Goal: Task Accomplishment & Management: Manage account settings

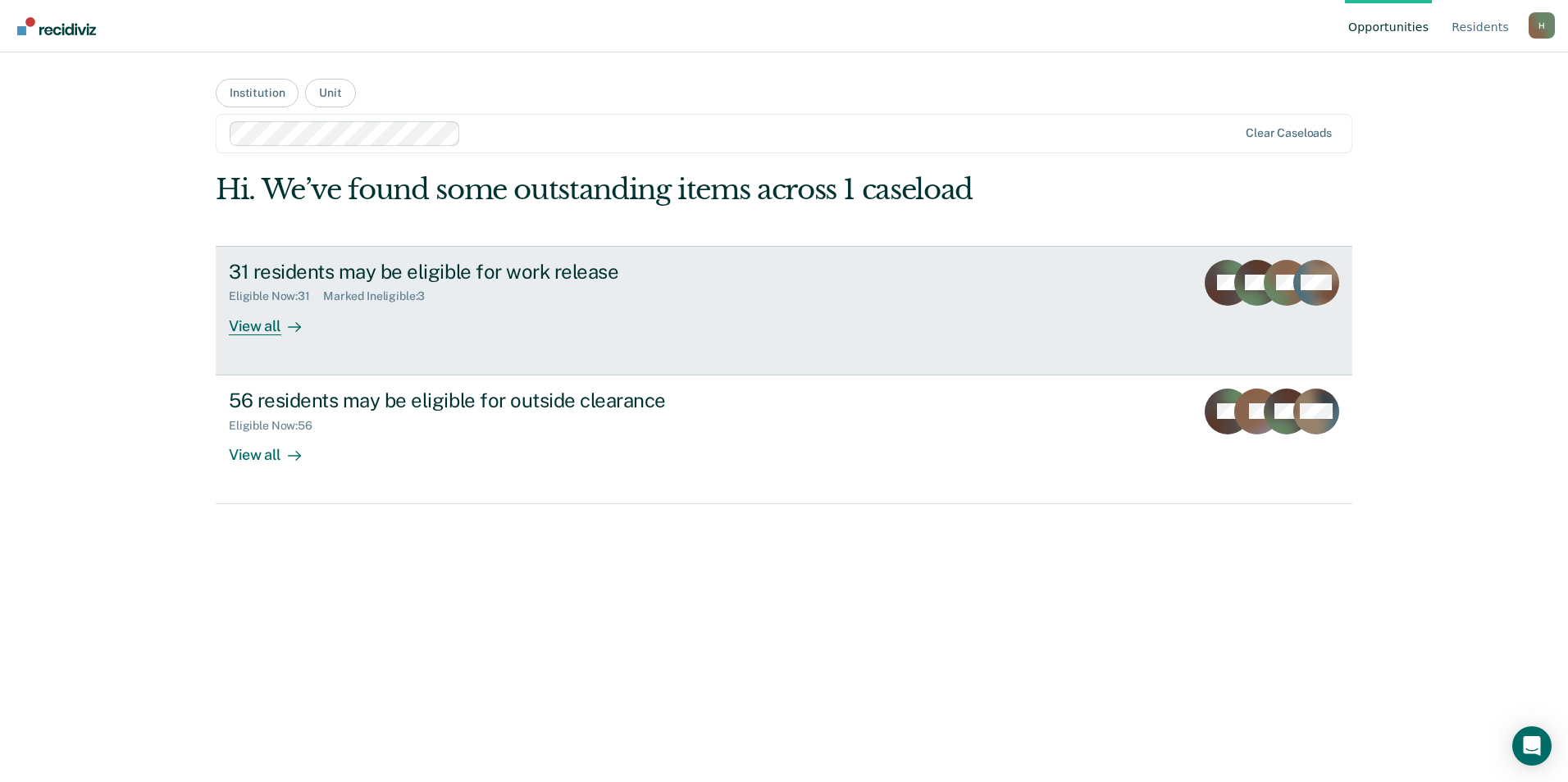
click at [370, 272] on div "31 residents may be eligible for work release" at bounding box center [516, 272] width 576 height 24
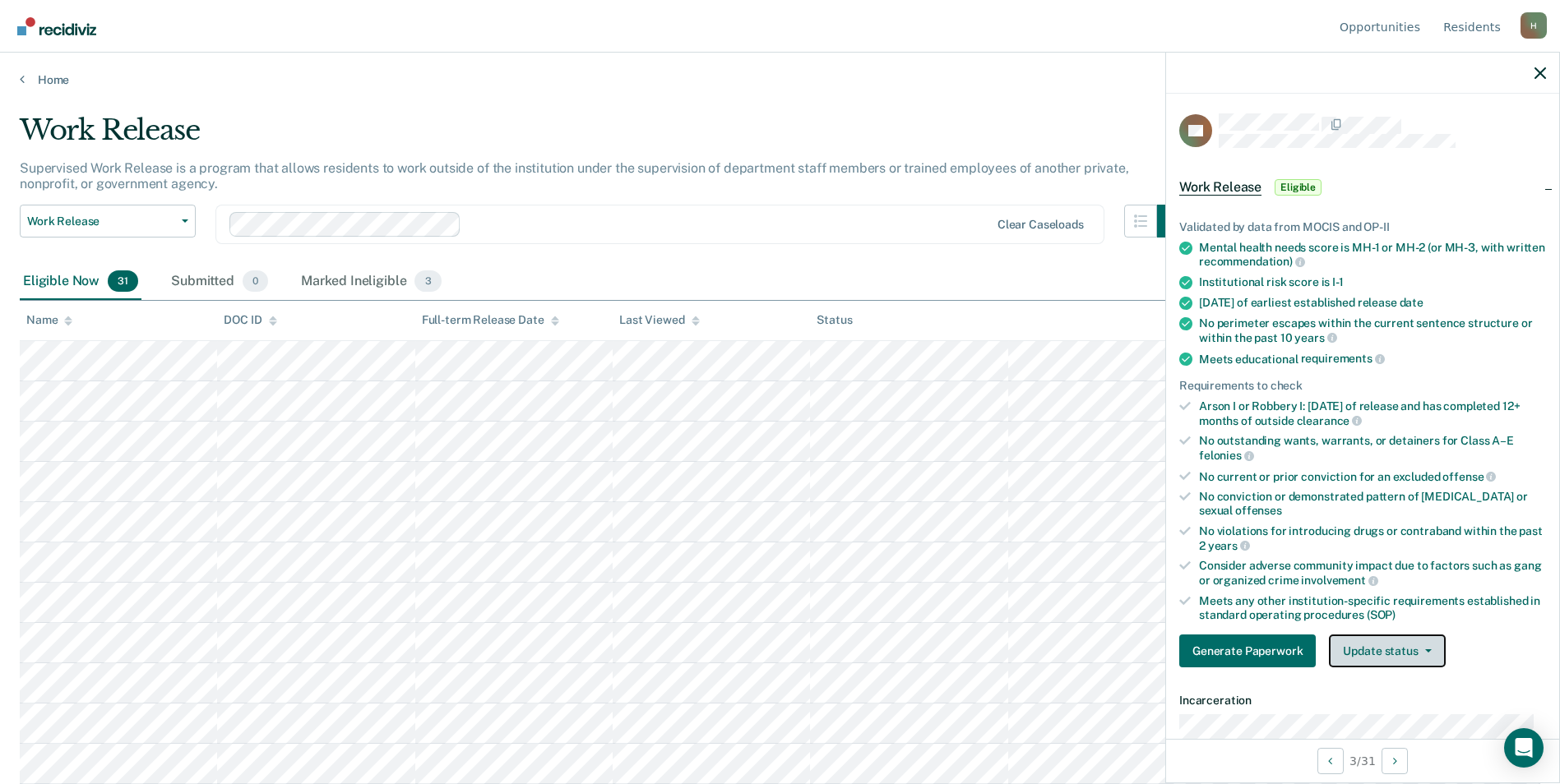
click at [1400, 657] on button "Update status" at bounding box center [1386, 651] width 116 height 33
click at [1387, 714] on button "Mark Ineligible" at bounding box center [1409, 716] width 159 height 26
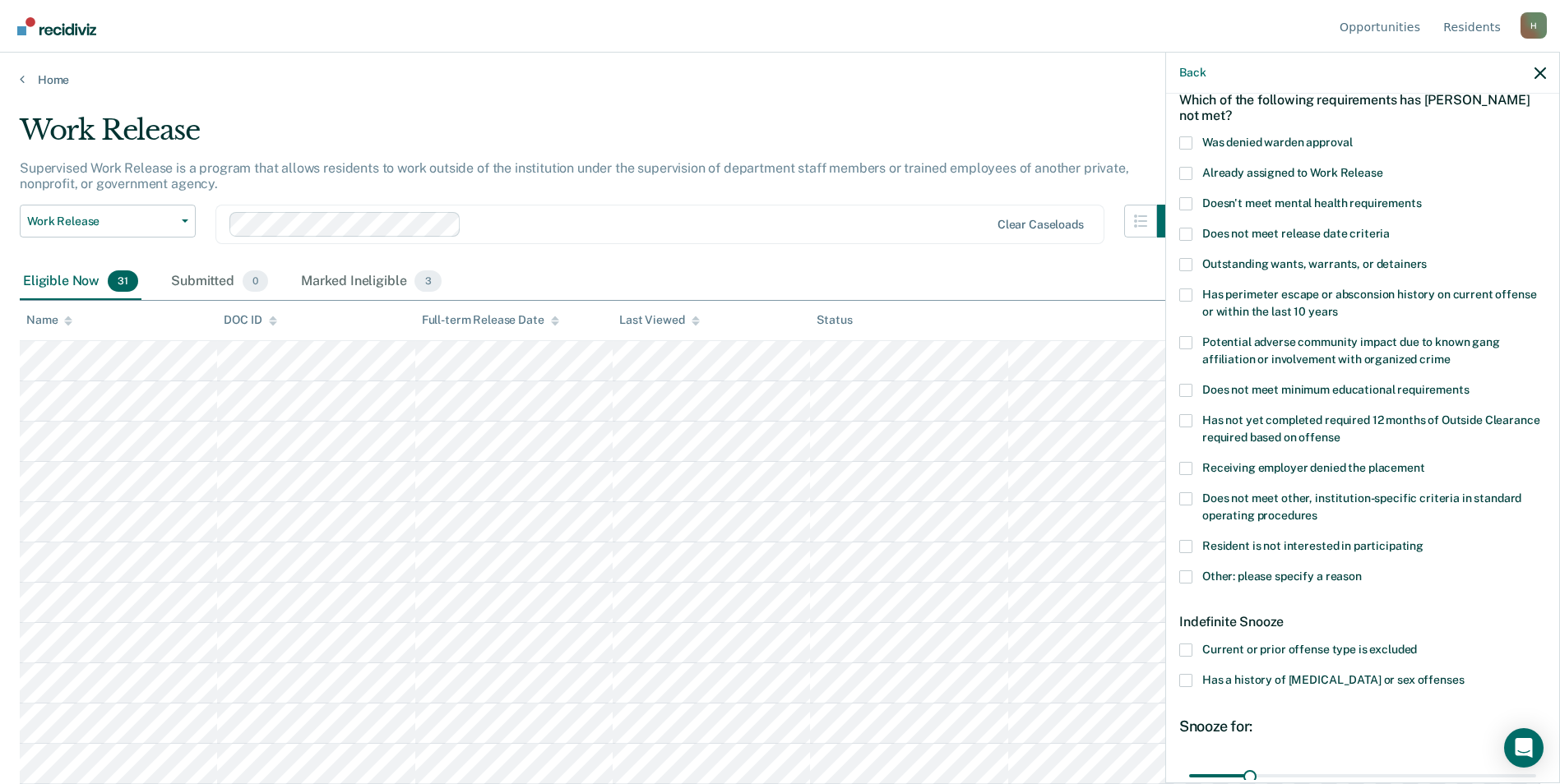
scroll to position [164, 0]
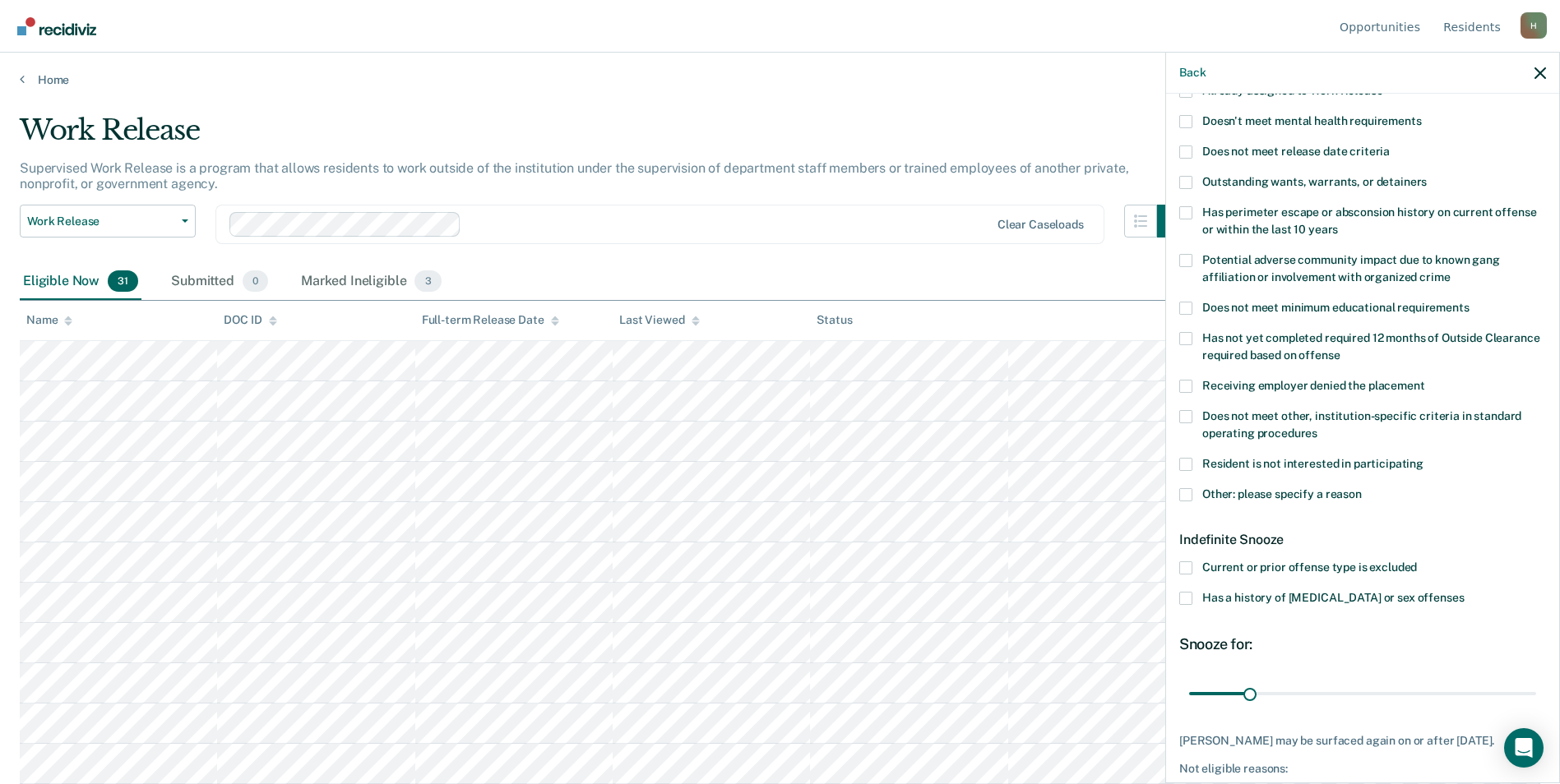
click at [1191, 495] on span at bounding box center [1186, 495] width 14 height 14
click at [1362, 488] on input "Other: please specify a reason" at bounding box center [1362, 488] width 0 height 0
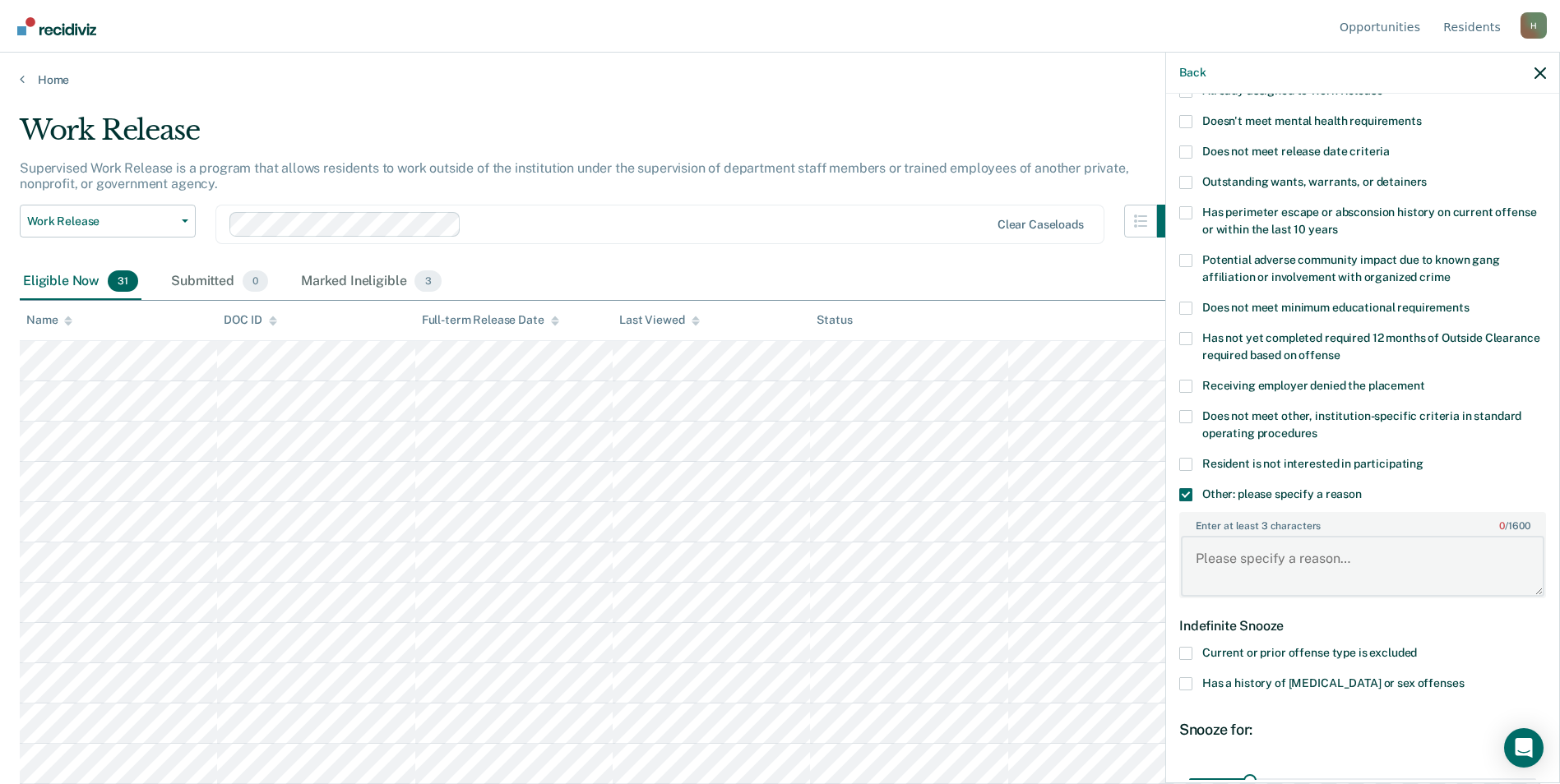
click at [1230, 564] on textarea "Enter at least 3 characters 0 / 1600" at bounding box center [1363, 566] width 363 height 61
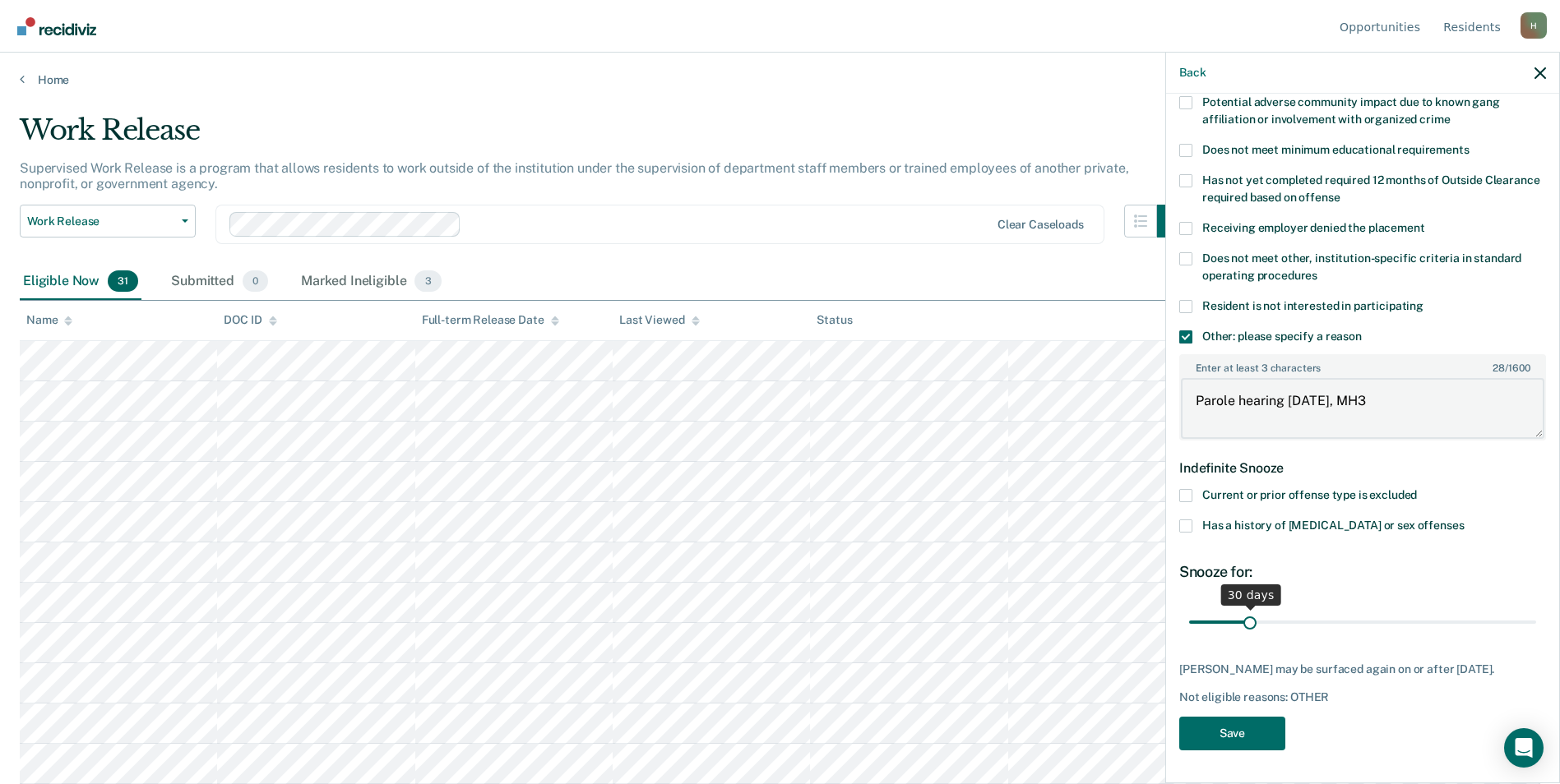
type textarea "Parole hearing Jan 2026, MH3"
drag, startPoint x: 1245, startPoint y: 613, endPoint x: 1572, endPoint y: 636, distance: 327.8
type input "180"
click at [1536, 636] on input "range" at bounding box center [1362, 624] width 347 height 29
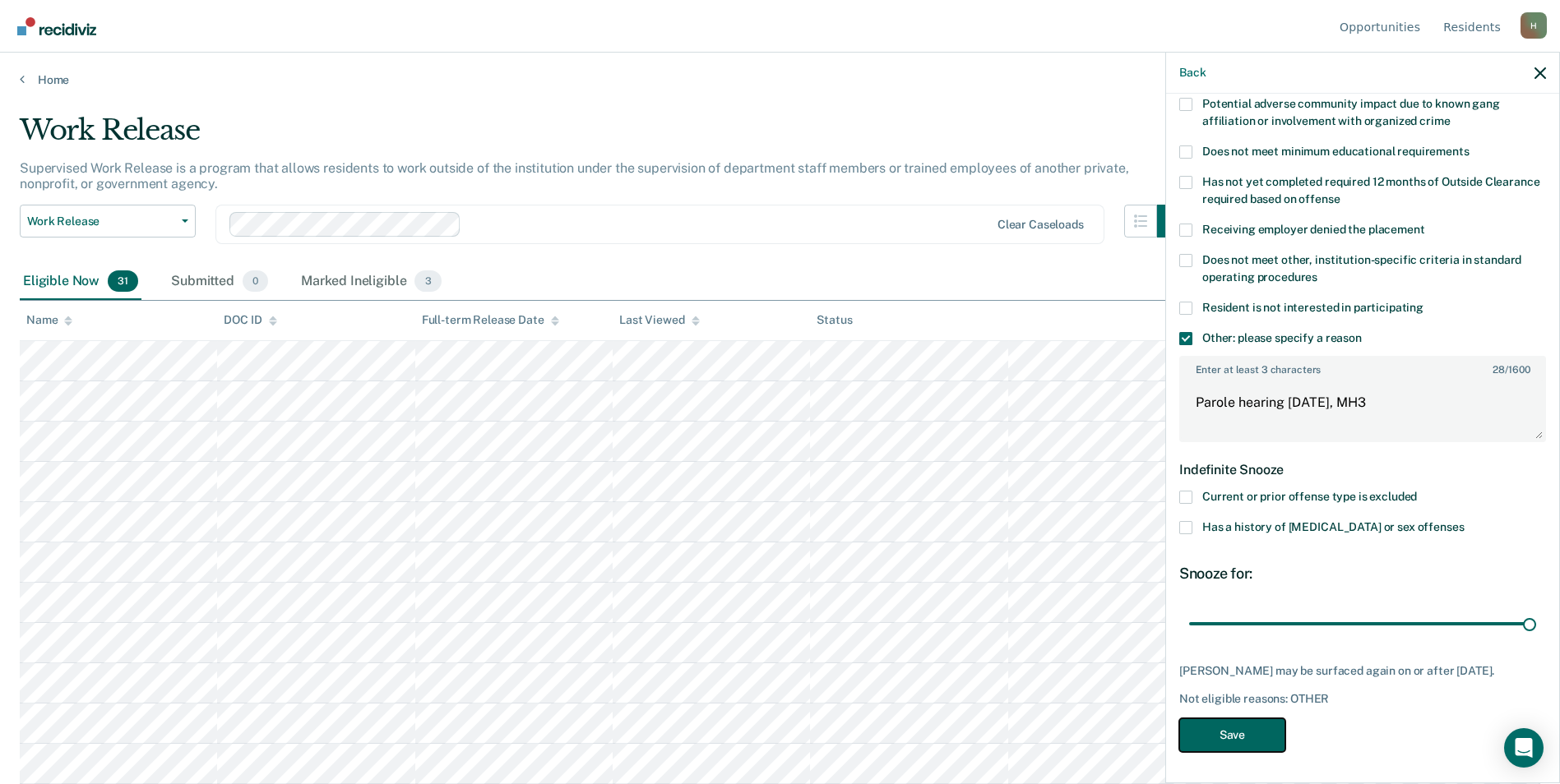
click at [1223, 741] on button "Save" at bounding box center [1232, 735] width 106 height 34
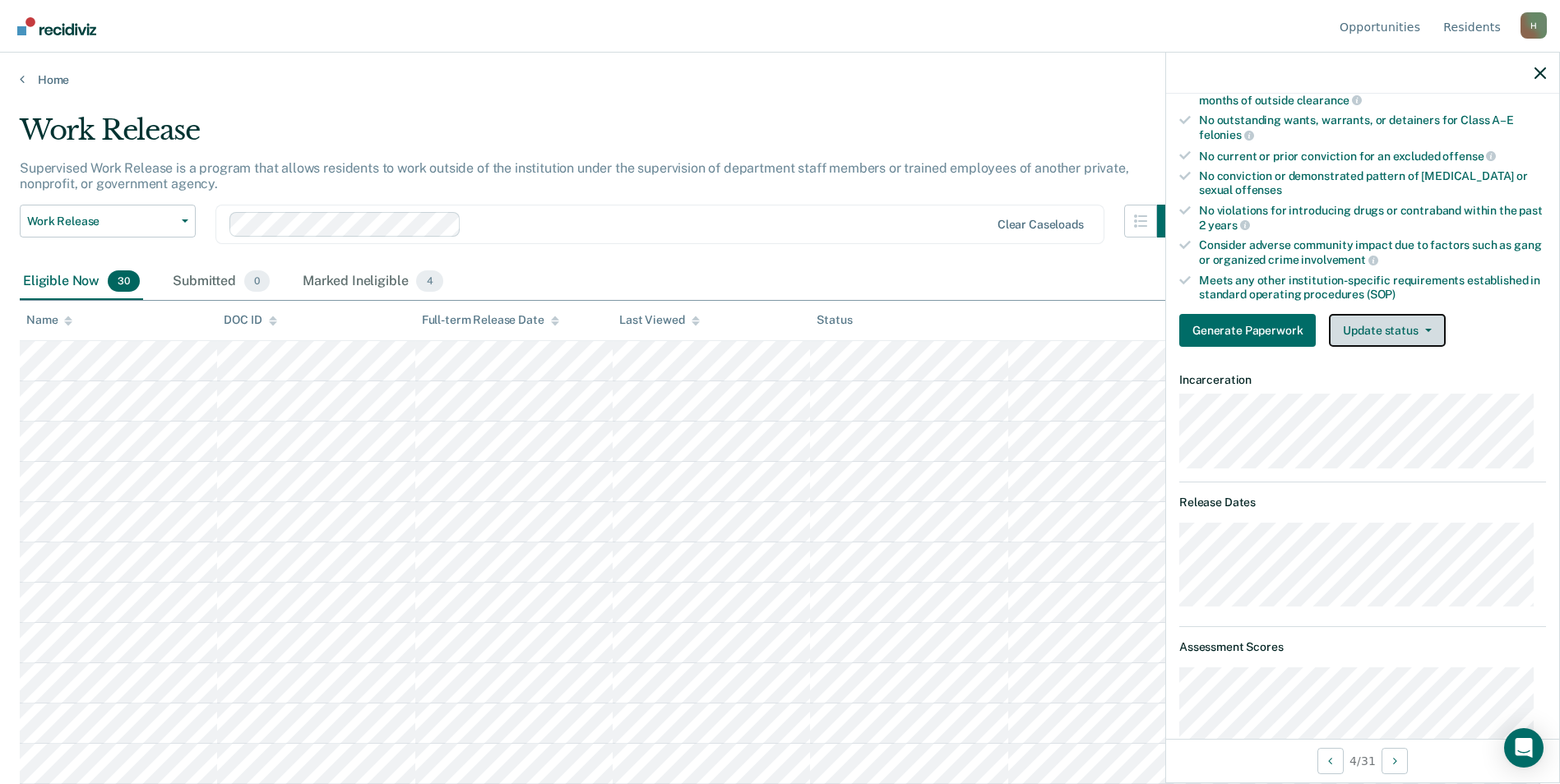
click at [1376, 336] on button "Update status" at bounding box center [1386, 331] width 116 height 33
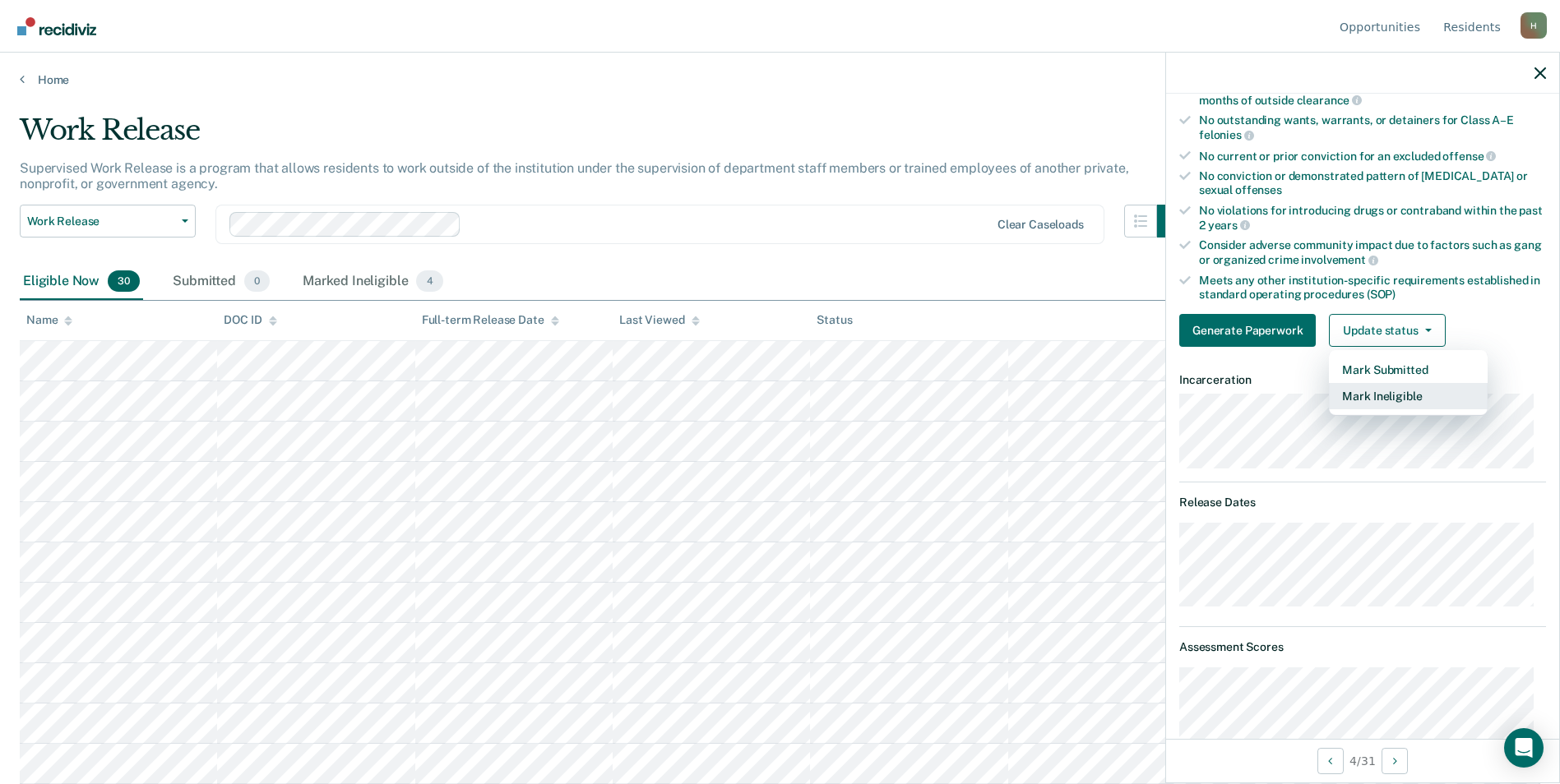
click at [1381, 390] on button "Mark Ineligible" at bounding box center [1409, 396] width 159 height 26
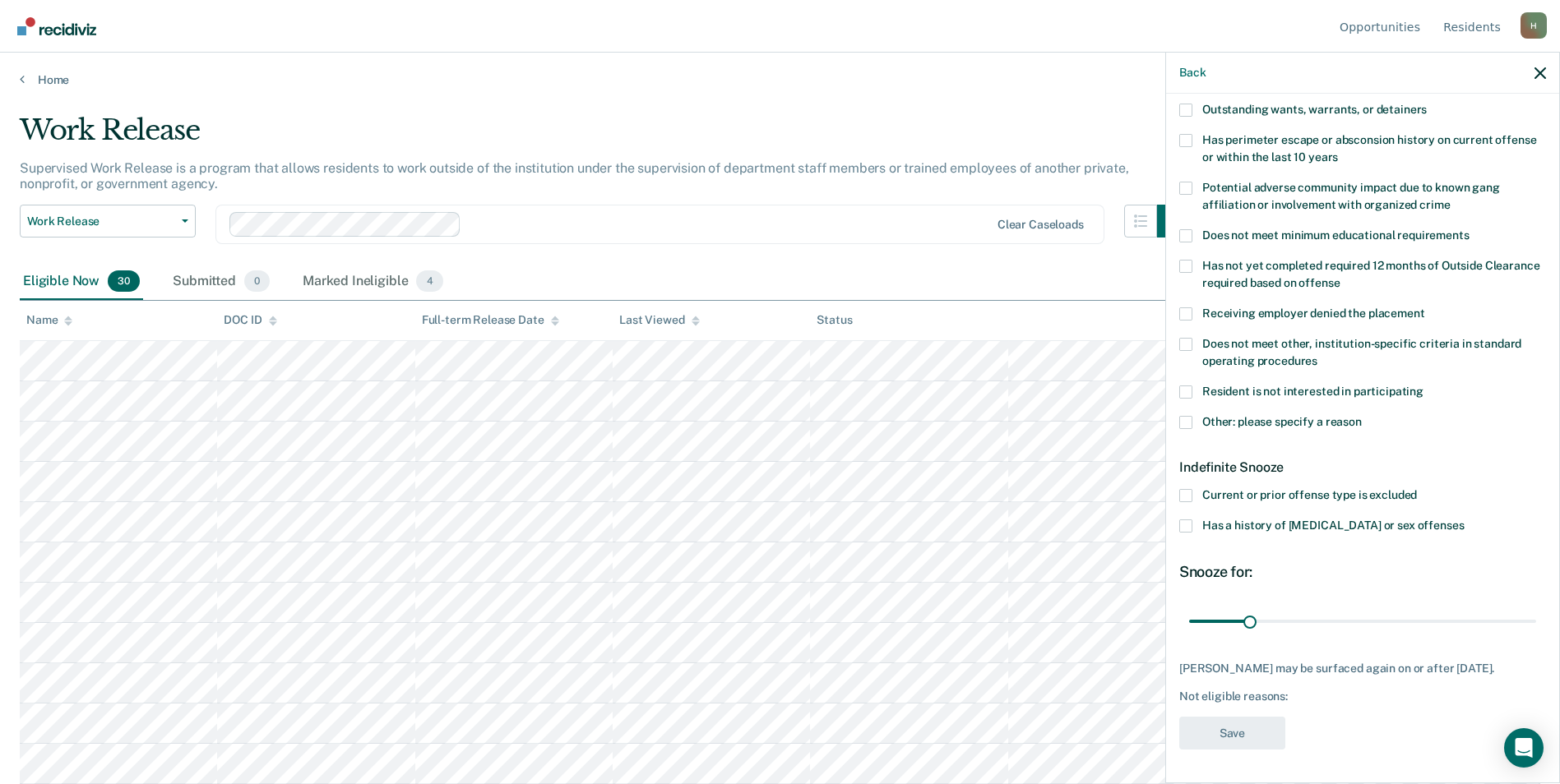
scroll to position [329, 0]
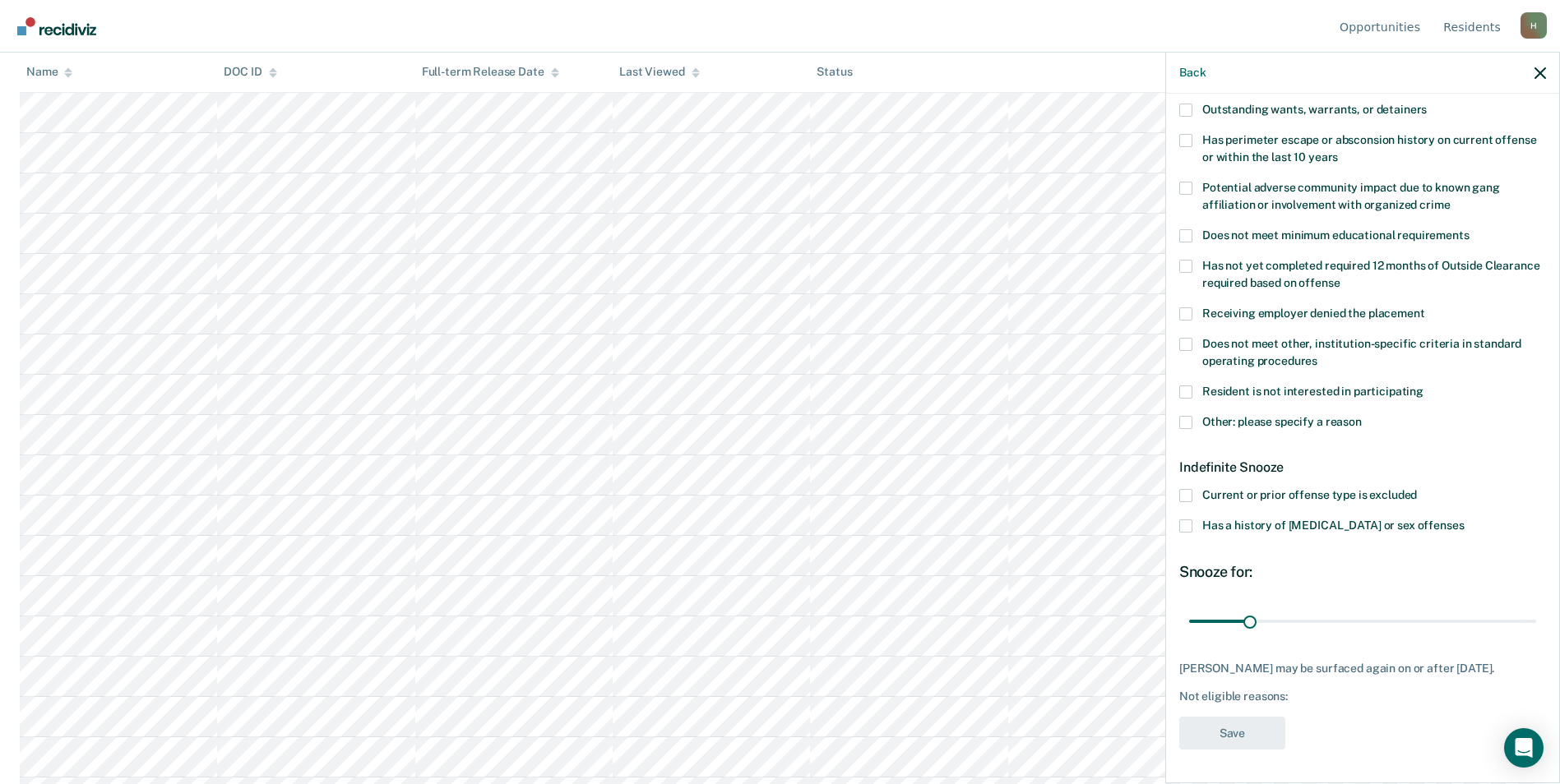
click at [1196, 416] on label "Other: please specify a reason" at bounding box center [1363, 425] width 367 height 17
click at [1362, 416] on input "Other: please specify a reason" at bounding box center [1362, 416] width 0 height 0
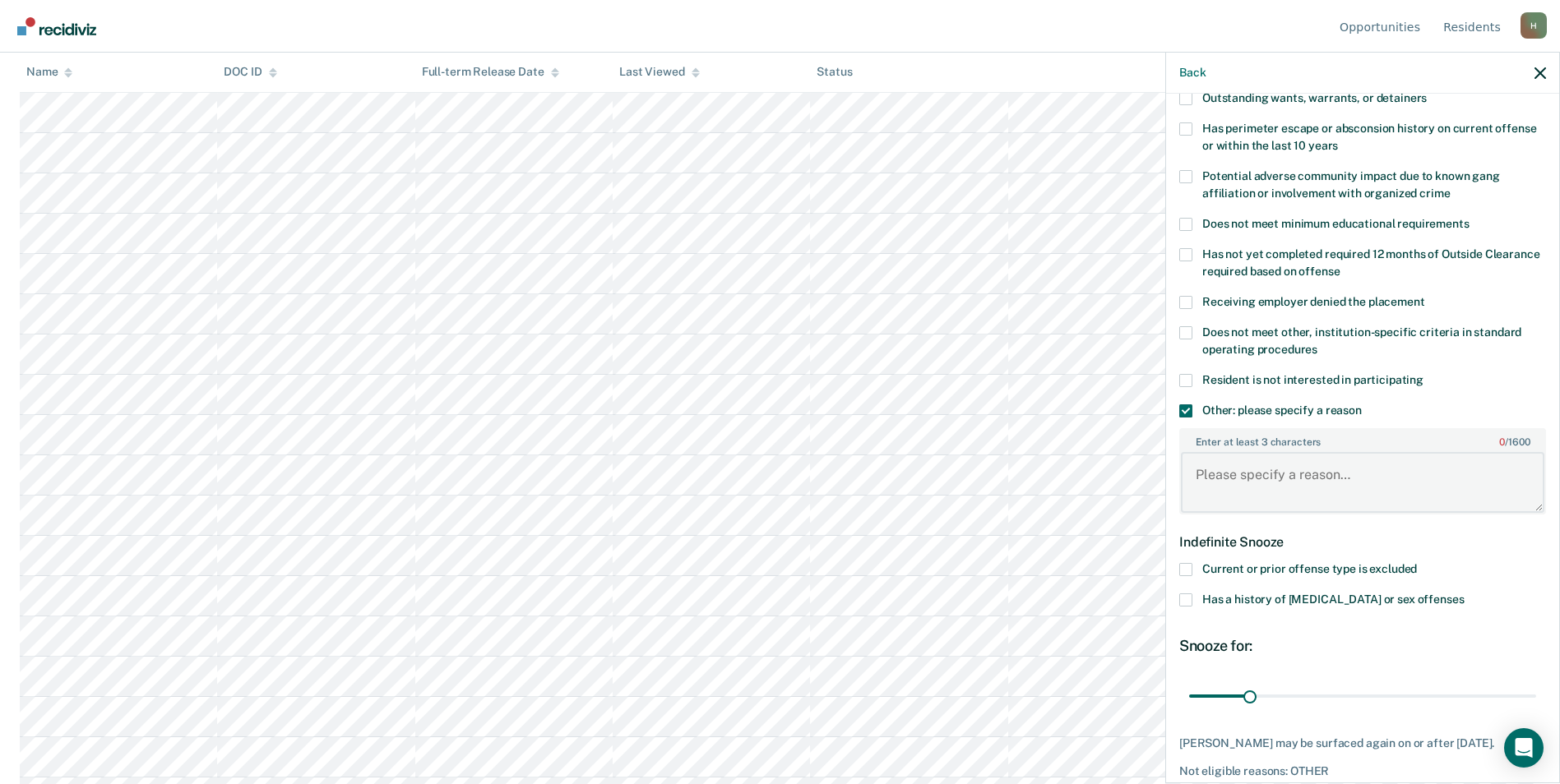
click at [1236, 473] on textarea "Enter at least 3 characters 0 / 1600" at bounding box center [1363, 482] width 363 height 61
type textarea "Releases 12/11/2025, C-2"
drag, startPoint x: 1248, startPoint y: 687, endPoint x: 1529, endPoint y: 665, distance: 281.9
type input "180"
click at [1529, 681] on input "range" at bounding box center [1362, 696] width 347 height 29
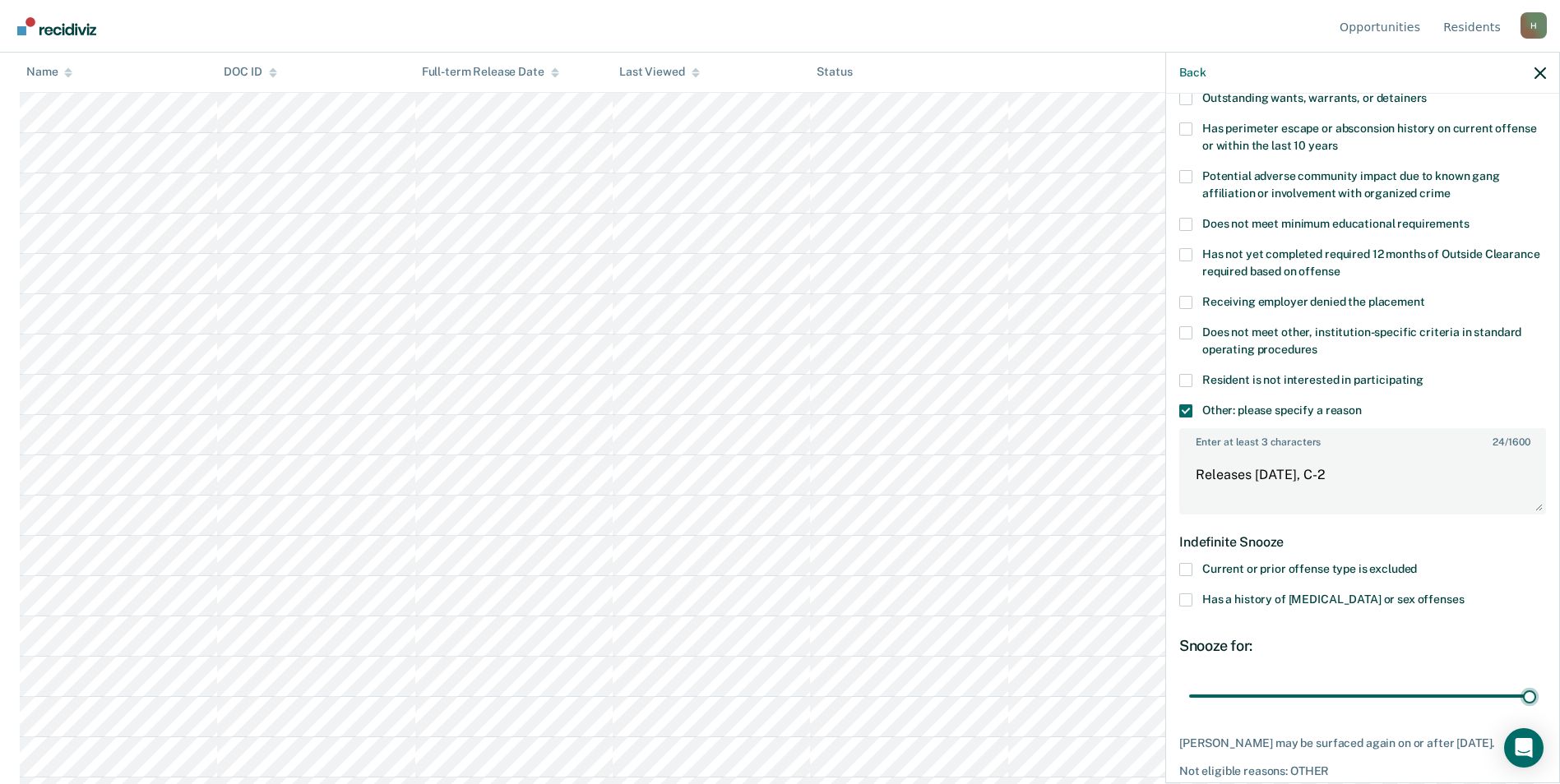
scroll to position [320, 0]
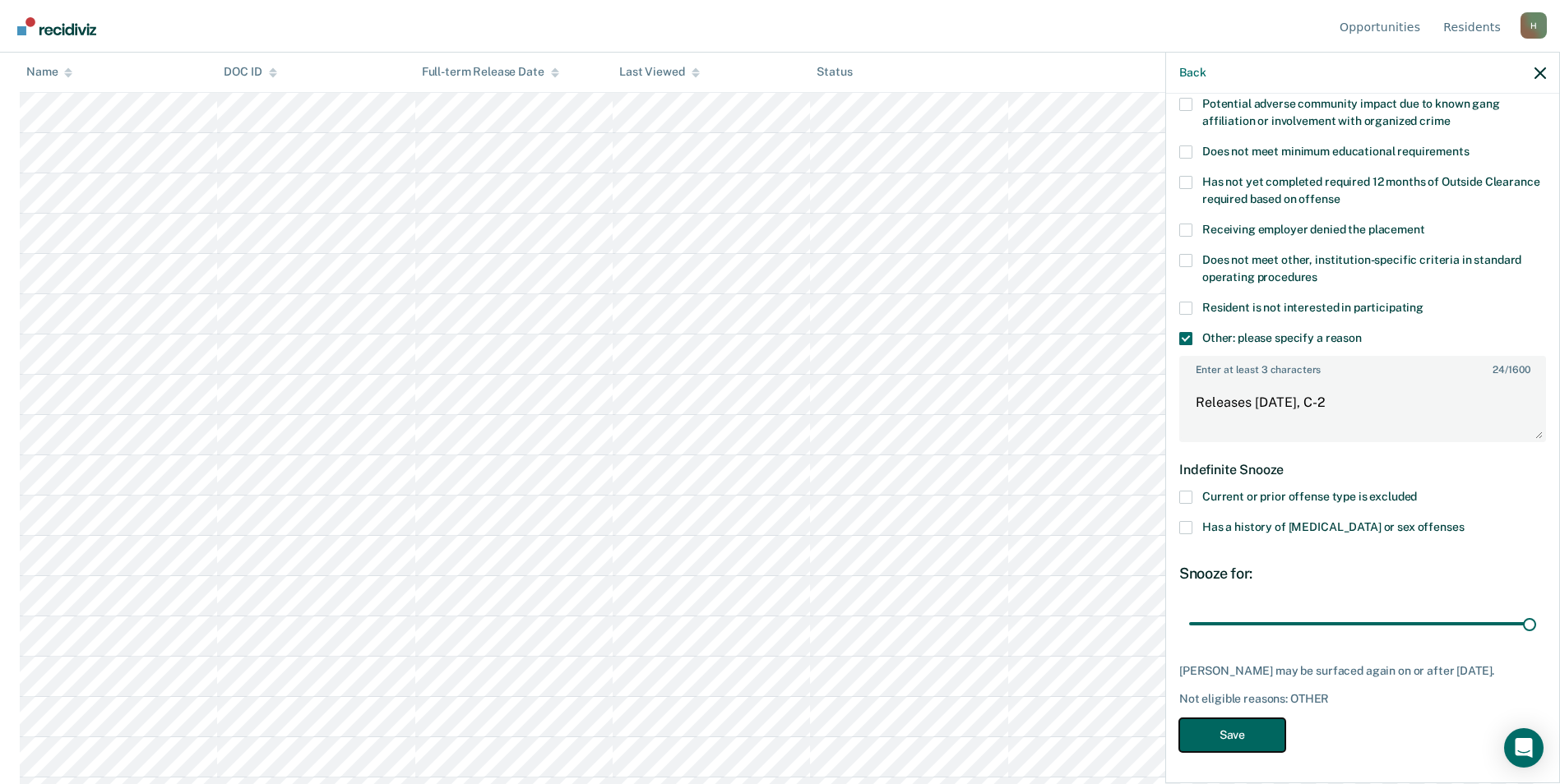
click at [1252, 747] on button "Save" at bounding box center [1232, 735] width 106 height 34
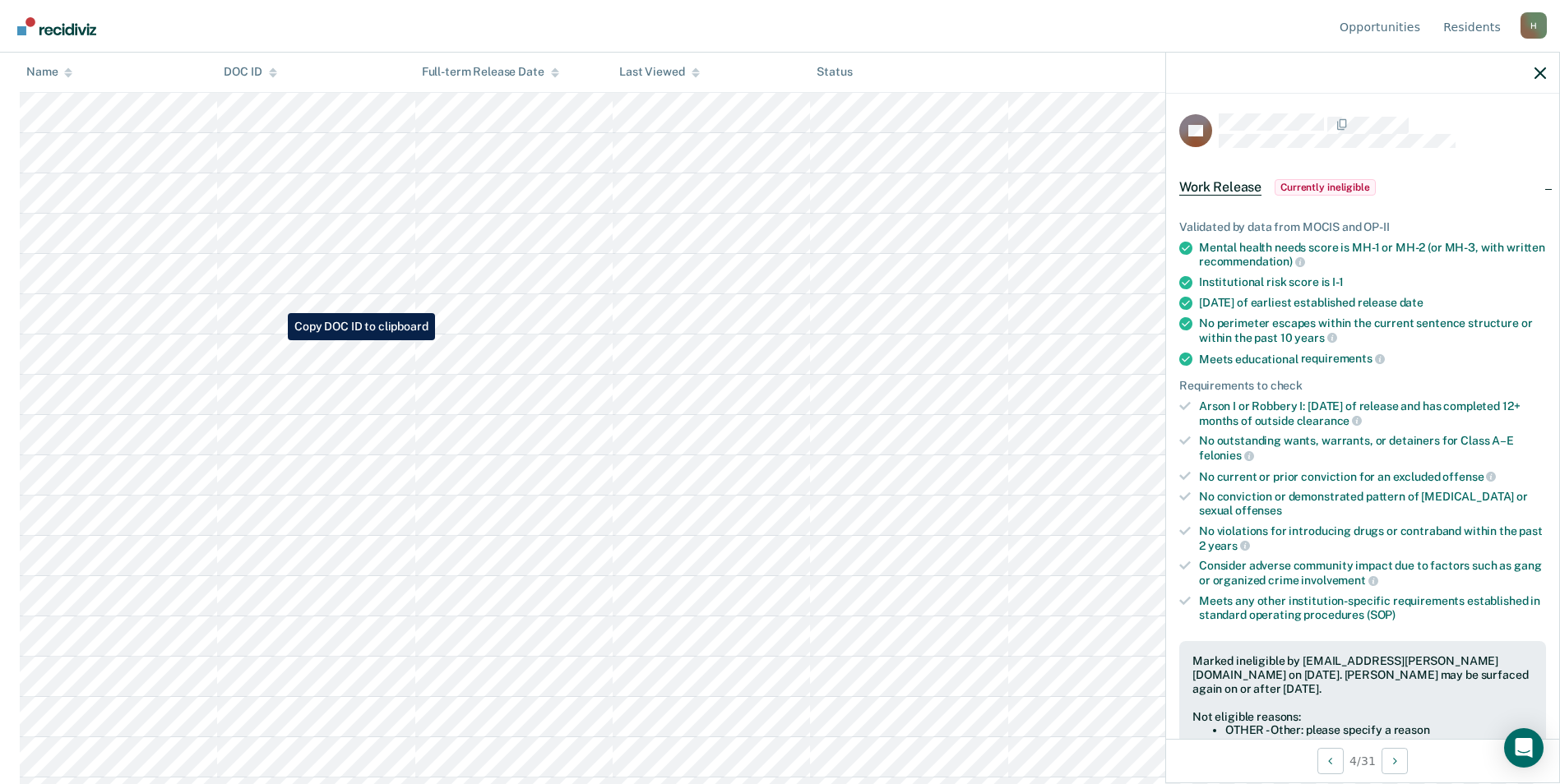
scroll to position [0, 0]
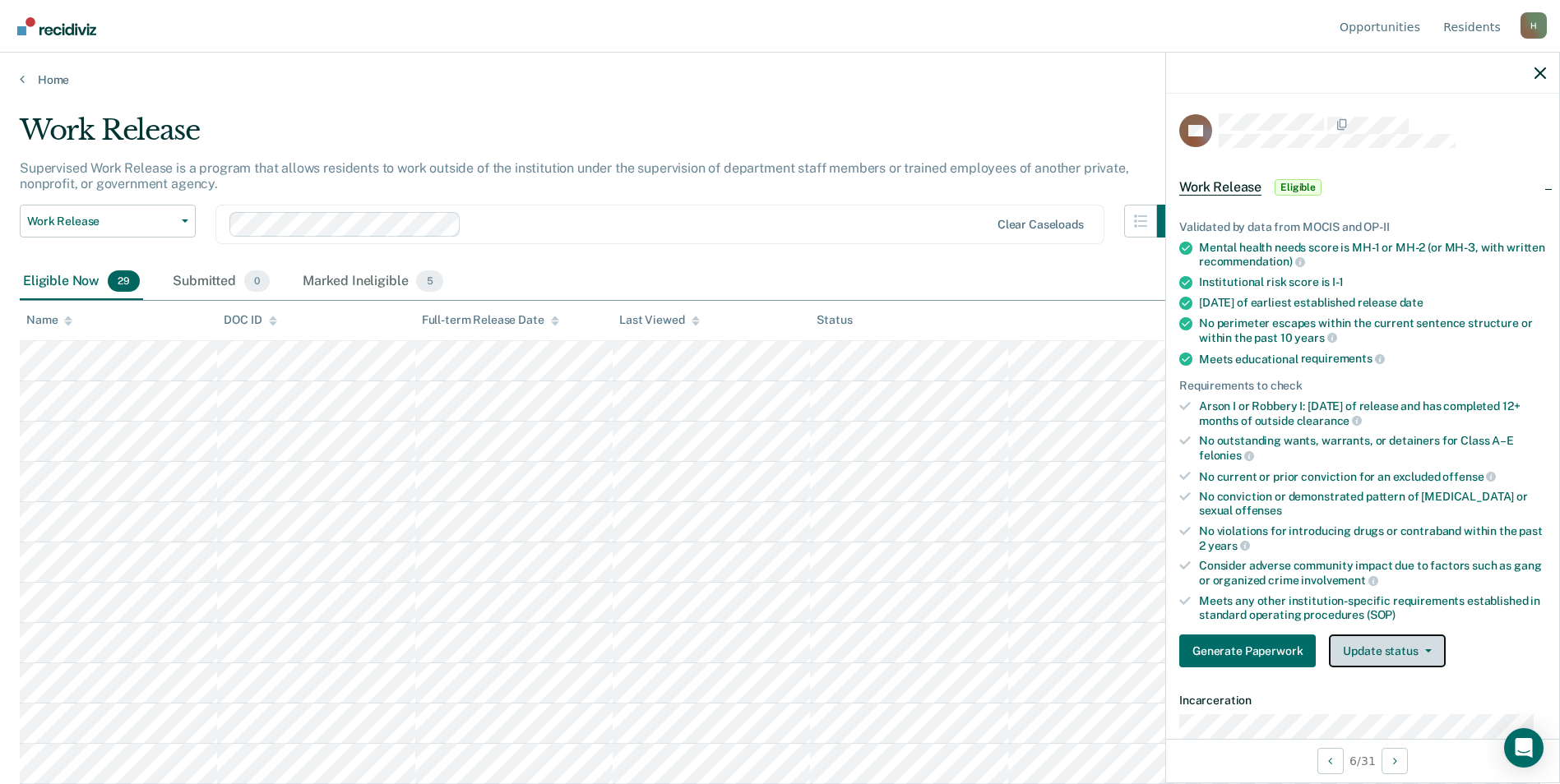
click at [1414, 663] on button "Update status" at bounding box center [1386, 651] width 116 height 33
click at [1389, 722] on button "Mark Ineligible" at bounding box center [1409, 716] width 159 height 26
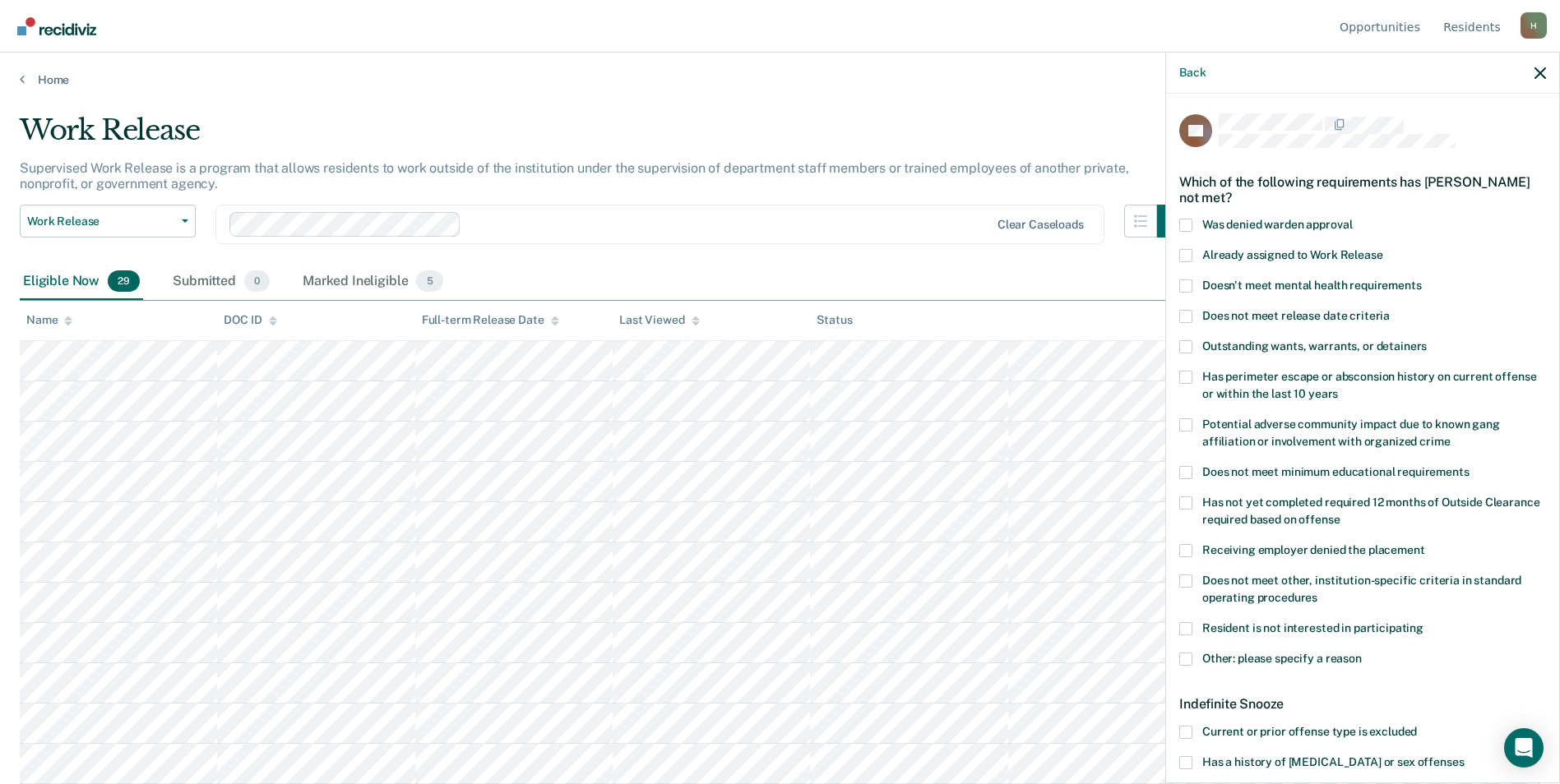
click at [1194, 657] on label "Other: please specify a reason" at bounding box center [1363, 662] width 367 height 17
click at [1362, 653] on input "Other: please specify a reason" at bounding box center [1362, 653] width 0 height 0
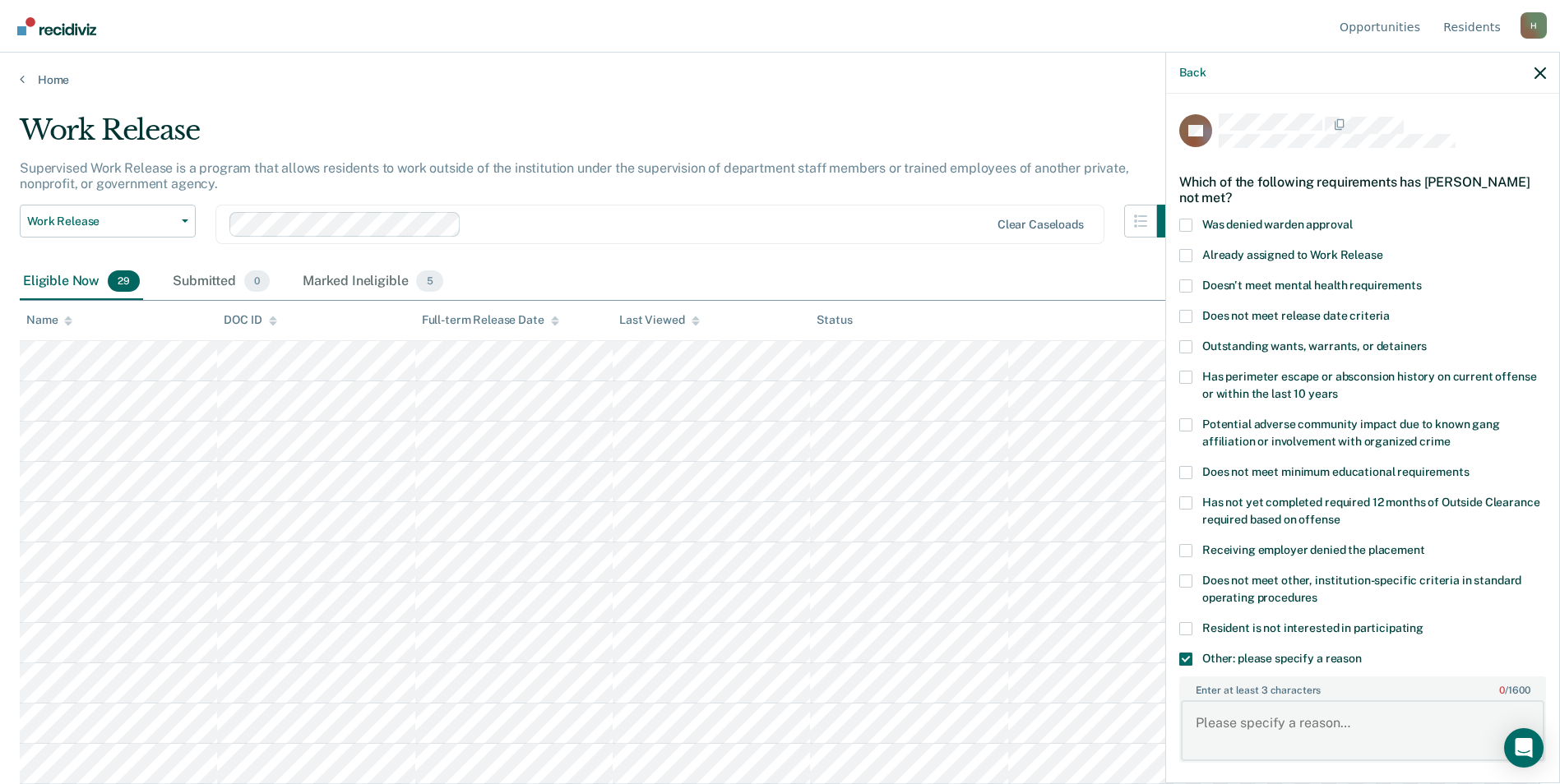
click at [1259, 723] on textarea "Enter at least 3 characters 0 / 1600" at bounding box center [1363, 731] width 363 height 61
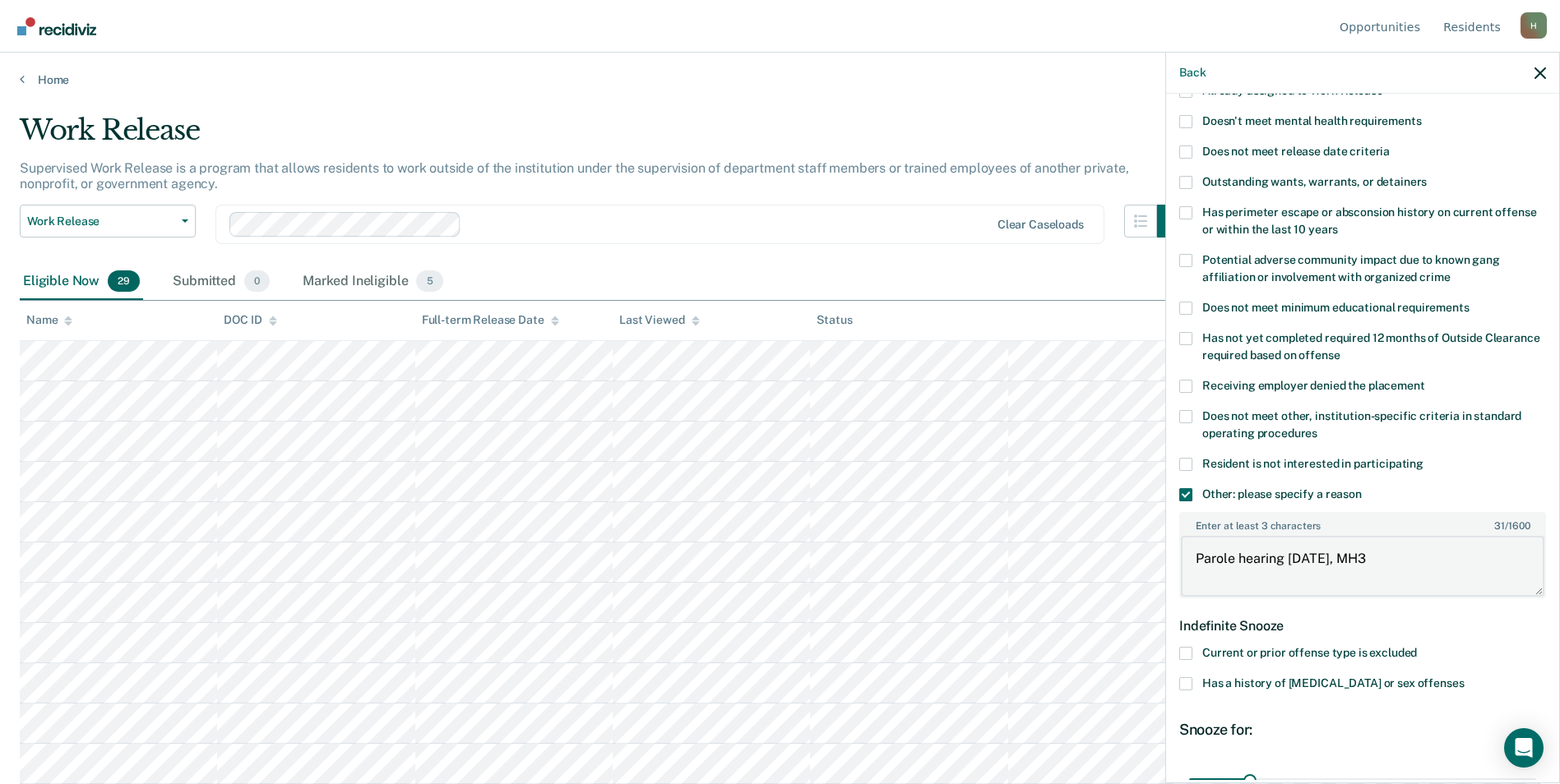
scroll to position [329, 0]
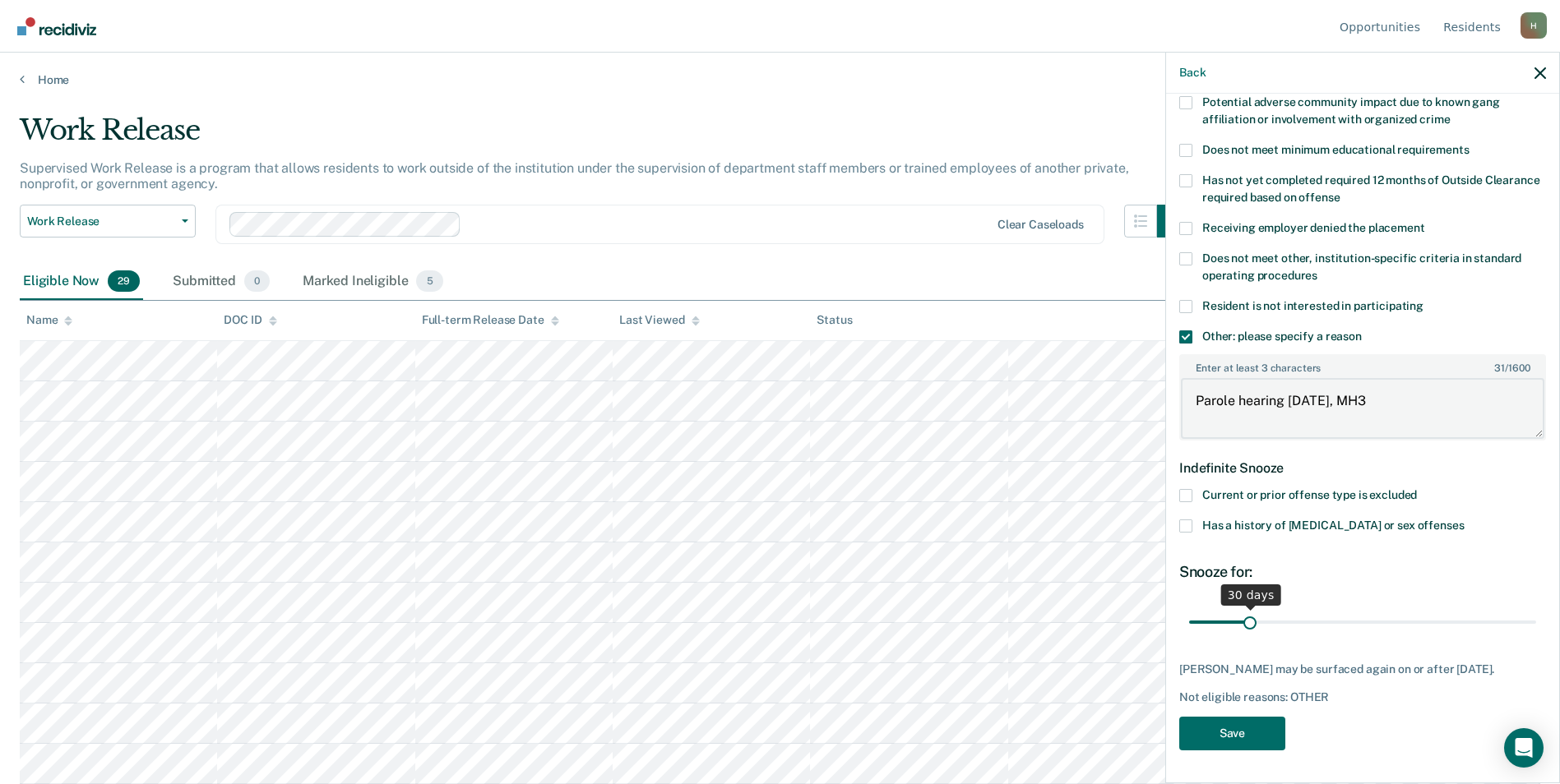
type textarea "Parole hearing 11/25/2025, MH3"
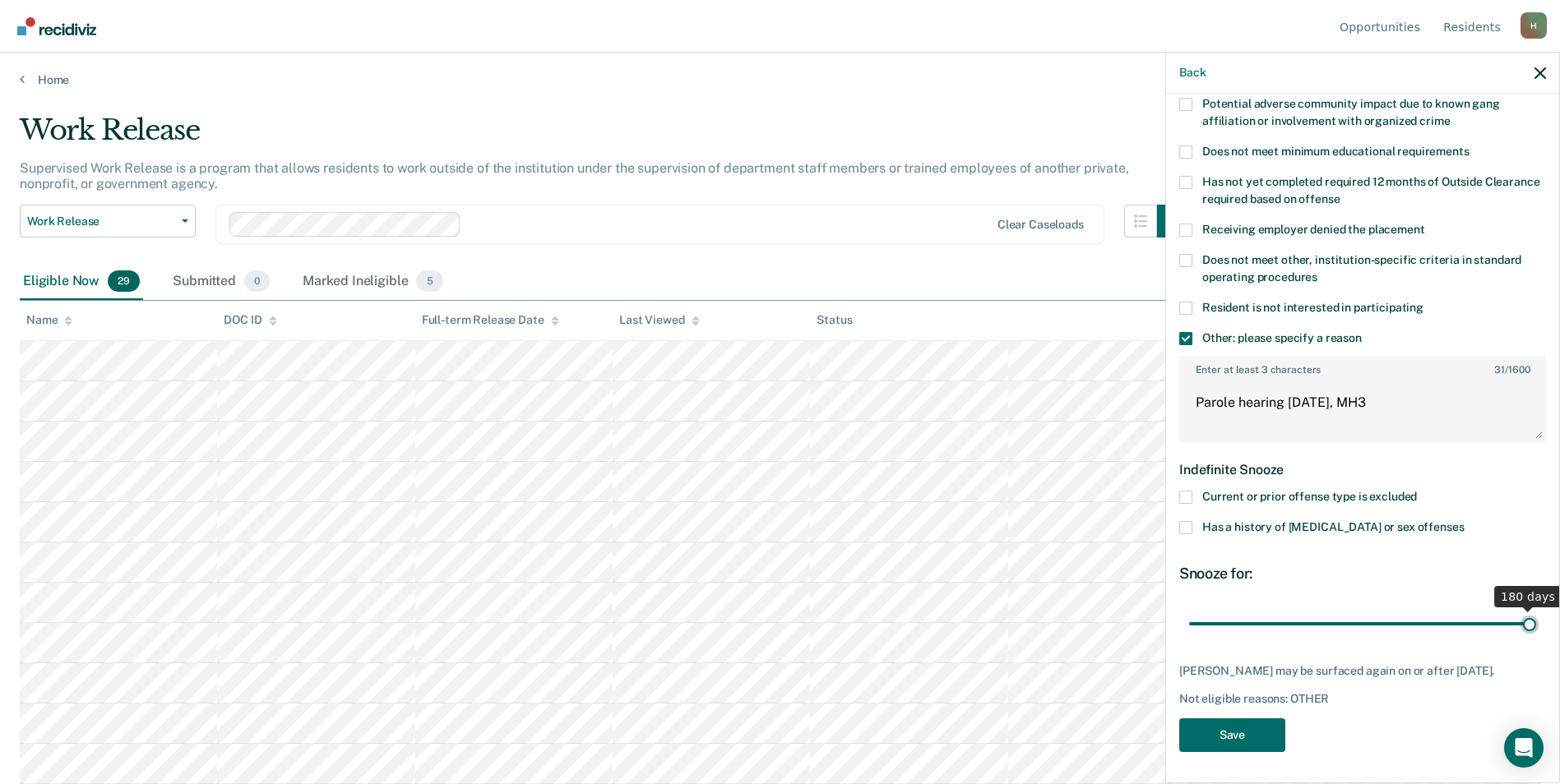
drag, startPoint x: 1248, startPoint y: 614, endPoint x: 1563, endPoint y: 621, distance: 315.1
type input "180"
click at [1536, 621] on input "range" at bounding box center [1362, 624] width 347 height 29
click at [1232, 739] on button "Save" at bounding box center [1232, 735] width 106 height 34
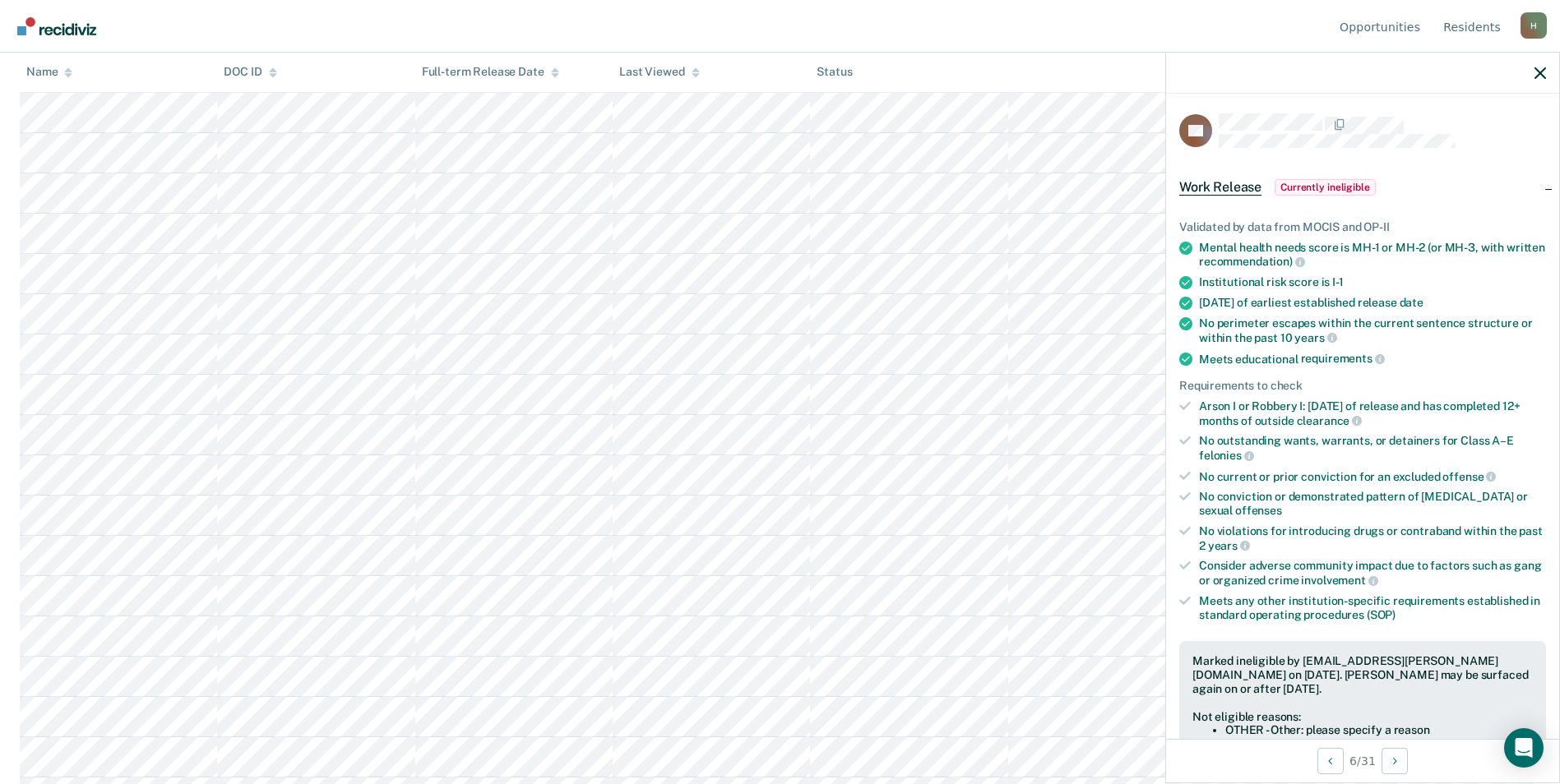
scroll to position [411, 0]
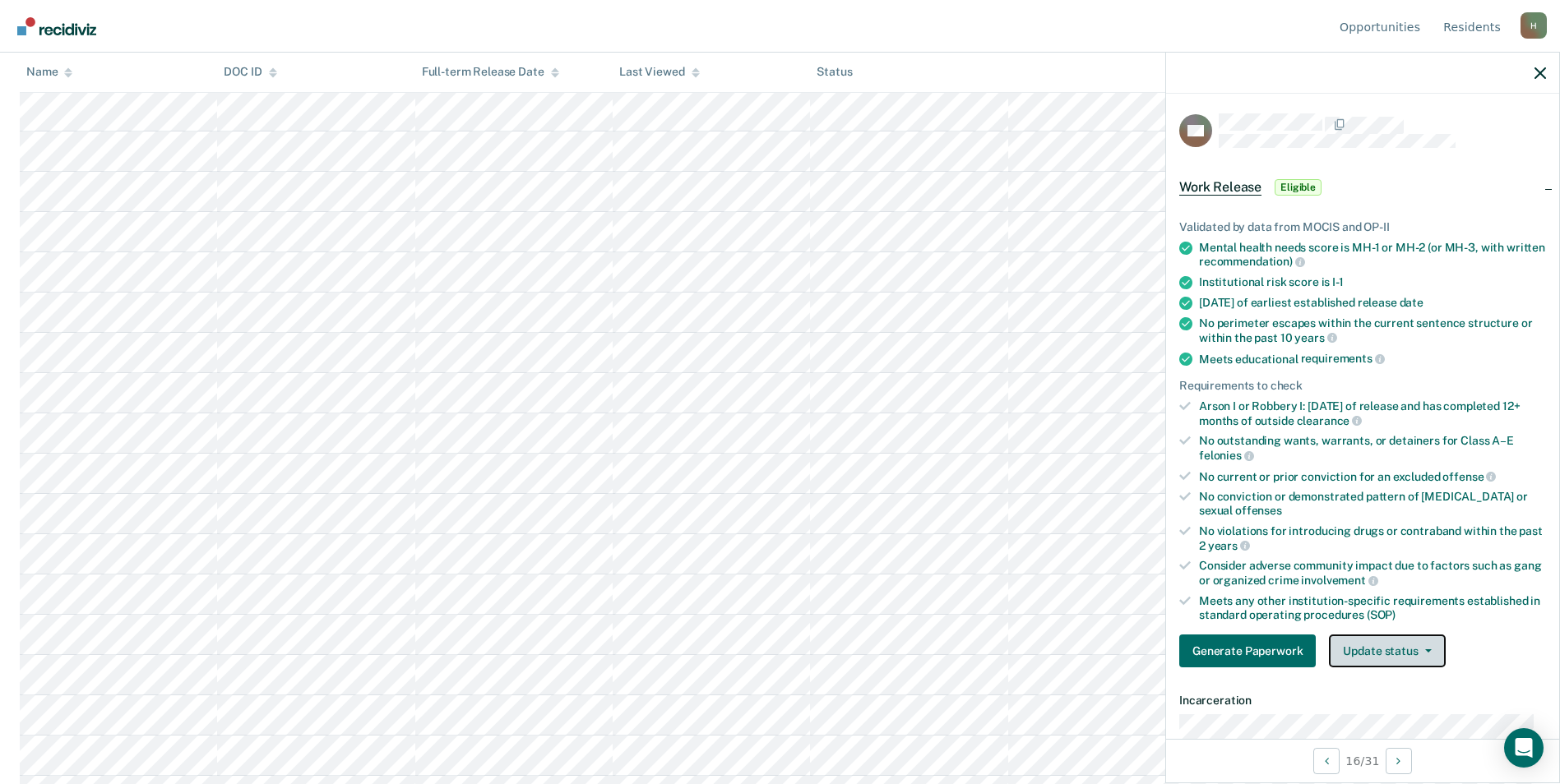
click at [1395, 655] on button "Update status" at bounding box center [1386, 651] width 116 height 33
click at [1379, 720] on button "Mark Ineligible" at bounding box center [1409, 716] width 159 height 26
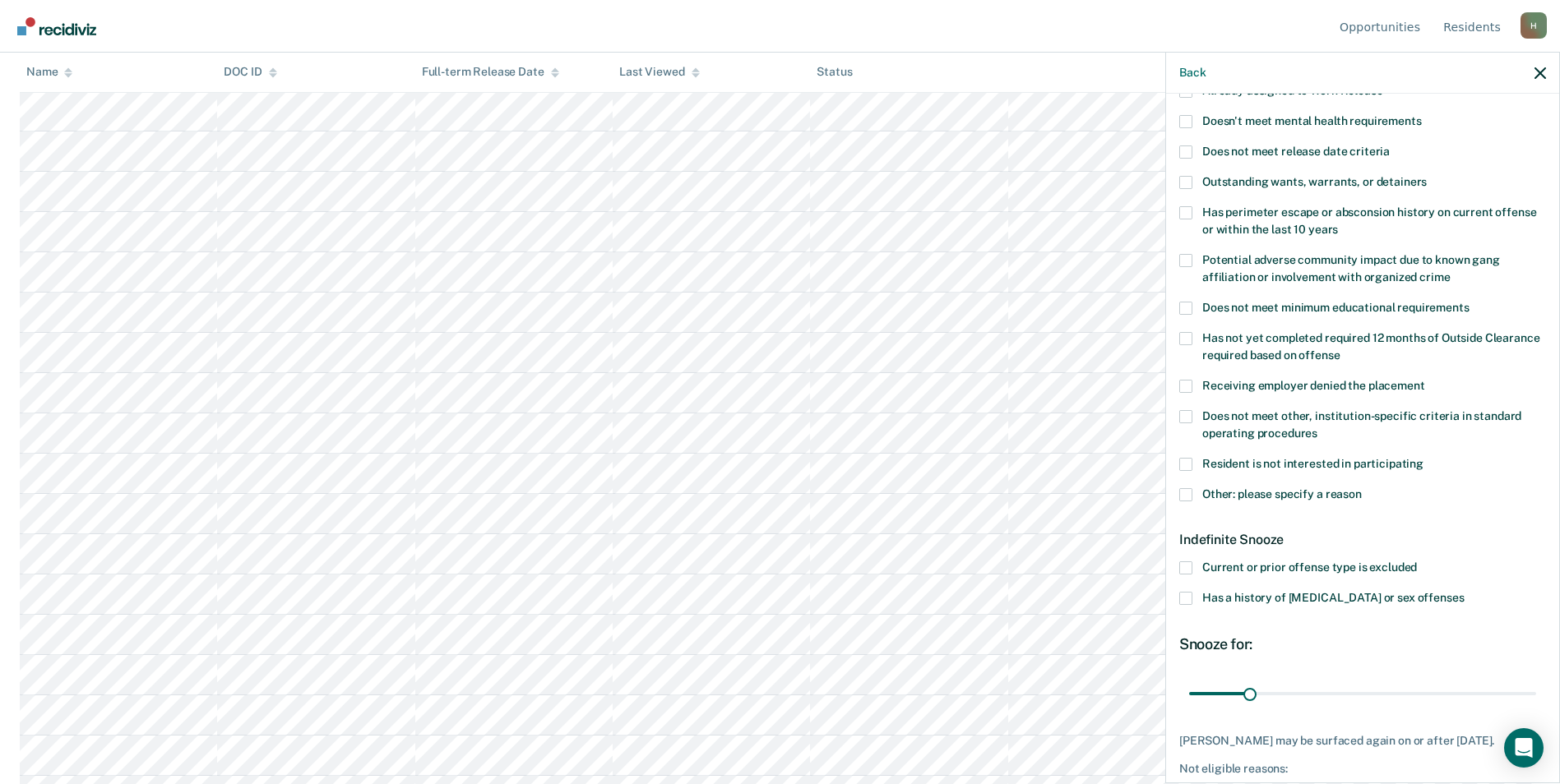
scroll to position [234, 0]
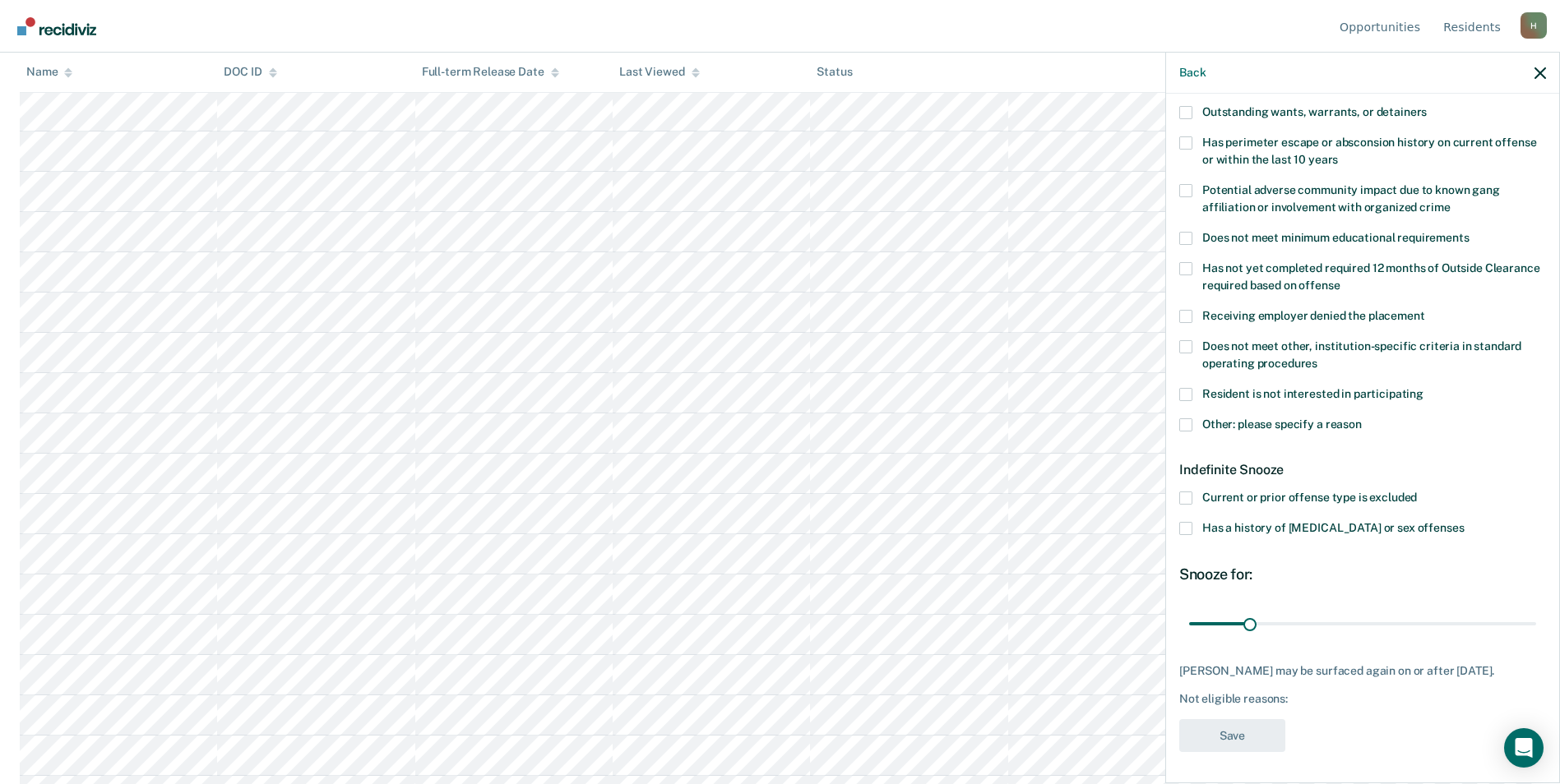
click at [1183, 425] on span at bounding box center [1186, 425] width 14 height 14
click at [1362, 418] on input "Other: please specify a reason" at bounding box center [1362, 418] width 0 height 0
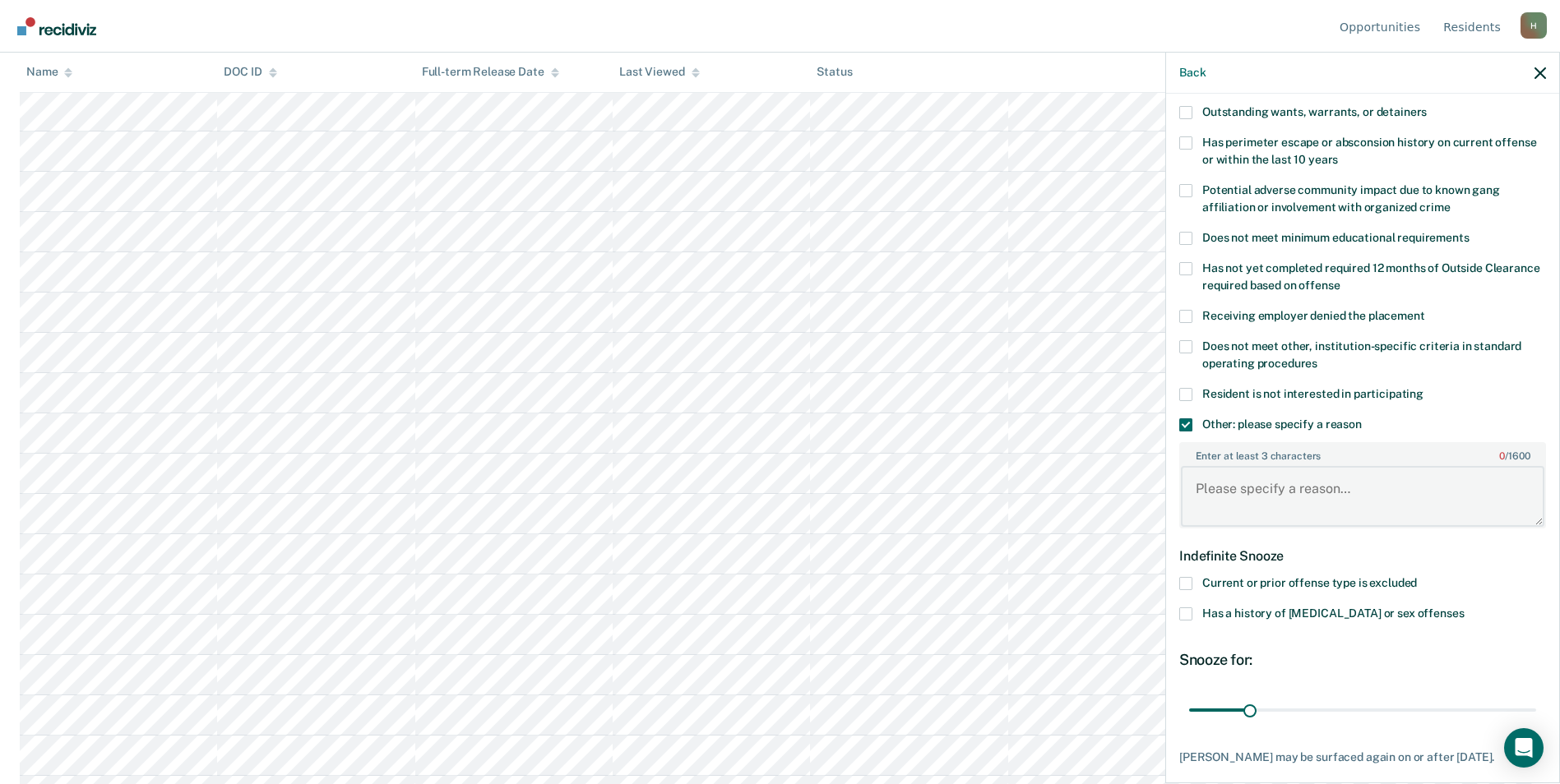
click at [1235, 496] on textarea "Enter at least 3 characters 0 / 1600" at bounding box center [1363, 496] width 363 height 61
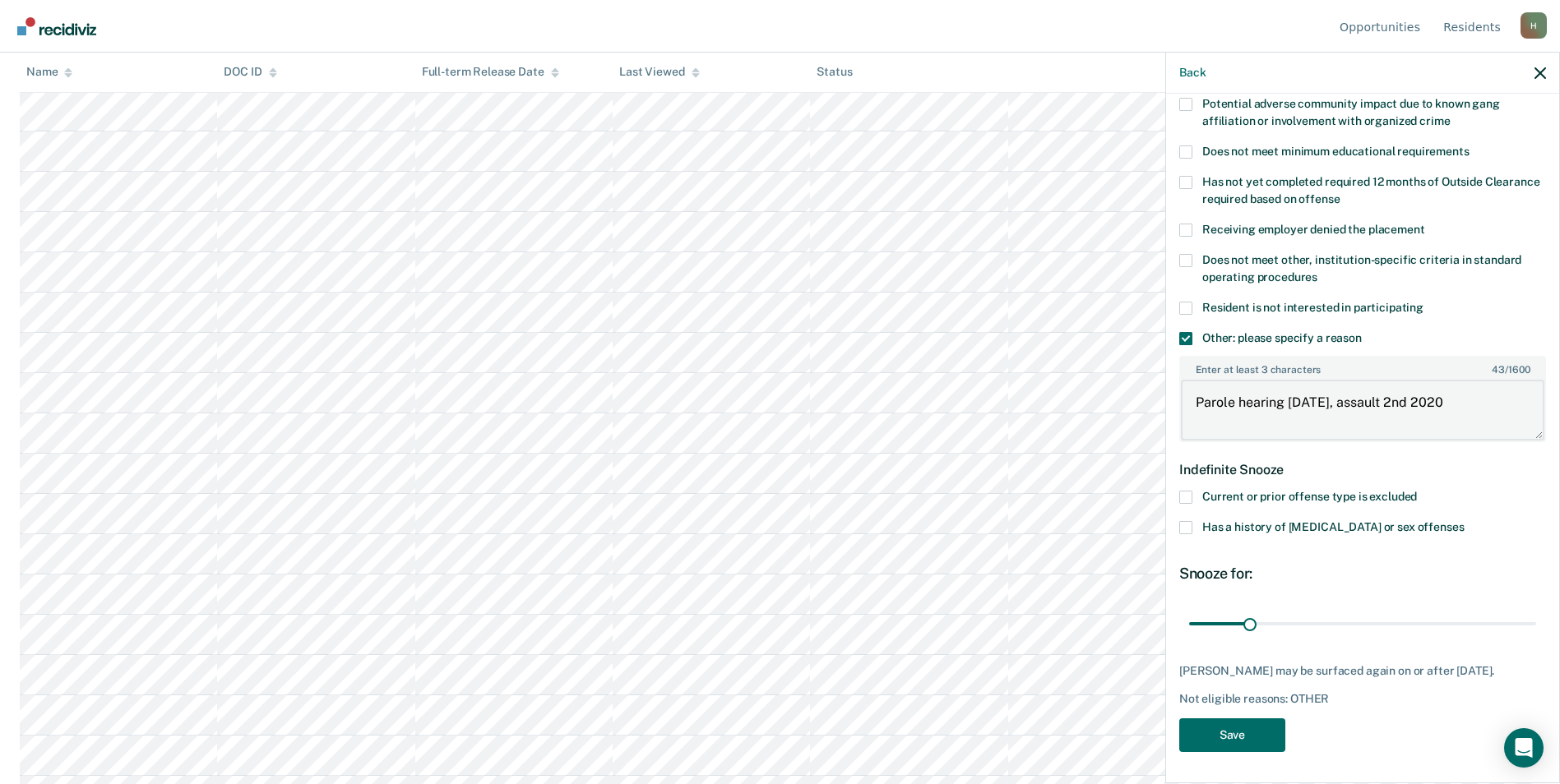
scroll to position [493, 0]
type textarea "Parole hearing 10/16/2025, assault 2nd 2020"
drag, startPoint x: 1266, startPoint y: 624, endPoint x: 1534, endPoint y: 624, distance: 268.0
type input "180"
click at [1534, 624] on input "range" at bounding box center [1362, 624] width 347 height 29
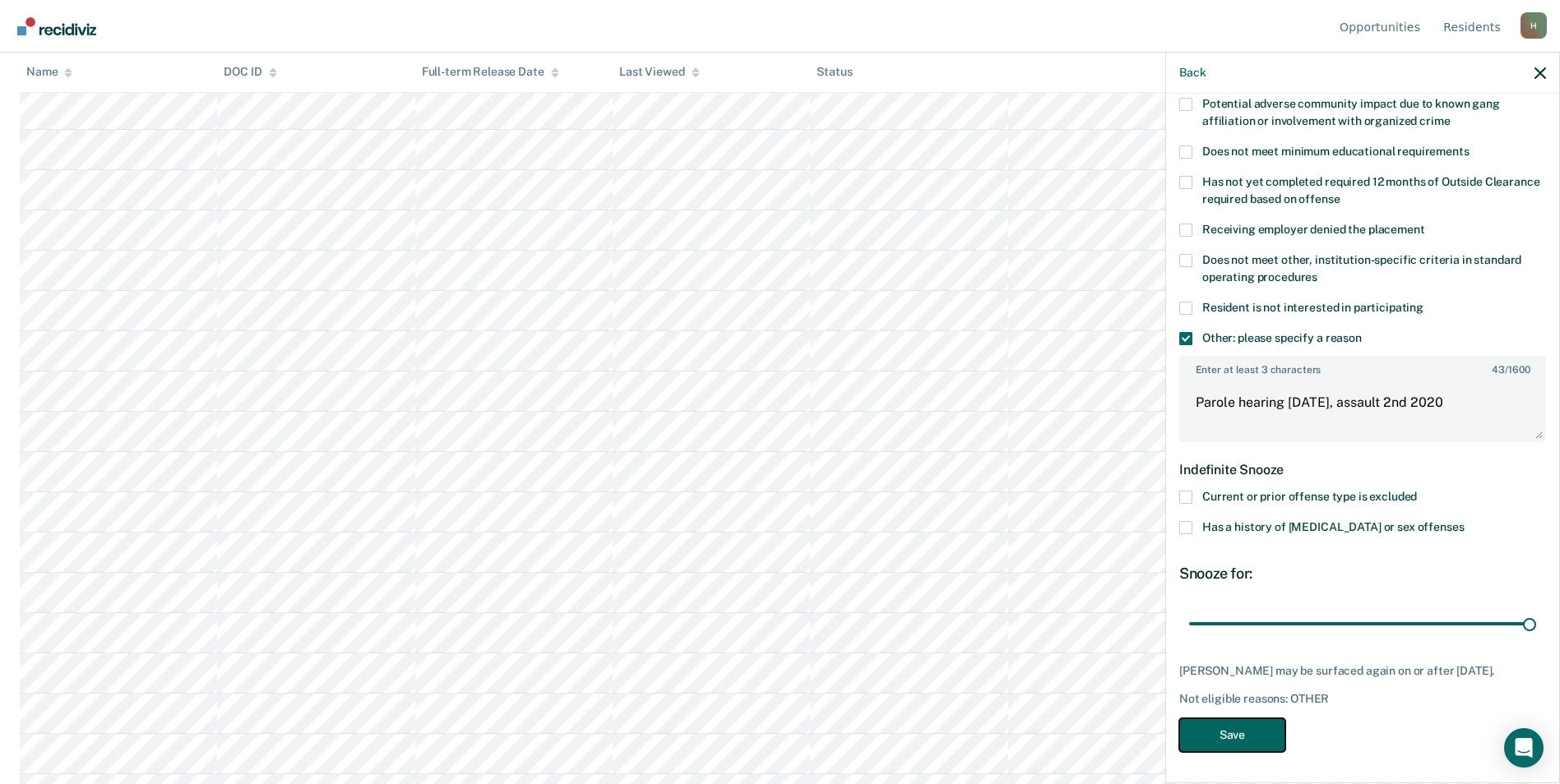
click at [1259, 739] on button "Save" at bounding box center [1232, 735] width 106 height 34
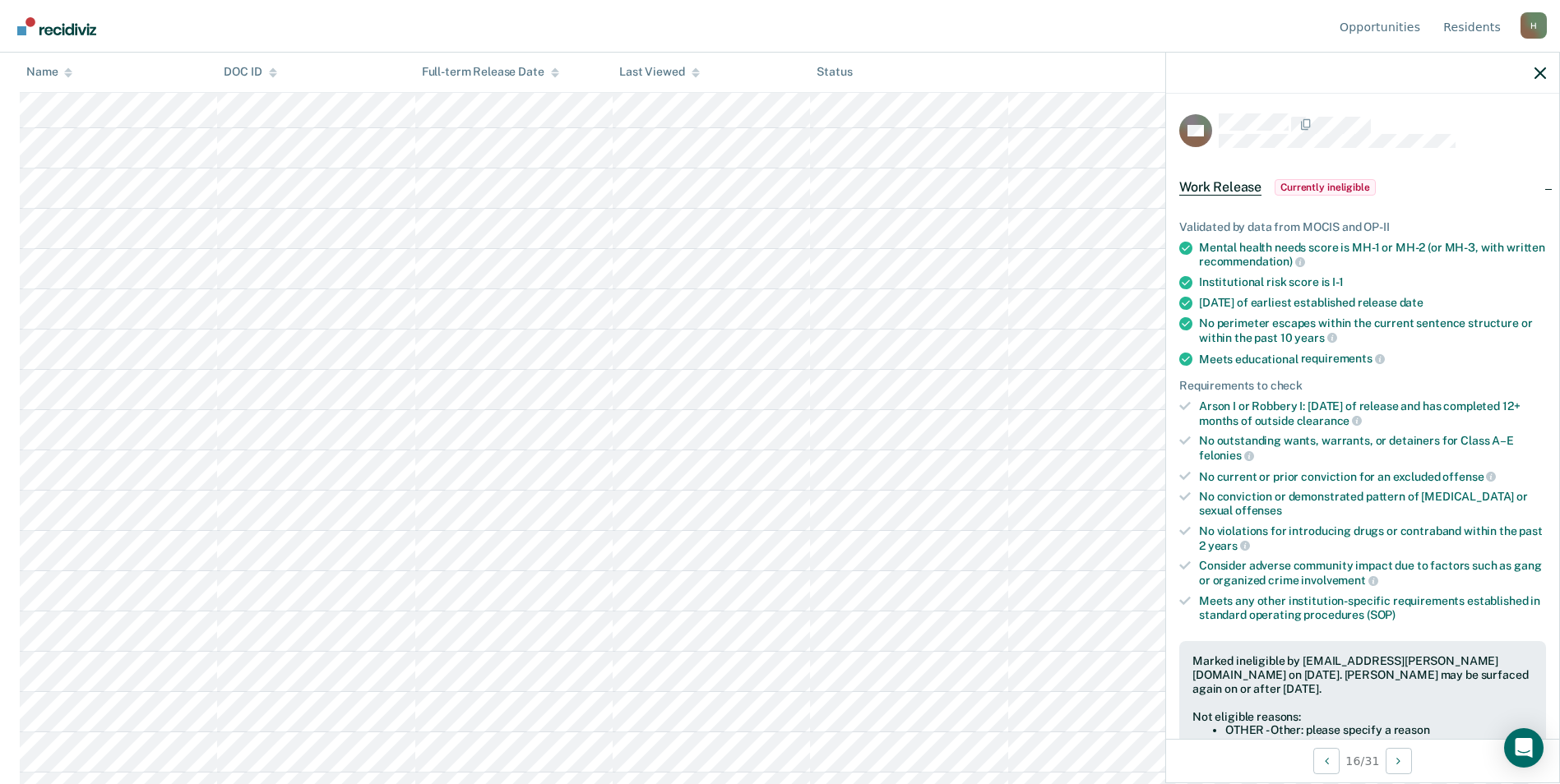
scroll to position [644, 0]
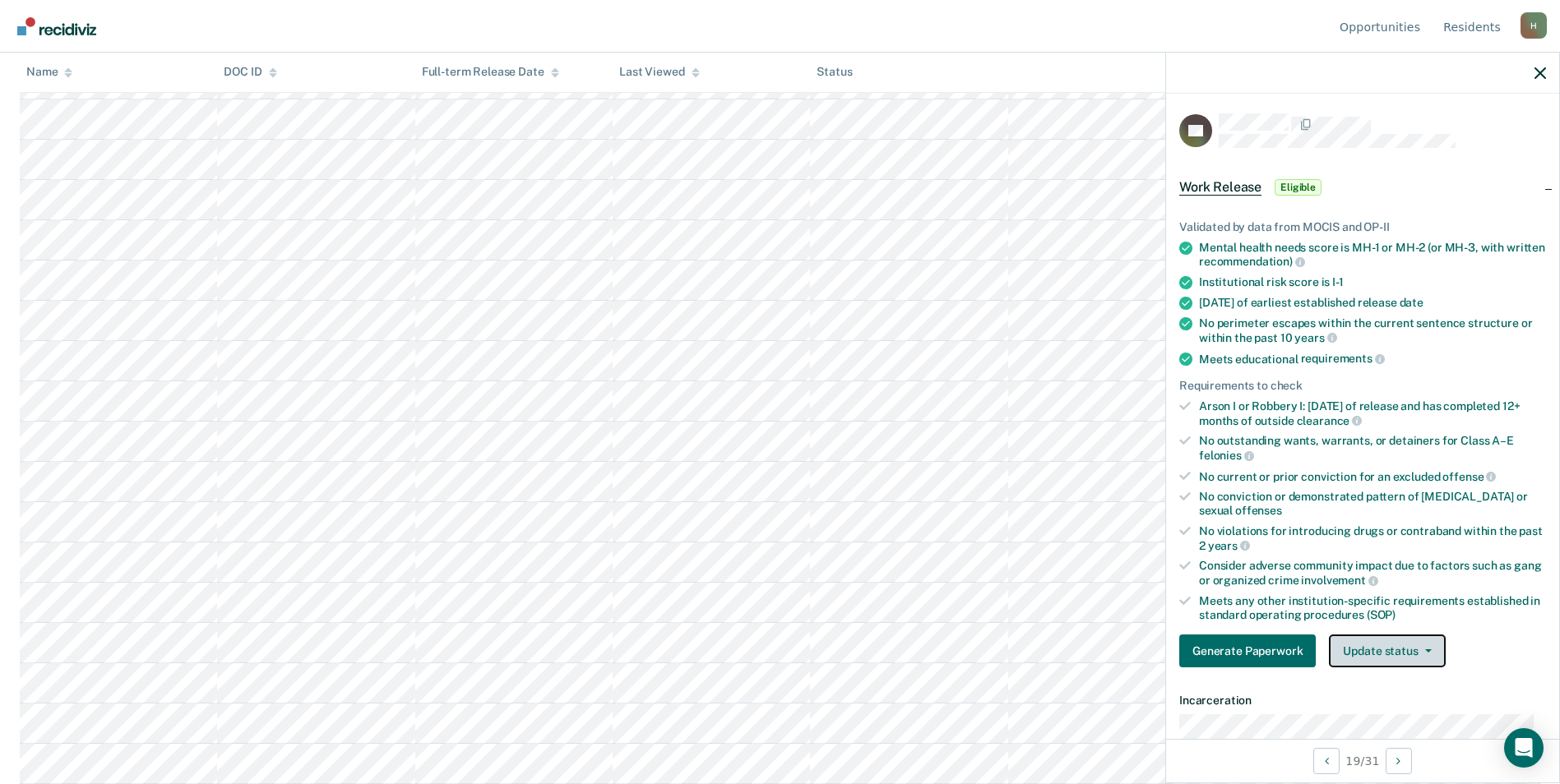
click at [1411, 646] on button "Update status" at bounding box center [1386, 651] width 116 height 33
click at [1400, 717] on button "Mark Ineligible" at bounding box center [1409, 716] width 159 height 26
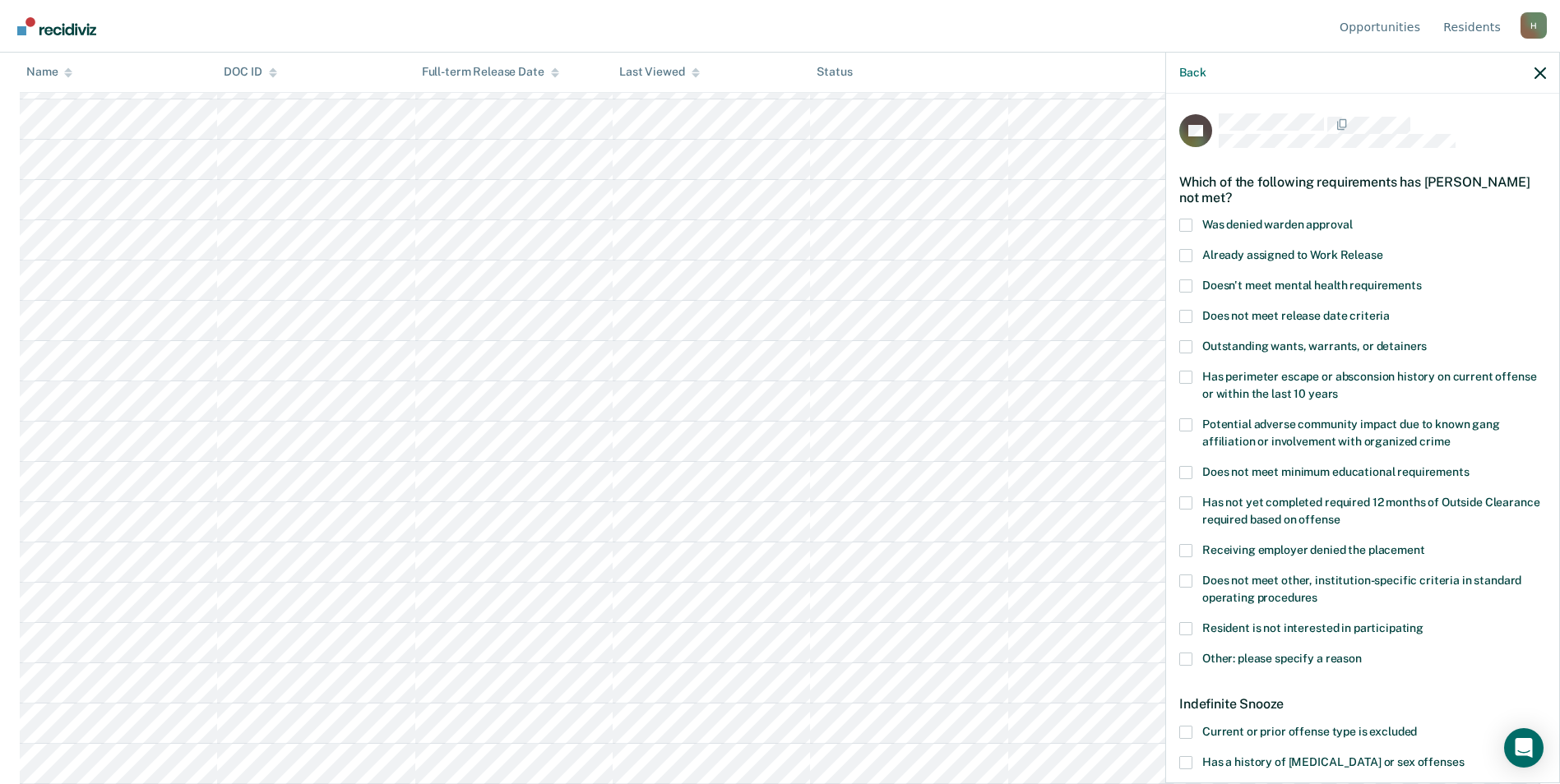
click at [1186, 659] on span at bounding box center [1186, 660] width 14 height 14
click at [1362, 653] on input "Other: please specify a reason" at bounding box center [1362, 653] width 0 height 0
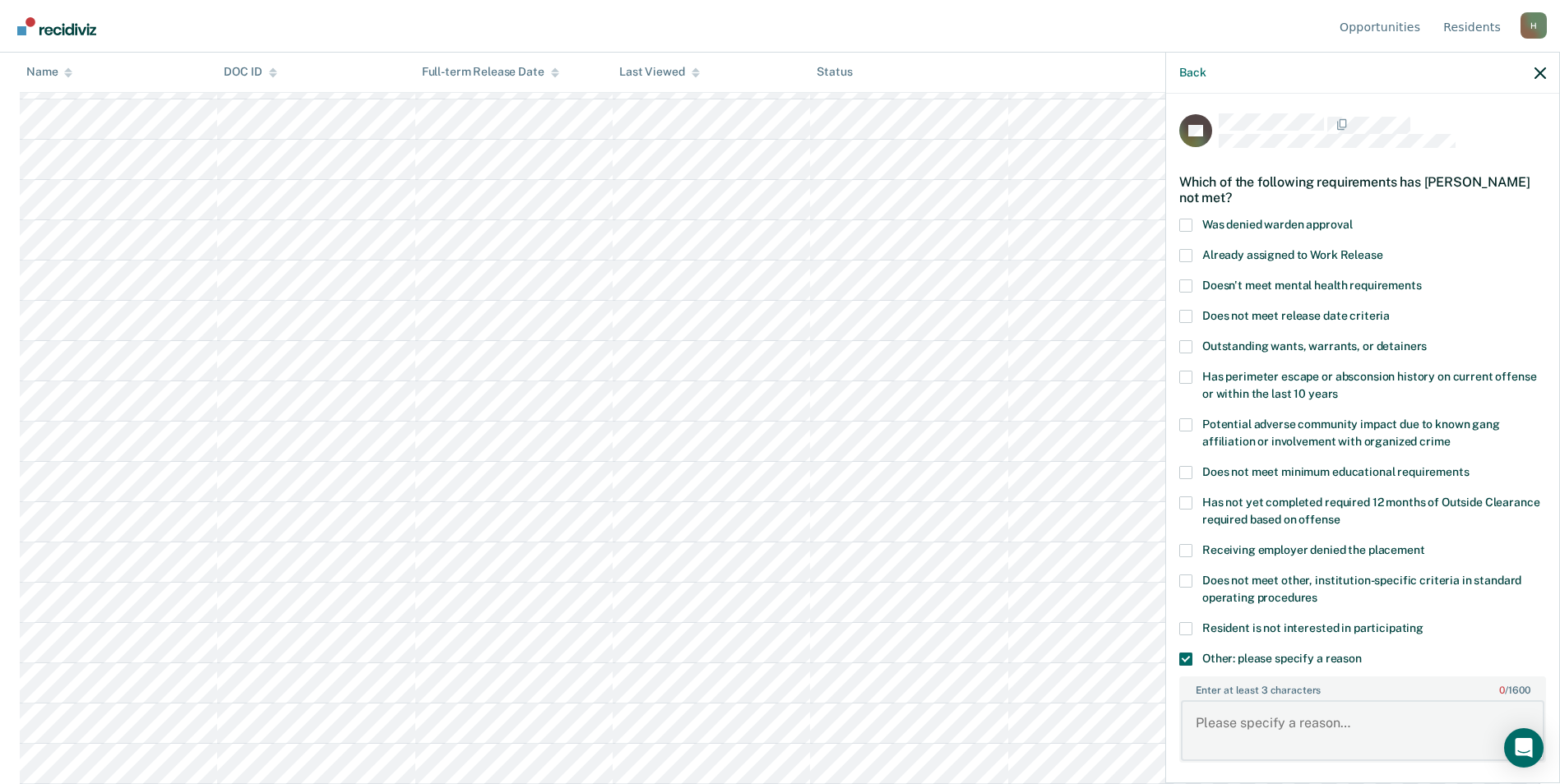
click at [1260, 725] on textarea "Enter at least 3 characters 0 / 1600" at bounding box center [1363, 731] width 363 height 61
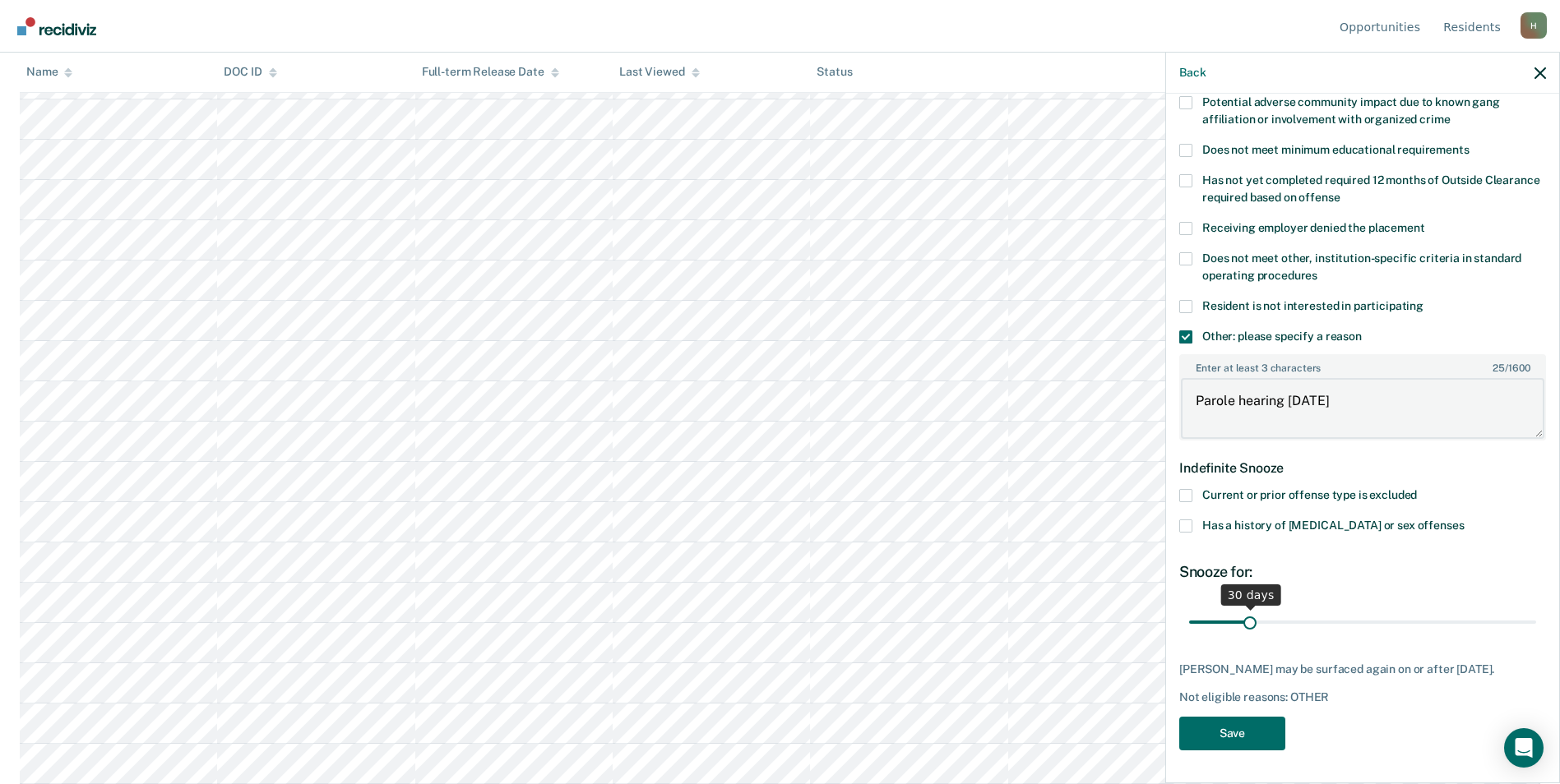
scroll to position [335, 0]
type textarea "Parole hearing 10/16/2025"
click at [1241, 740] on button "Save" at bounding box center [1232, 734] width 106 height 34
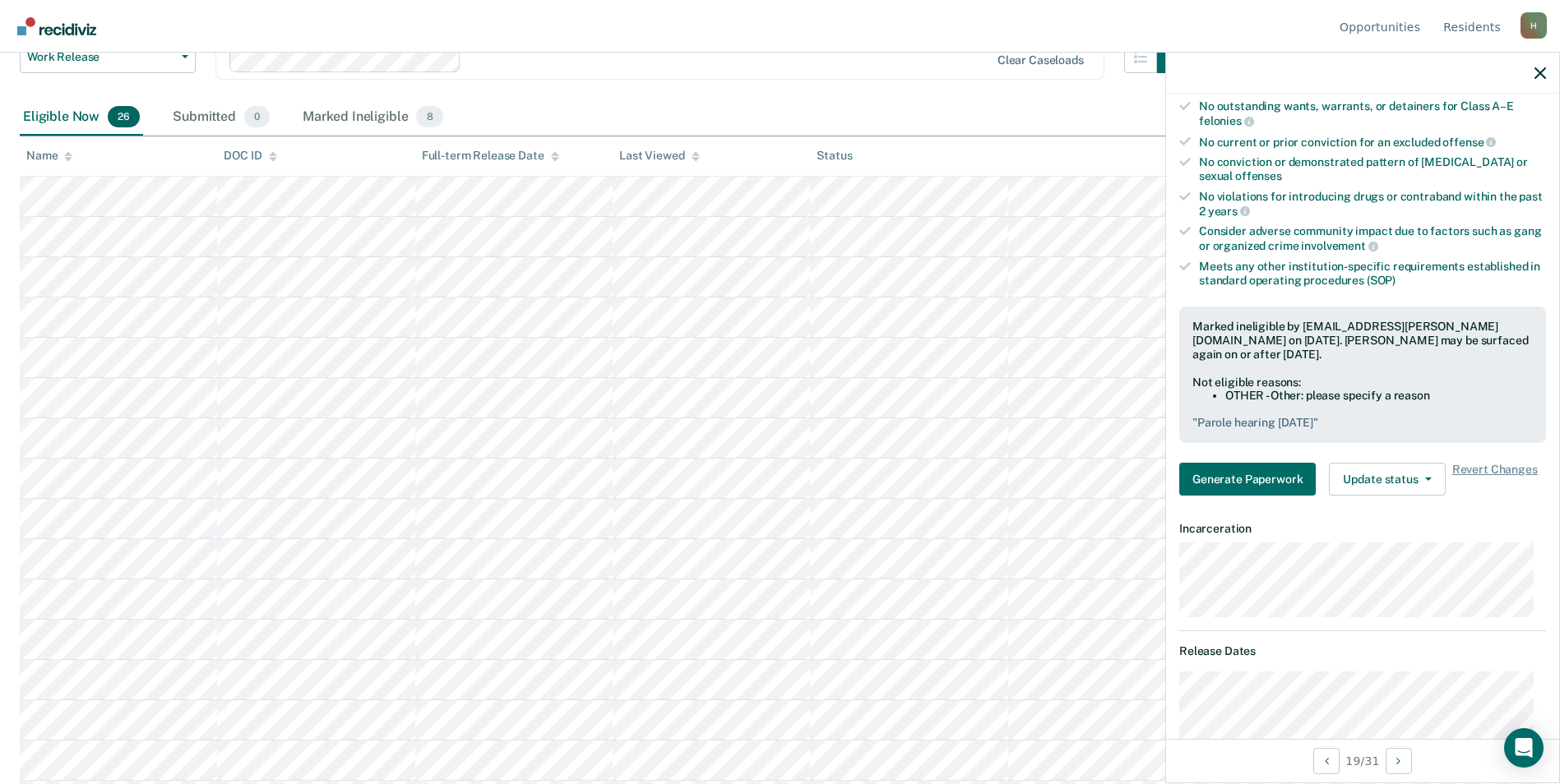
scroll to position [329, 0]
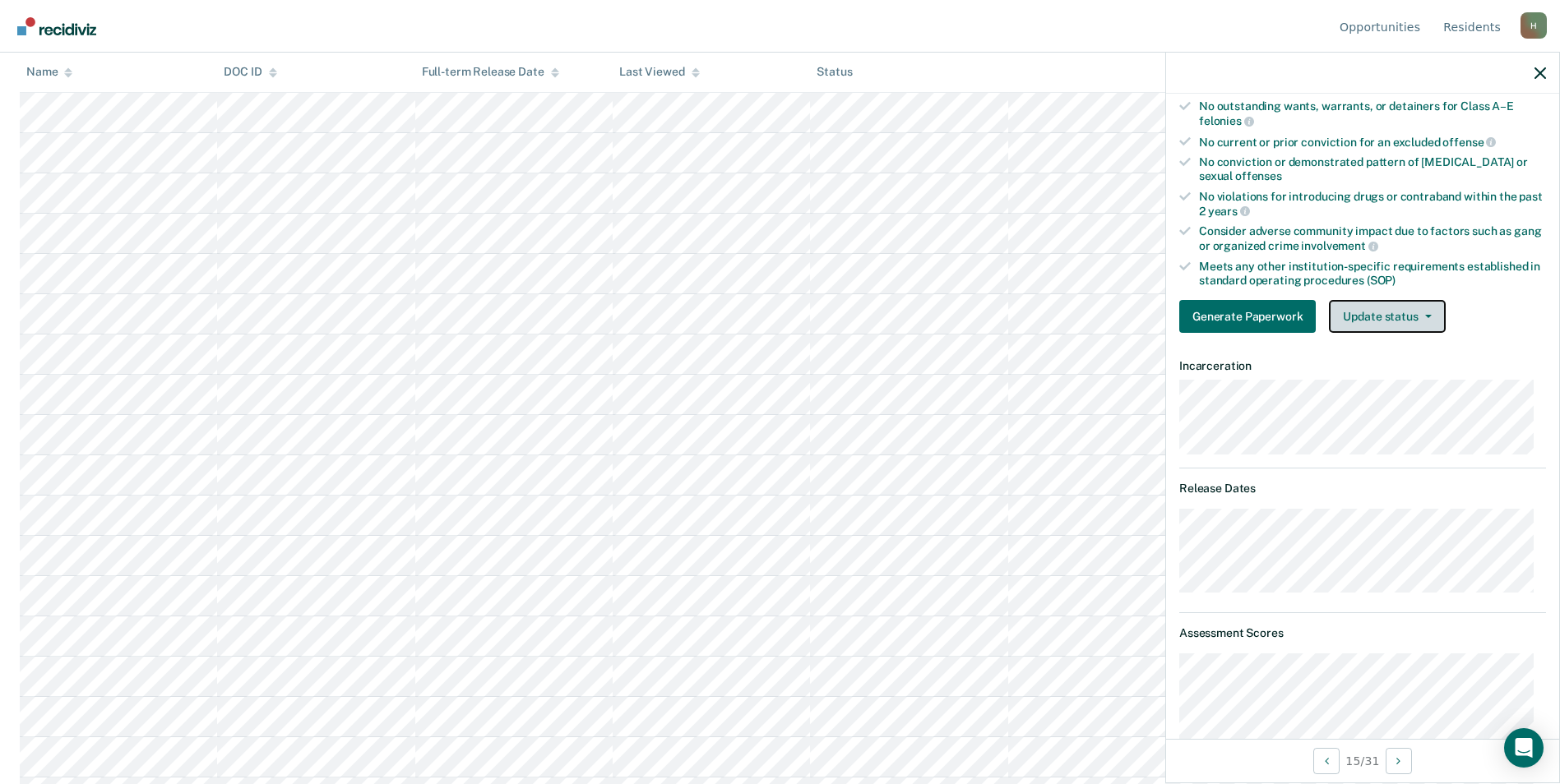
click at [1372, 322] on button "Update status" at bounding box center [1386, 316] width 116 height 33
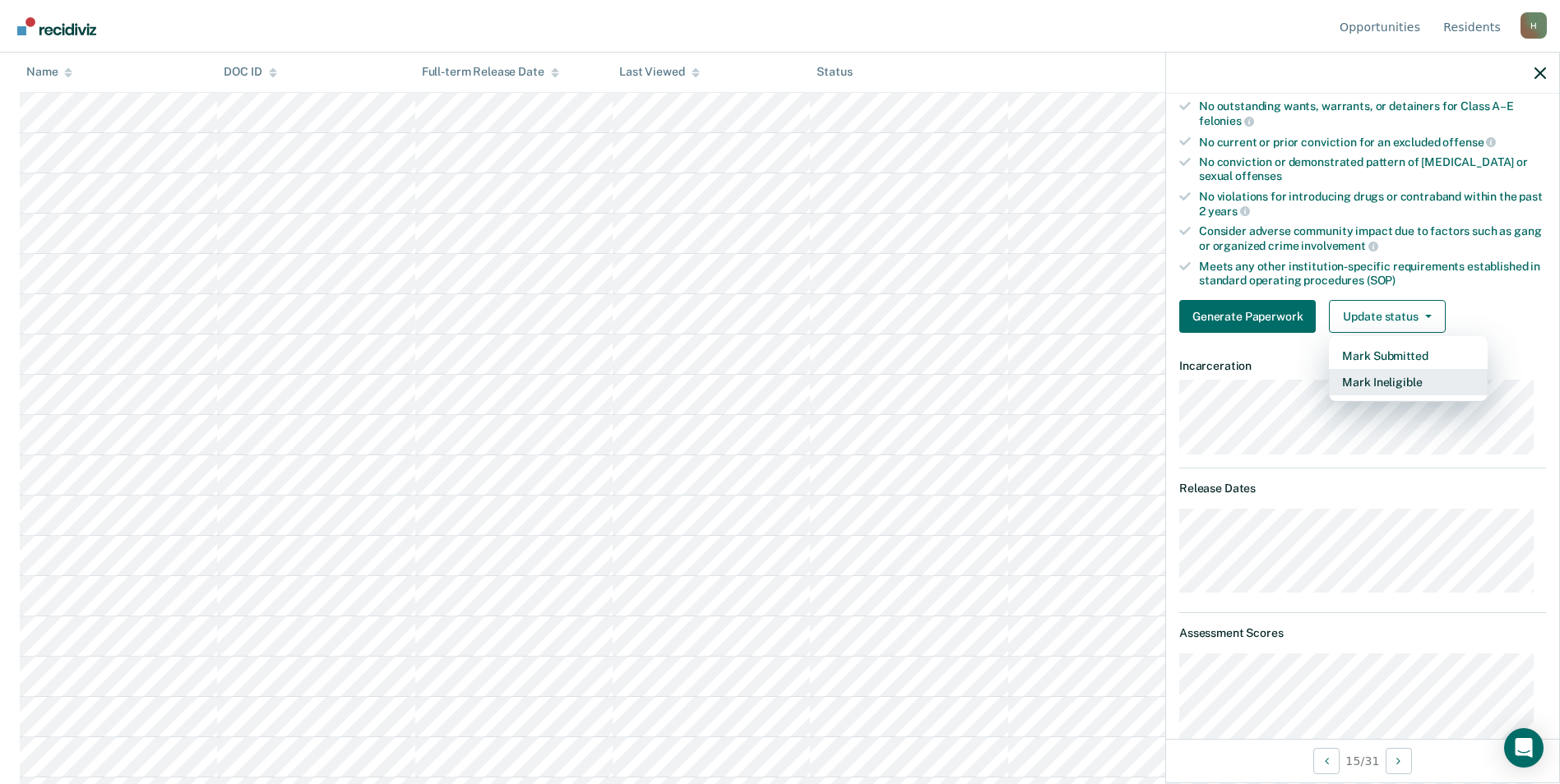
click at [1368, 387] on button "Mark Ineligible" at bounding box center [1409, 381] width 159 height 26
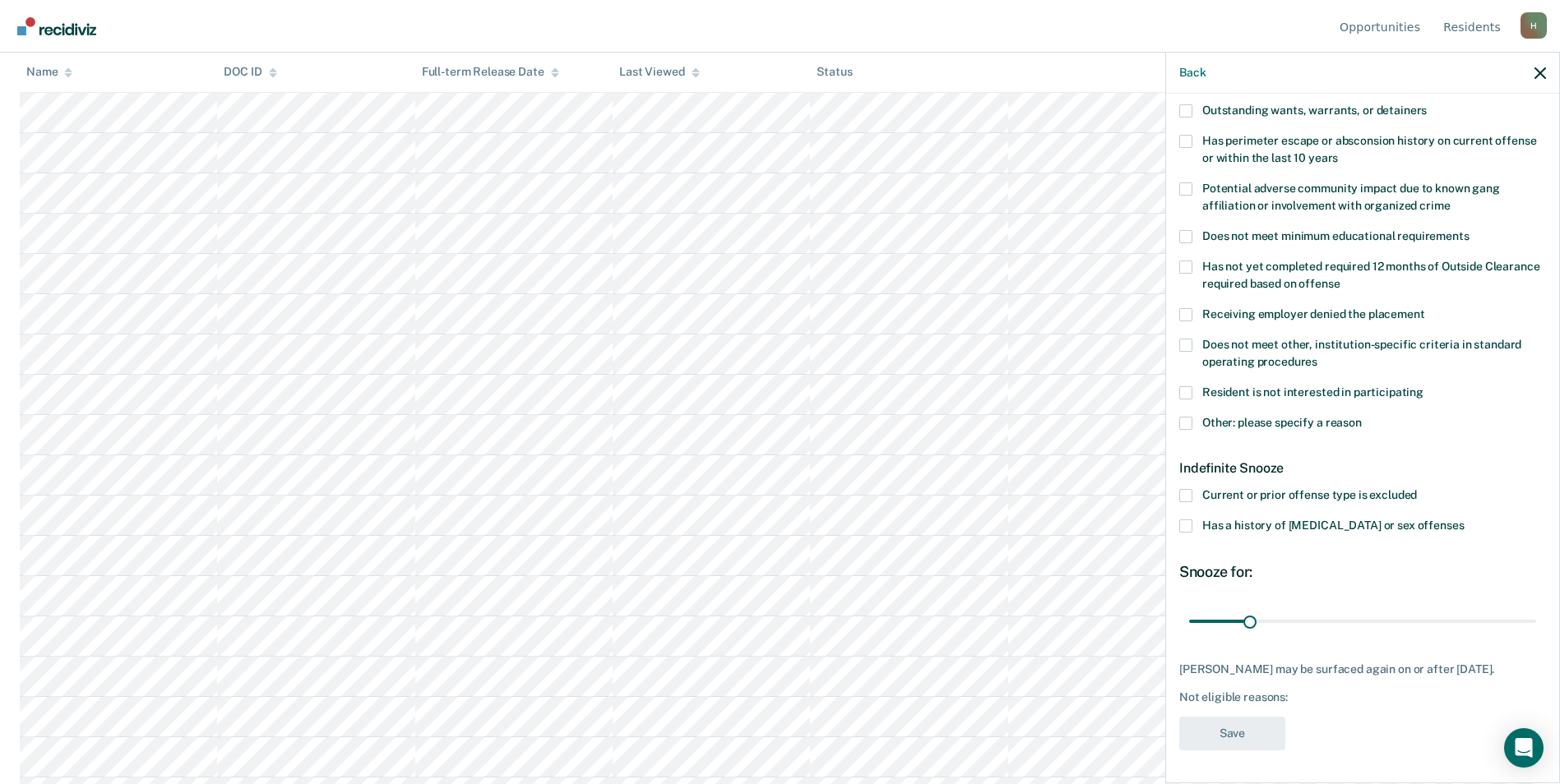
scroll to position [248, 0]
click at [1187, 416] on span at bounding box center [1186, 423] width 14 height 14
click at [1362, 416] on input "Other: please specify a reason" at bounding box center [1362, 416] width 0 height 0
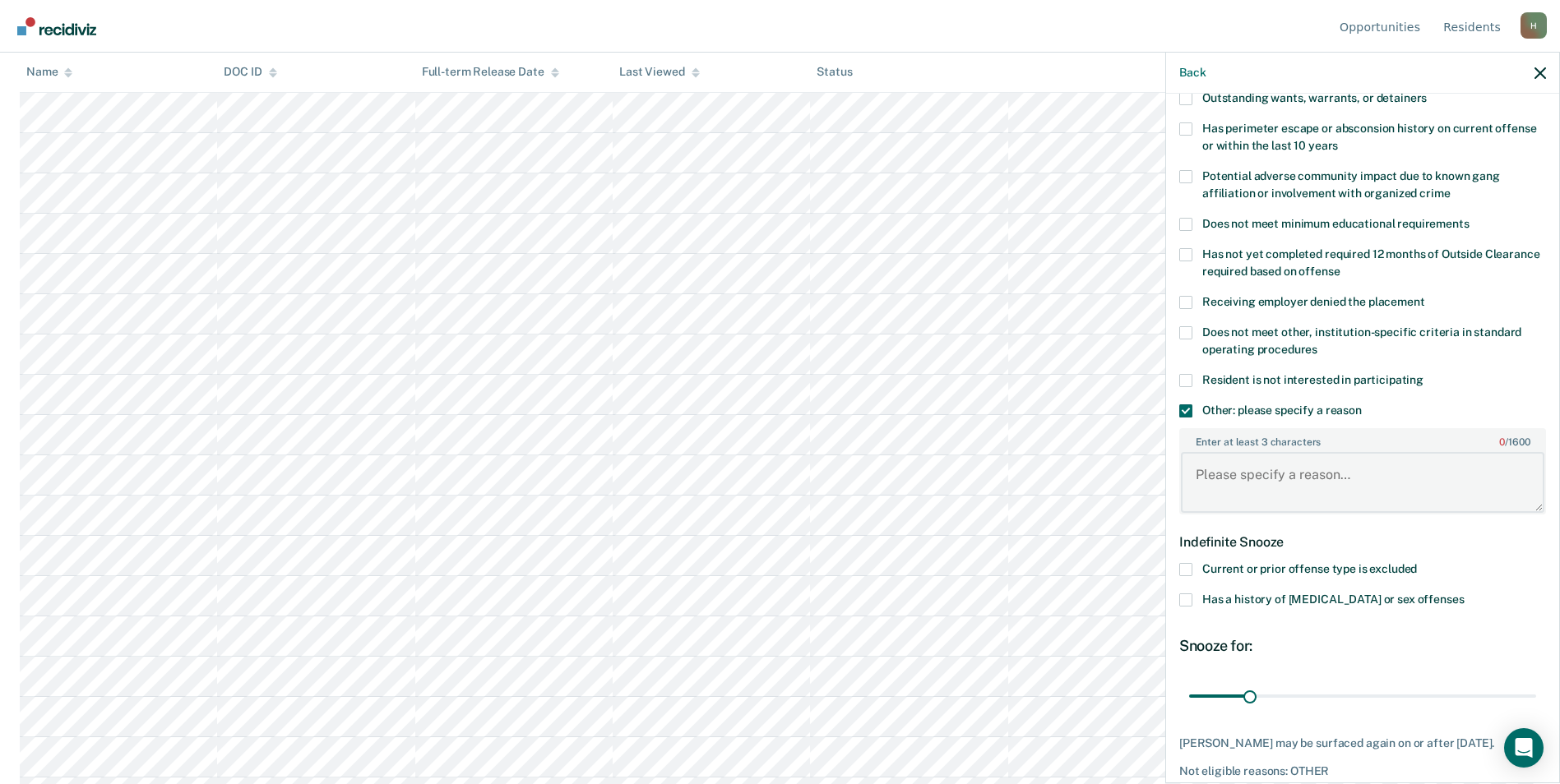
click at [1224, 459] on textarea "Enter at least 3 characters 0 / 1600" at bounding box center [1363, 482] width 363 height 61
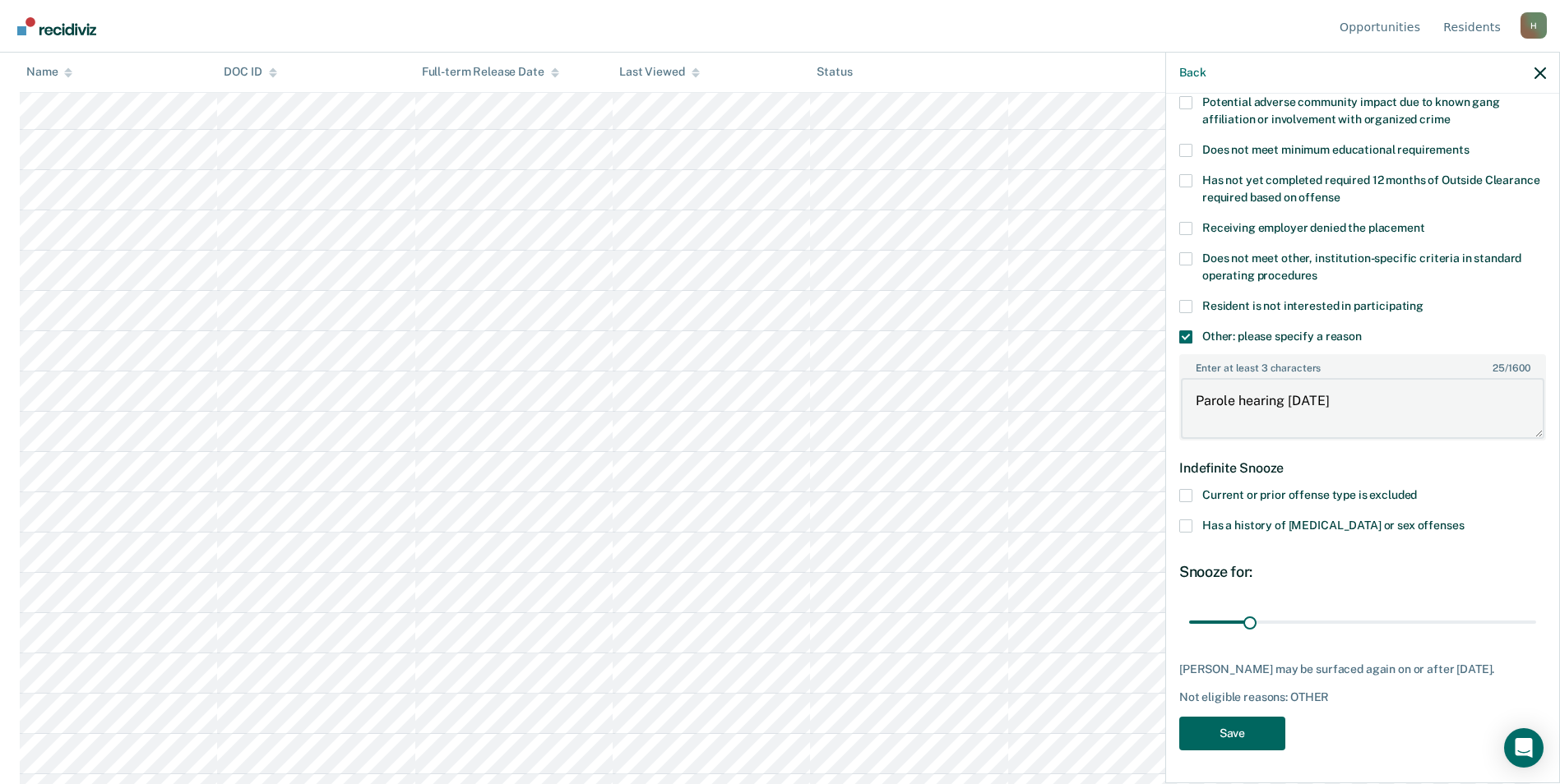
type textarea "Parole hearing 10/16/2025"
click at [1242, 723] on button "Save" at bounding box center [1232, 734] width 106 height 34
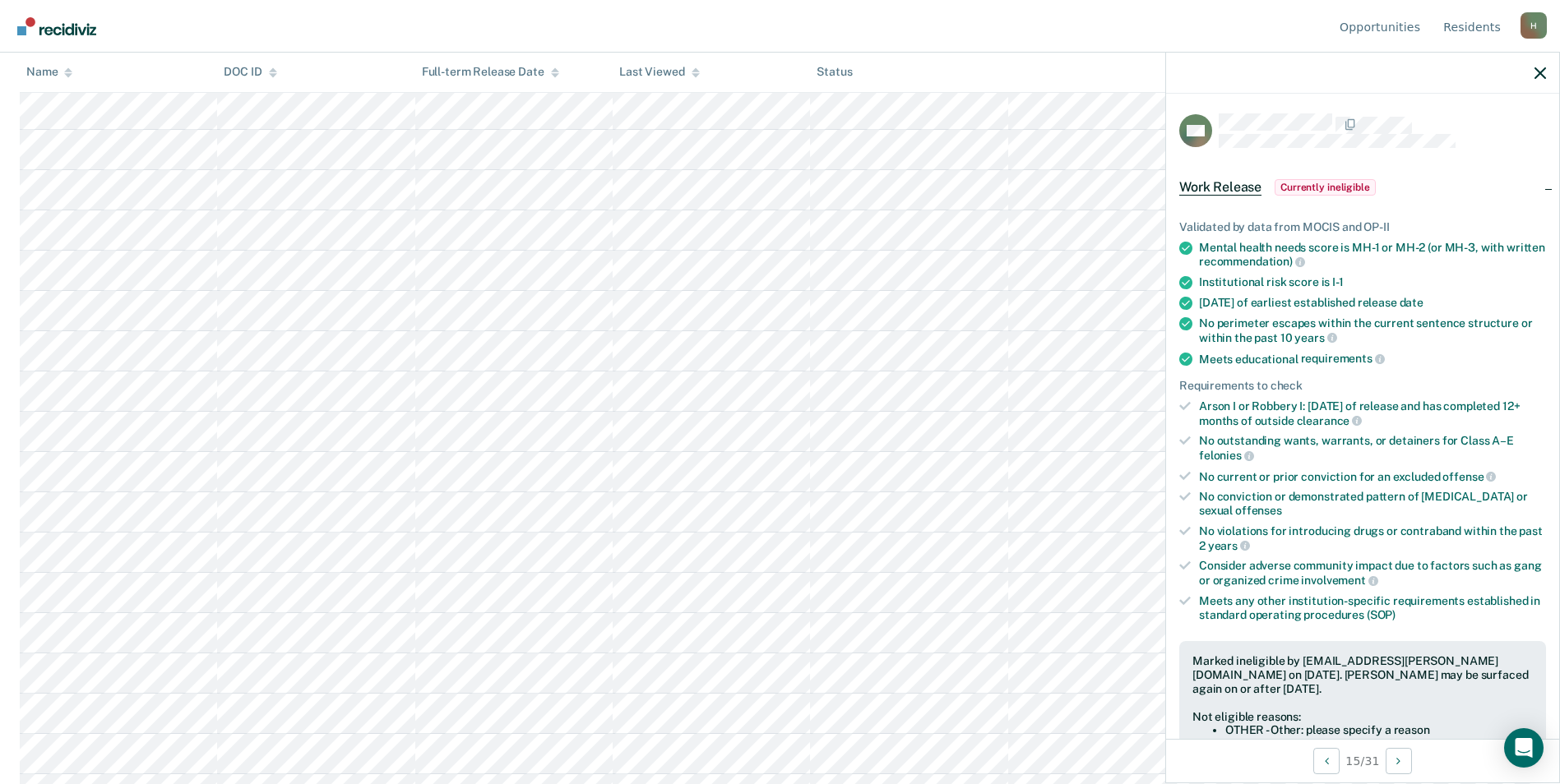
scroll to position [564, 0]
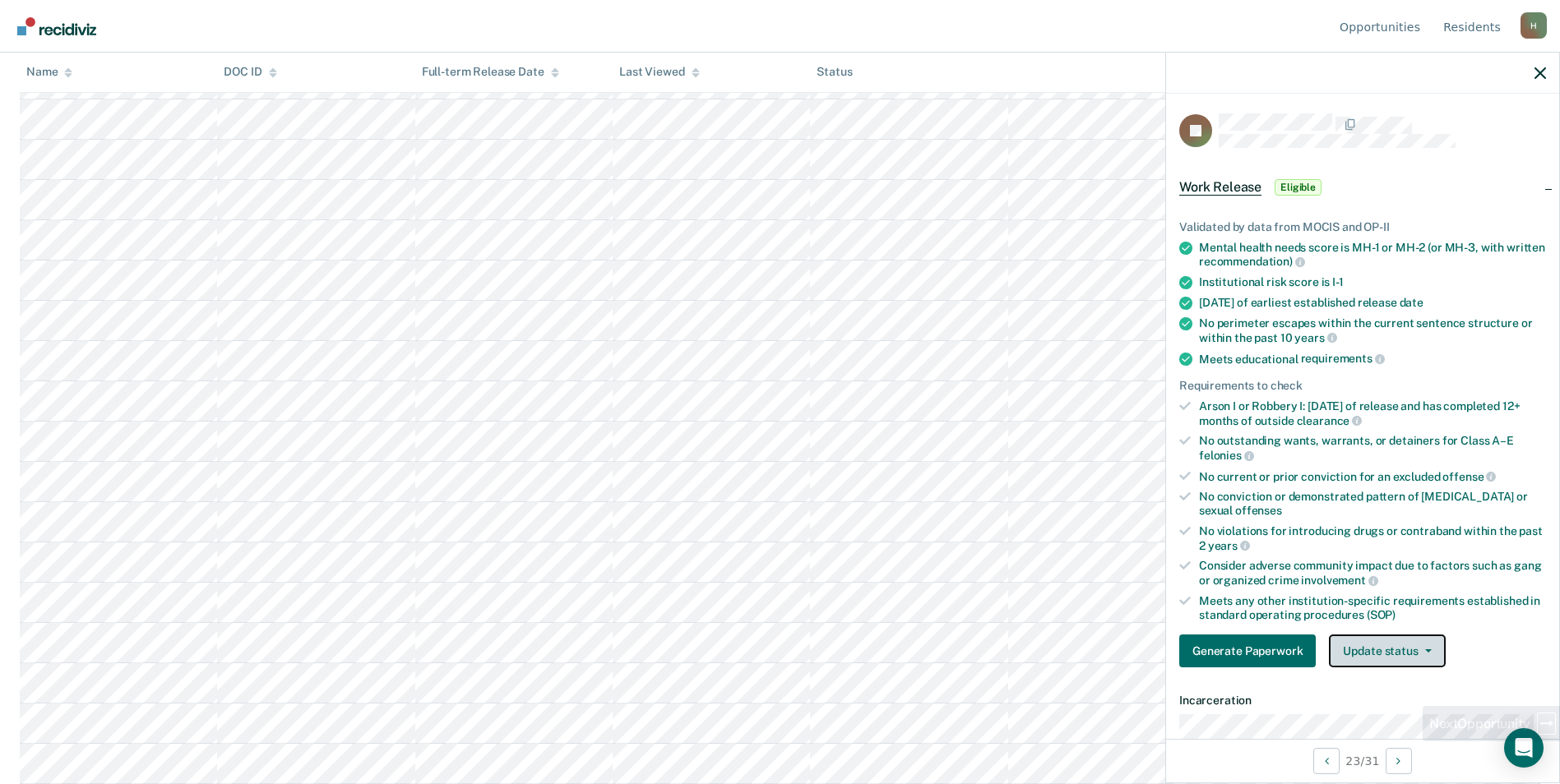
click at [1381, 650] on button "Update status" at bounding box center [1386, 651] width 116 height 33
click at [1376, 713] on button "Mark Ineligible" at bounding box center [1409, 716] width 159 height 26
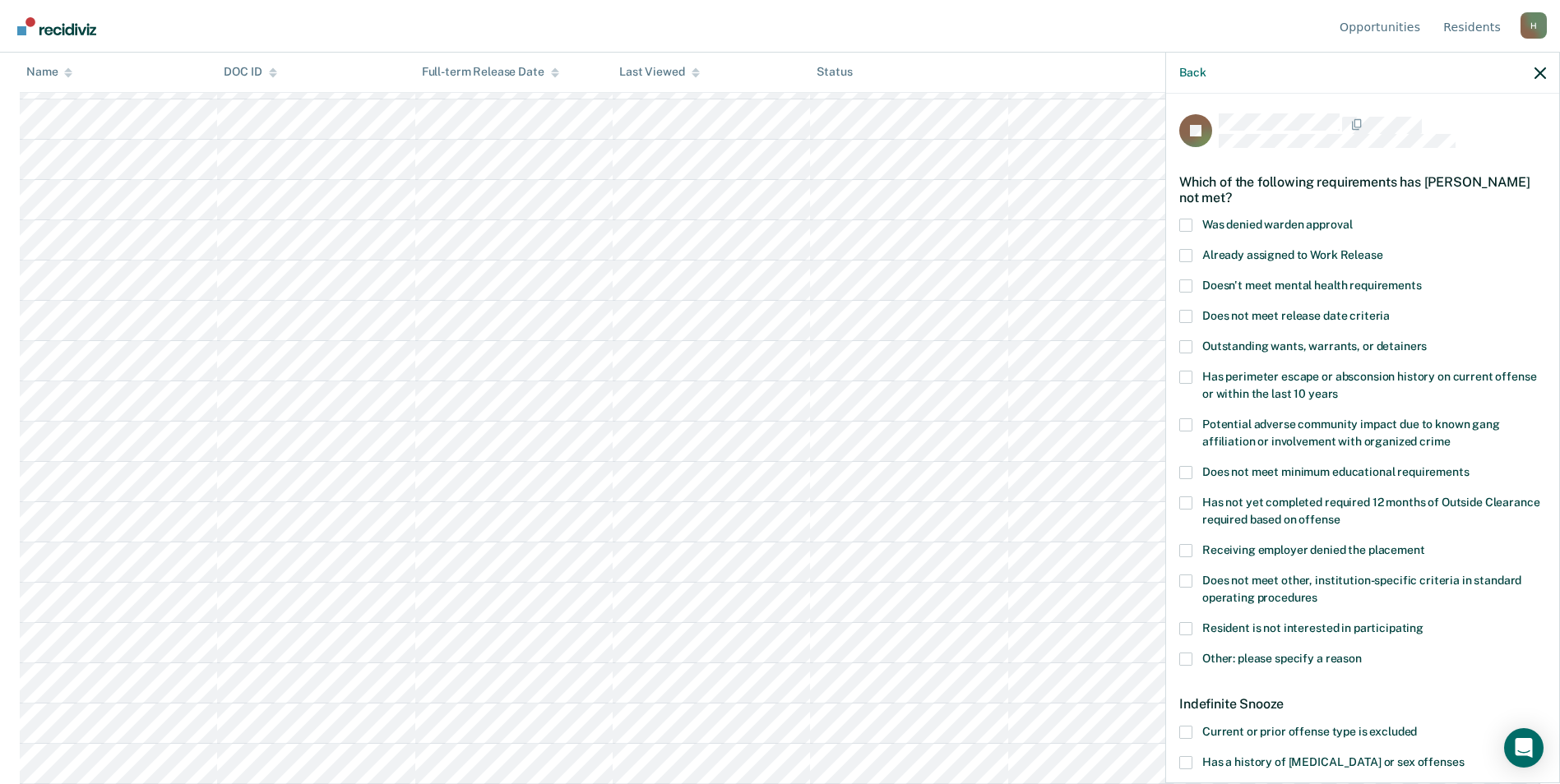
click at [1191, 658] on span at bounding box center [1186, 660] width 14 height 14
click at [1362, 653] on input "Other: please specify a reason" at bounding box center [1362, 653] width 0 height 0
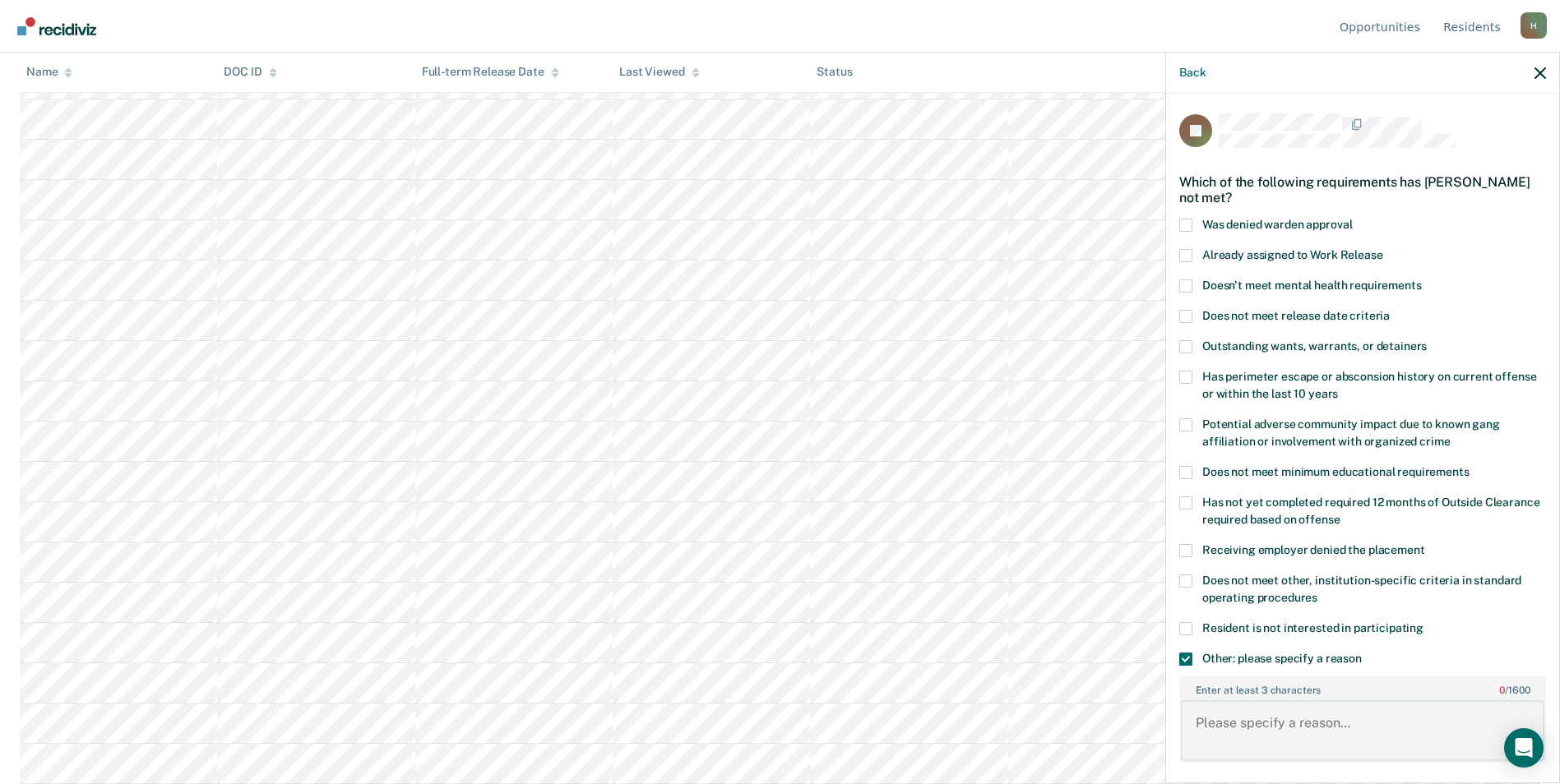
click at [1235, 739] on textarea "Enter at least 3 characters 0 / 1600" at bounding box center [1363, 731] width 363 height 61
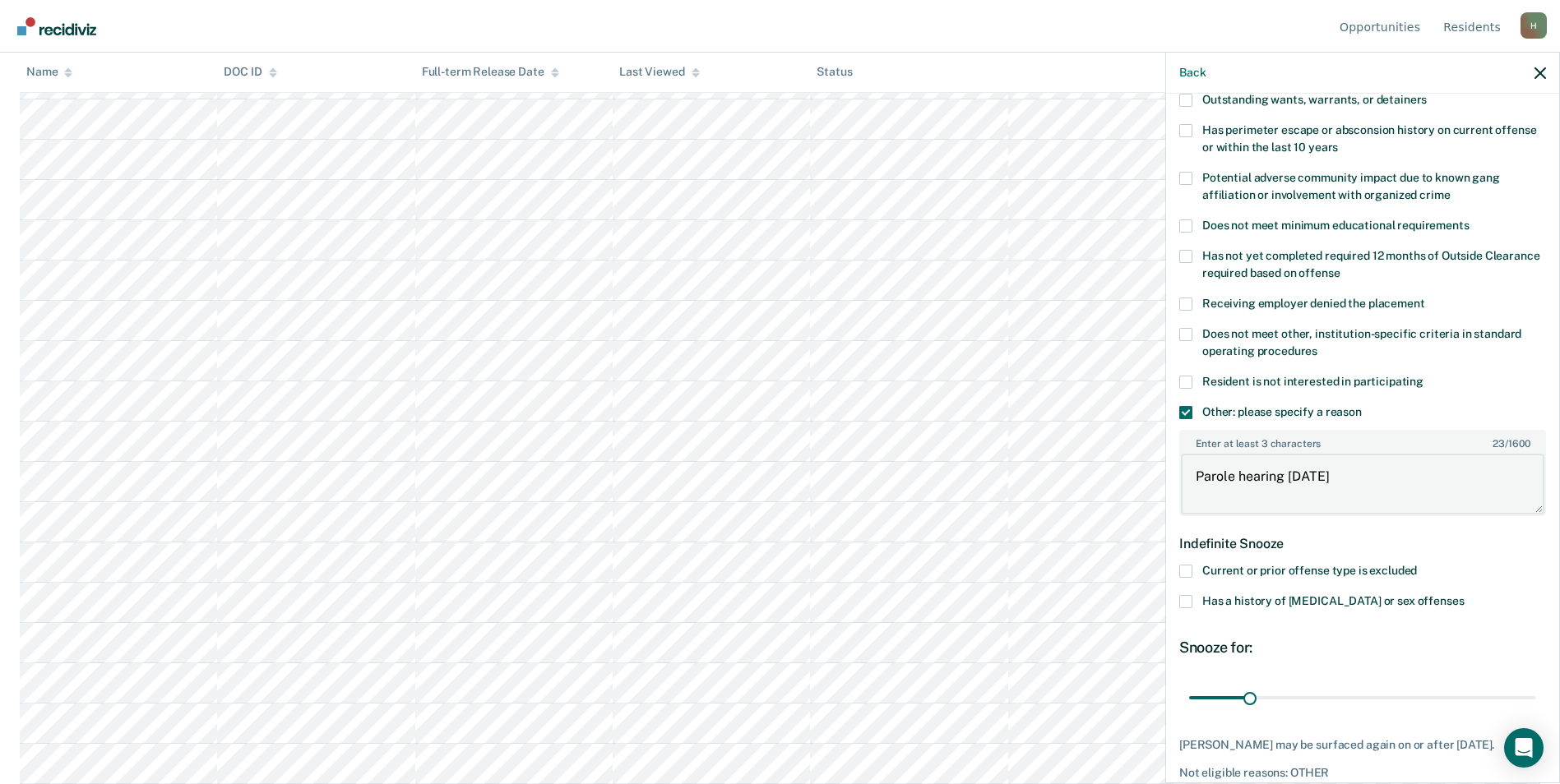
scroll to position [329, 0]
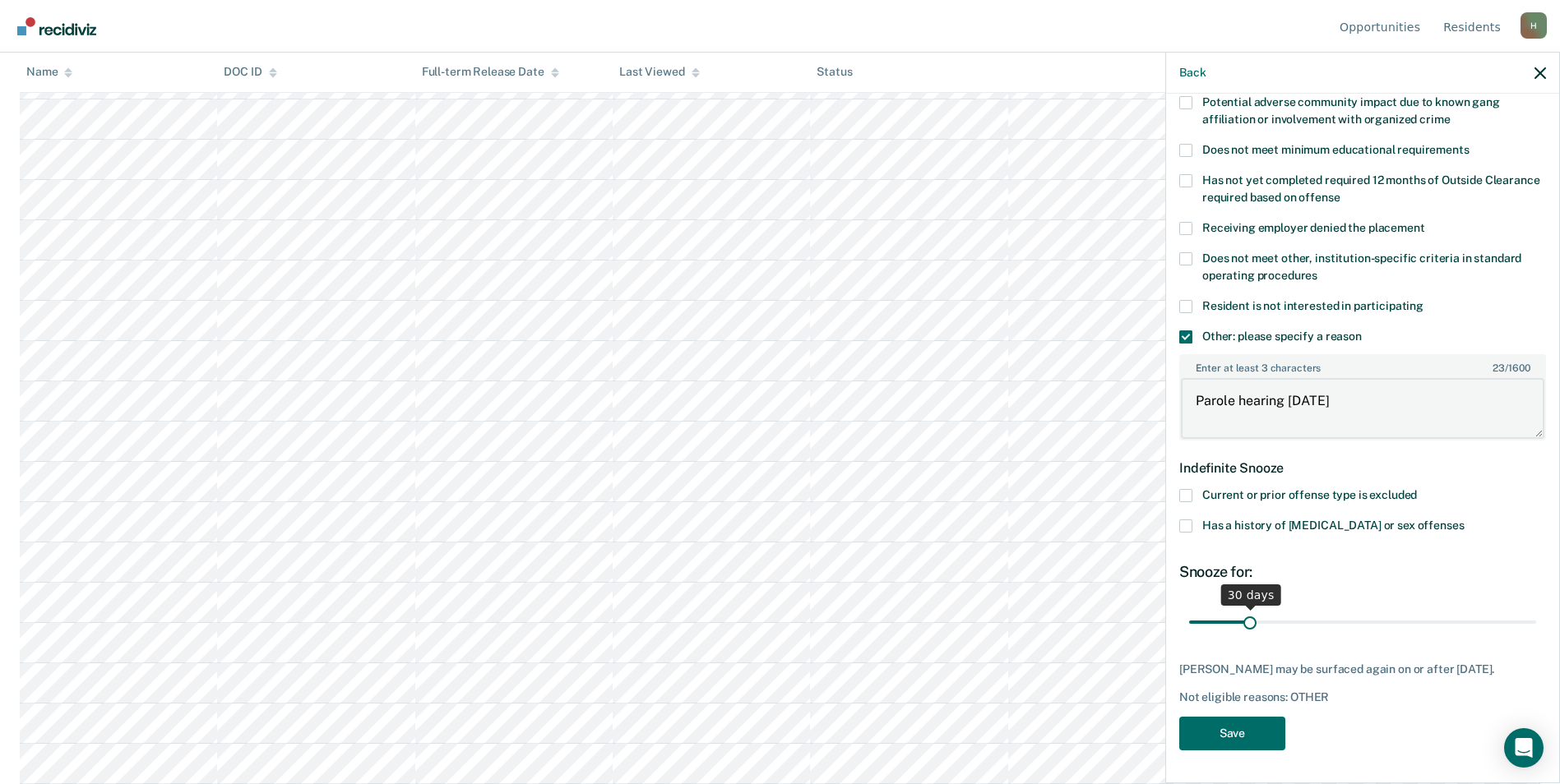
type textarea "Parole hearing Jan 2026"
drag, startPoint x: 1247, startPoint y: 612, endPoint x: 1421, endPoint y: 634, distance: 175.4
type input "126"
click at [1421, 634] on input "range" at bounding box center [1362, 622] width 347 height 29
click at [1275, 742] on button "Save" at bounding box center [1232, 734] width 106 height 34
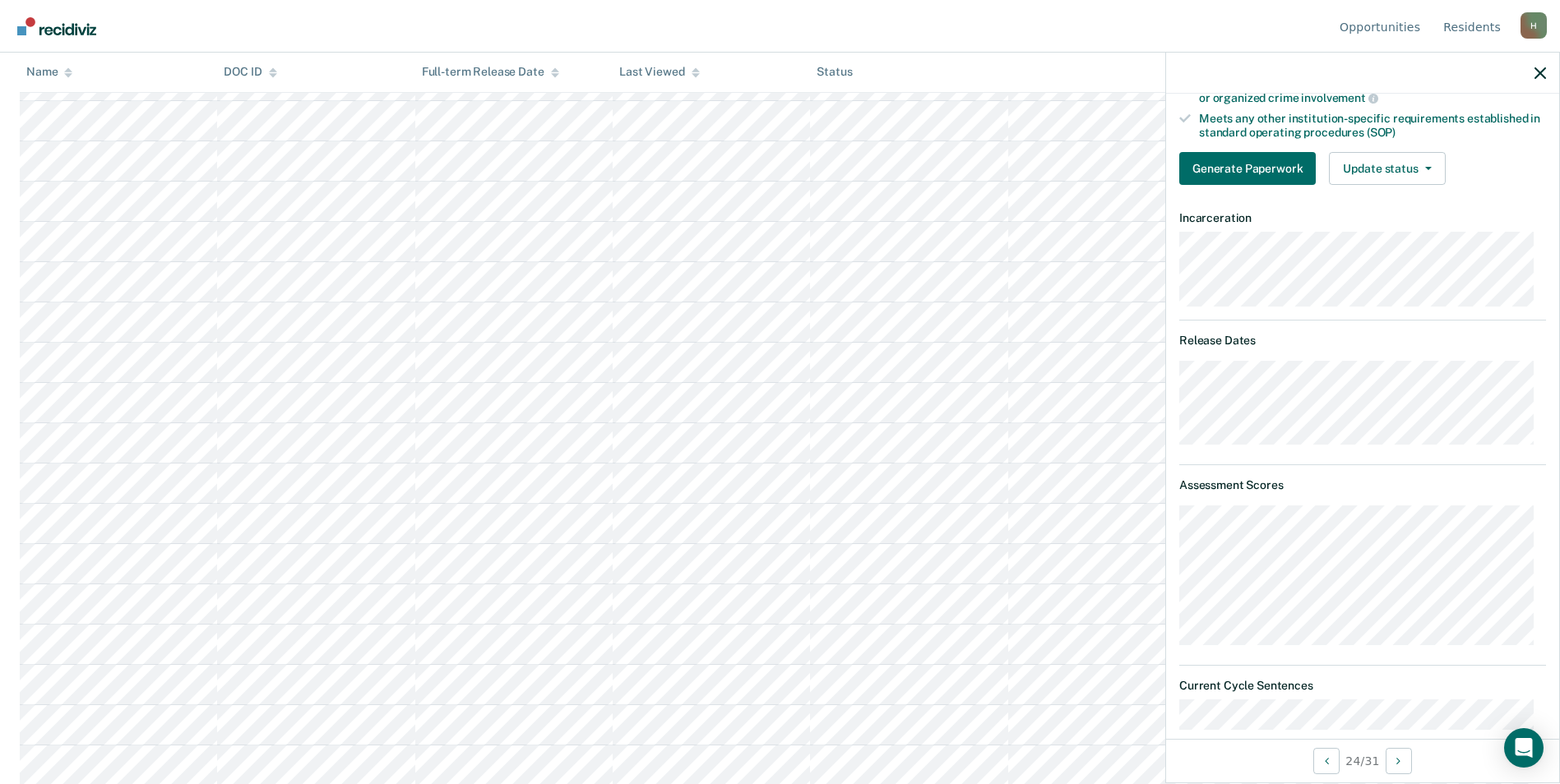
scroll to position [0, 0]
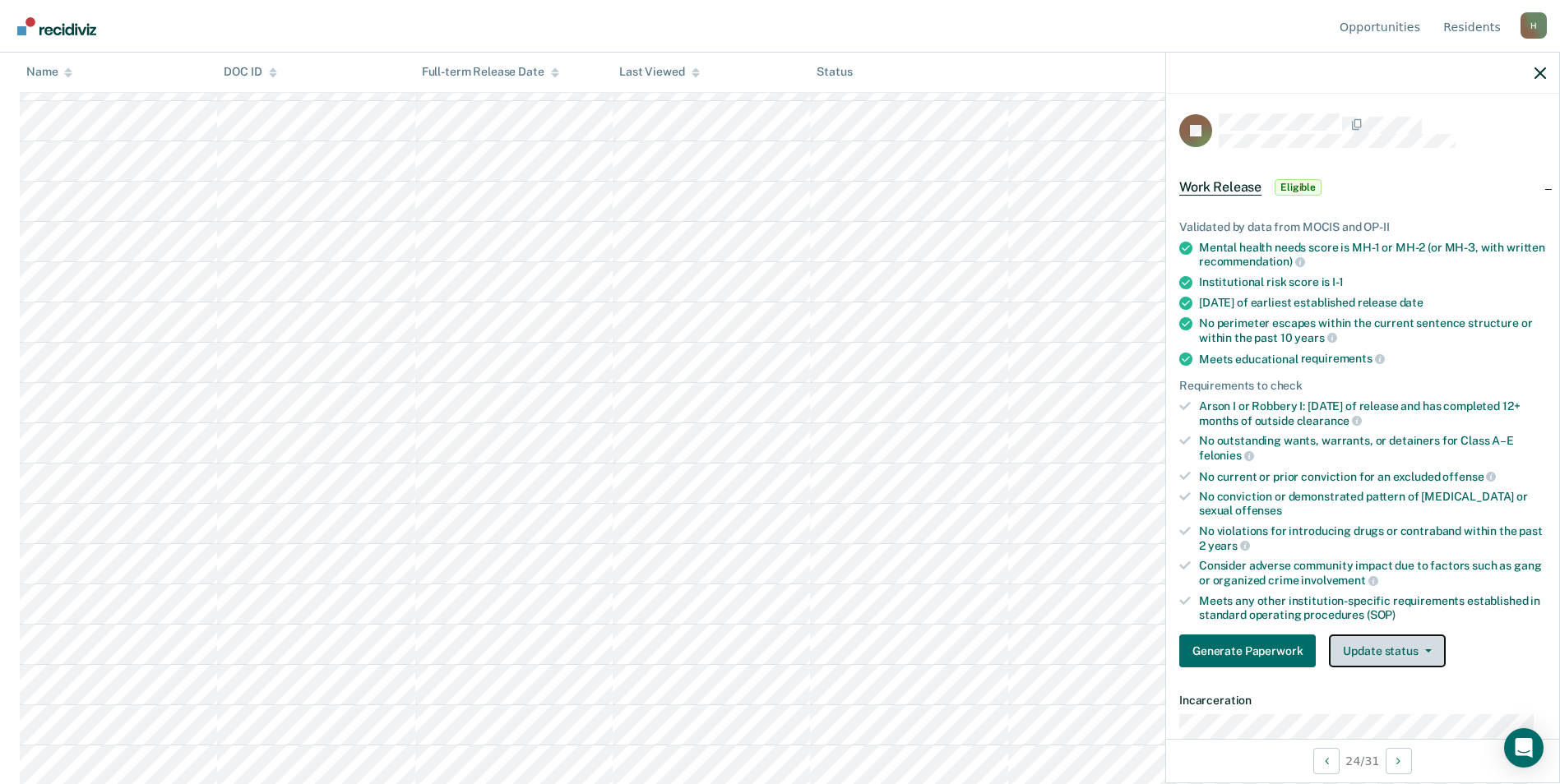
click at [1366, 642] on button "Update status" at bounding box center [1386, 651] width 116 height 33
click at [1379, 709] on button "Mark Ineligible" at bounding box center [1409, 716] width 159 height 26
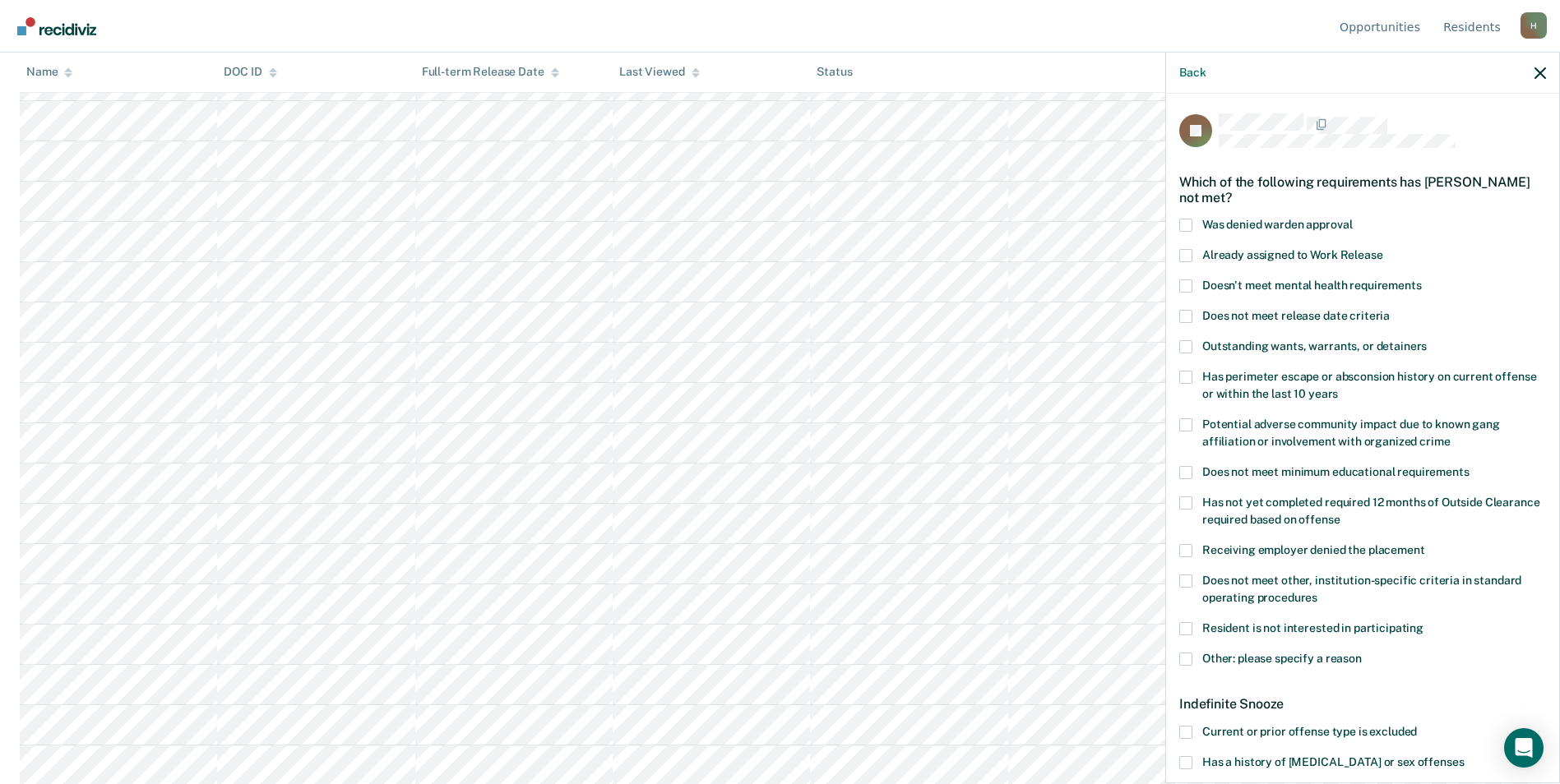
click at [1187, 656] on span at bounding box center [1186, 660] width 14 height 14
click at [1362, 653] on input "Other: please specify a reason" at bounding box center [1362, 653] width 0 height 0
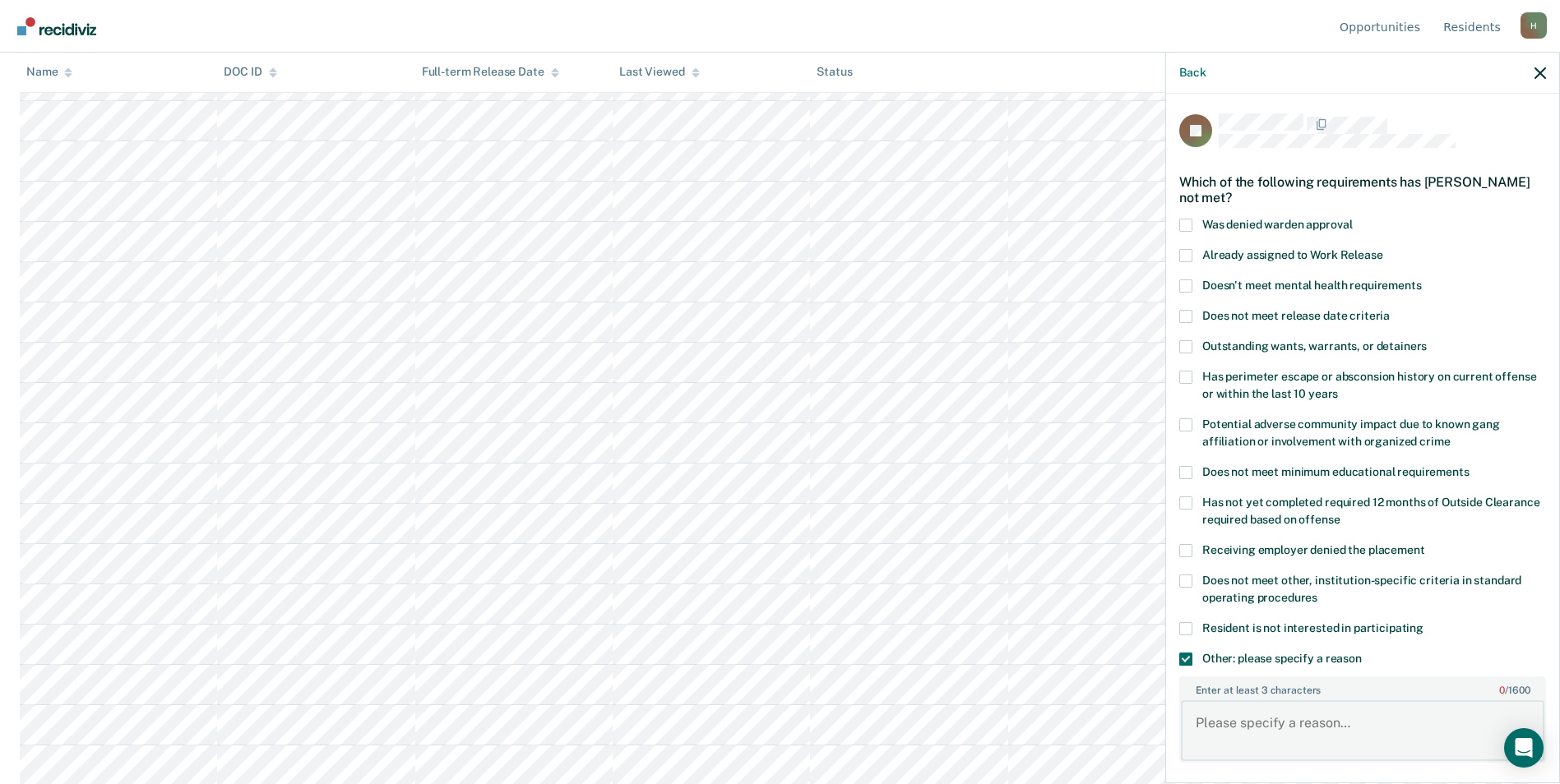
click at [1236, 724] on textarea "Enter at least 3 characters 0 / 1600" at bounding box center [1363, 731] width 363 height 61
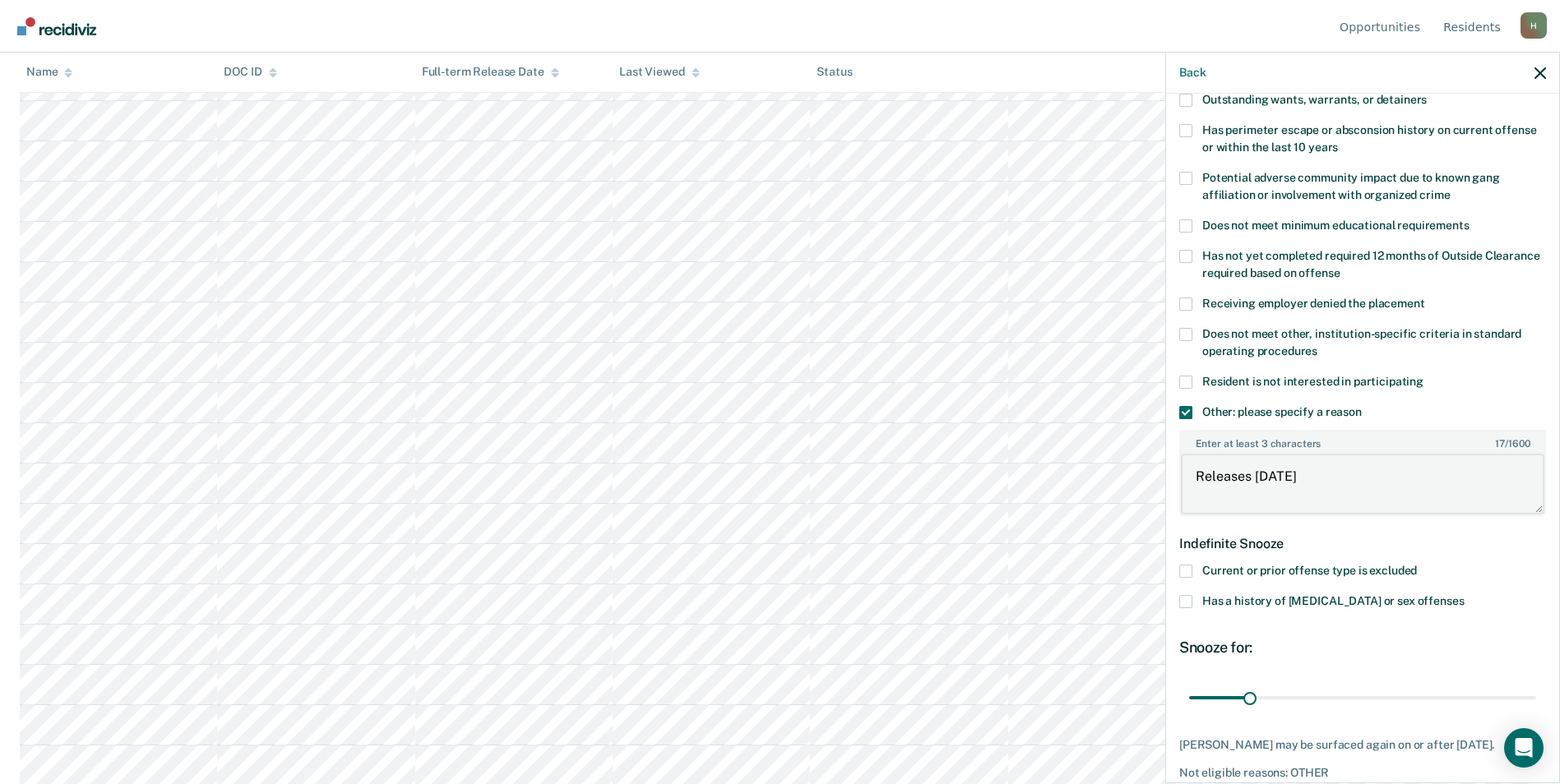
scroll to position [320, 0]
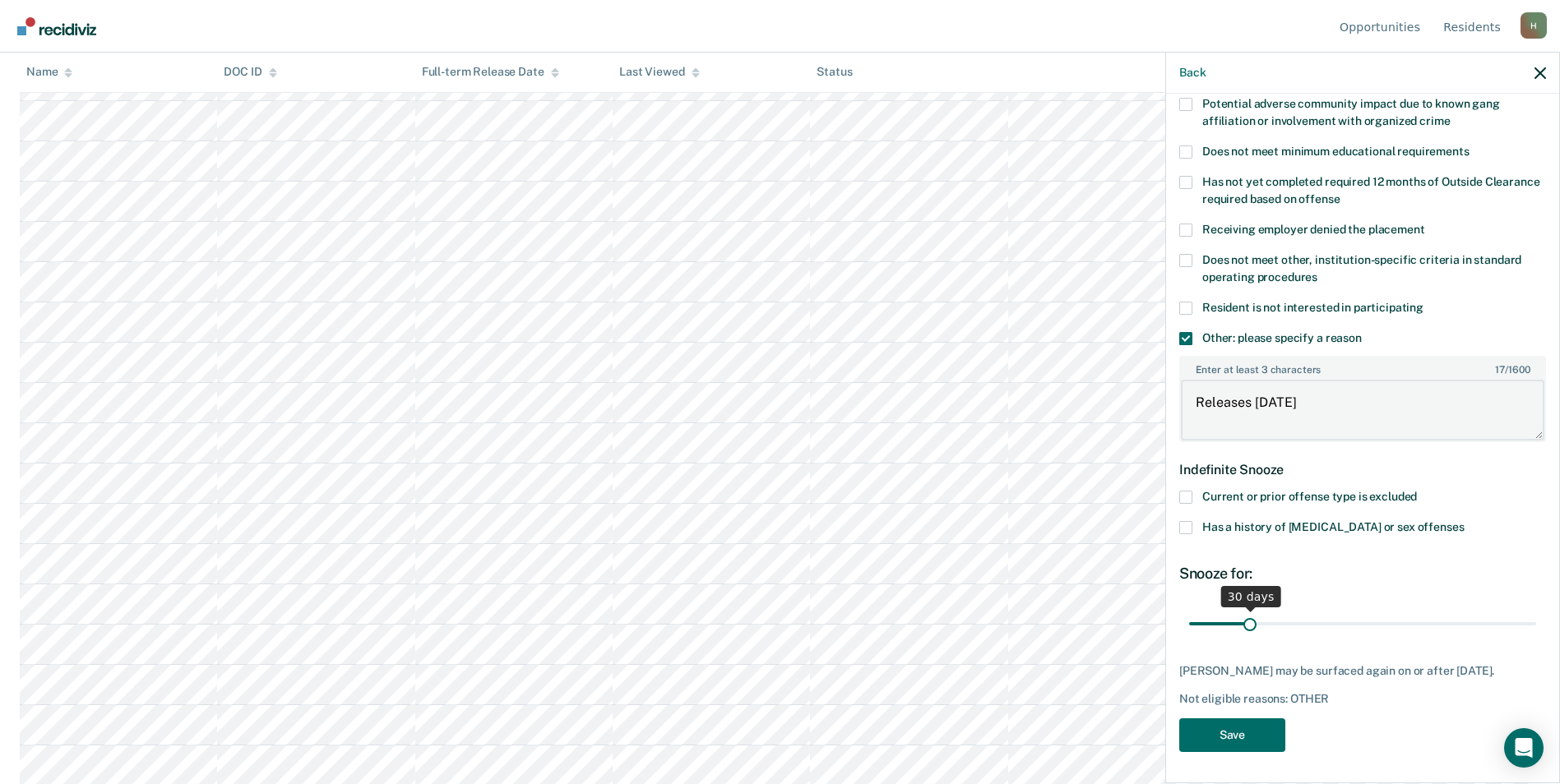
type textarea "Releases 1/6/2026"
drag, startPoint x: 1251, startPoint y: 624, endPoint x: 1575, endPoint y: 621, distance: 324.0
type input "180"
click at [1536, 621] on input "range" at bounding box center [1362, 624] width 347 height 29
click at [1229, 724] on button "Save" at bounding box center [1232, 735] width 106 height 34
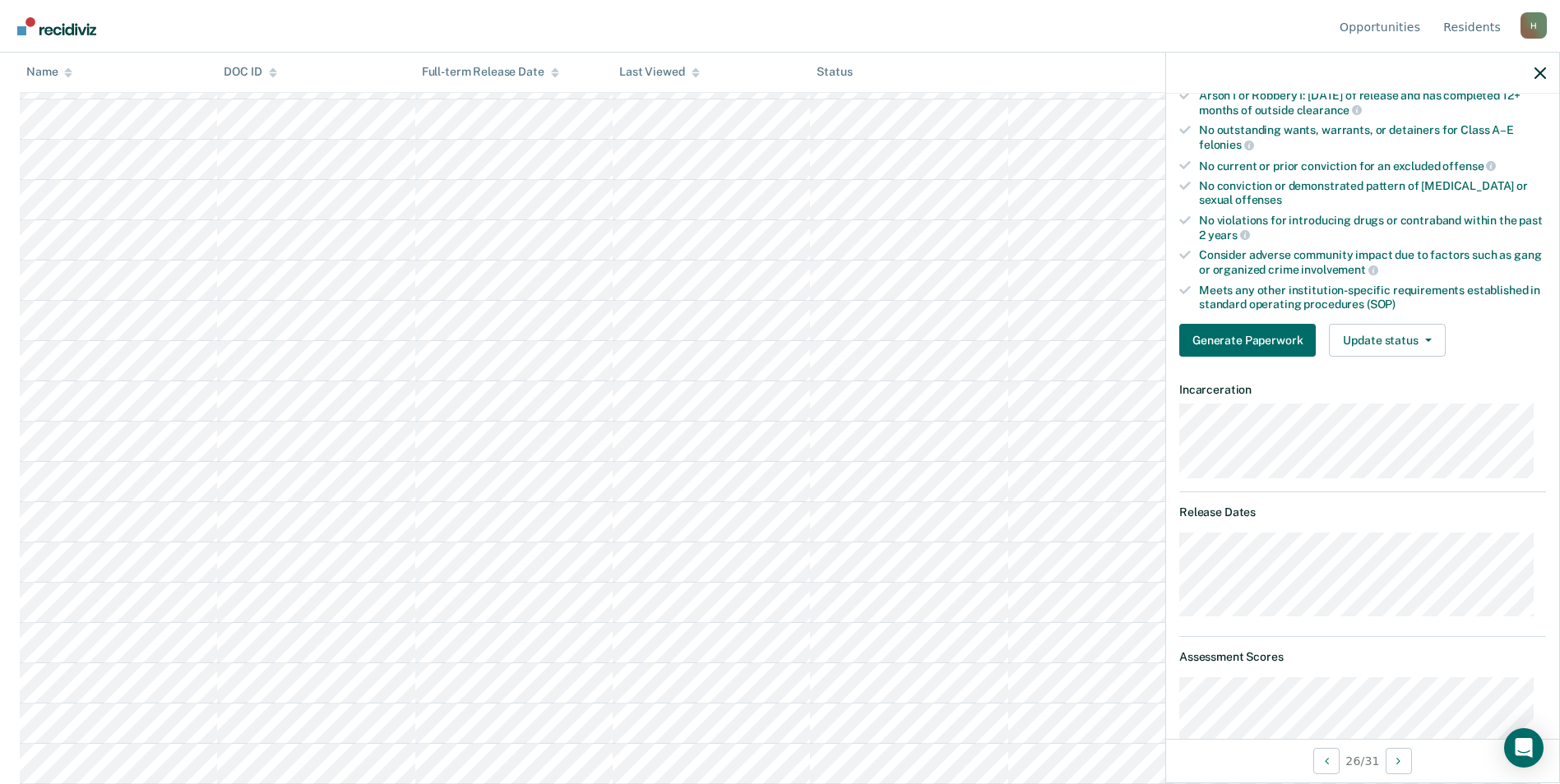
scroll to position [64, 0]
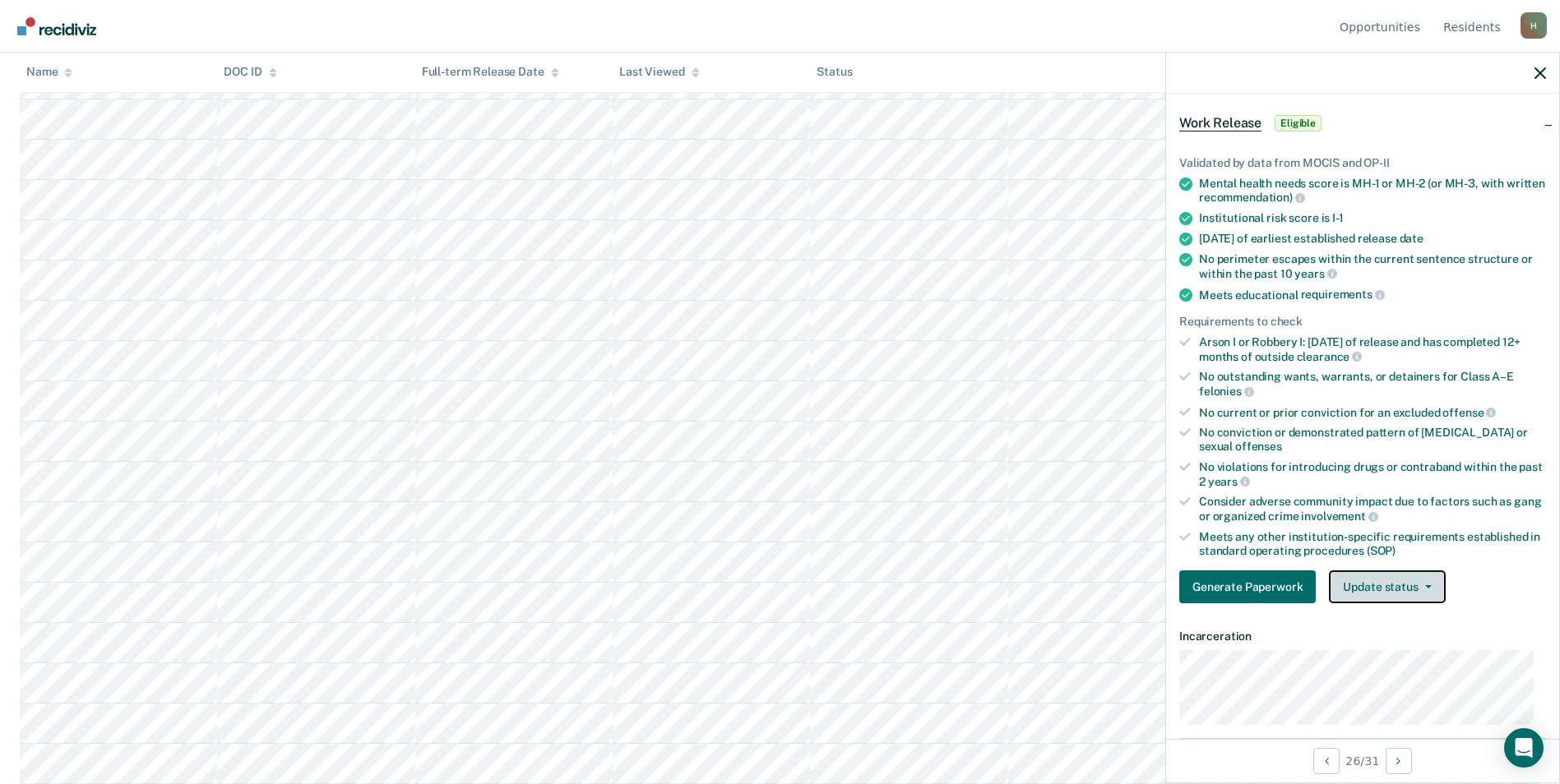
click at [1380, 582] on button "Update status" at bounding box center [1386, 587] width 116 height 33
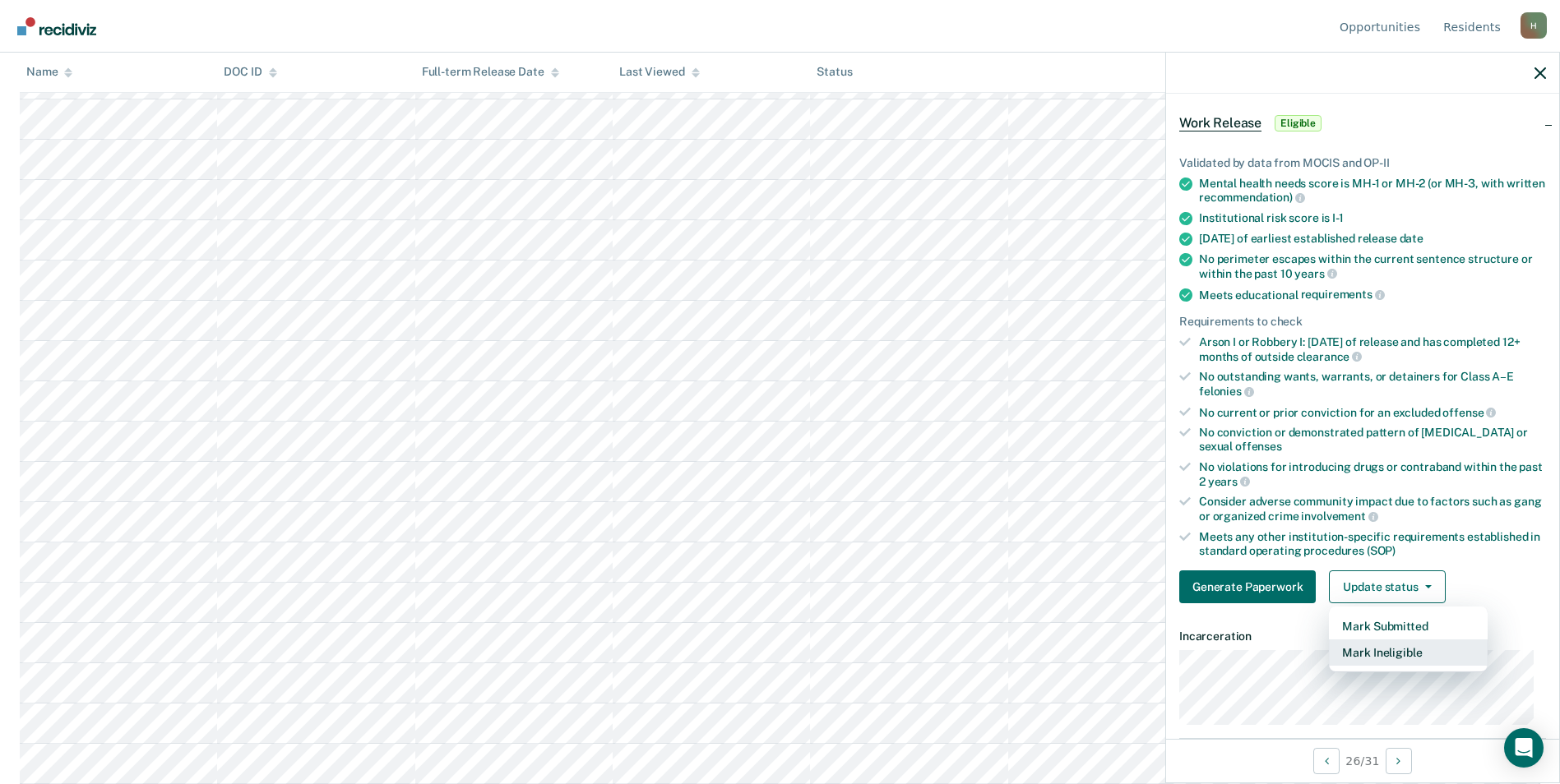
click at [1369, 648] on button "Mark Ineligible" at bounding box center [1409, 652] width 159 height 26
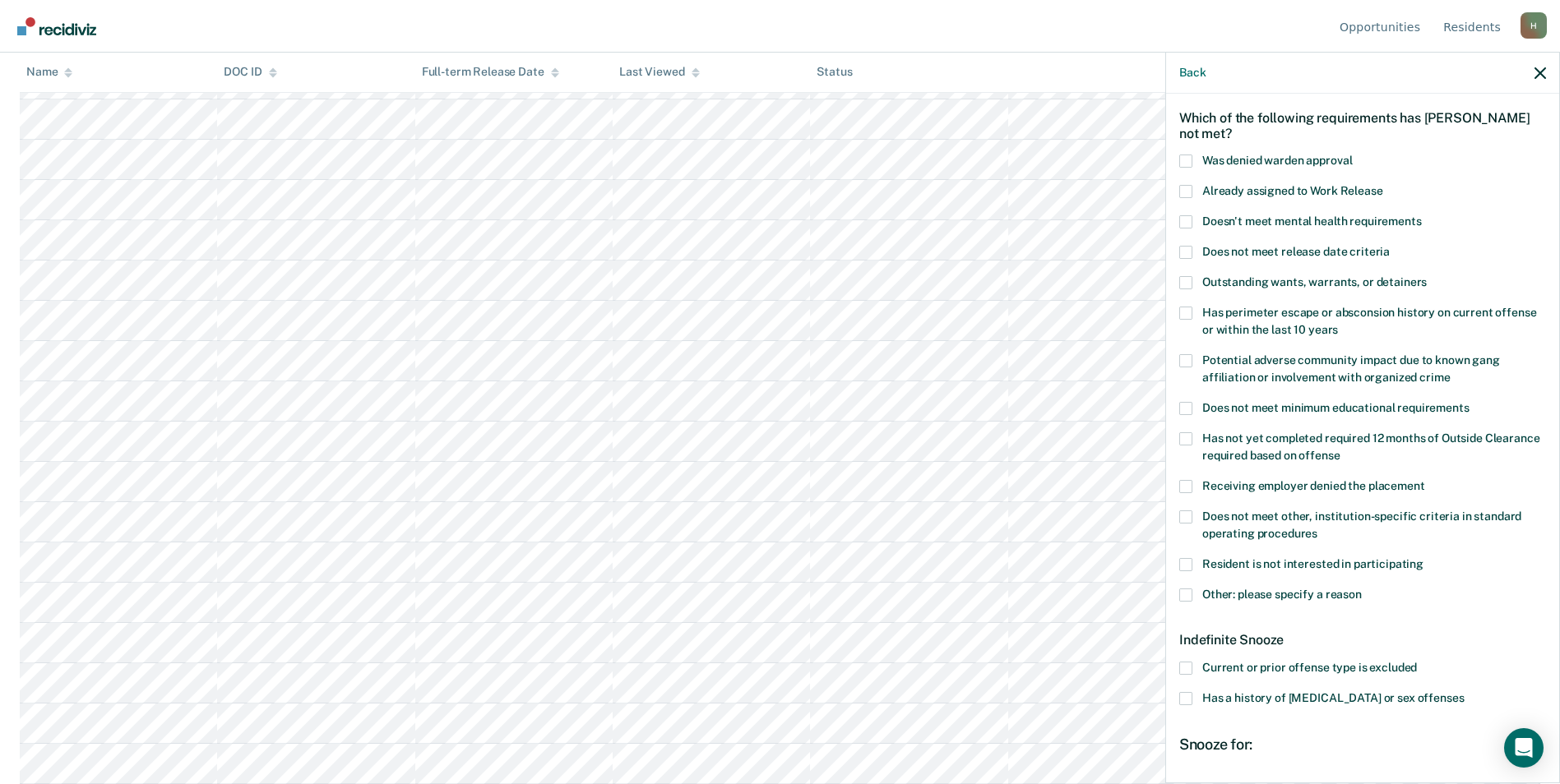
click at [1184, 592] on span at bounding box center [1186, 596] width 14 height 14
click at [1362, 589] on input "Other: please specify a reason" at bounding box center [1362, 589] width 0 height 0
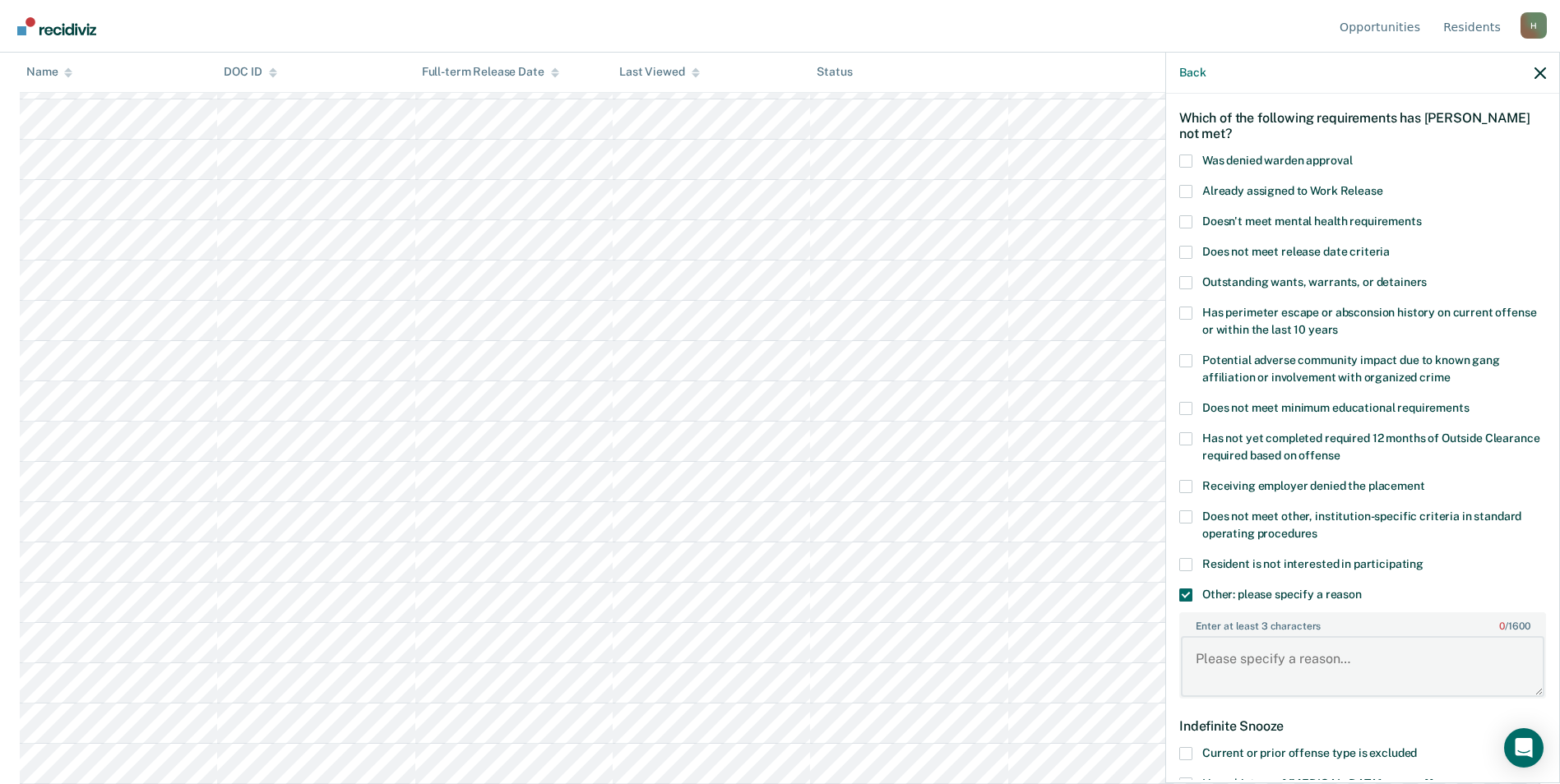
click at [1245, 664] on textarea "Enter at least 3 characters 0 / 1600" at bounding box center [1363, 667] width 363 height 61
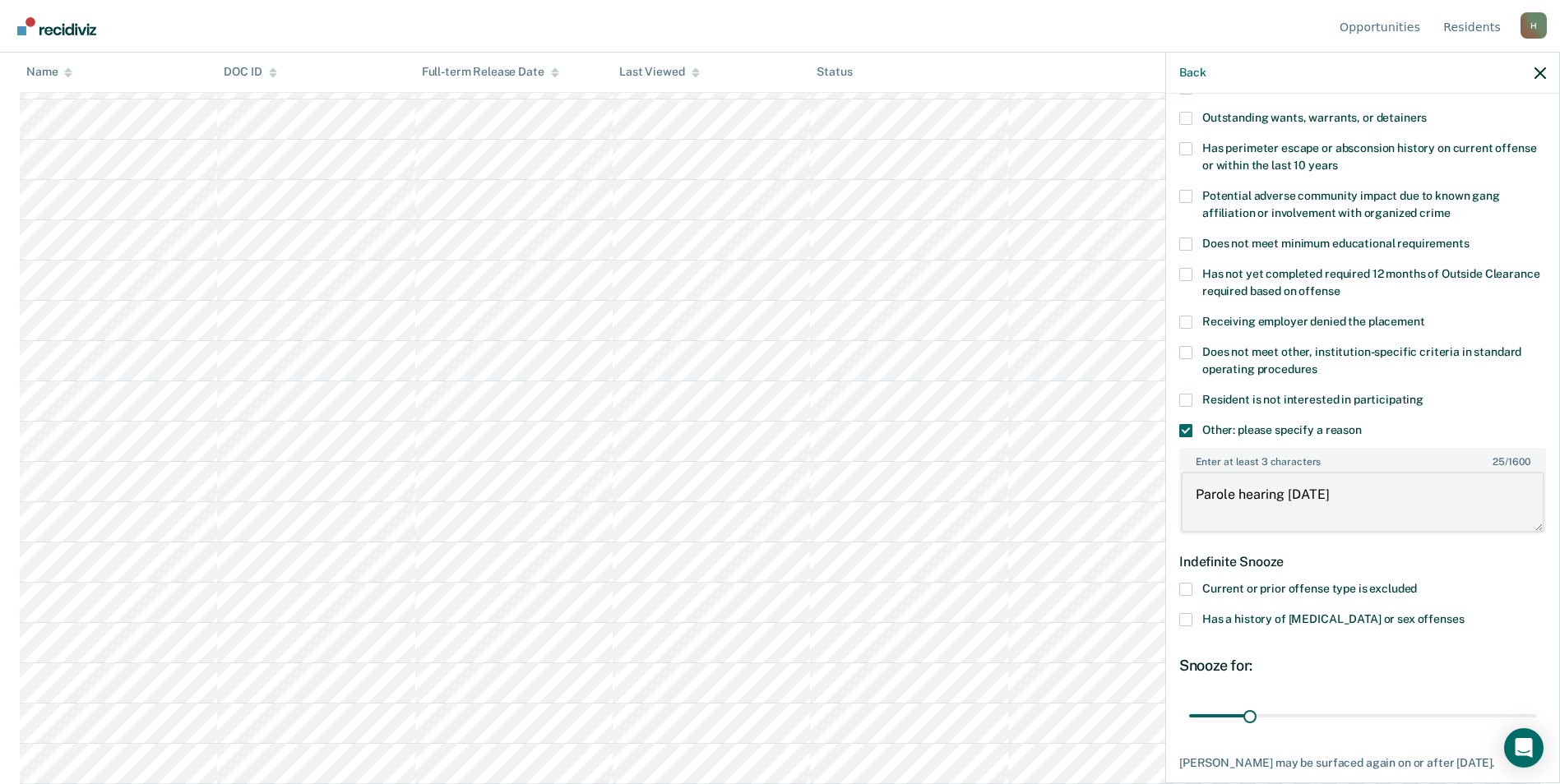
scroll to position [320, 0]
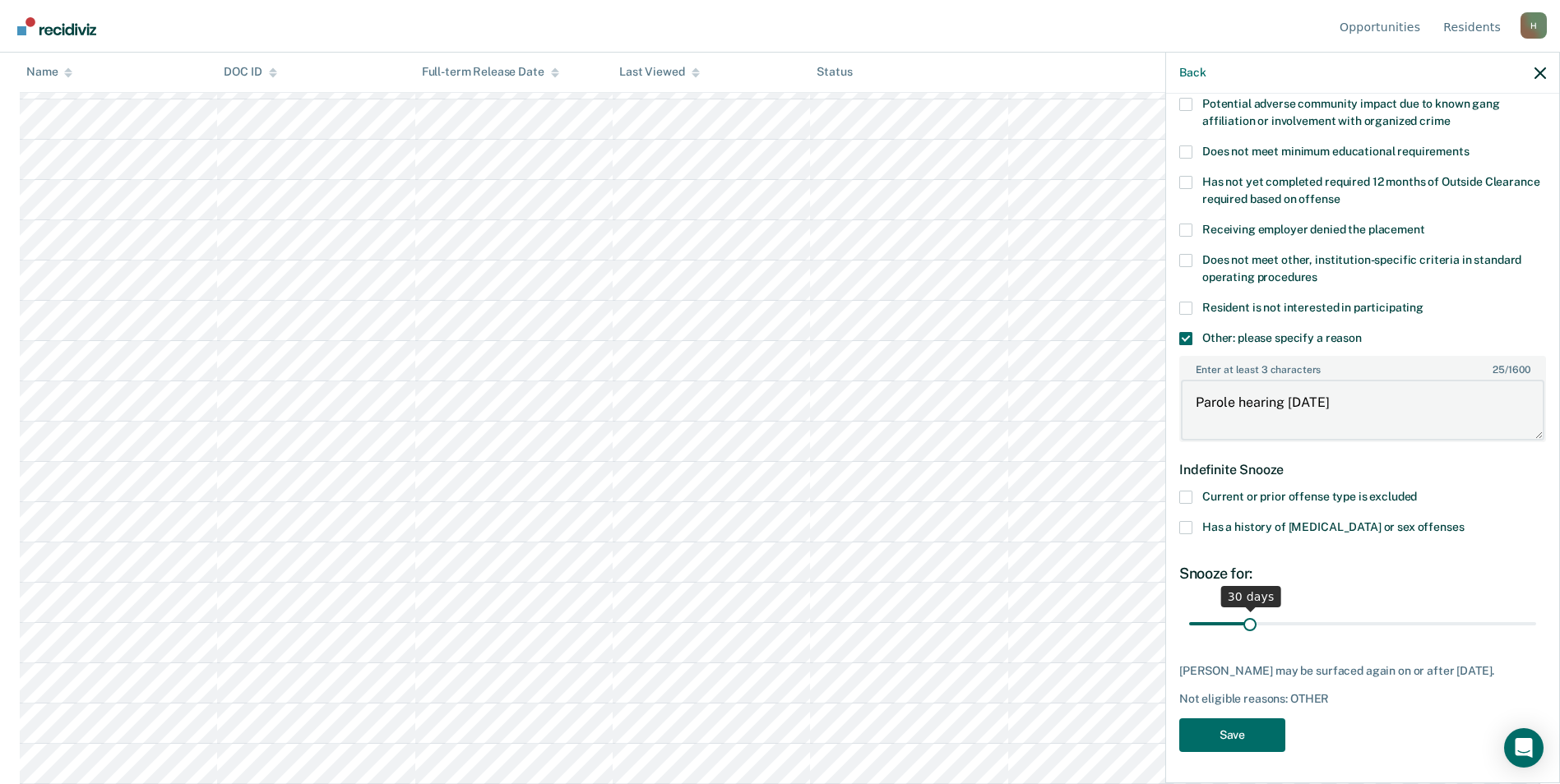
type textarea "Parole hearing 11/17/2025"
drag, startPoint x: 1247, startPoint y: 621, endPoint x: 1331, endPoint y: 626, distance: 84.1
type input "76"
click at [1331, 626] on input "range" at bounding box center [1362, 624] width 347 height 29
click at [1244, 750] on button "Save" at bounding box center [1232, 735] width 106 height 34
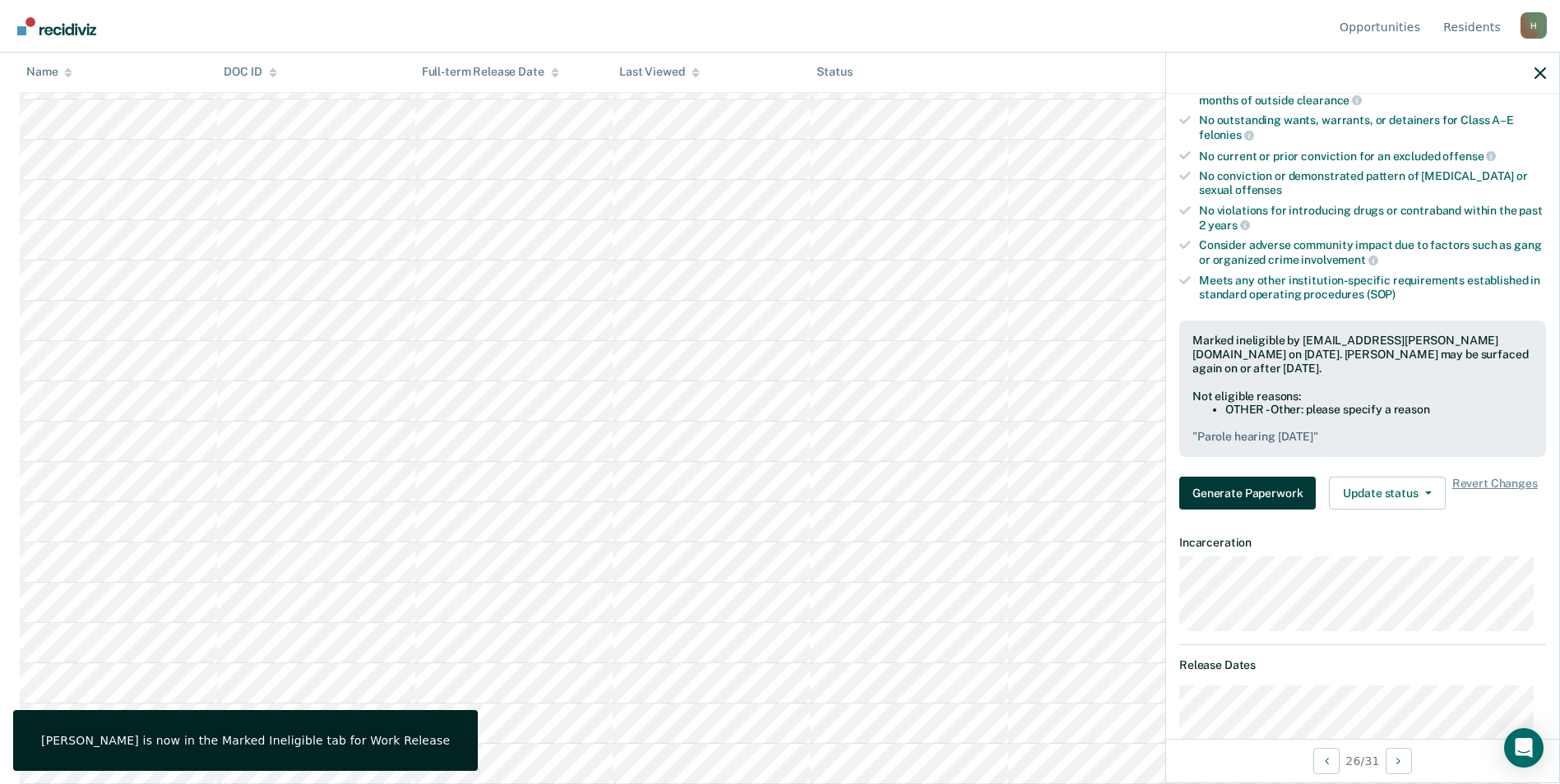
scroll to position [0, 0]
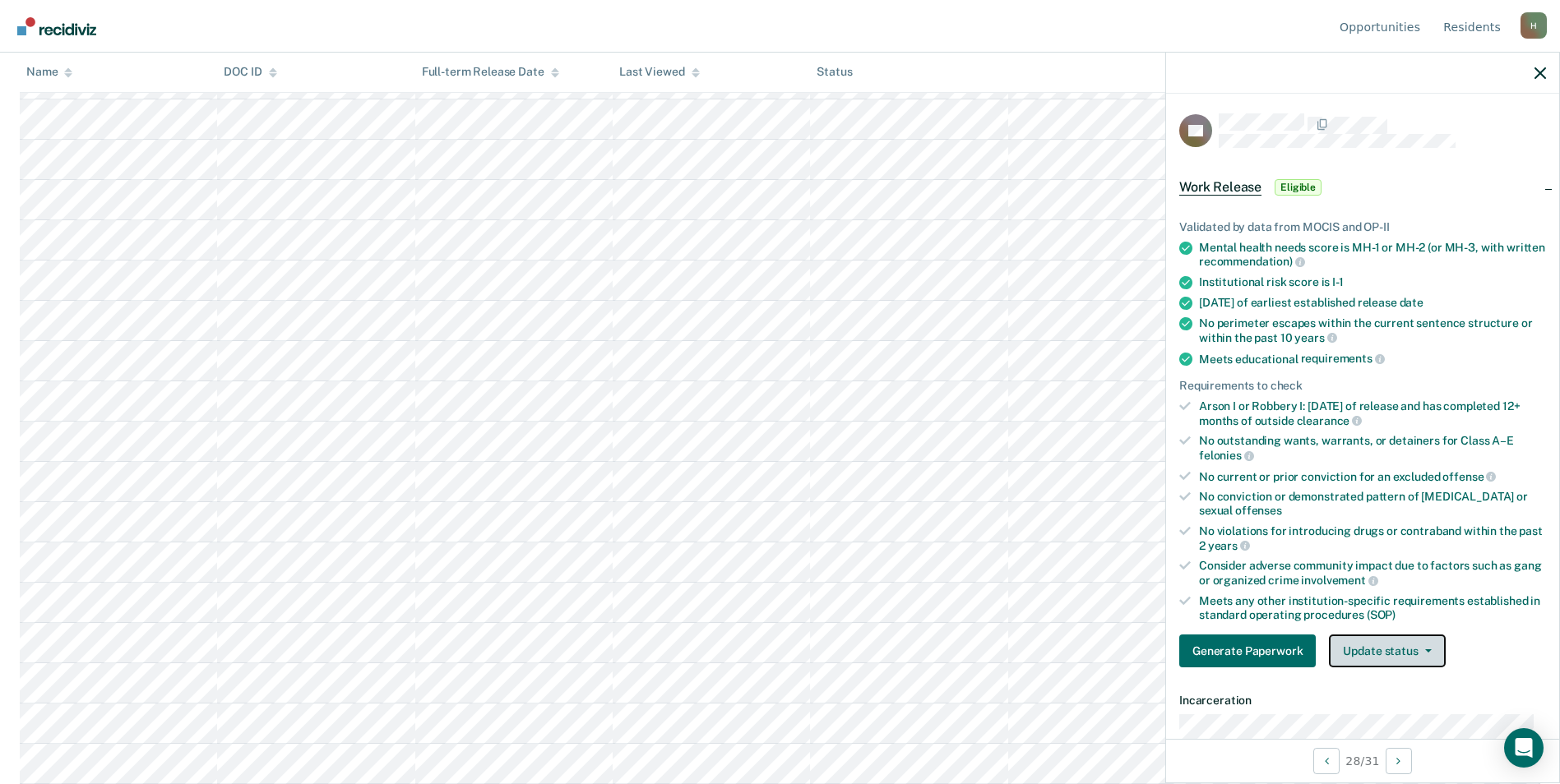
click at [1374, 648] on button "Update status" at bounding box center [1386, 651] width 116 height 33
click at [1375, 722] on button "Mark Ineligible" at bounding box center [1409, 716] width 159 height 26
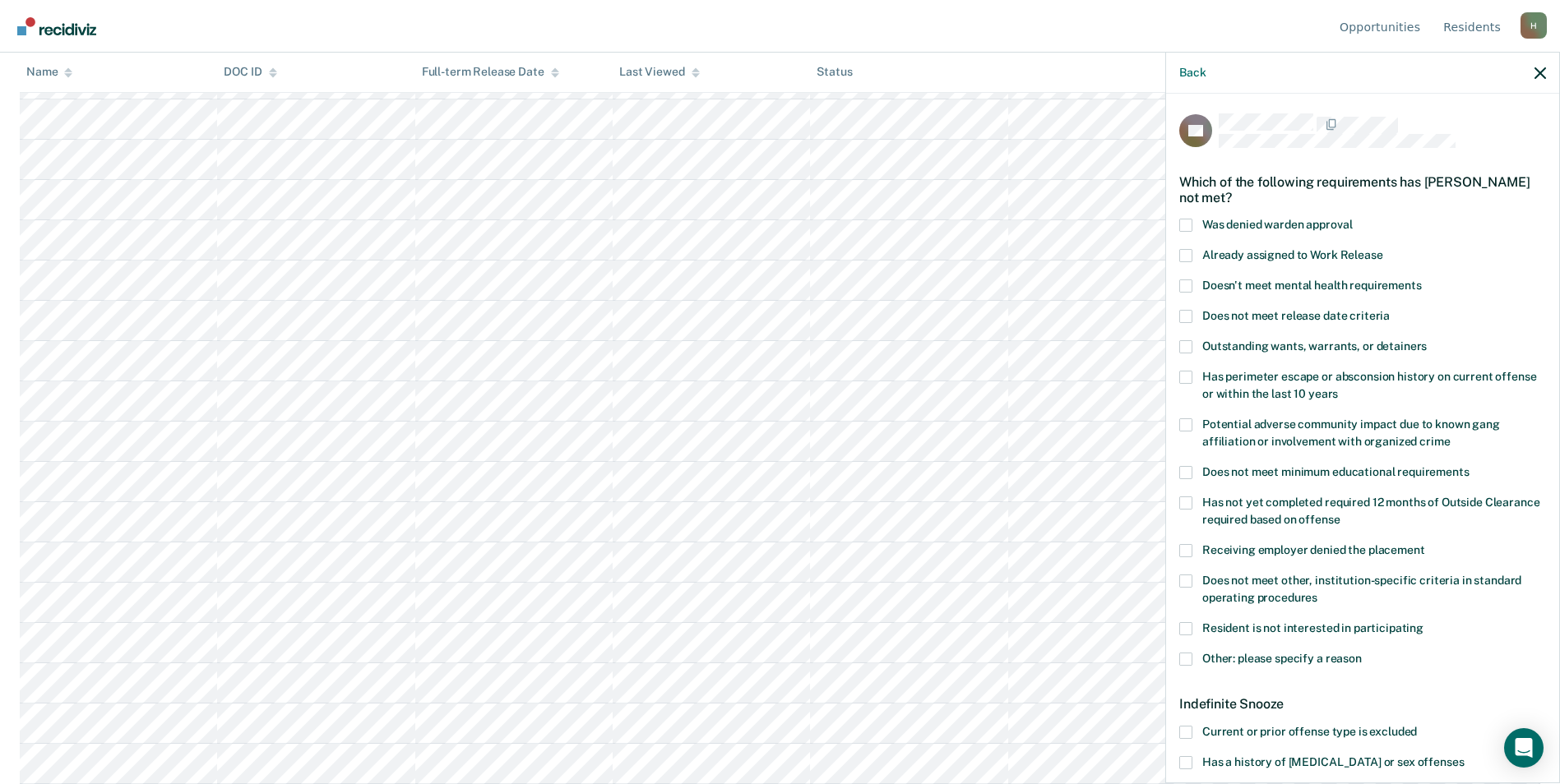
click at [1190, 659] on span at bounding box center [1186, 660] width 14 height 14
click at [1362, 653] on input "Other: please specify a reason" at bounding box center [1362, 653] width 0 height 0
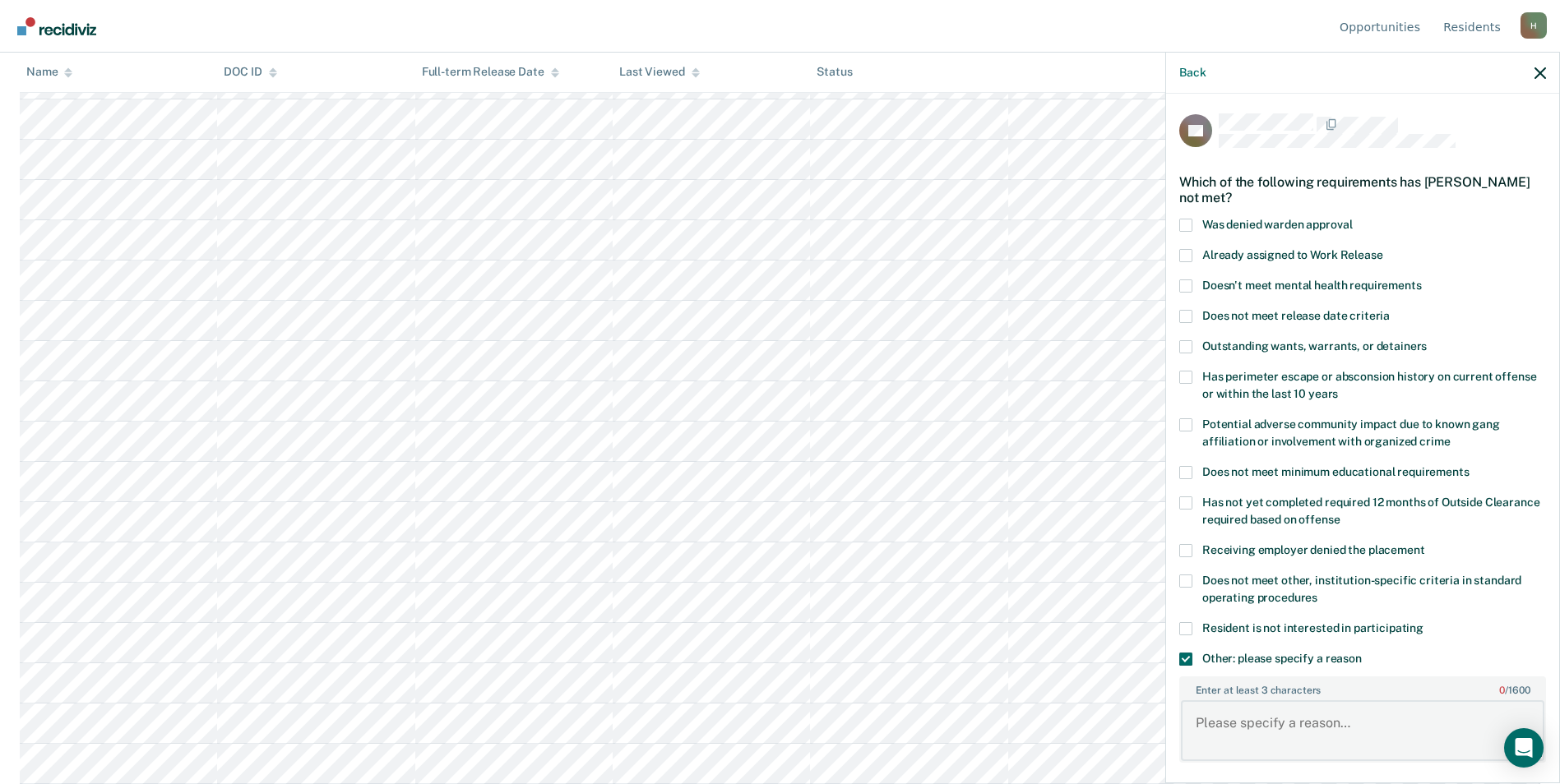
click at [1257, 723] on textarea "Enter at least 3 characters 0 / 1600" at bounding box center [1363, 731] width 363 height 61
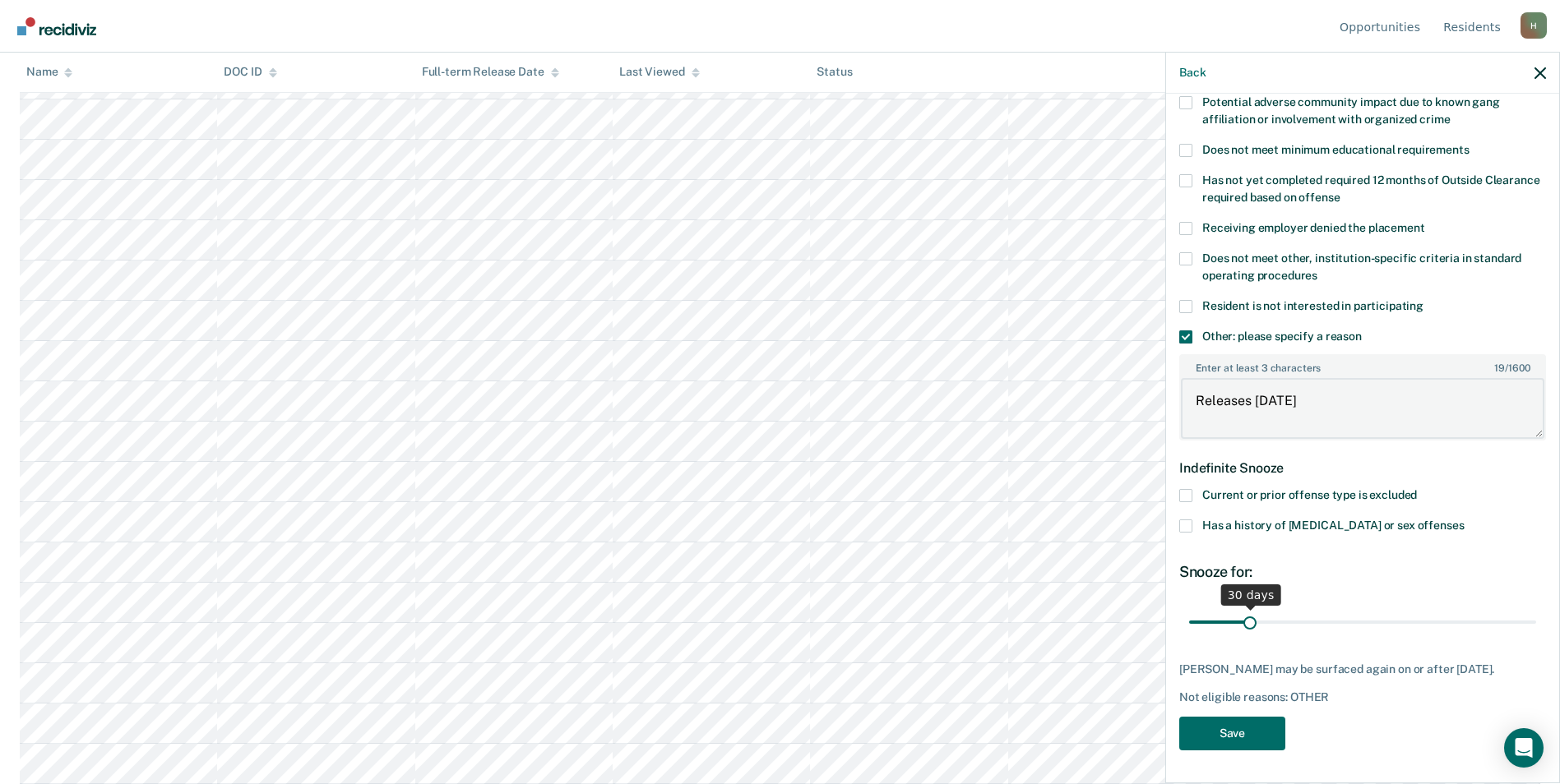
type textarea "Releases 10/21/2025"
drag, startPoint x: 1250, startPoint y: 605, endPoint x: 1575, endPoint y: 601, distance: 325.0
type input "180"
click at [1536, 609] on input "range" at bounding box center [1362, 624] width 347 height 29
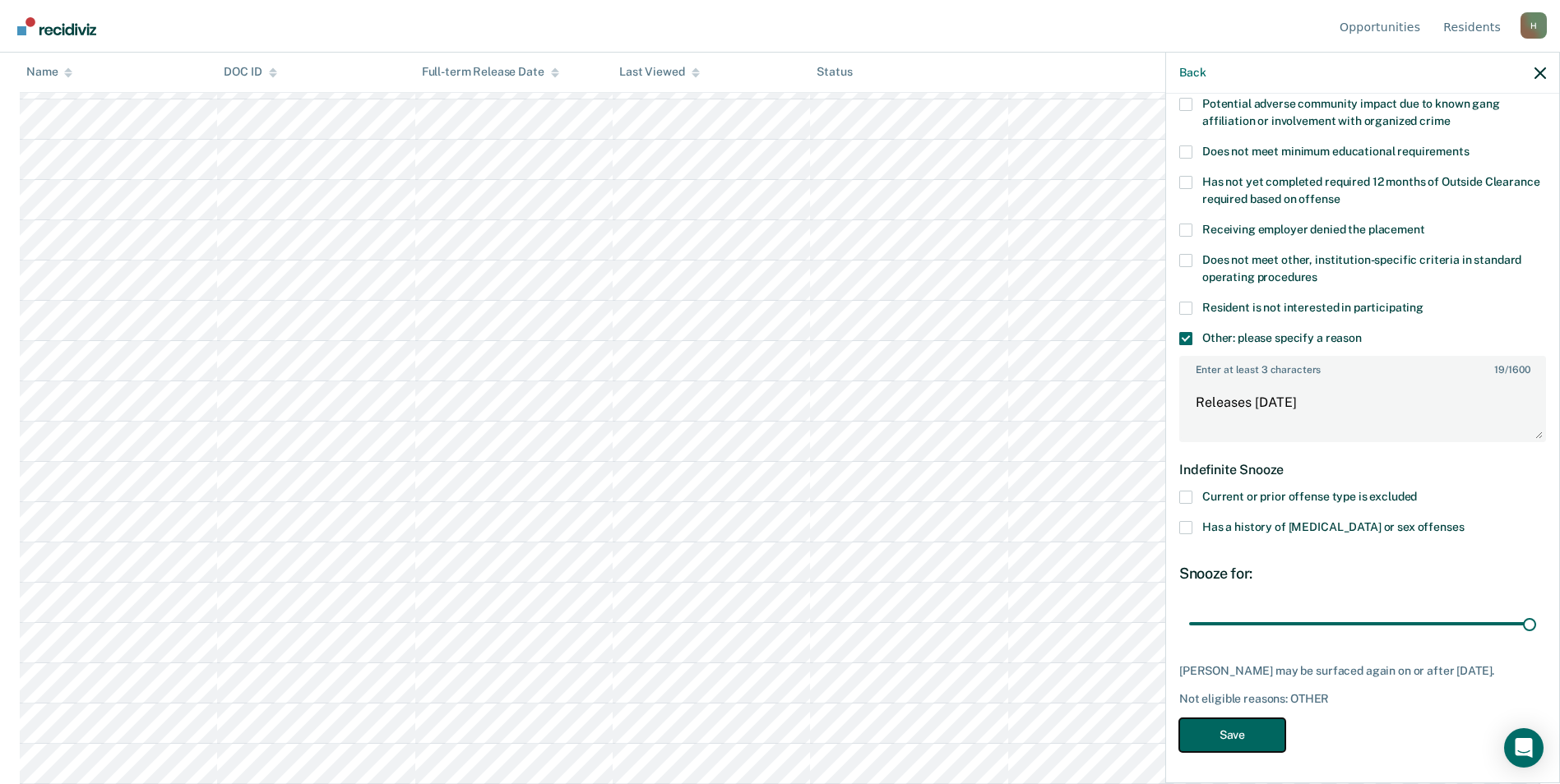
click at [1251, 726] on button "Save" at bounding box center [1232, 735] width 106 height 34
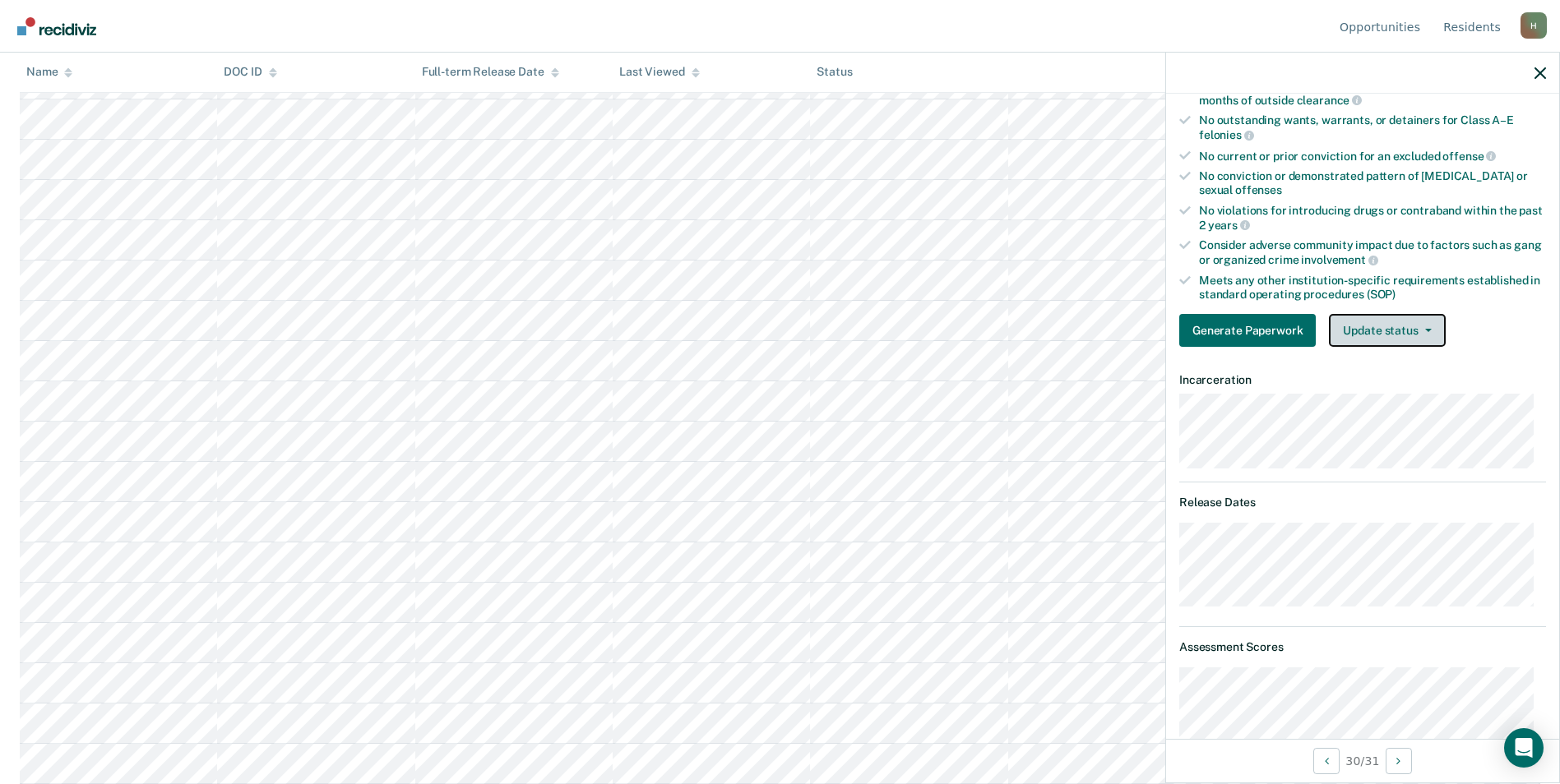
click at [1351, 320] on button "Update status" at bounding box center [1386, 331] width 116 height 33
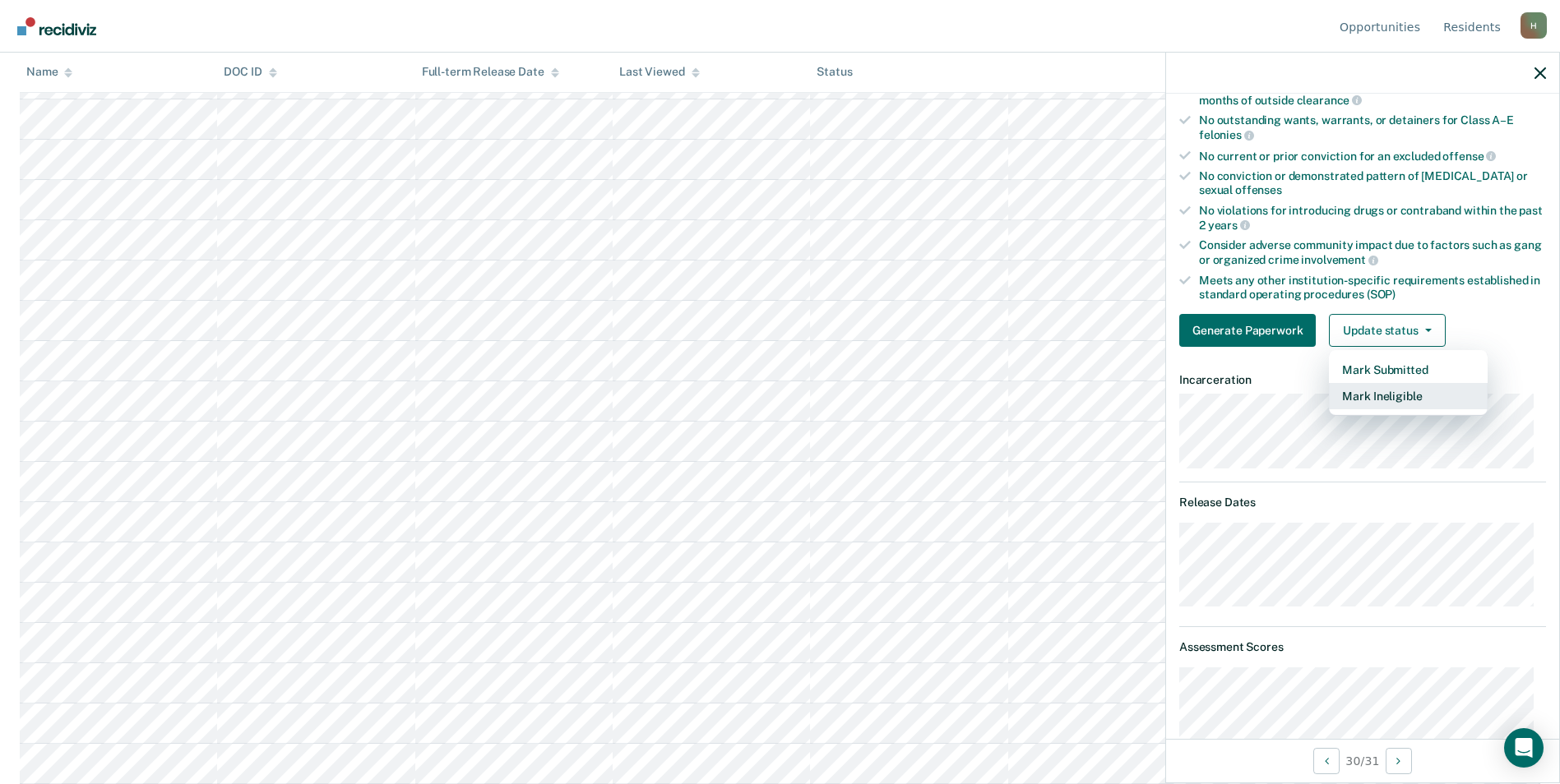
click at [1358, 394] on button "Mark Ineligible" at bounding box center [1409, 396] width 159 height 26
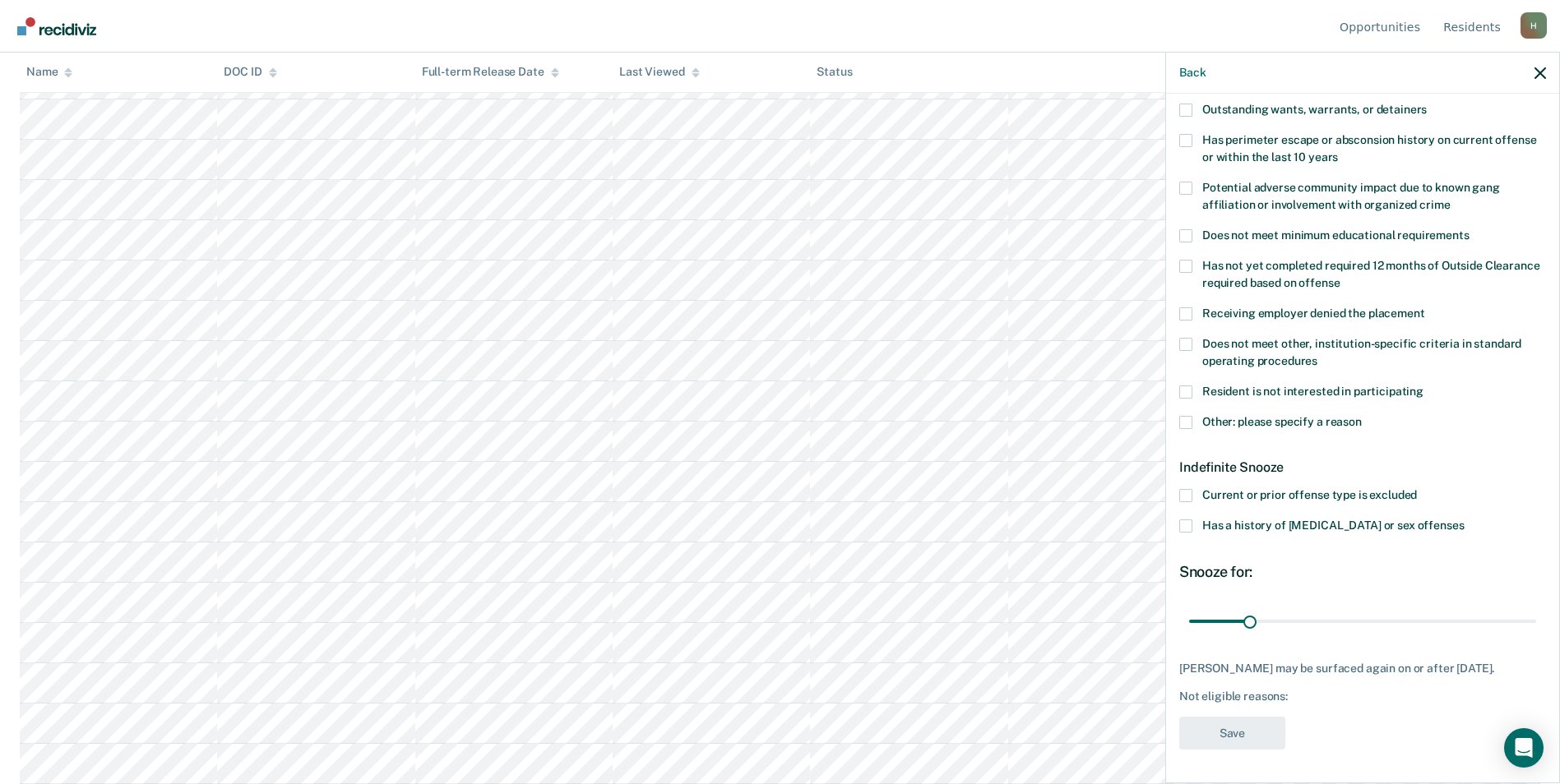
click at [1199, 416] on label "Other: please specify a reason" at bounding box center [1363, 425] width 367 height 17
click at [1362, 416] on input "Other: please specify a reason" at bounding box center [1362, 416] width 0 height 0
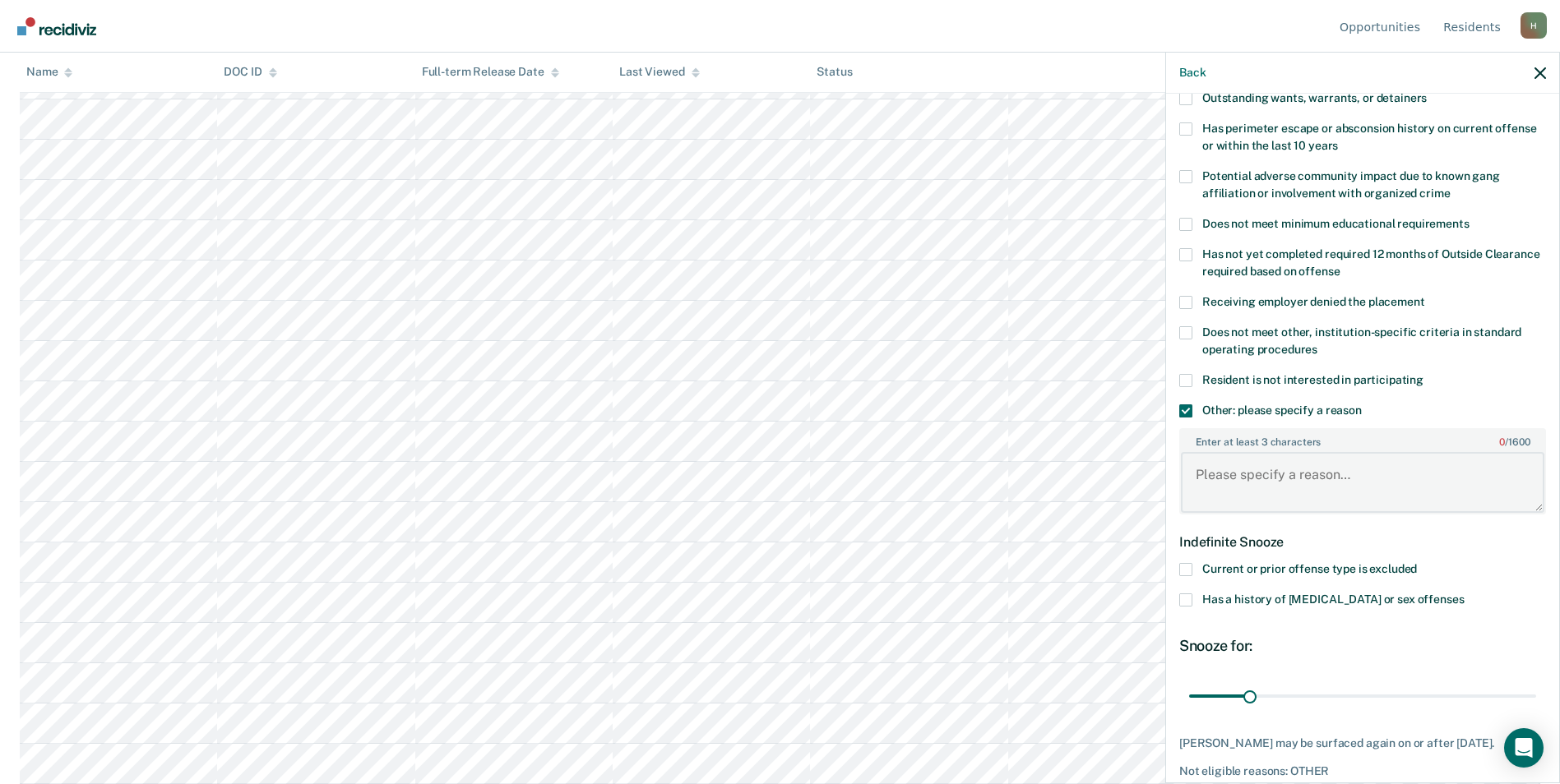
click at [1235, 474] on textarea "Enter at least 3 characters 0 / 1600" at bounding box center [1363, 482] width 363 height 61
type textarea "Parole hearing 11/25/2025"
drag, startPoint x: 1244, startPoint y: 695, endPoint x: 1321, endPoint y: 693, distance: 77.0
type input "71"
click at [1321, 693] on input "range" at bounding box center [1362, 696] width 347 height 29
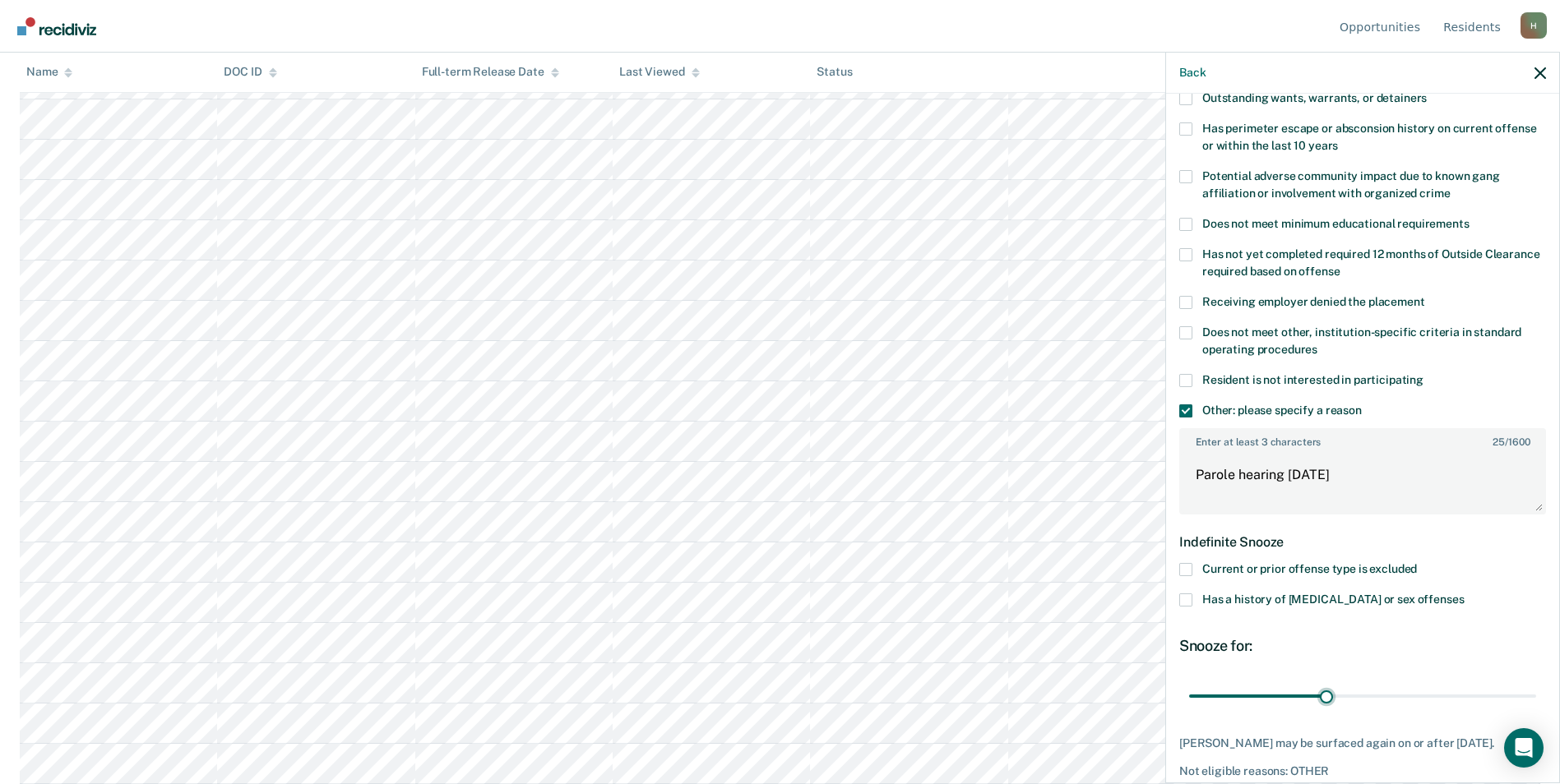
scroll to position [335, 0]
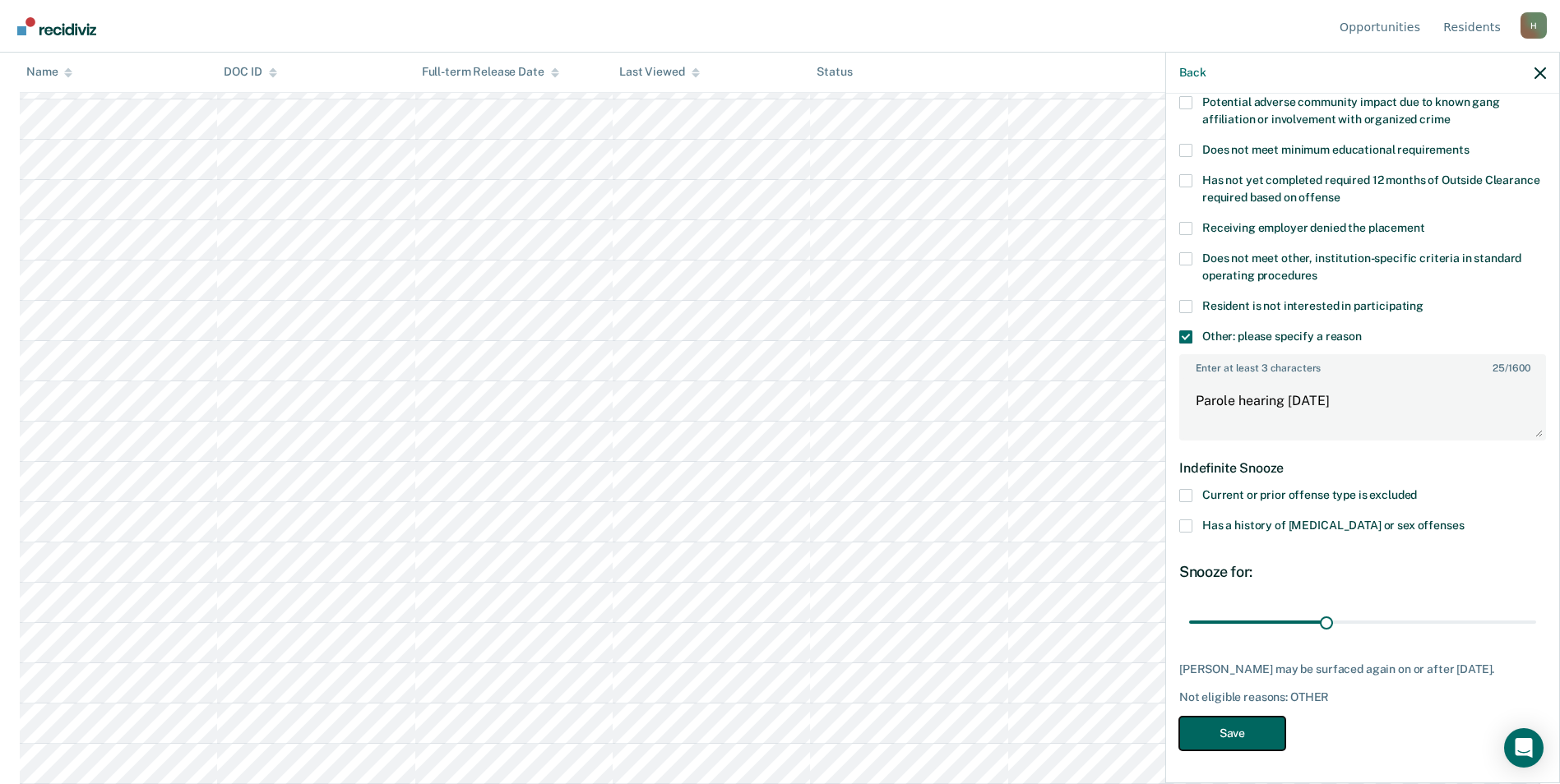
click at [1261, 728] on button "Save" at bounding box center [1232, 734] width 106 height 34
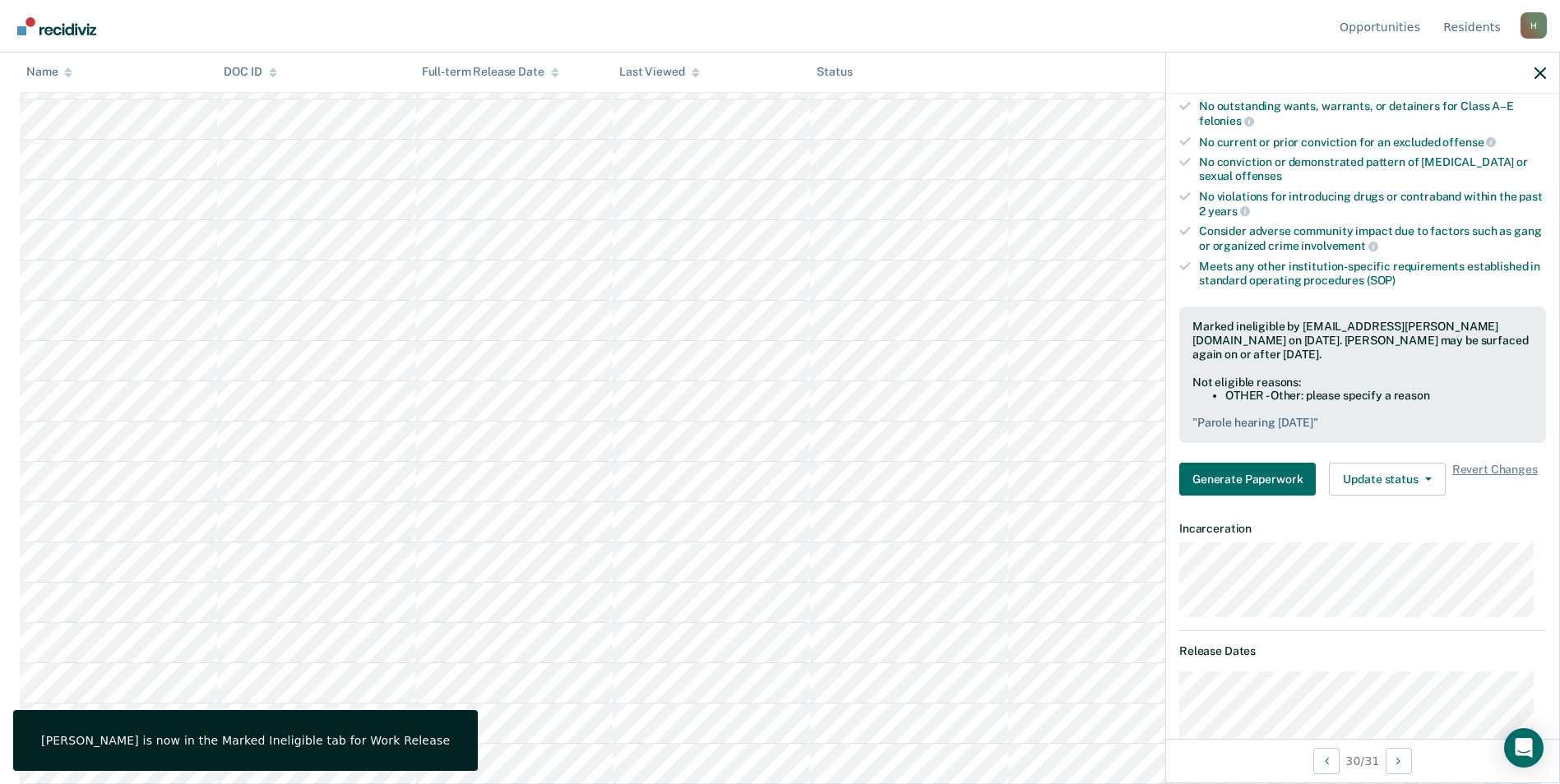
scroll to position [0, 0]
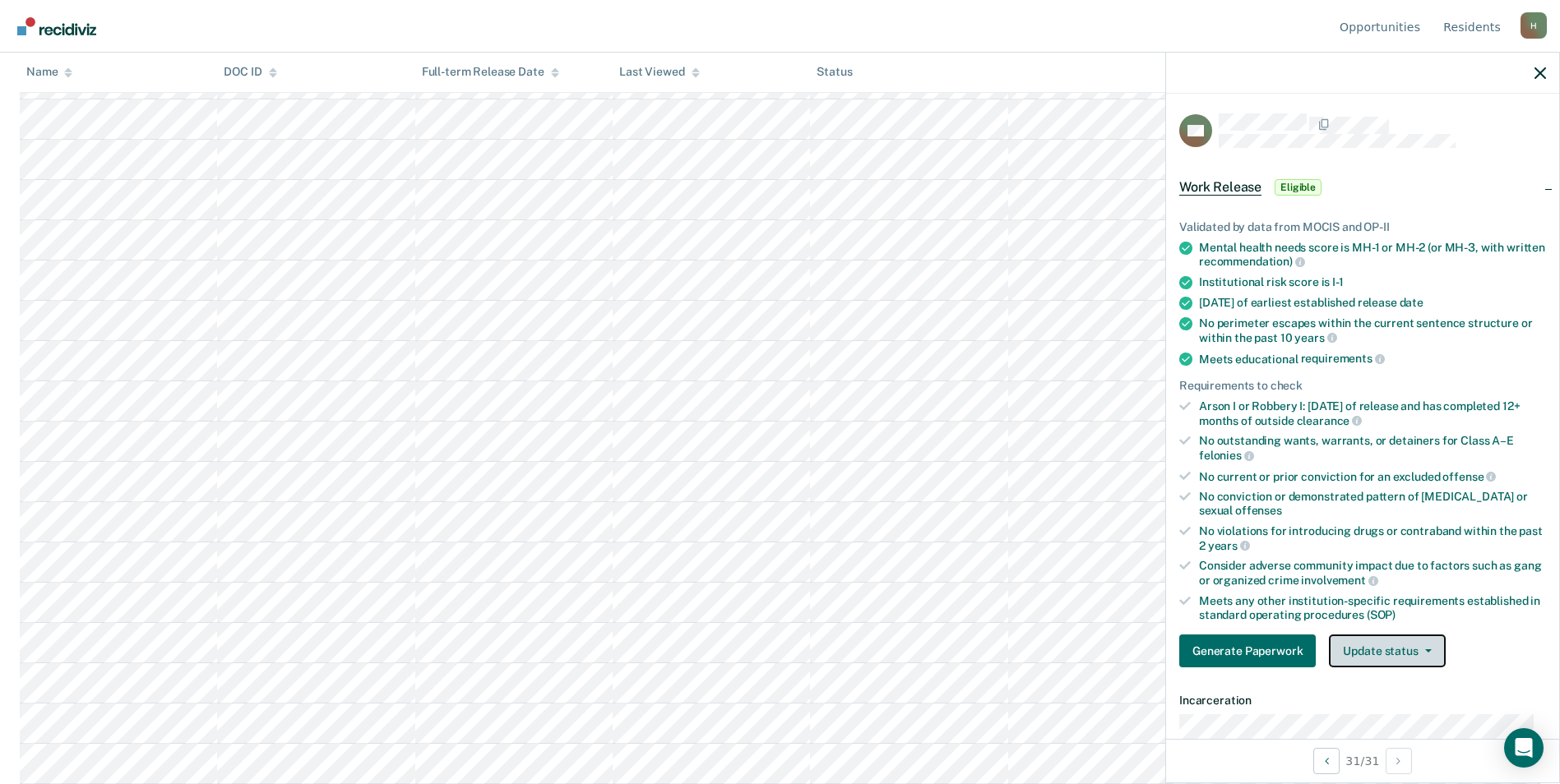
click at [1391, 645] on button "Update status" at bounding box center [1386, 651] width 116 height 33
click at [1378, 713] on button "Mark Ineligible" at bounding box center [1409, 716] width 159 height 26
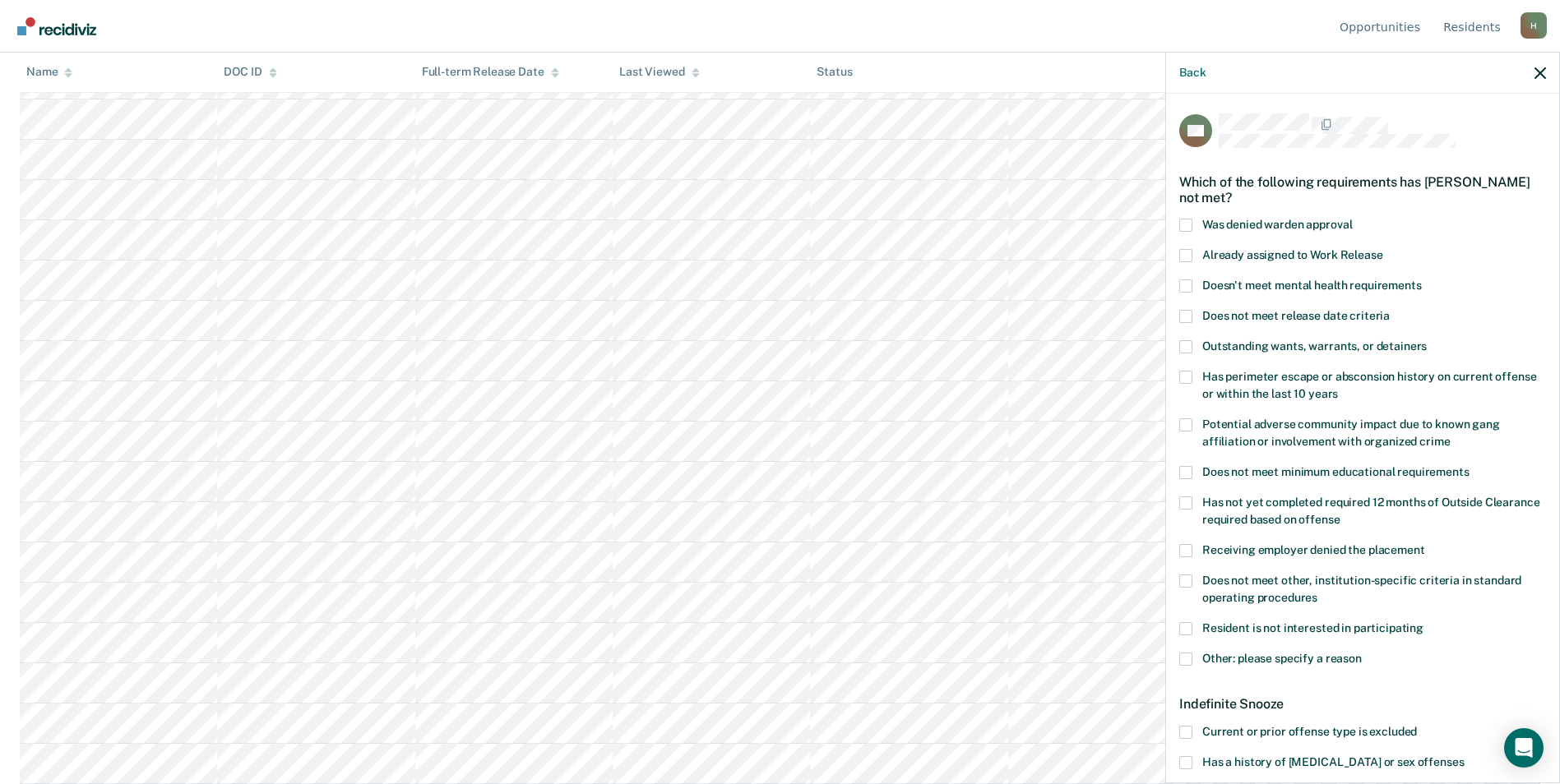
click at [1188, 658] on span at bounding box center [1186, 660] width 14 height 14
click at [1362, 653] on input "Other: please specify a reason" at bounding box center [1362, 653] width 0 height 0
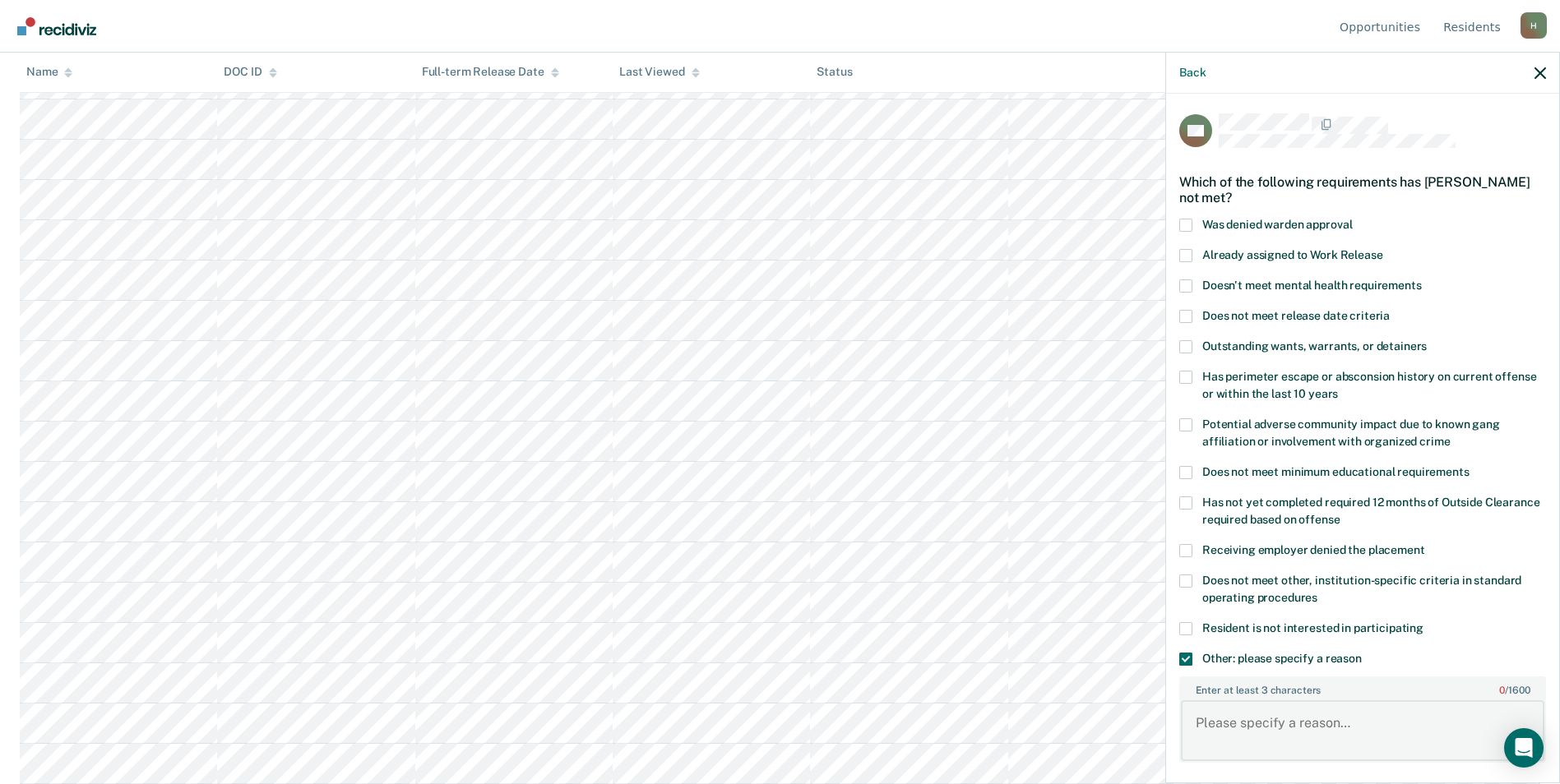
click at [1263, 730] on textarea "Enter at least 3 characters 0 / 1600" at bounding box center [1363, 731] width 363 height 61
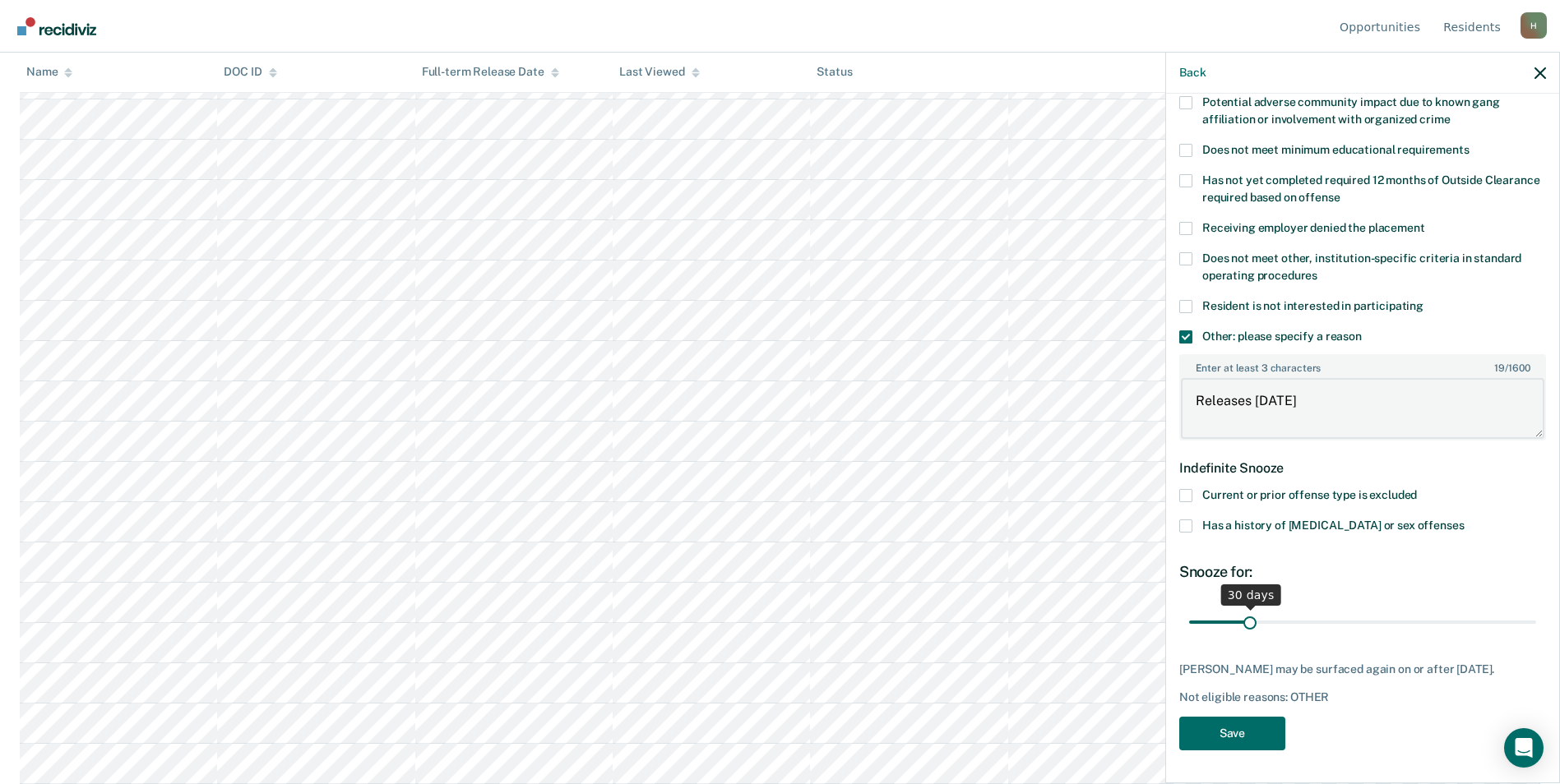
type textarea "Releases 10/27/2025"
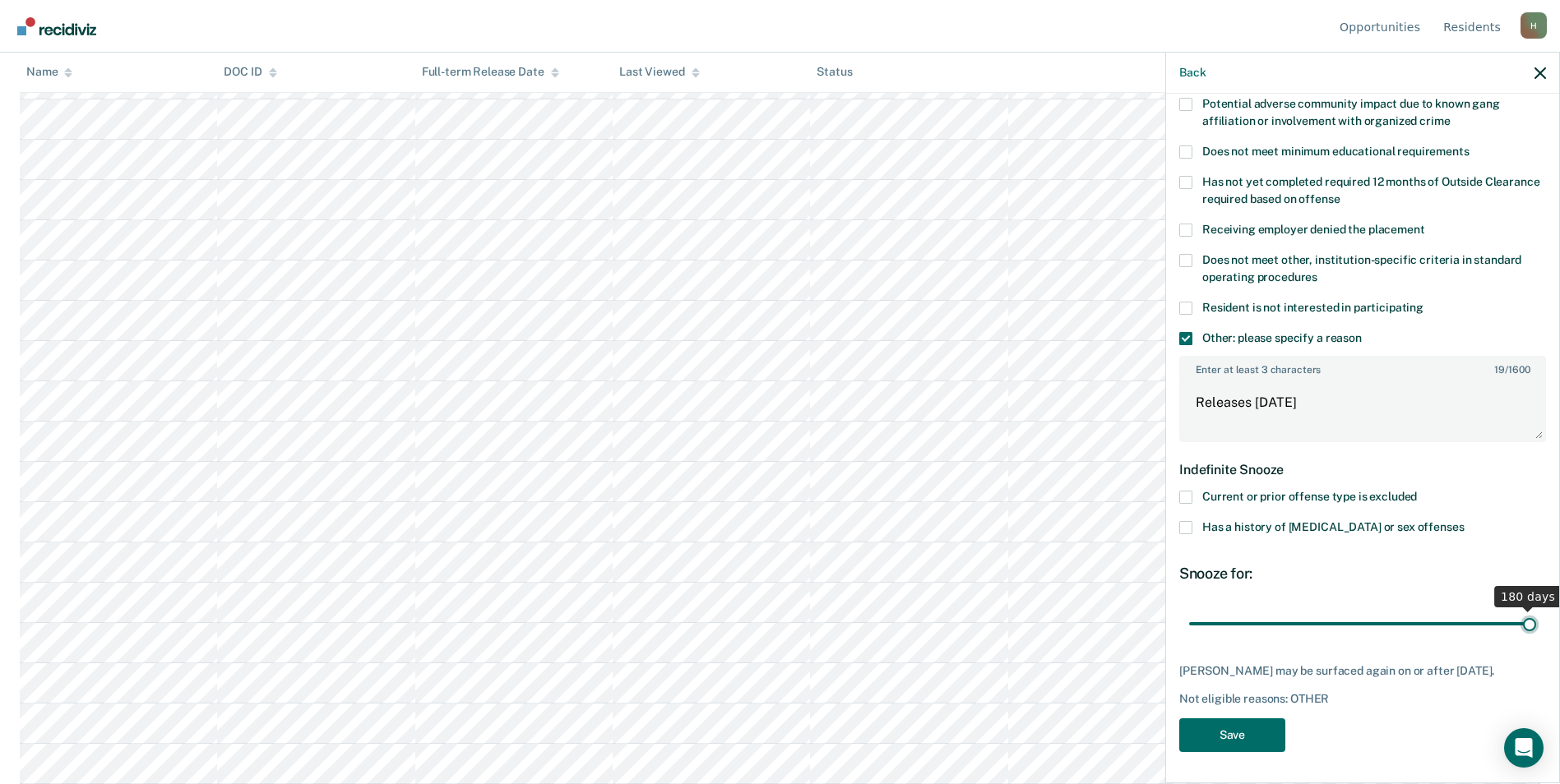
drag, startPoint x: 1250, startPoint y: 609, endPoint x: 1575, endPoint y: 614, distance: 325.0
type input "180"
click at [1536, 614] on input "range" at bounding box center [1362, 624] width 347 height 29
click at [1217, 745] on button "Save" at bounding box center [1232, 735] width 106 height 34
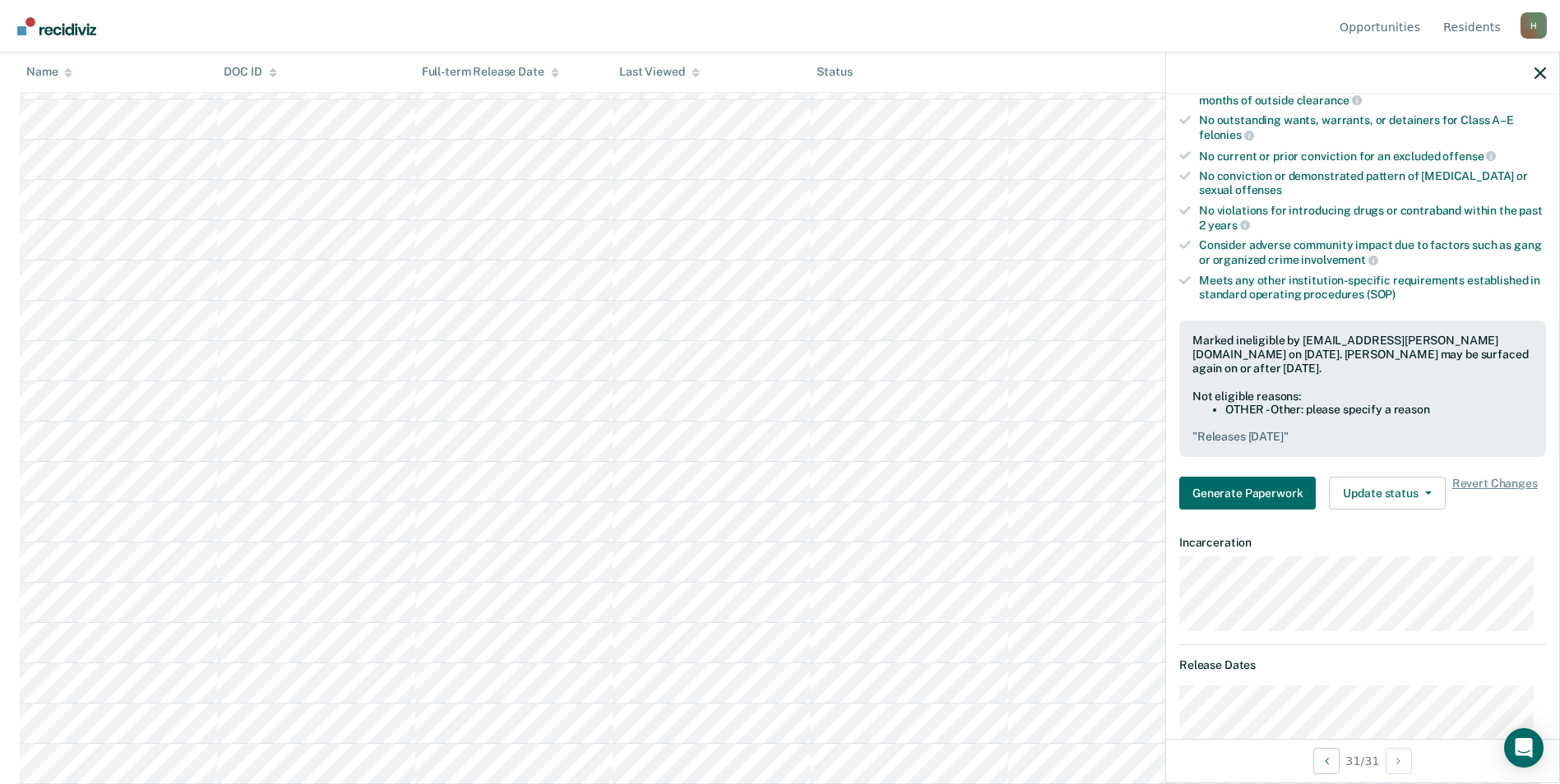
scroll to position [0, 0]
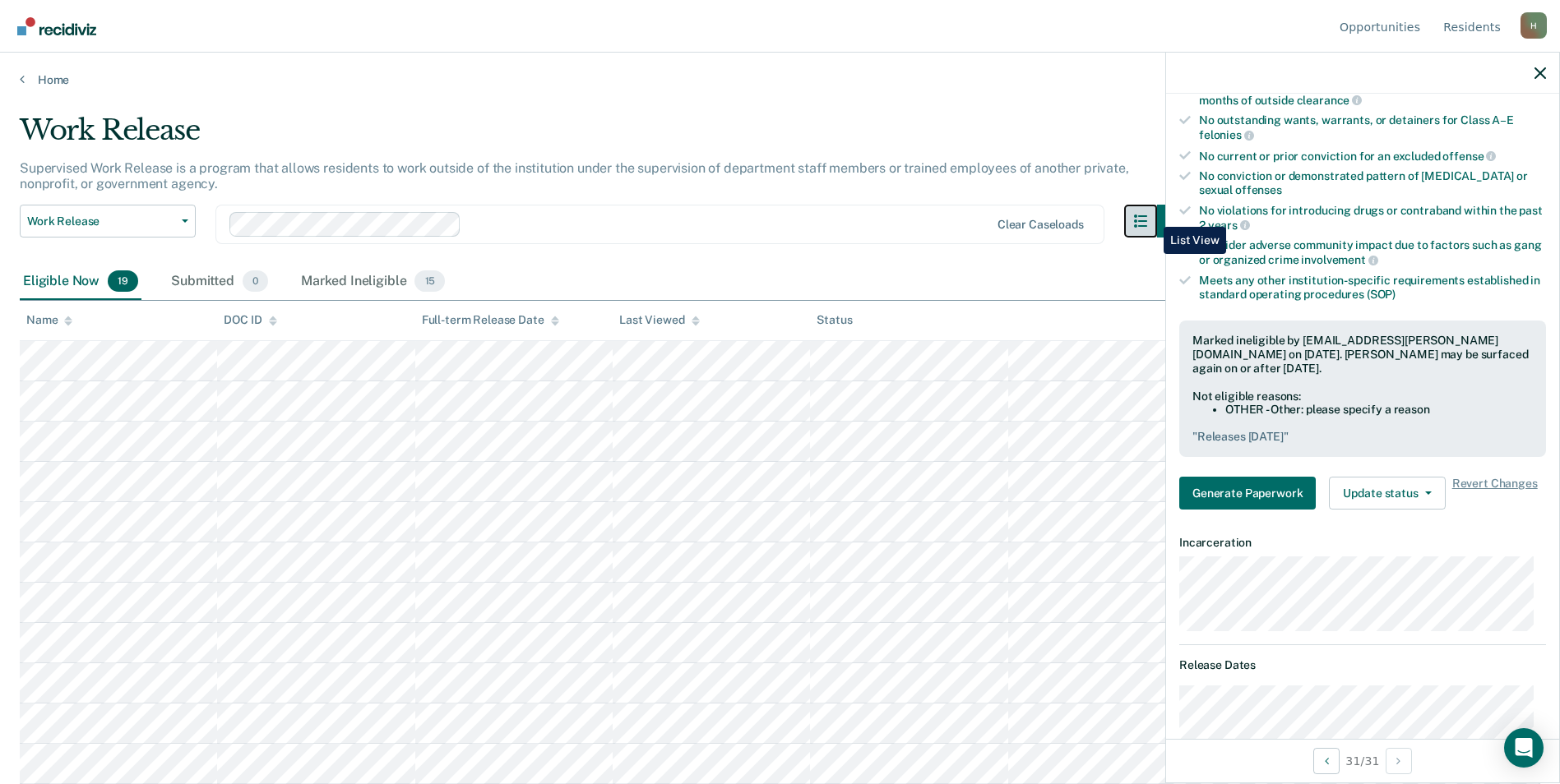
click at [1147, 214] on icon "button" at bounding box center [1141, 221] width 14 height 14
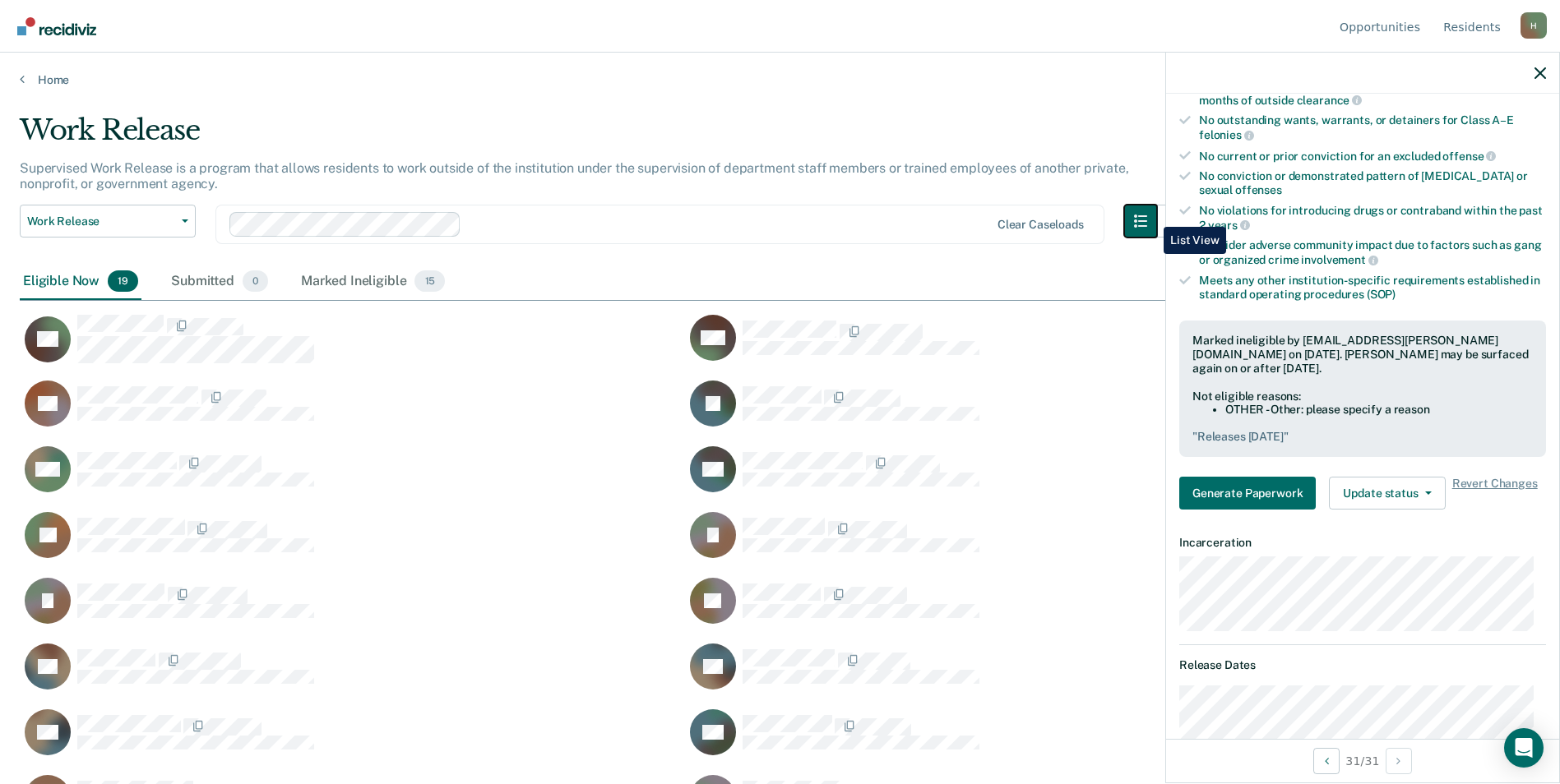
scroll to position [535, 1509]
click at [1147, 214] on icon "button" at bounding box center [1141, 221] width 14 height 14
click at [1147, 218] on icon "button" at bounding box center [1141, 221] width 14 height 14
click at [1145, 227] on icon "button" at bounding box center [1141, 221] width 14 height 14
click at [1145, 227] on icon "button" at bounding box center [1141, 221] width 14 height 14
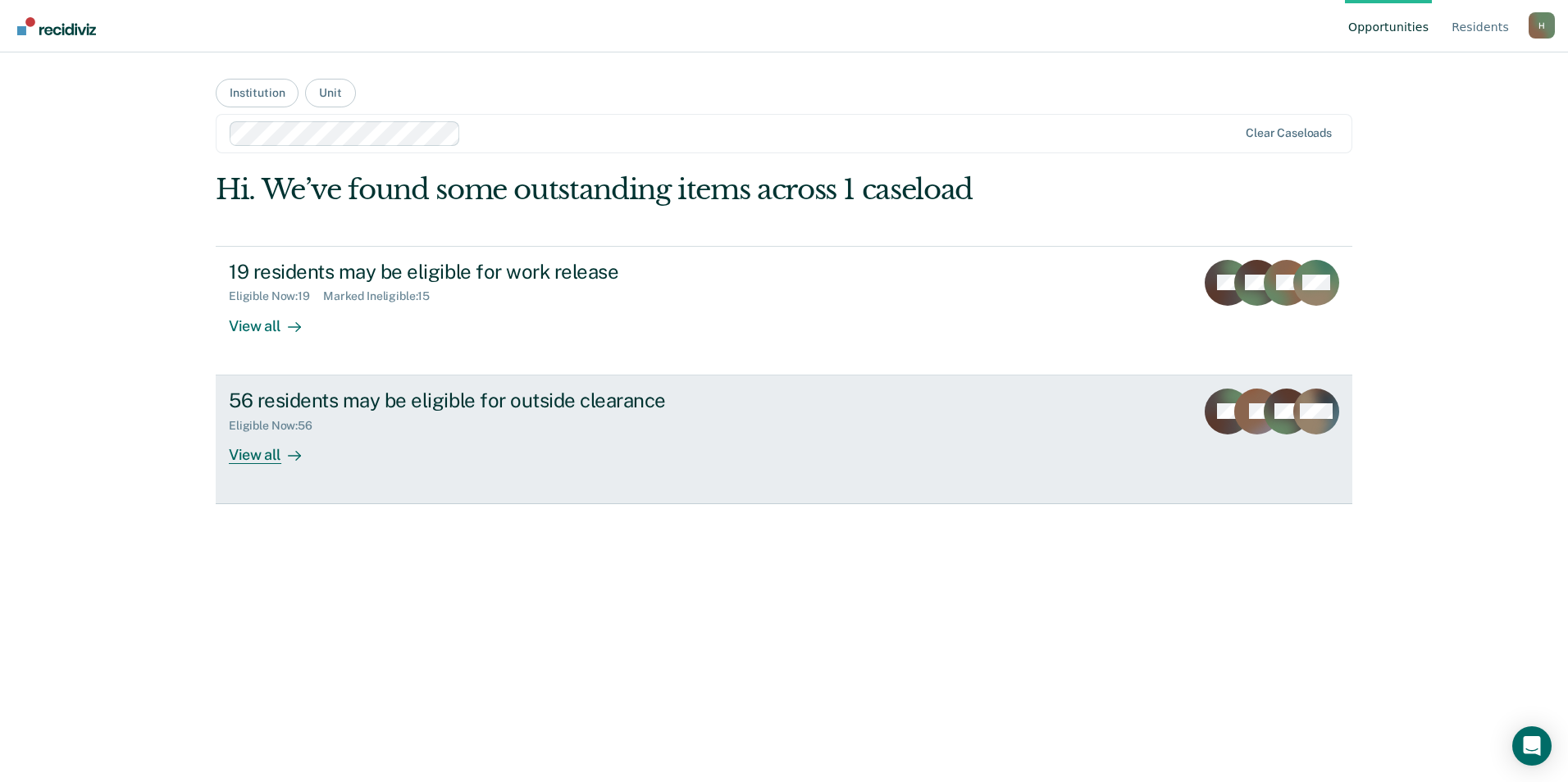
click at [413, 416] on div "Eligible Now : 56" at bounding box center [516, 422] width 576 height 20
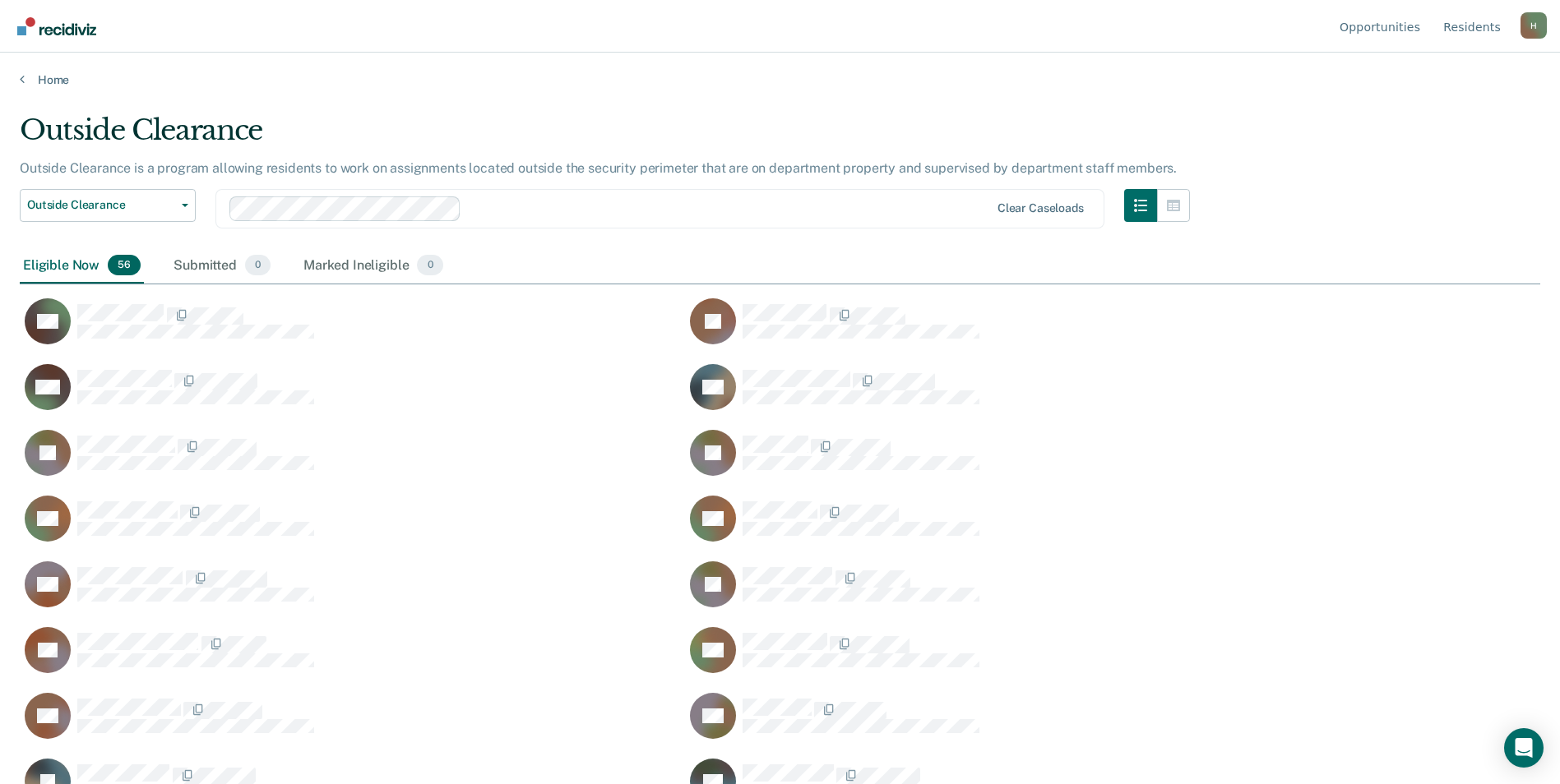
scroll to position [535, 1509]
click at [30, 82] on link "Home" at bounding box center [780, 80] width 1520 height 15
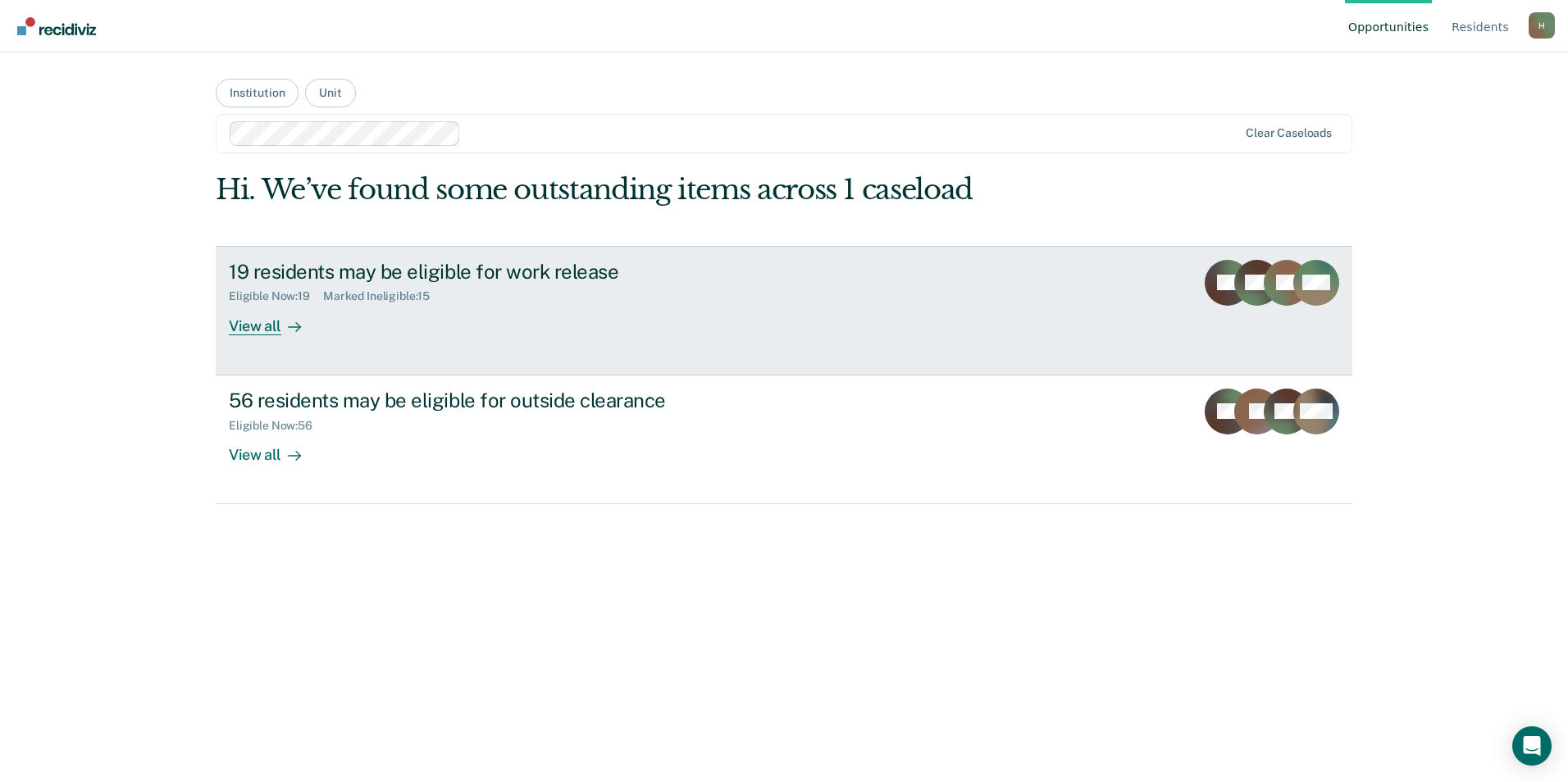
click at [491, 272] on div "19 residents may be eligible for work release" at bounding box center [516, 272] width 576 height 24
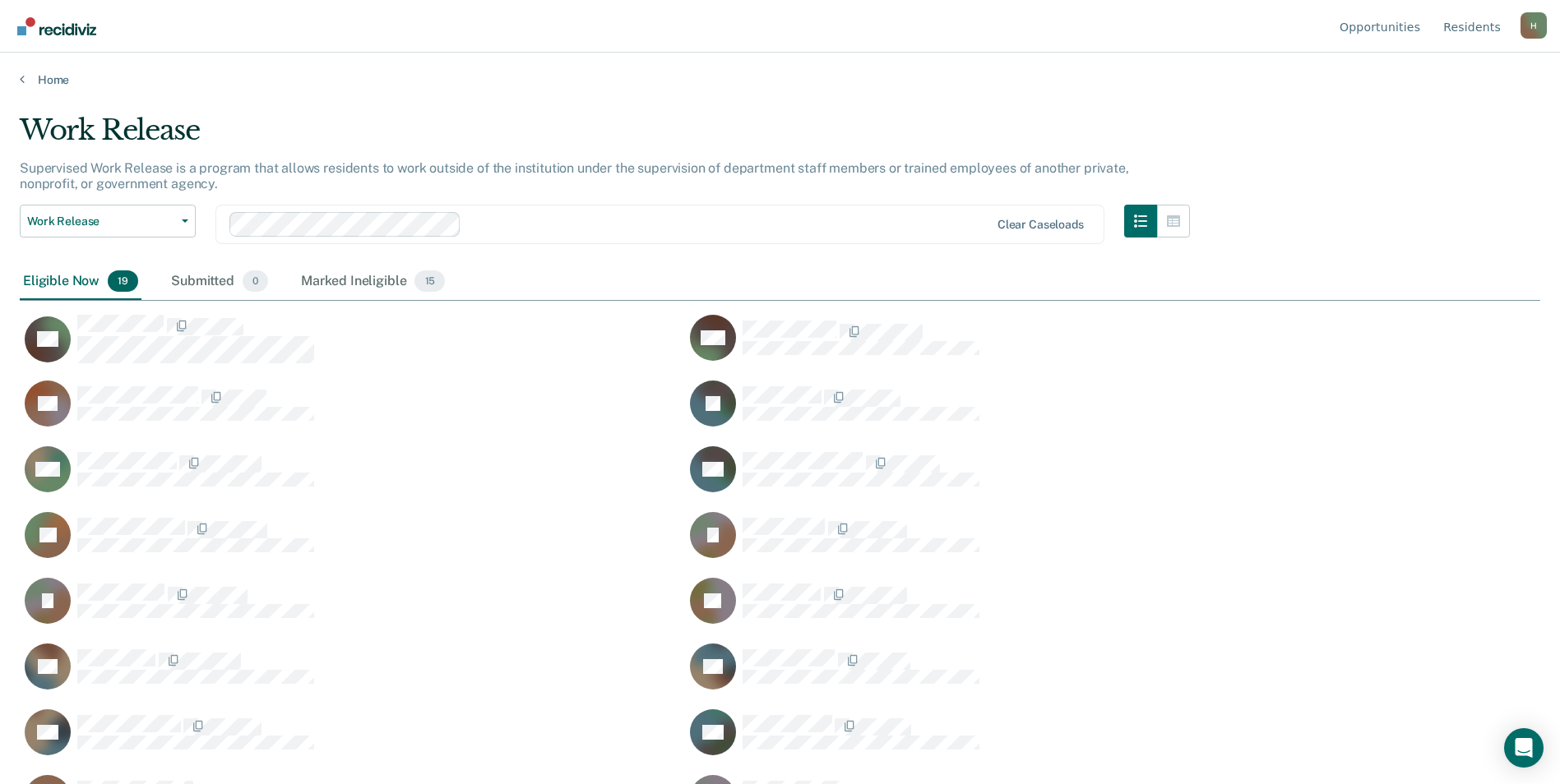
scroll to position [535, 1509]
click at [1197, 217] on div "Work Release Supervised Work Release is a program that allows residents to work…" at bounding box center [780, 387] width 1520 height 547
click at [1190, 217] on button "button" at bounding box center [1174, 221] width 33 height 33
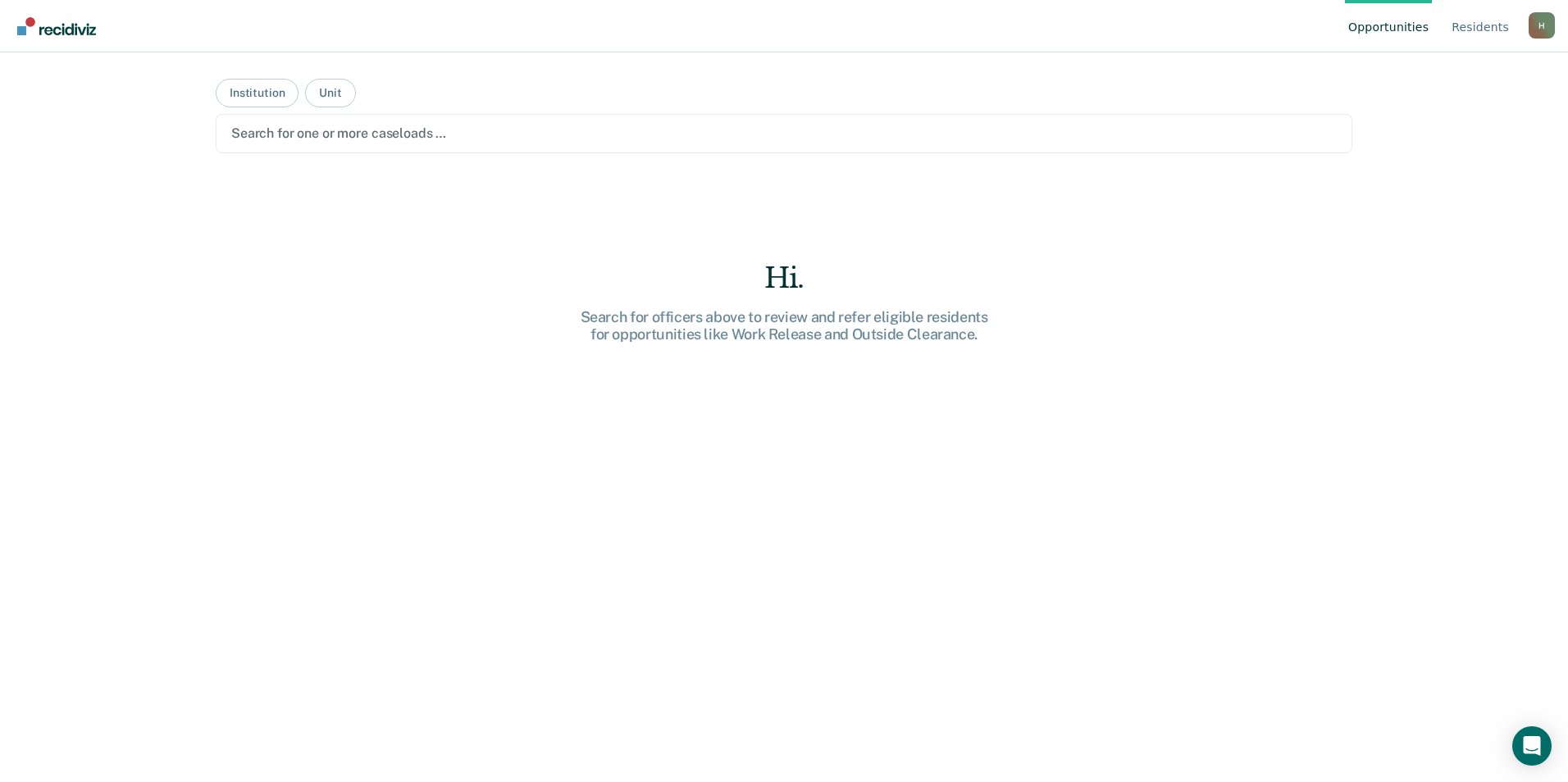
click at [334, 128] on div at bounding box center [784, 133] width 1105 height 18
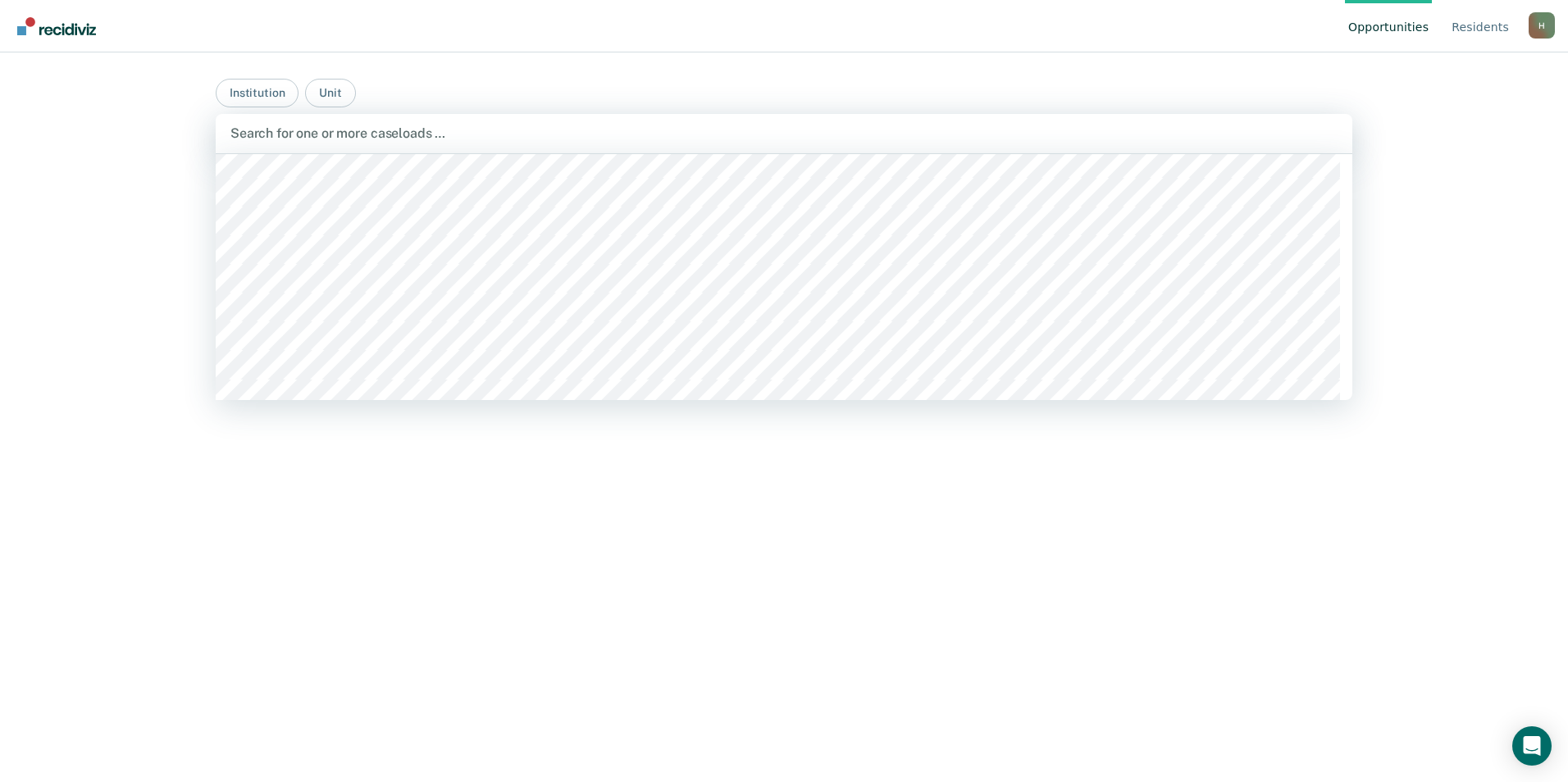
scroll to position [410, 0]
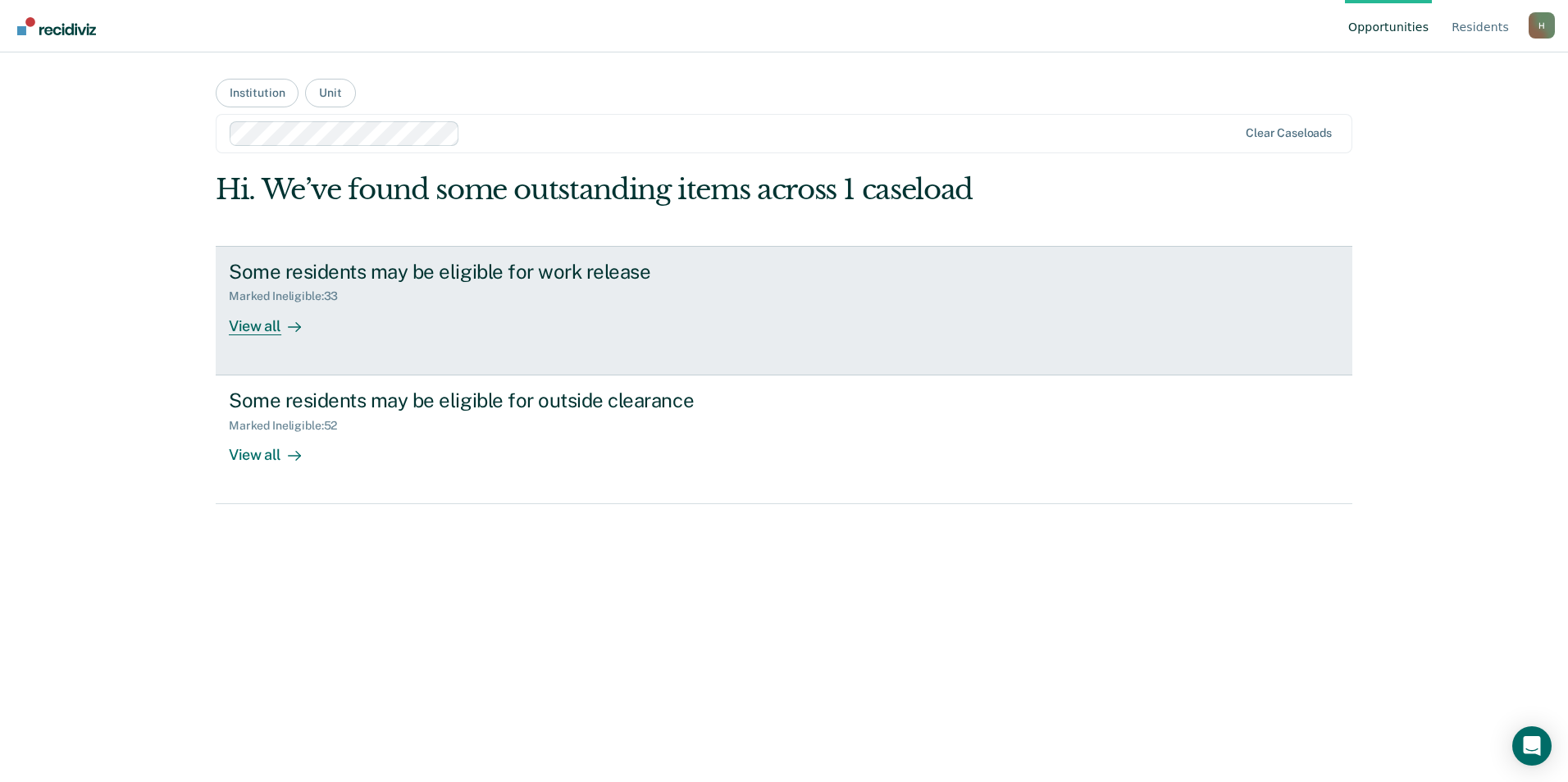
click at [394, 313] on div "Some residents may be eligible for work release Marked Ineligible : 33 View all" at bounding box center [535, 298] width 615 height 75
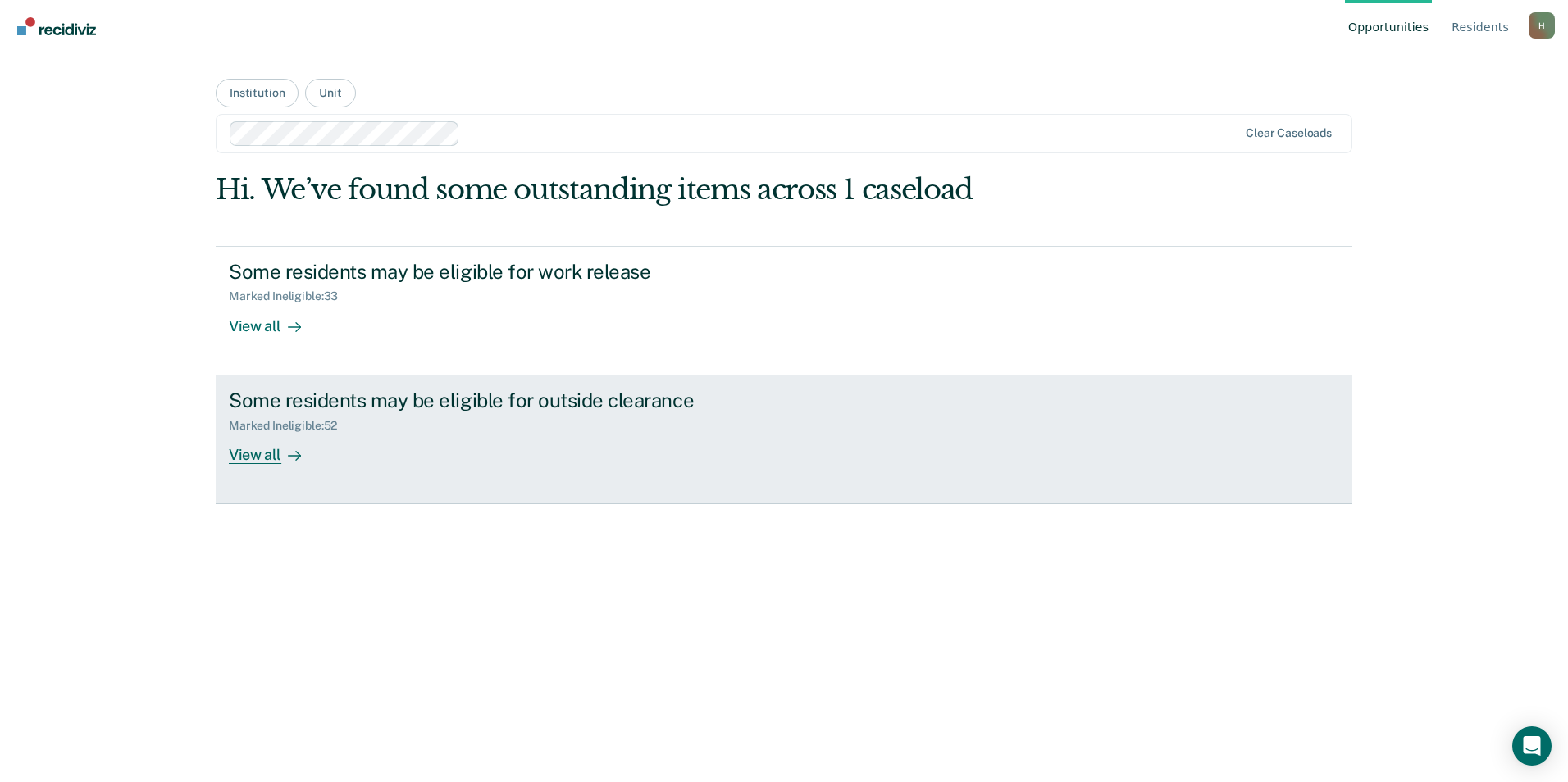
click at [381, 397] on div "Some residents may be eligible for outside clearance" at bounding box center [516, 401] width 576 height 24
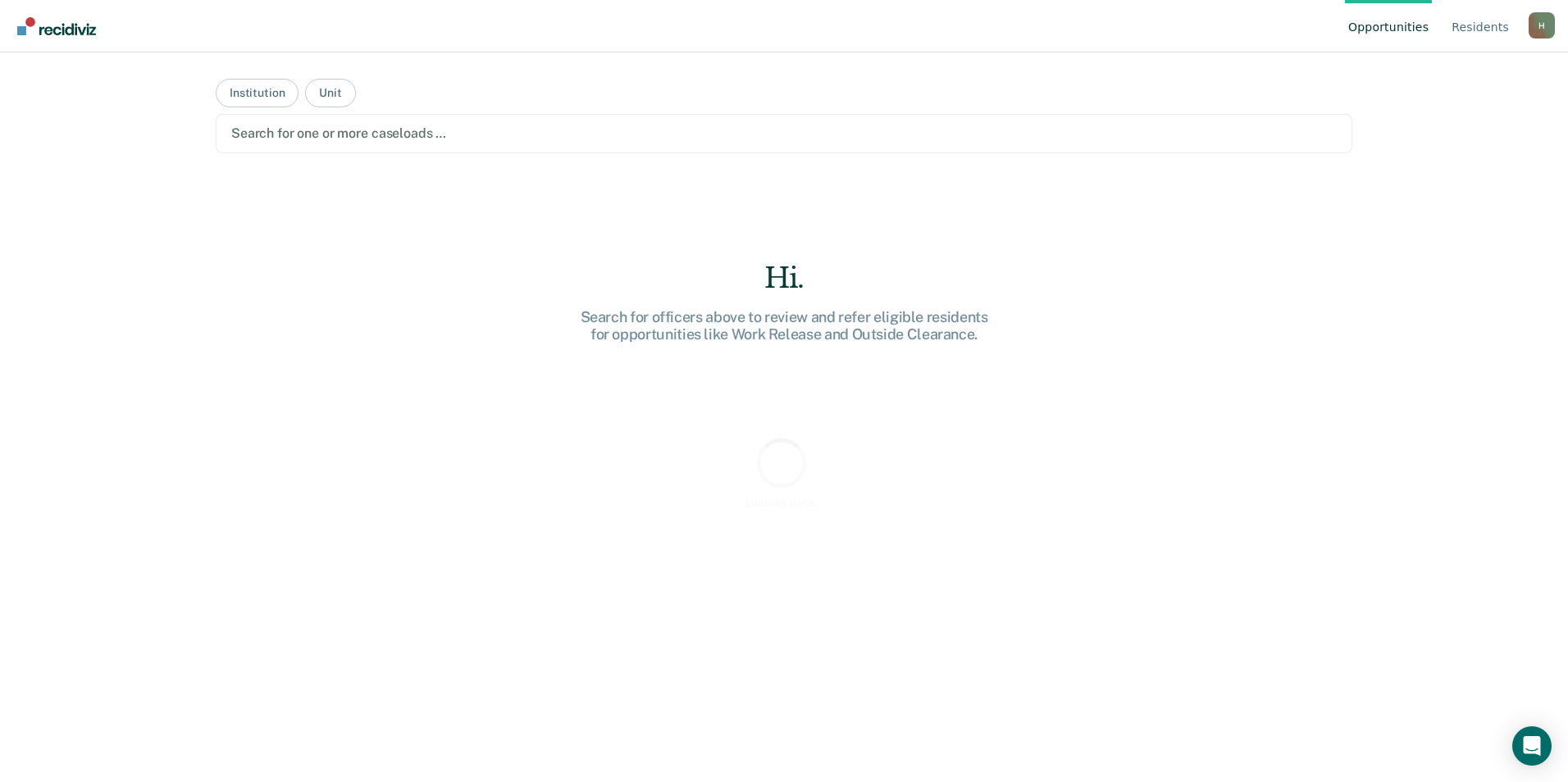
click at [442, 132] on div at bounding box center [784, 133] width 1105 height 18
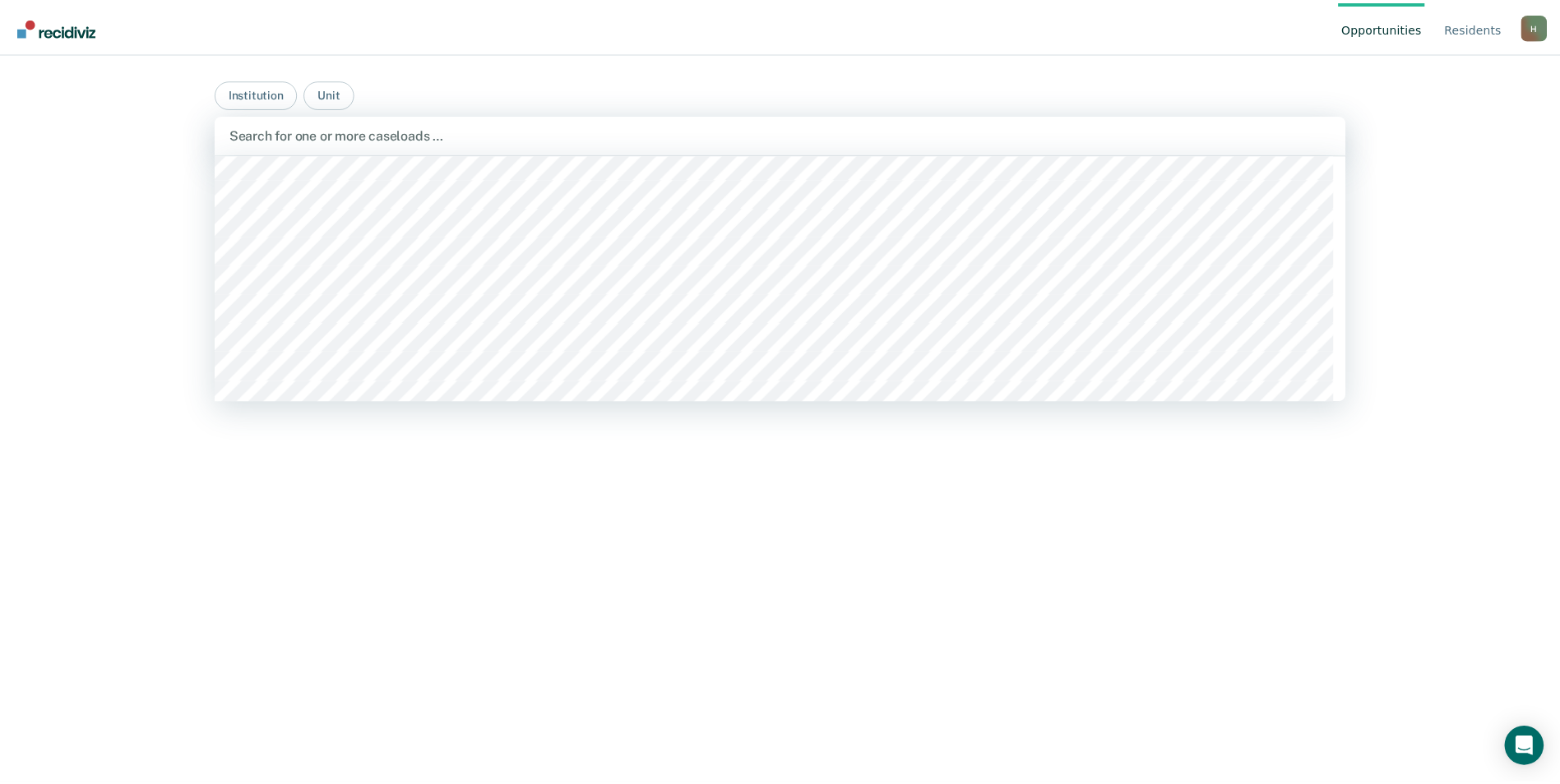
scroll to position [411, 0]
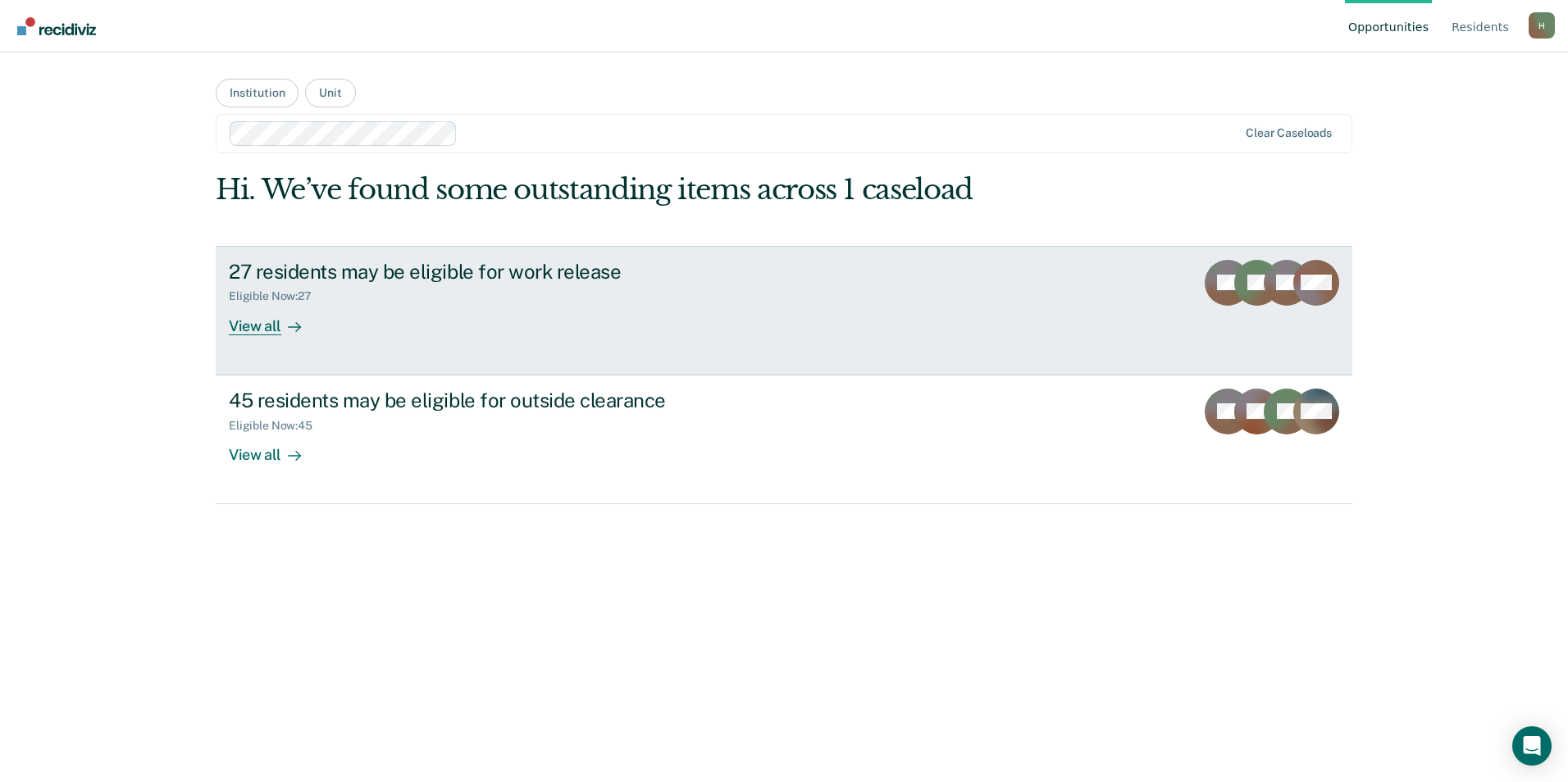
click at [430, 274] on div "27 residents may be eligible for work release" at bounding box center [516, 272] width 576 height 24
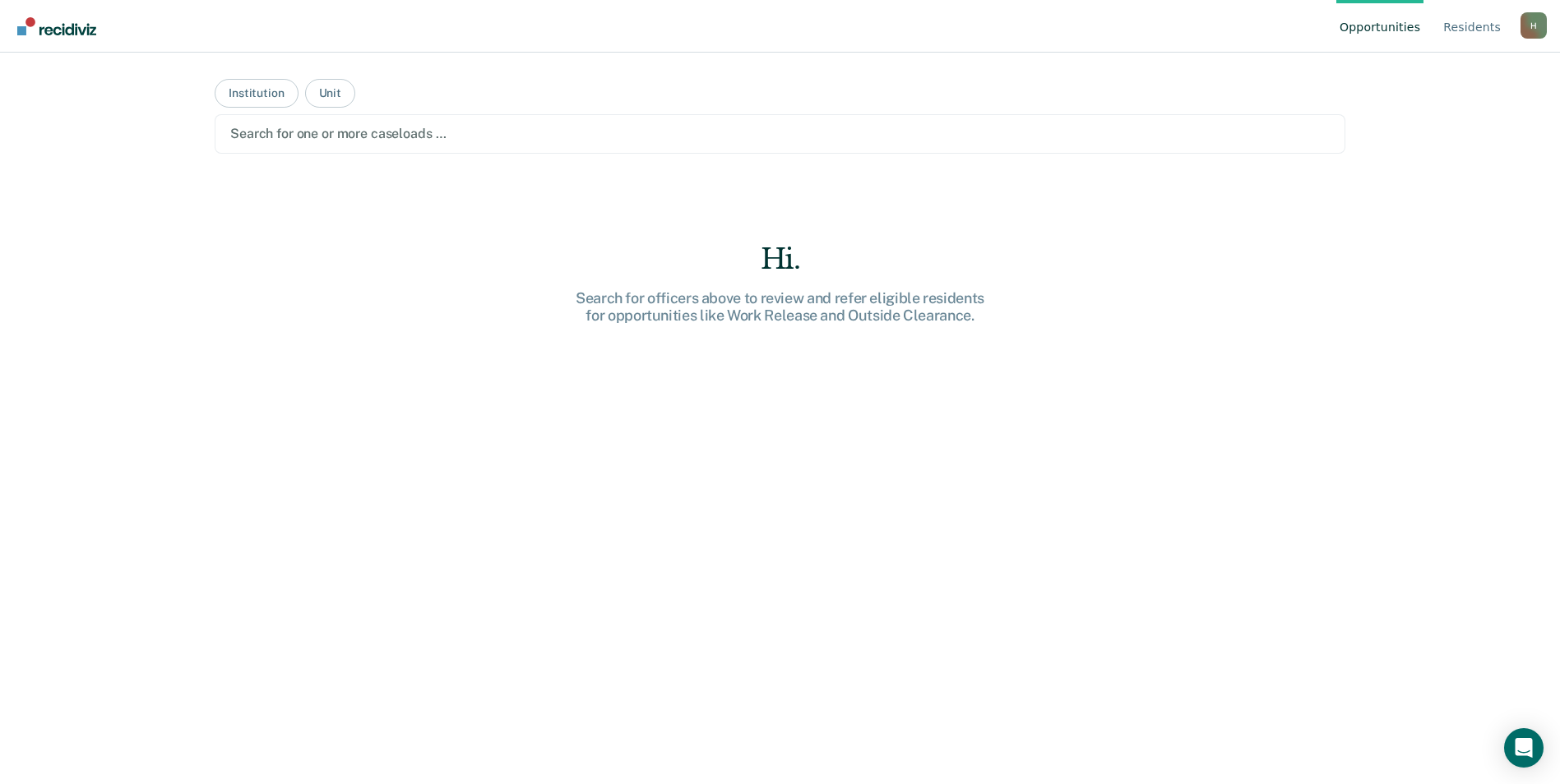
click at [414, 143] on div at bounding box center [780, 133] width 1100 height 18
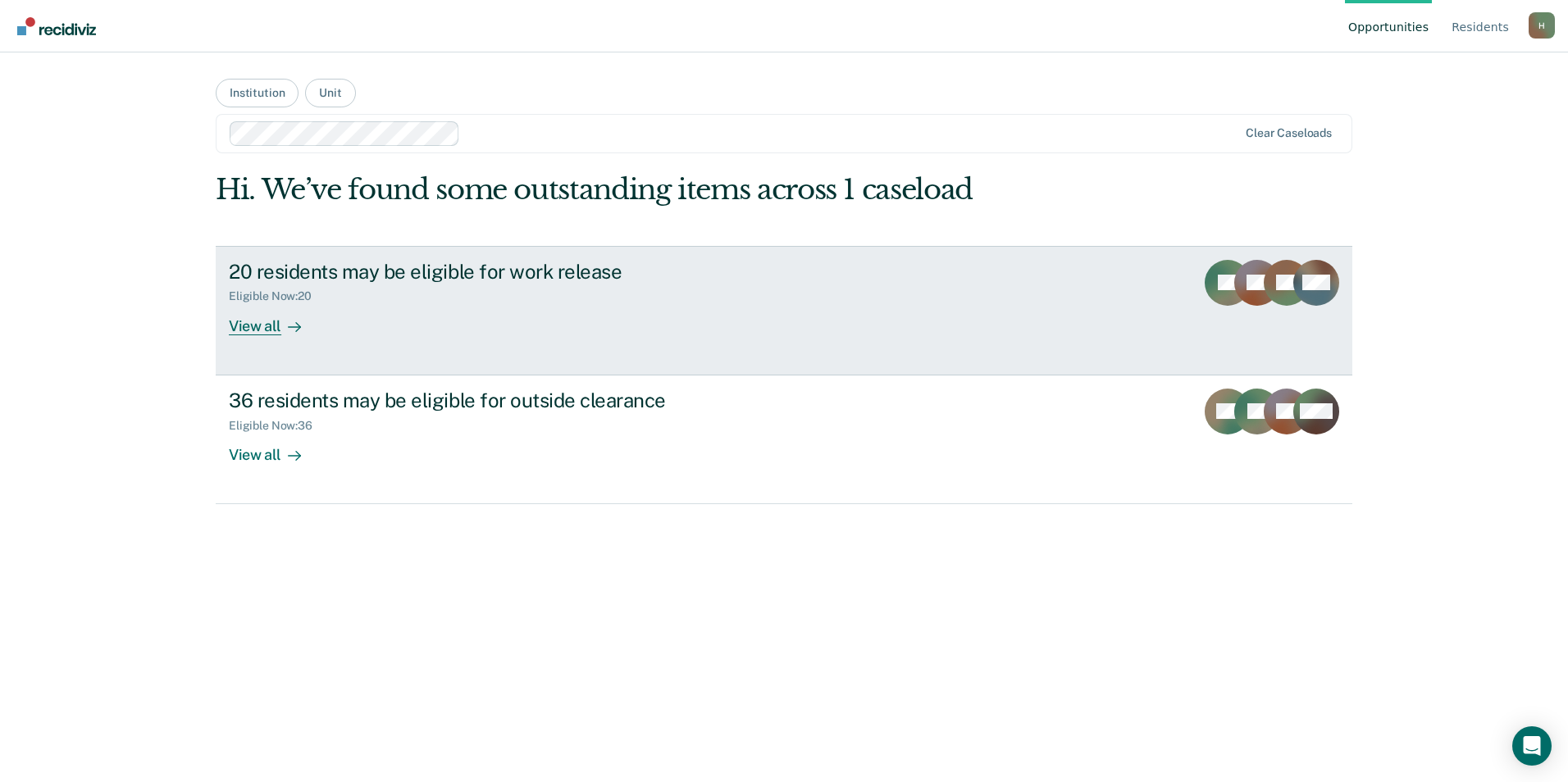
click at [426, 345] on link "20 residents may be eligible for work release Eligible Now : 20 View all PB SB …" at bounding box center [784, 311] width 1136 height 130
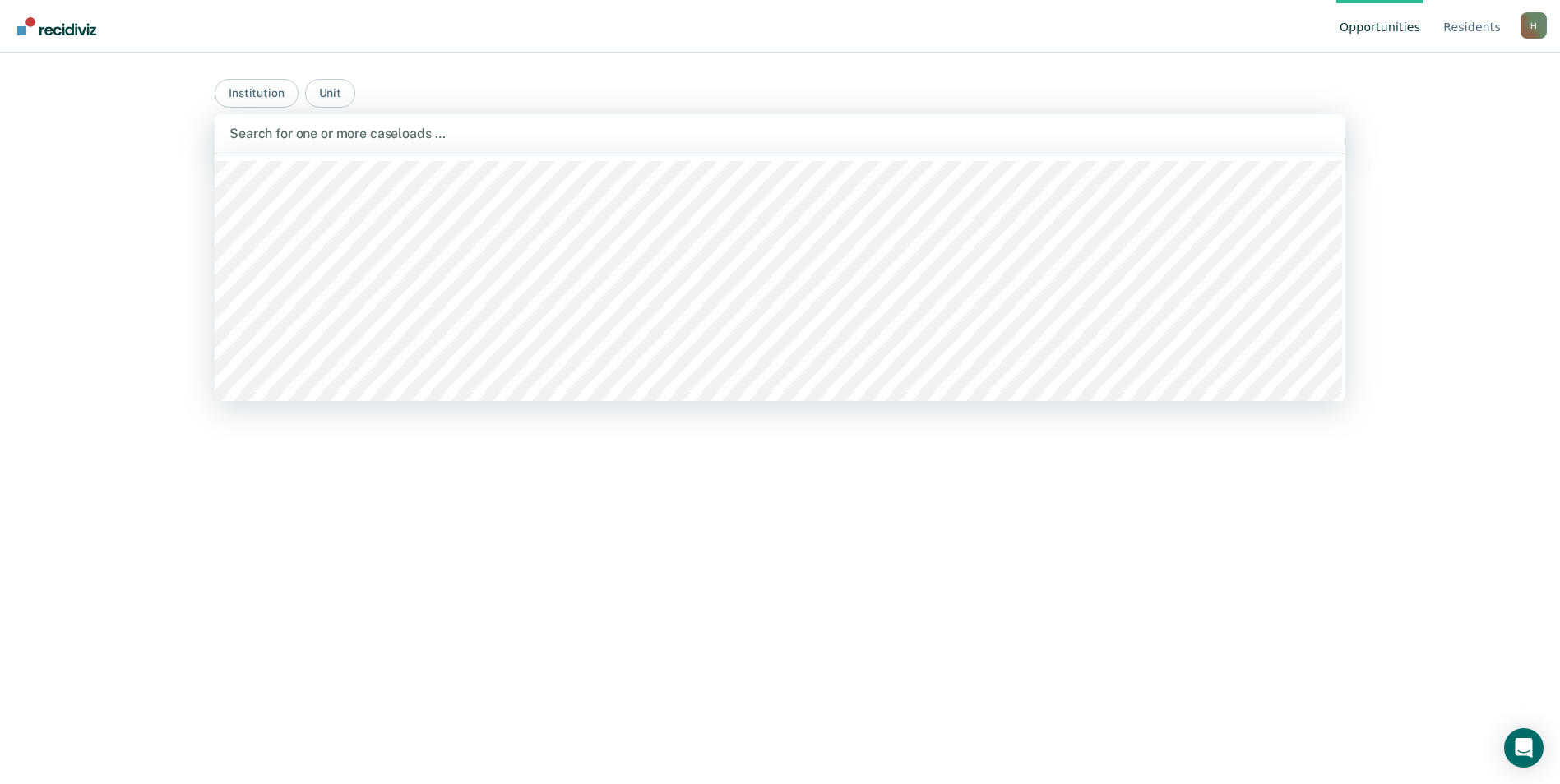
click at [422, 137] on div at bounding box center [780, 133] width 1101 height 18
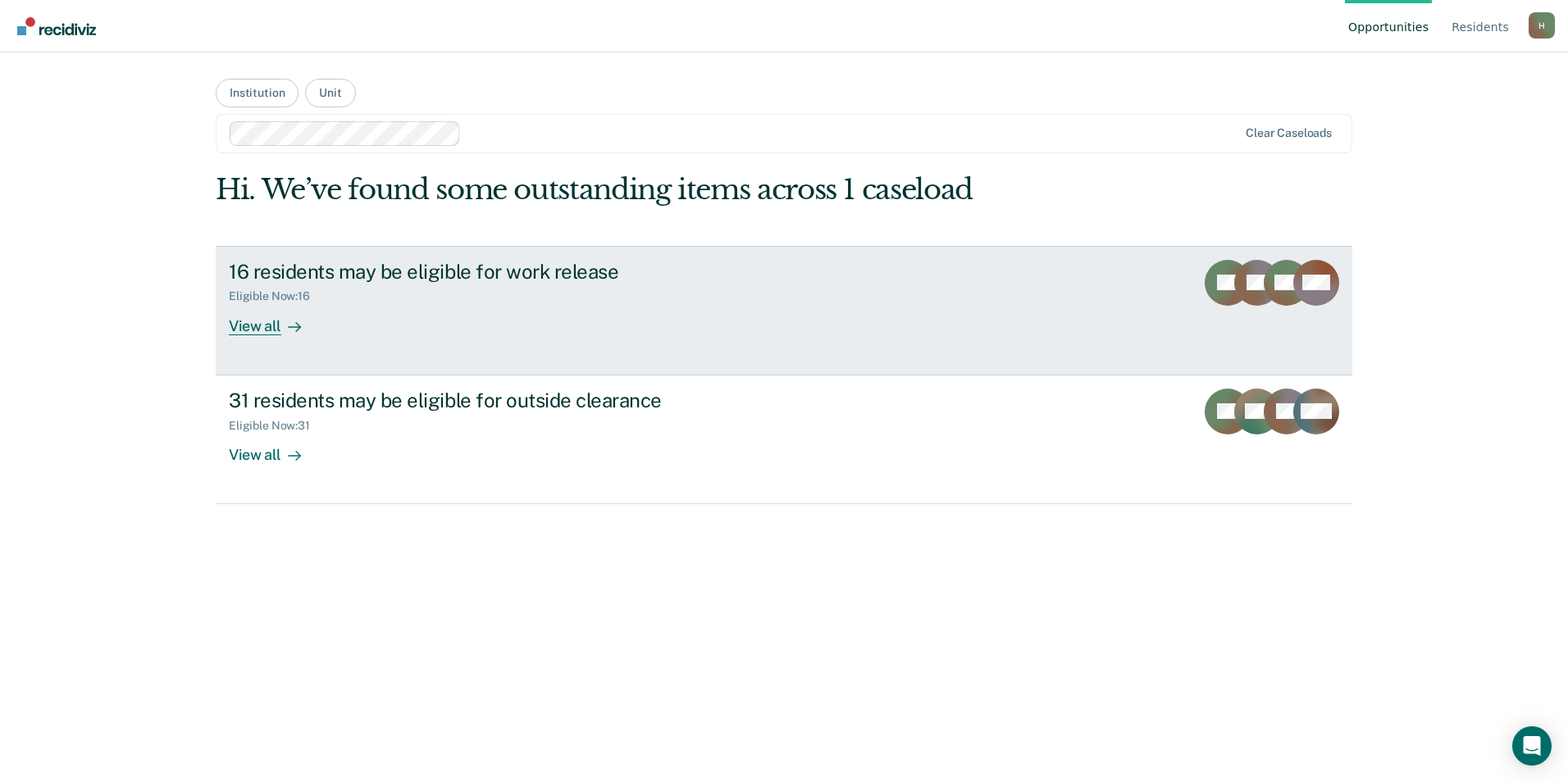
click at [428, 343] on link "16 residents may be eligible for work release Eligible Now : 16 View all CA AA …" at bounding box center [784, 311] width 1136 height 130
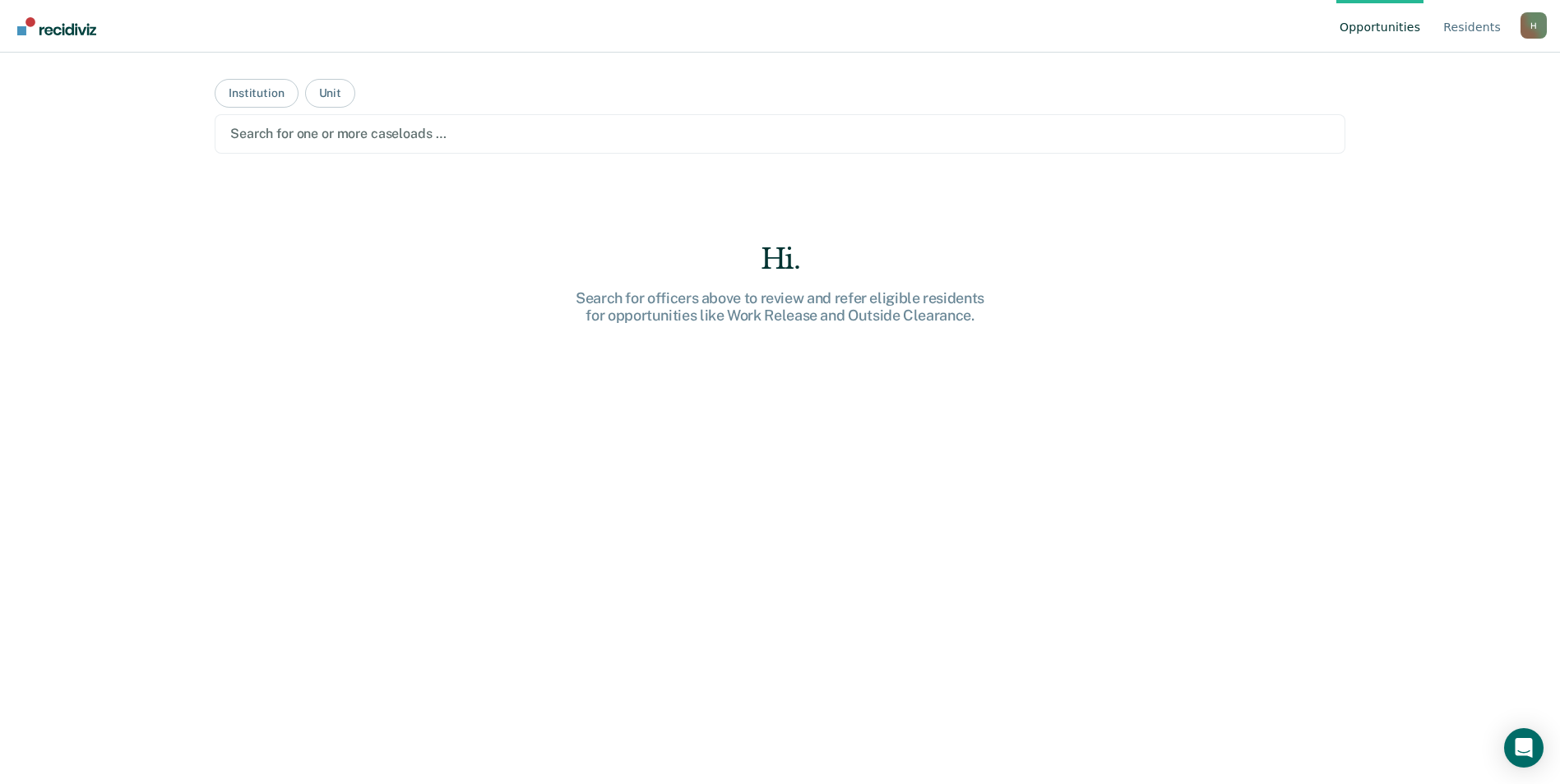
click at [428, 139] on div at bounding box center [780, 133] width 1100 height 18
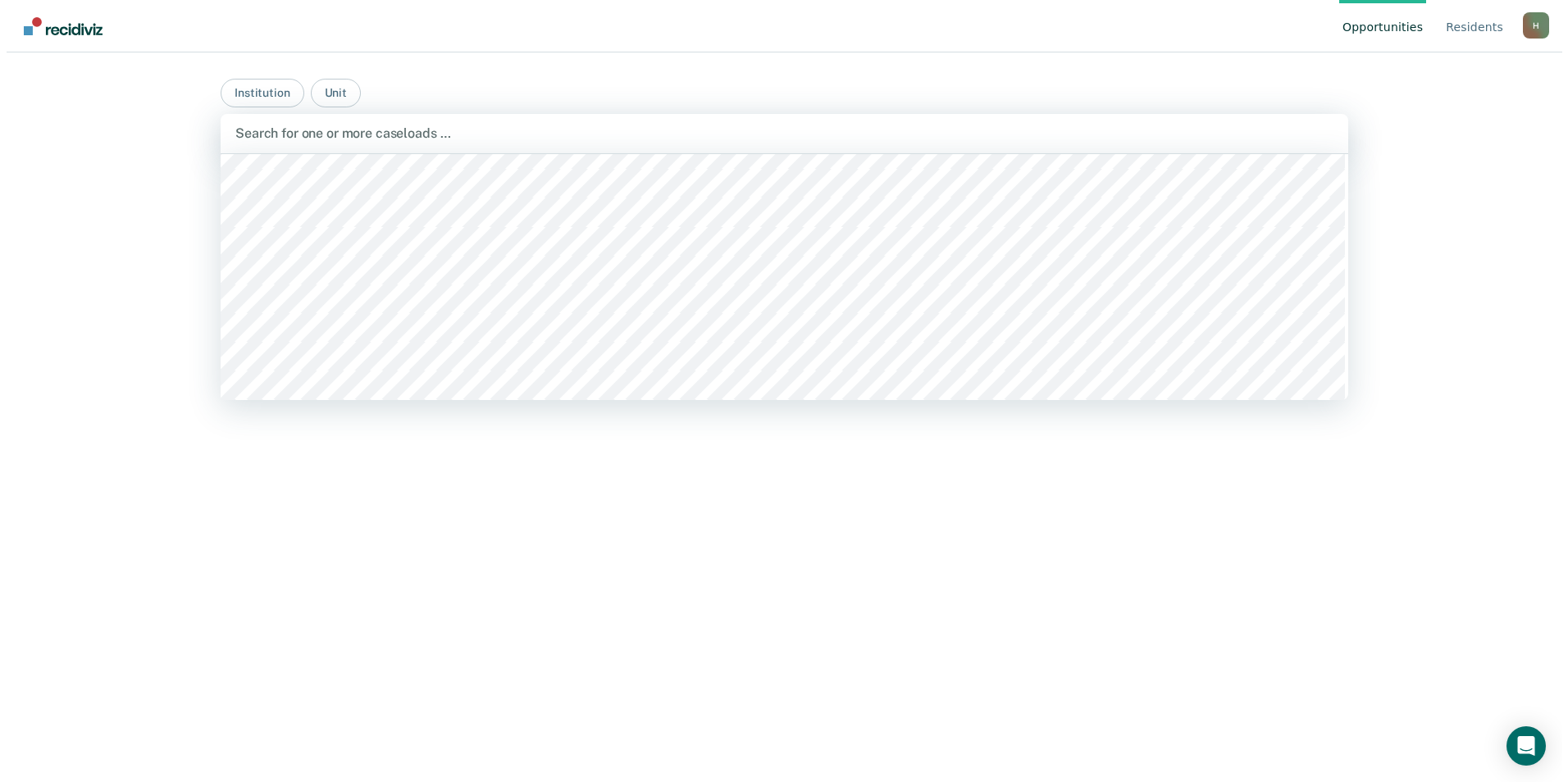
scroll to position [246, 0]
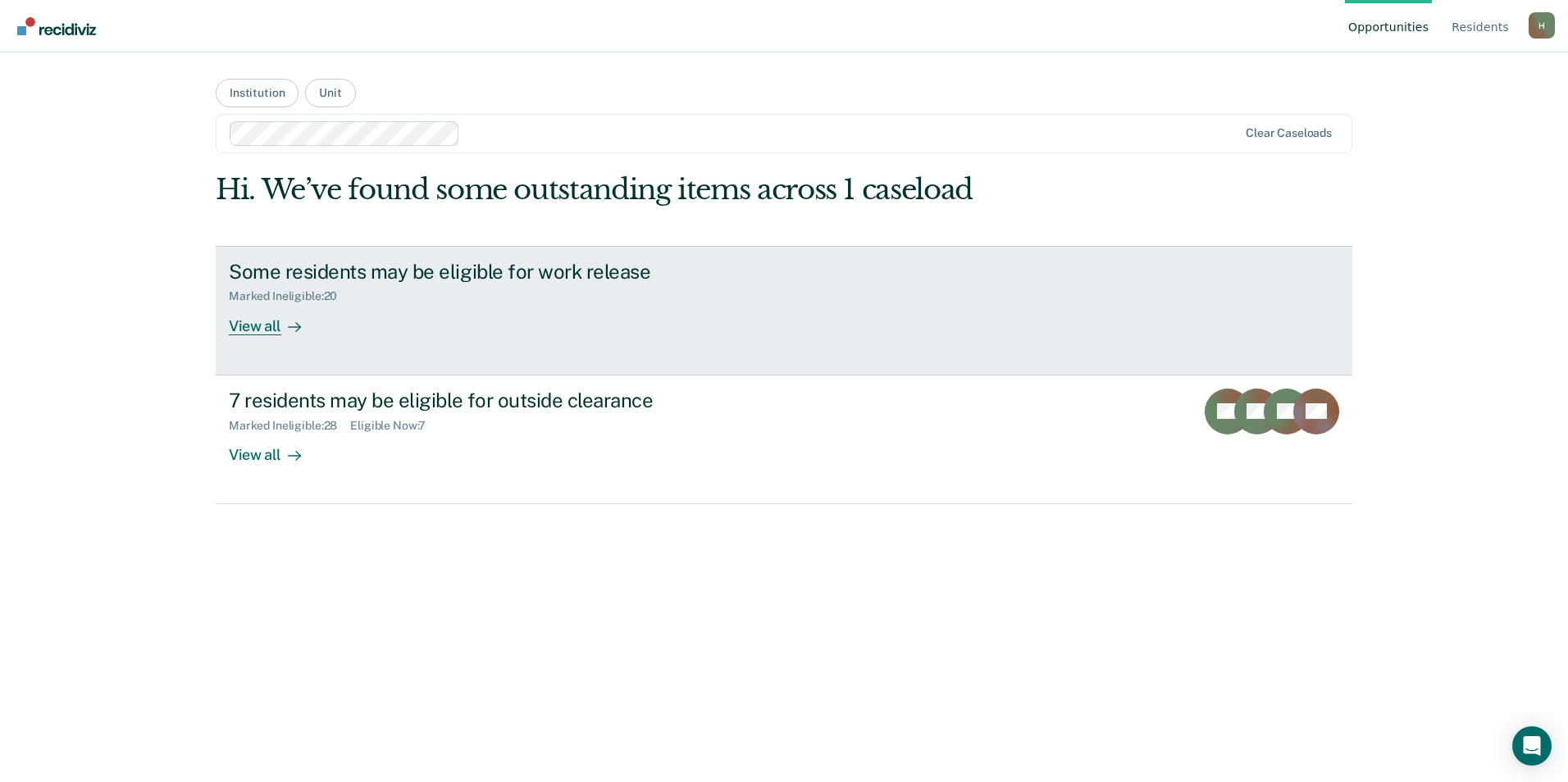
click at [402, 283] on div "Some residents may be eligible for work release" at bounding box center [516, 272] width 576 height 24
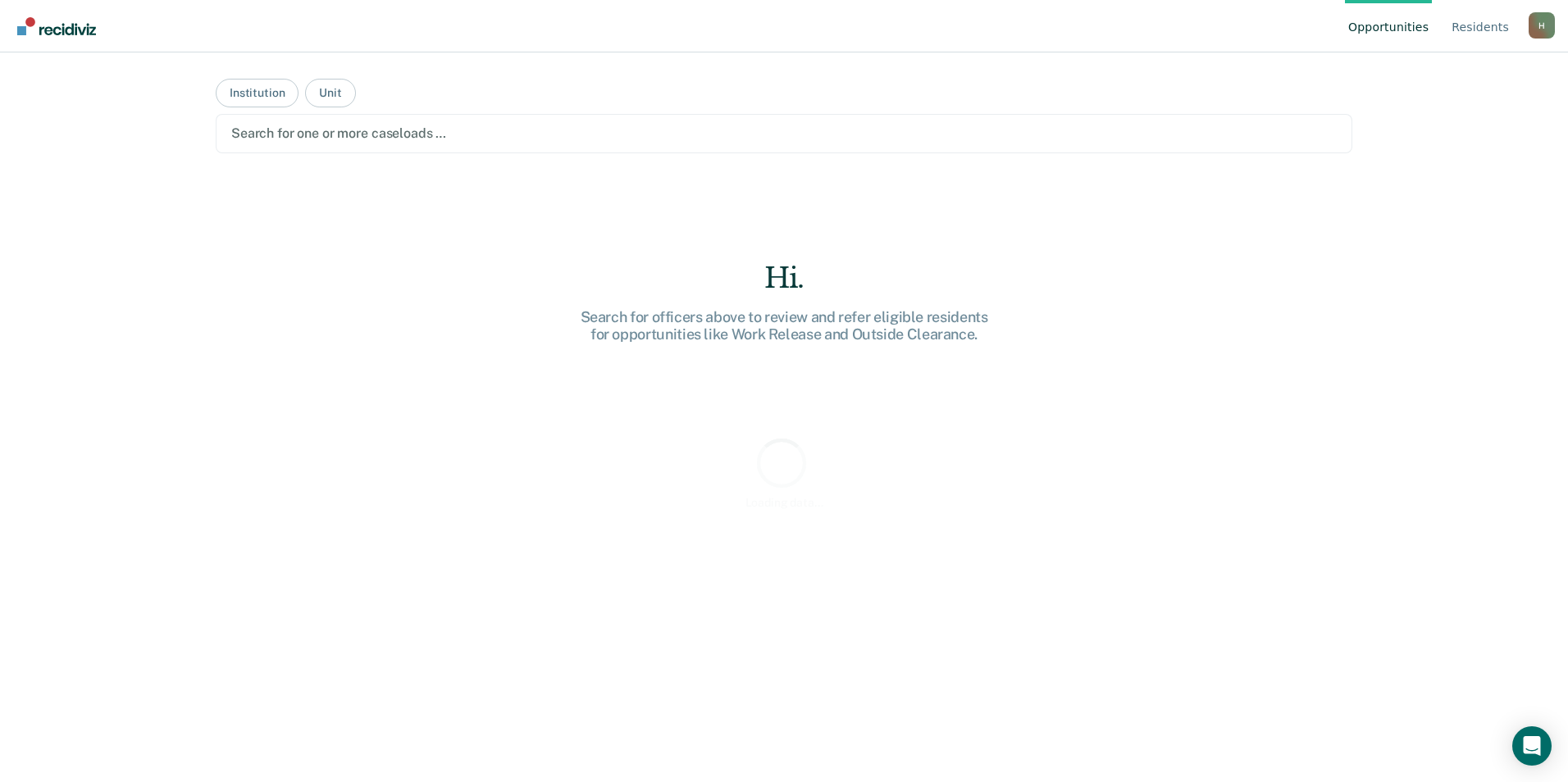
click at [439, 132] on div at bounding box center [784, 133] width 1105 height 18
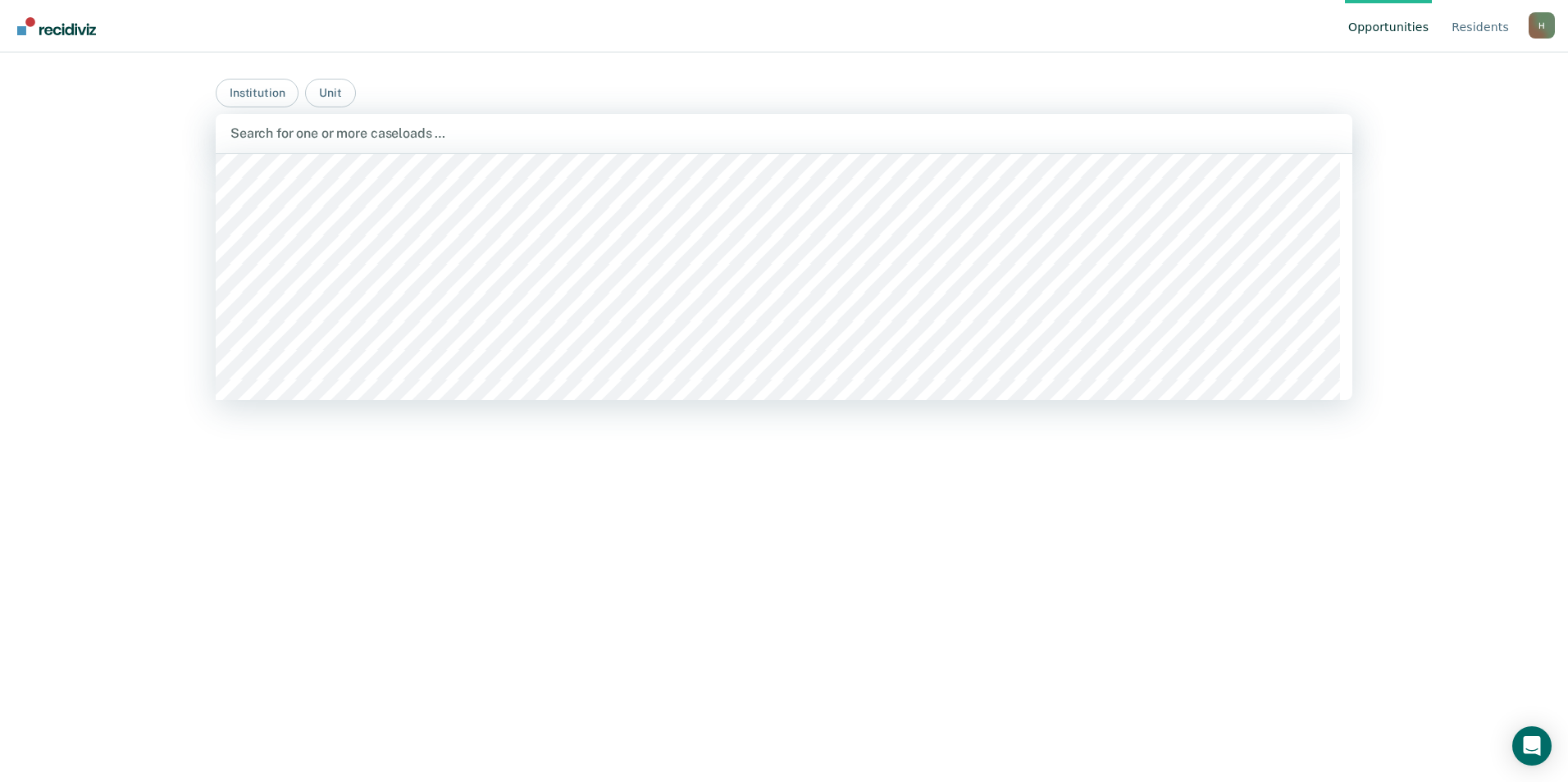
scroll to position [164, 0]
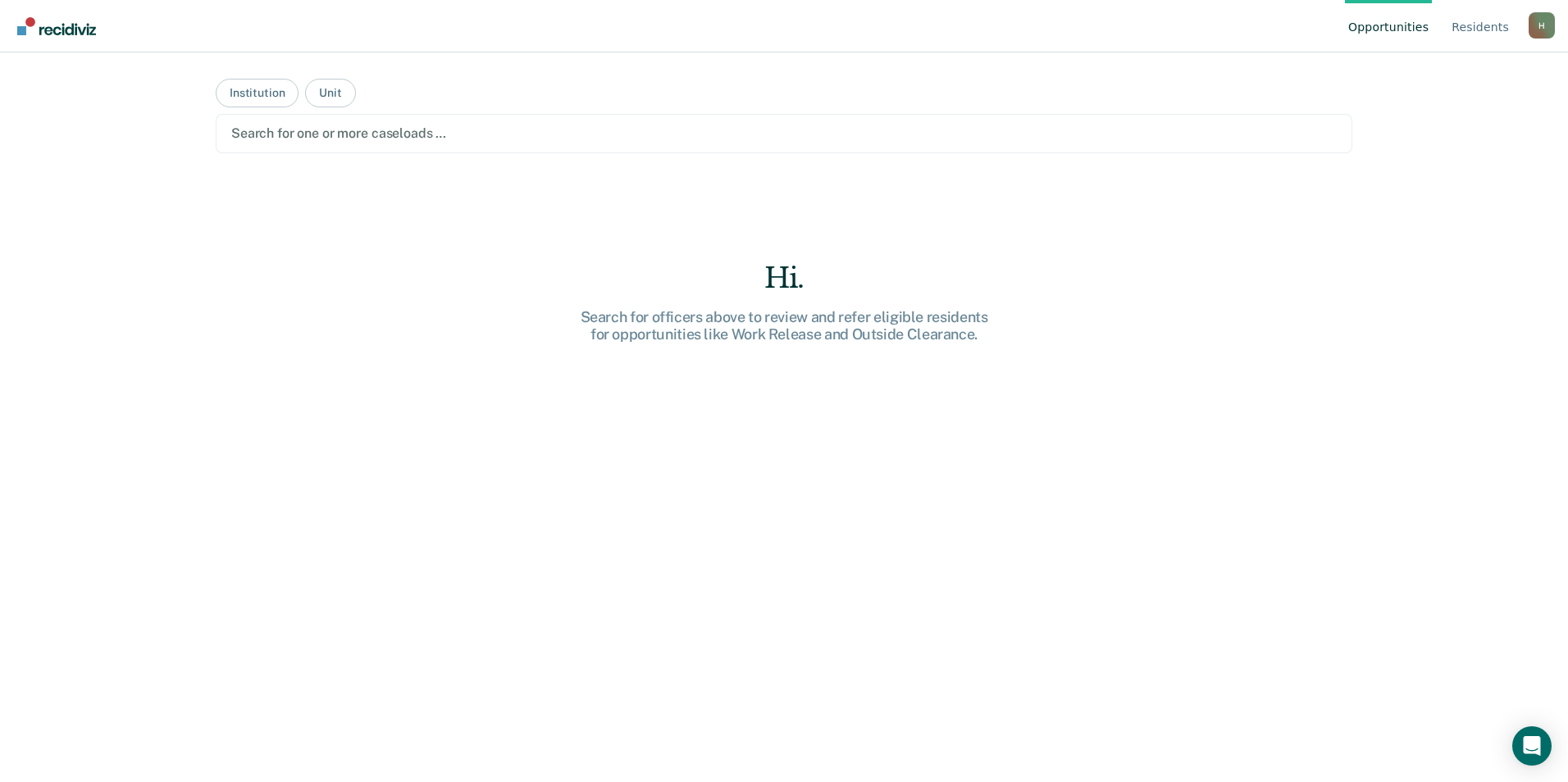
click at [442, 132] on div at bounding box center [784, 133] width 1105 height 18
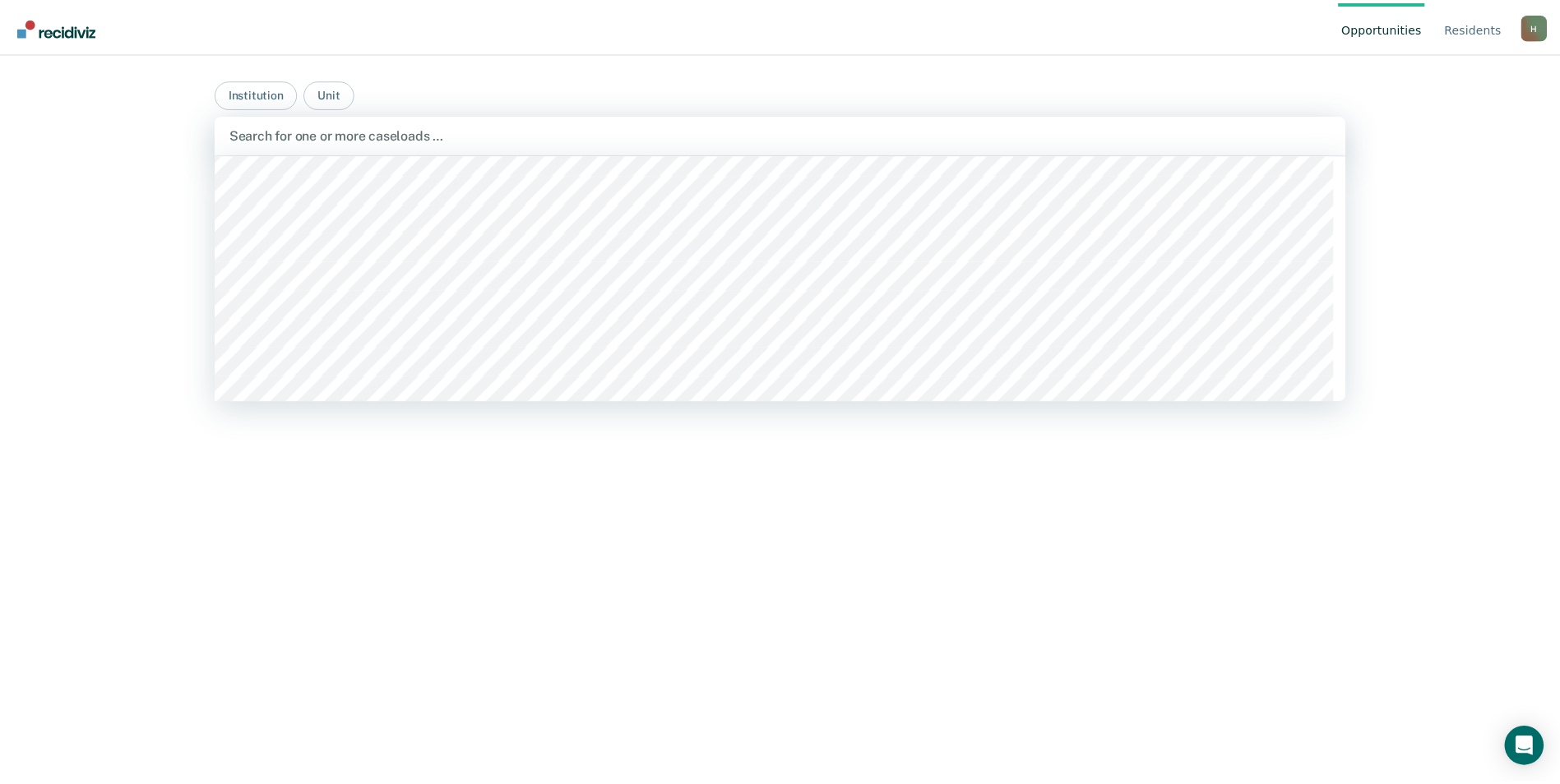
scroll to position [329, 0]
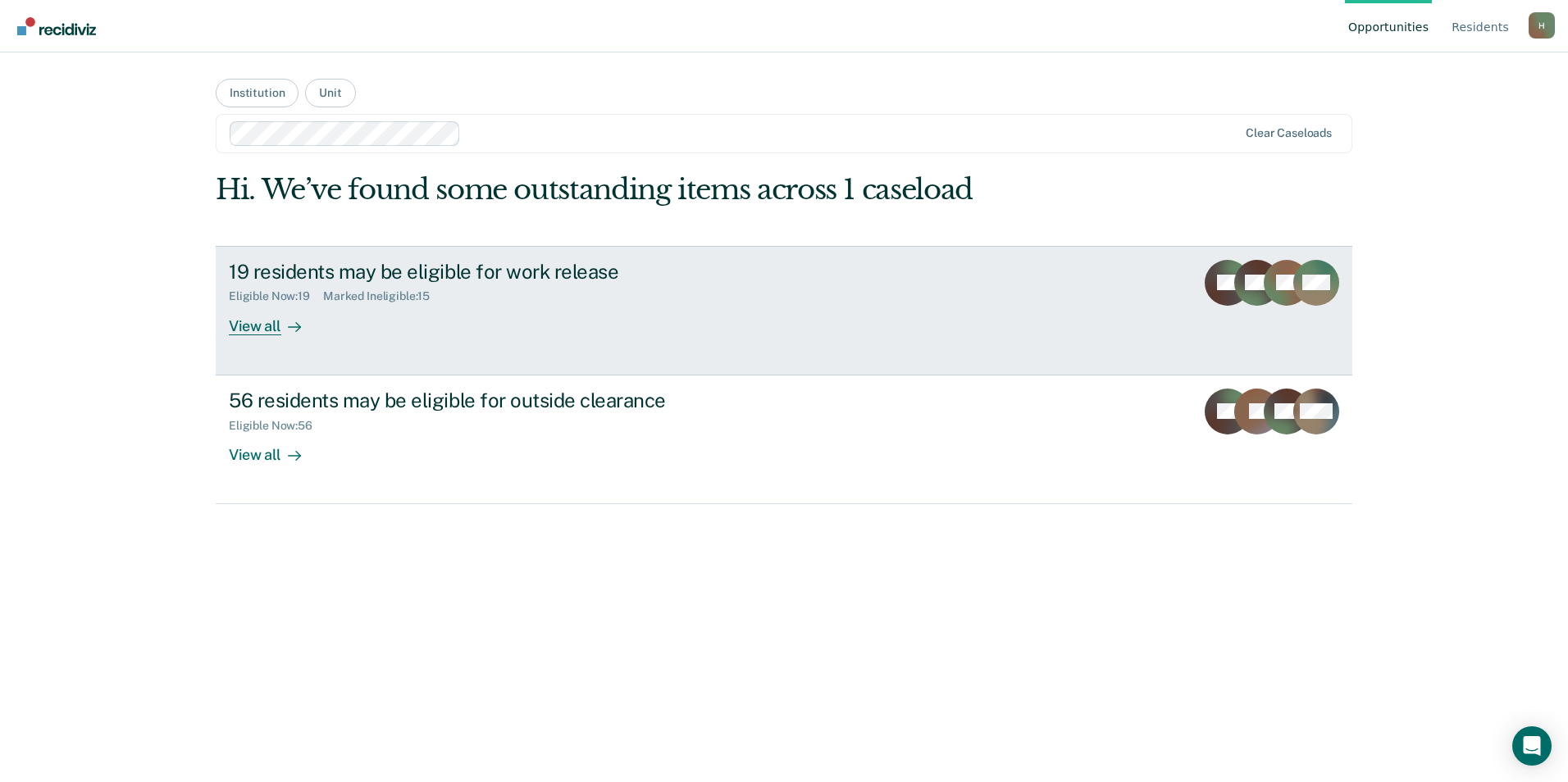
click at [437, 307] on div "19 residents may be eligible for work release Eligible Now : 19 Marked Ineligib…" at bounding box center [535, 298] width 615 height 75
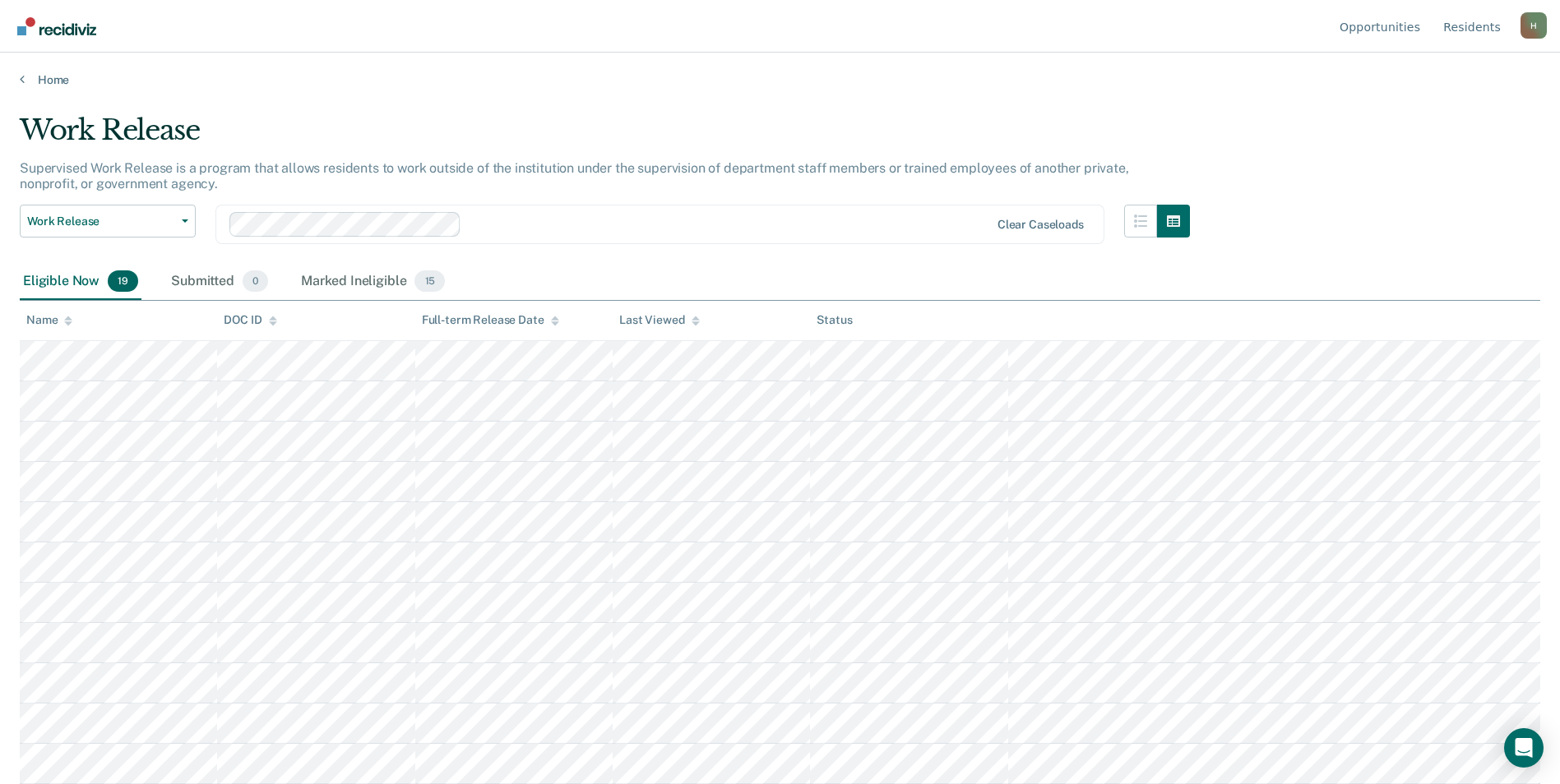
scroll to position [322, 0]
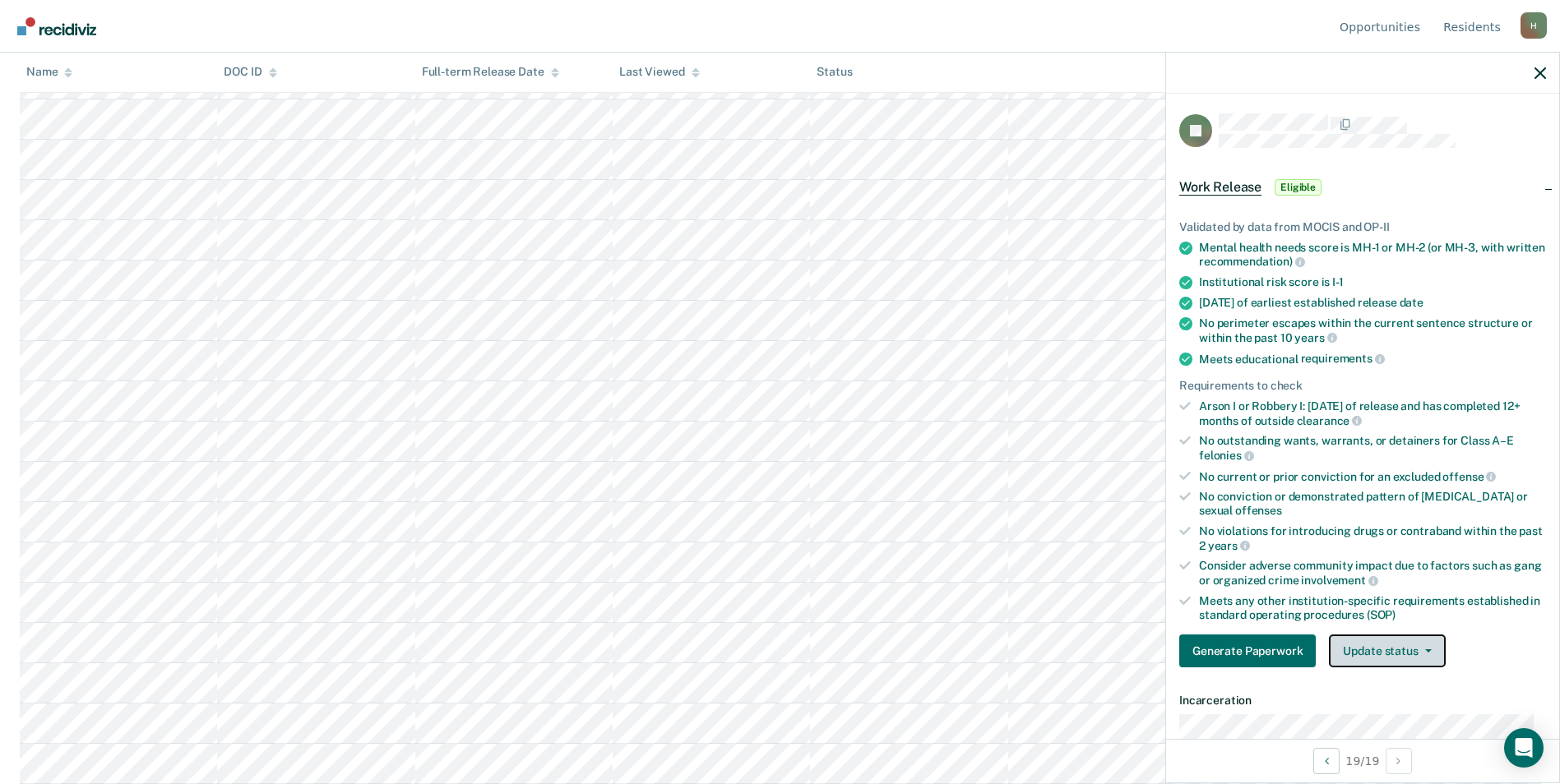
click at [1358, 641] on button "Update status" at bounding box center [1386, 651] width 116 height 33
click at [1365, 710] on button "Mark Ineligible" at bounding box center [1409, 716] width 159 height 26
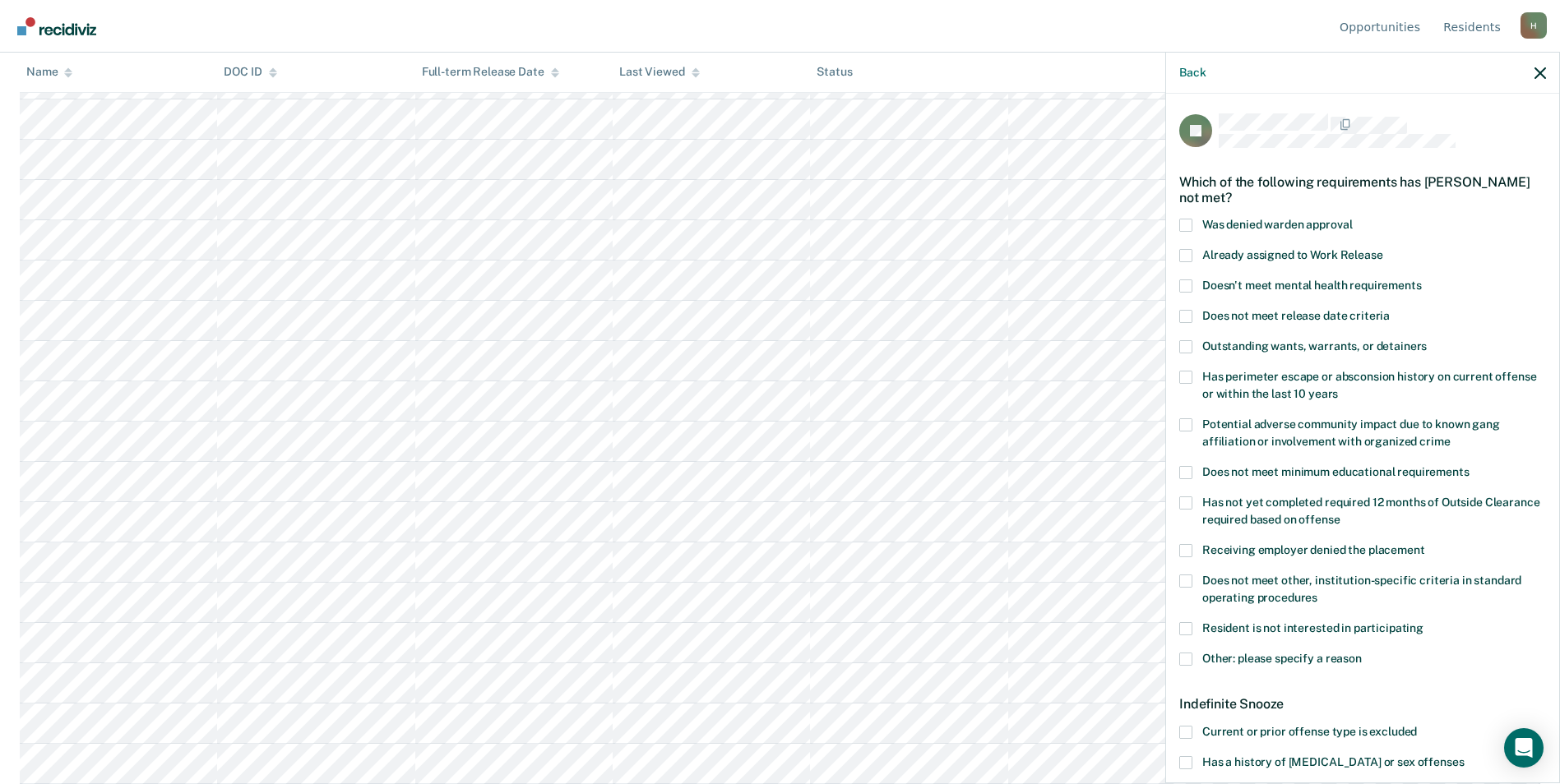
scroll to position [248, 0]
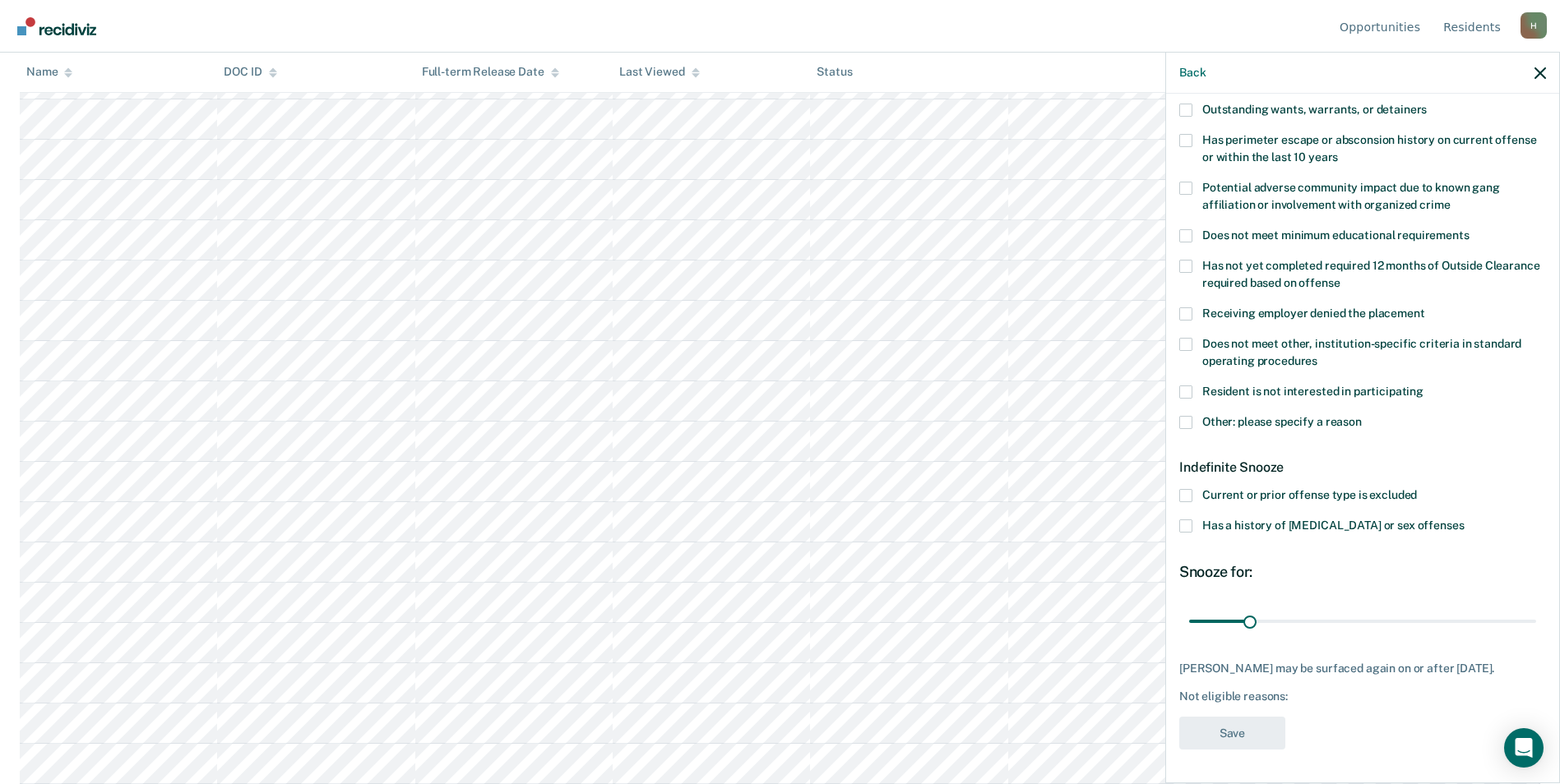
click at [1190, 416] on span at bounding box center [1186, 423] width 14 height 14
click at [1362, 416] on input "Other: please specify a reason" at bounding box center [1362, 416] width 0 height 0
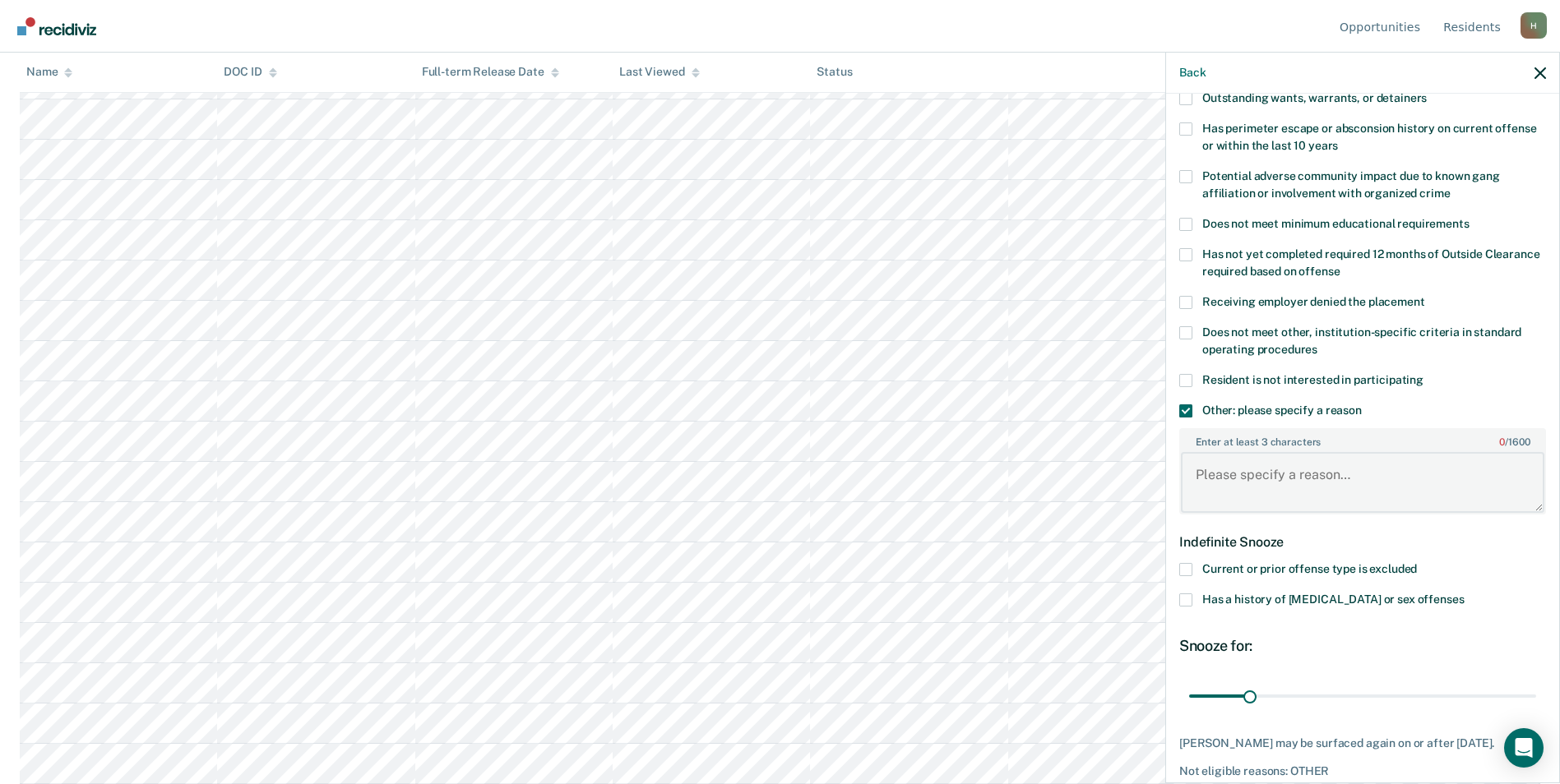
click at [1251, 487] on textarea "Enter at least 3 characters 0 / 1600" at bounding box center [1363, 482] width 363 height 61
type textarea "Currently enrolled in Vocational-Culinary Arts"
click at [1244, 702] on input "range" at bounding box center [1362, 696] width 347 height 29
drag, startPoint x: 1249, startPoint y: 696, endPoint x: 1575, endPoint y: 683, distance: 326.3
type input "180"
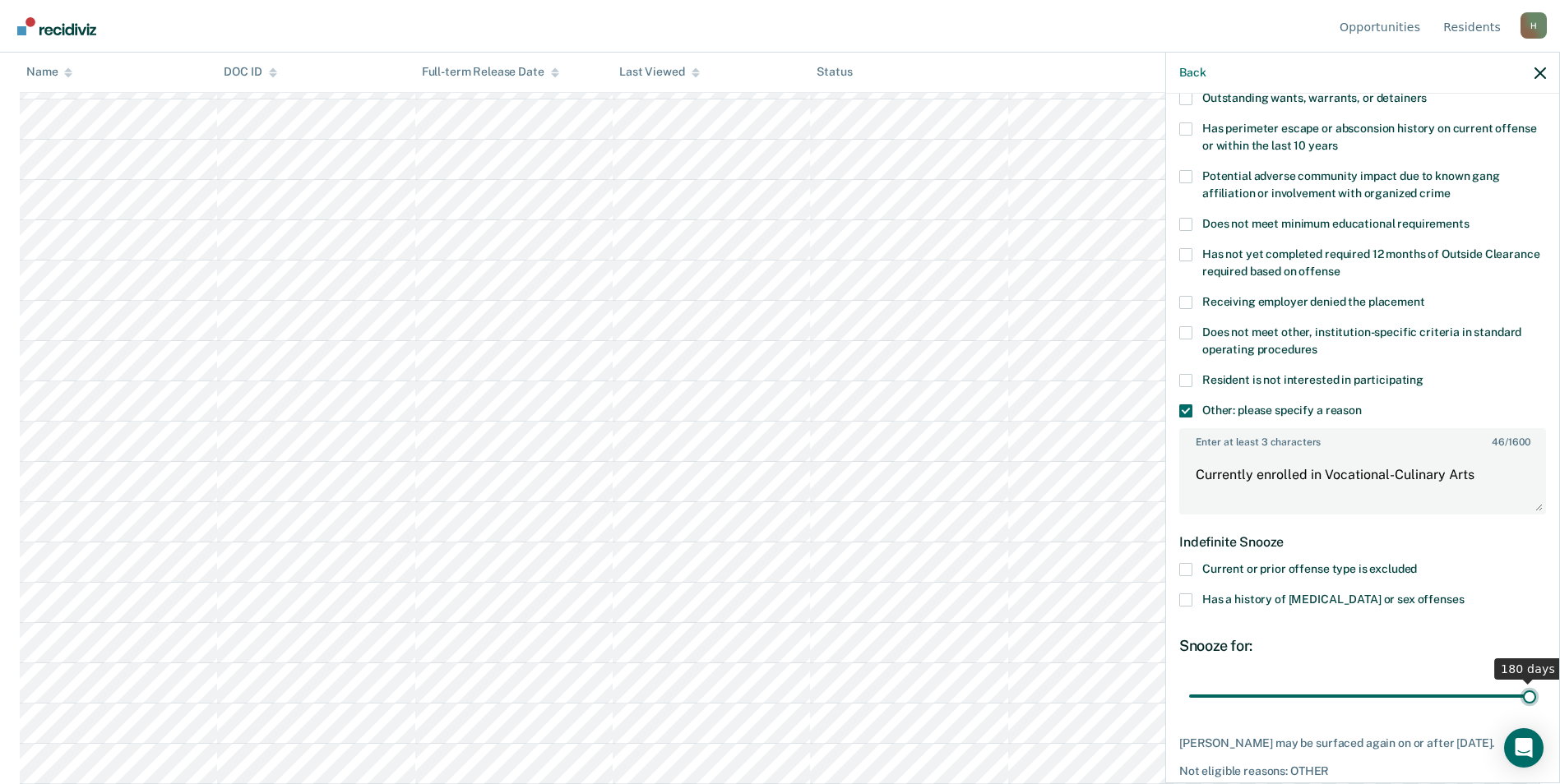
click at [1536, 683] on input "range" at bounding box center [1362, 696] width 347 height 29
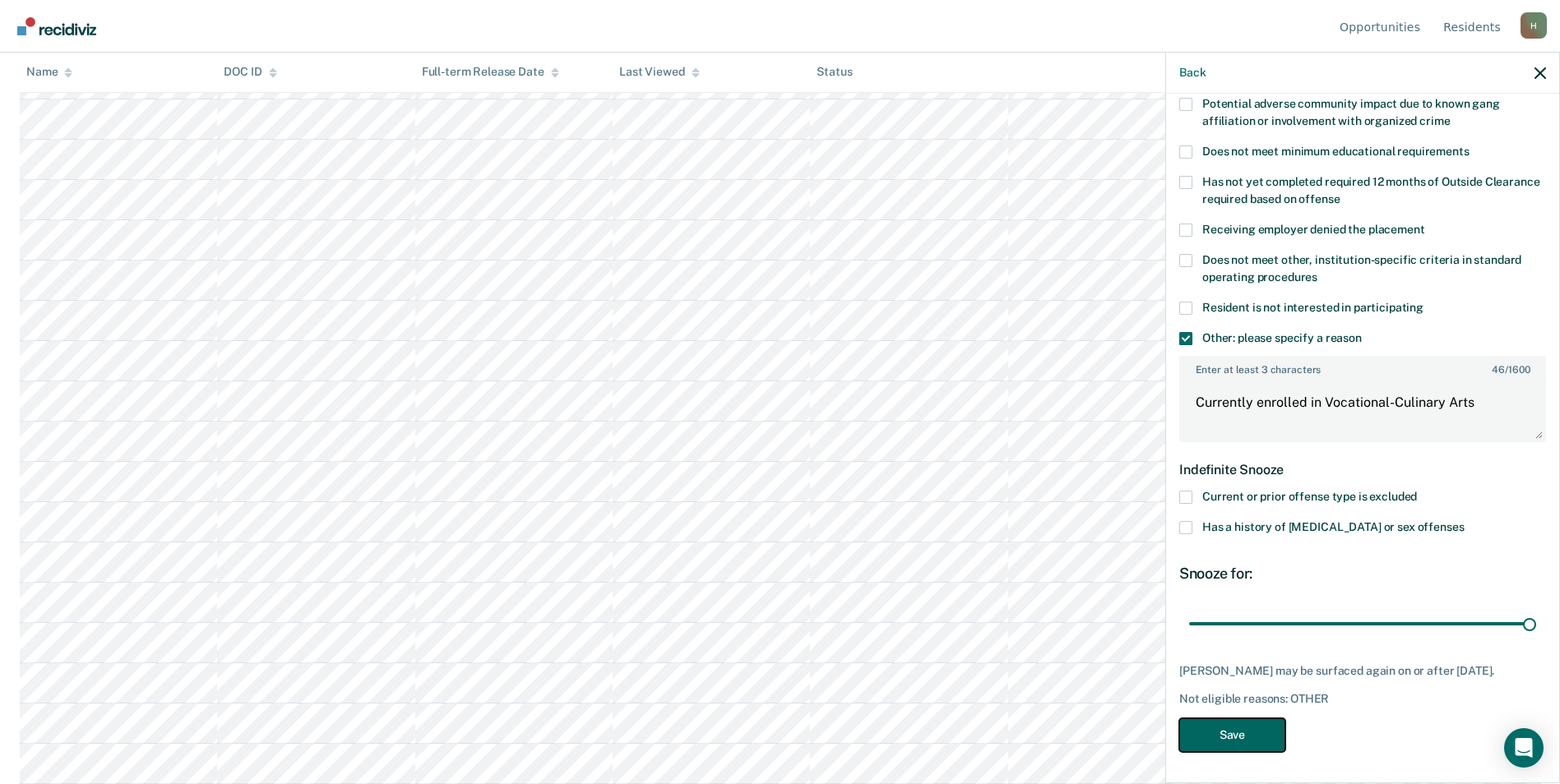
click at [1241, 741] on button "Save" at bounding box center [1232, 735] width 106 height 34
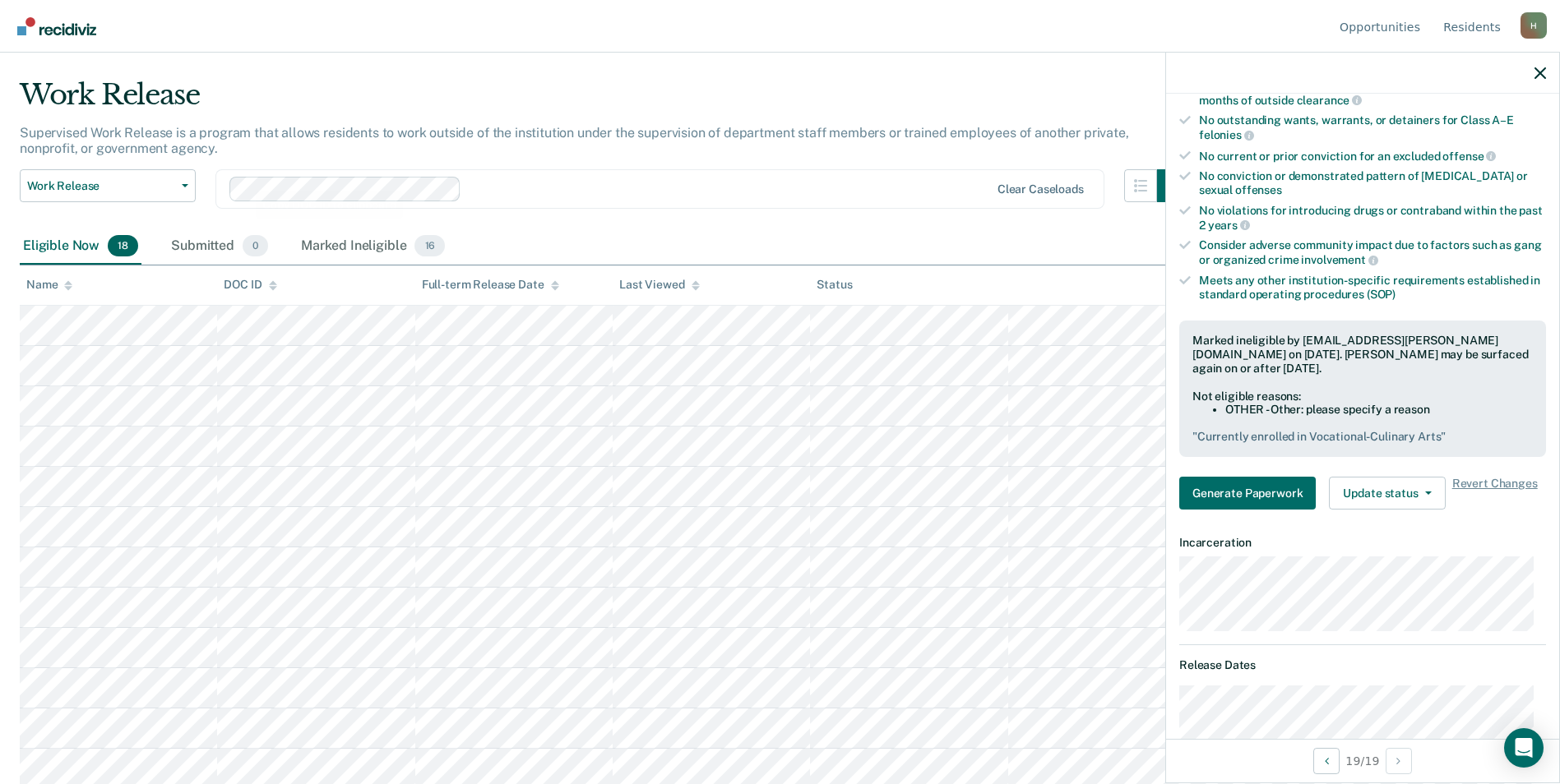
scroll to position [0, 0]
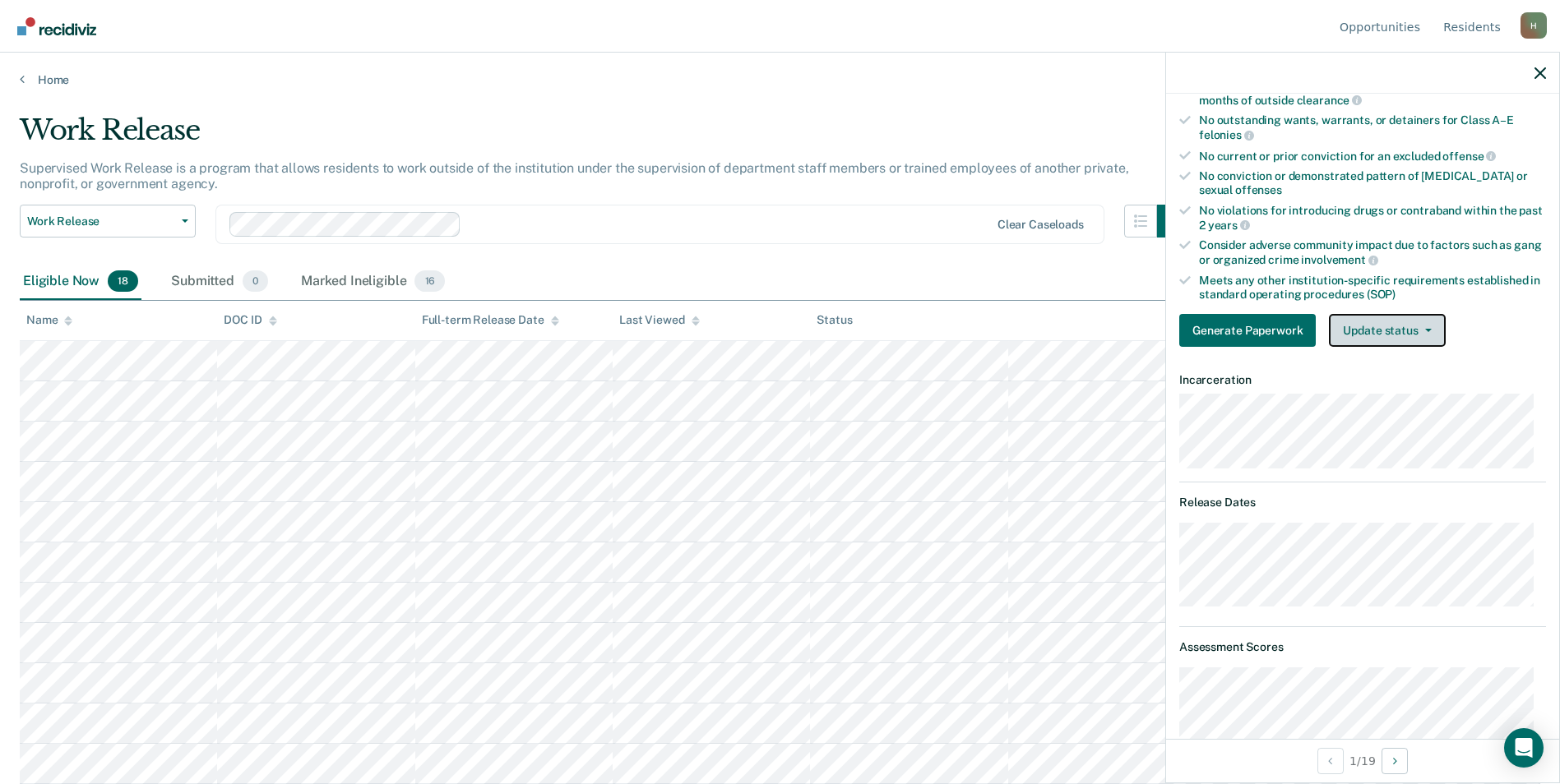
click at [1399, 339] on button "Update status" at bounding box center [1386, 331] width 116 height 33
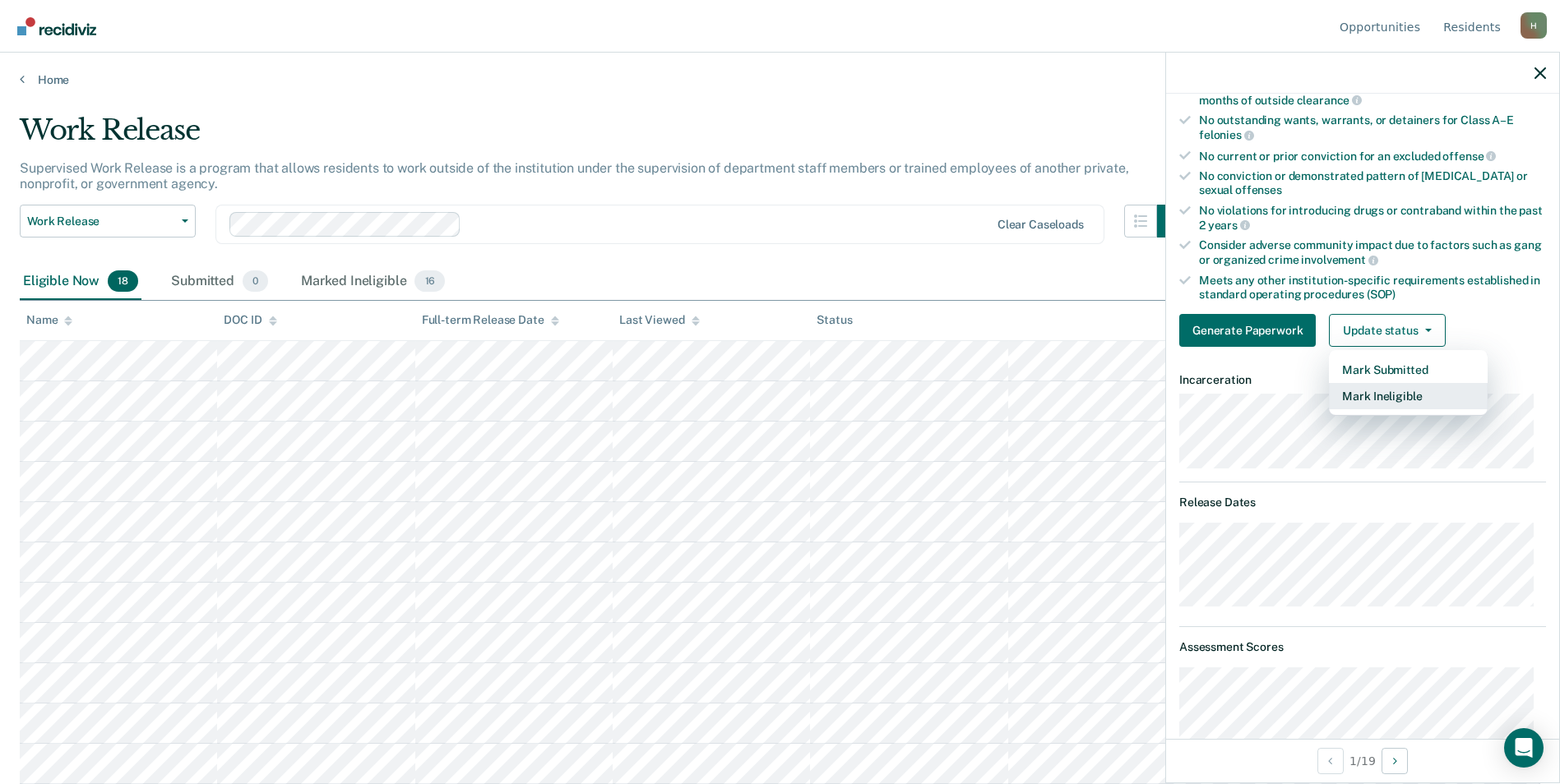
click at [1379, 401] on button "Mark Ineligible" at bounding box center [1409, 396] width 159 height 26
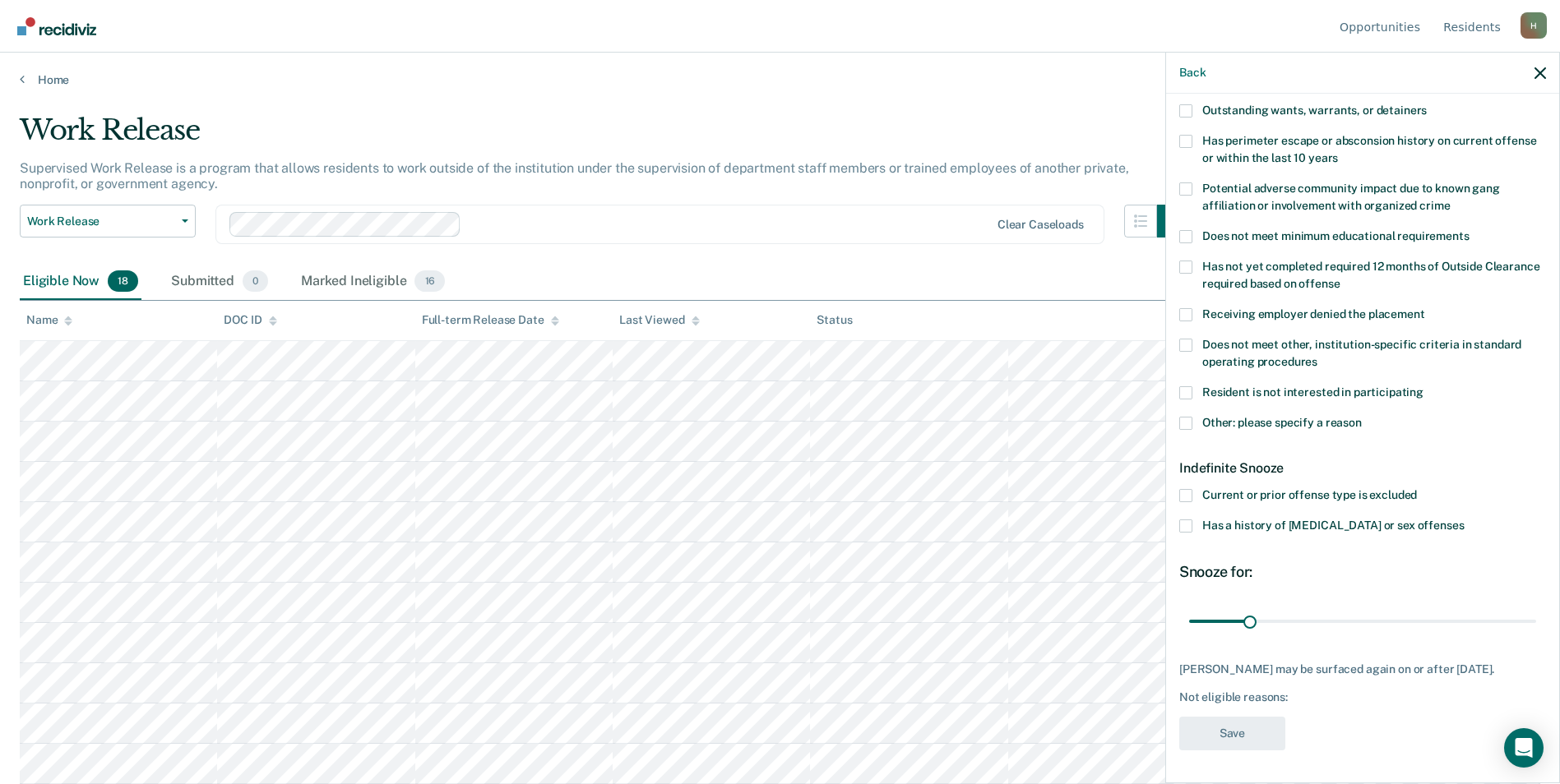
scroll to position [248, 0]
click at [1193, 416] on label "Other: please specify a reason" at bounding box center [1363, 425] width 367 height 17
click at [1362, 416] on input "Other: please specify a reason" at bounding box center [1362, 416] width 0 height 0
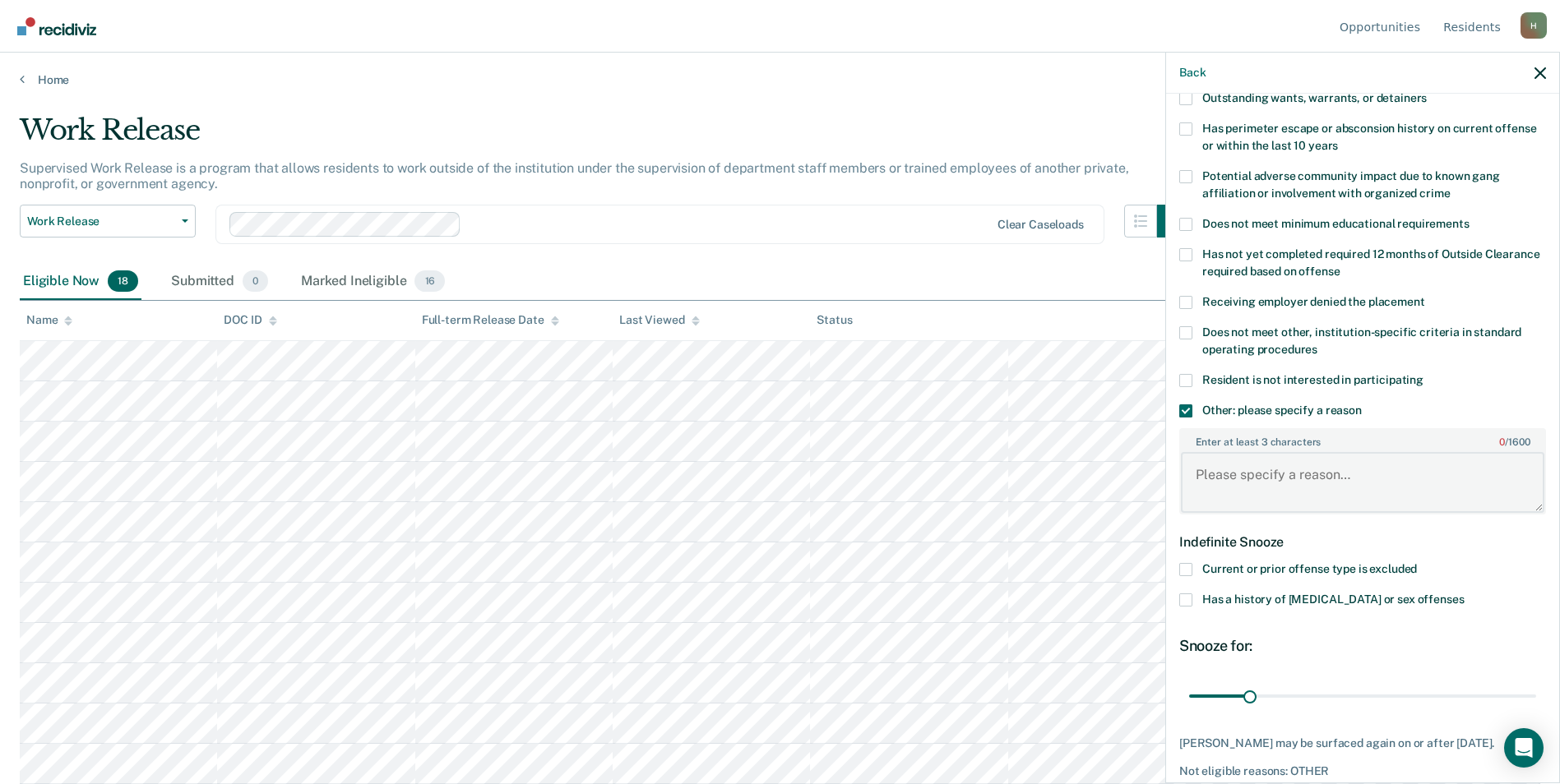
click at [1241, 476] on textarea "Enter at least 3 characters 0 / 1600" at bounding box center [1363, 482] width 363 height 61
type textarea "Has a prior escape"
drag, startPoint x: 1245, startPoint y: 691, endPoint x: 1549, endPoint y: 699, distance: 304.1
type input "180"
click at [1536, 699] on input "range" at bounding box center [1362, 696] width 347 height 29
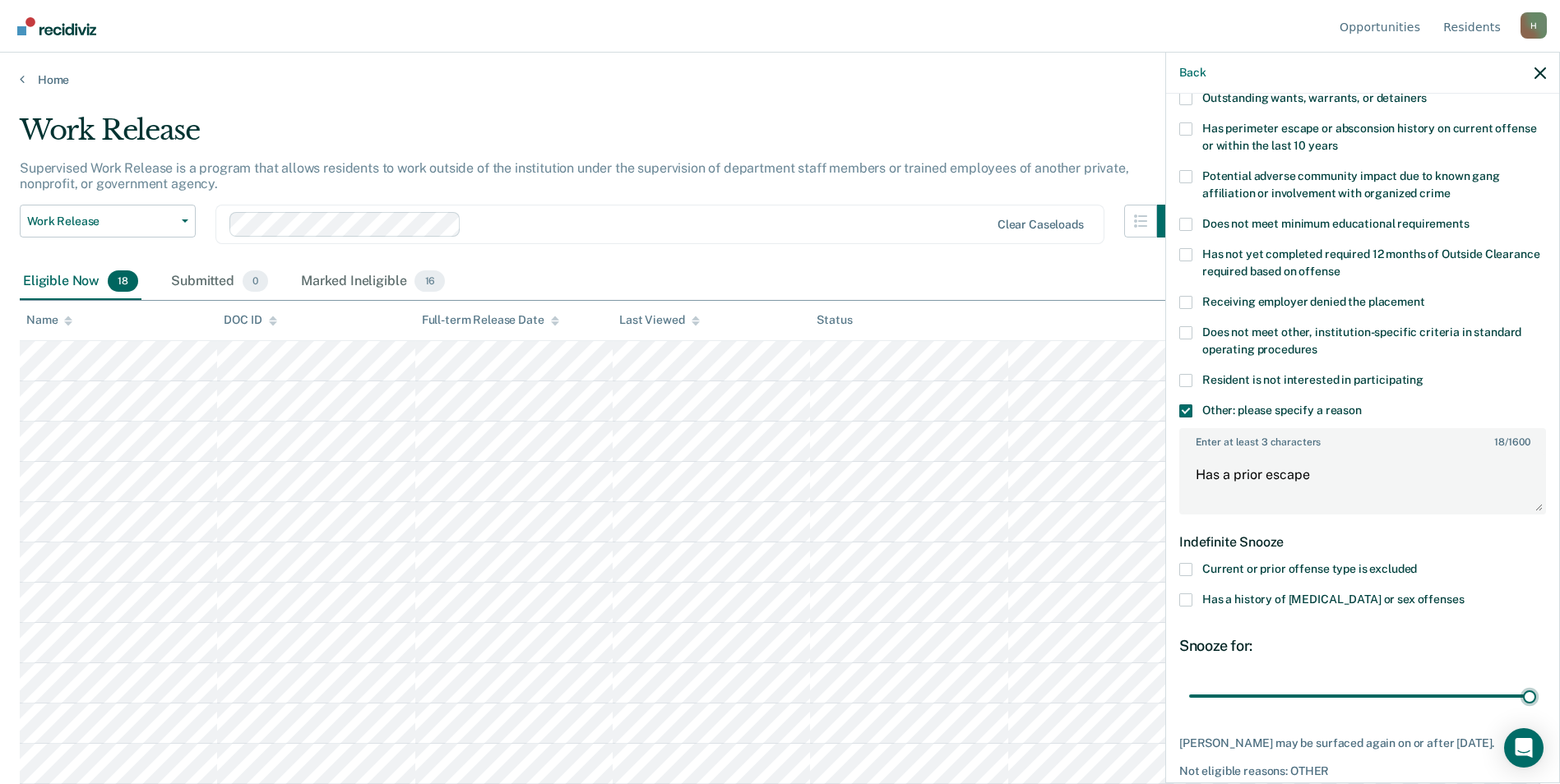
scroll to position [320, 0]
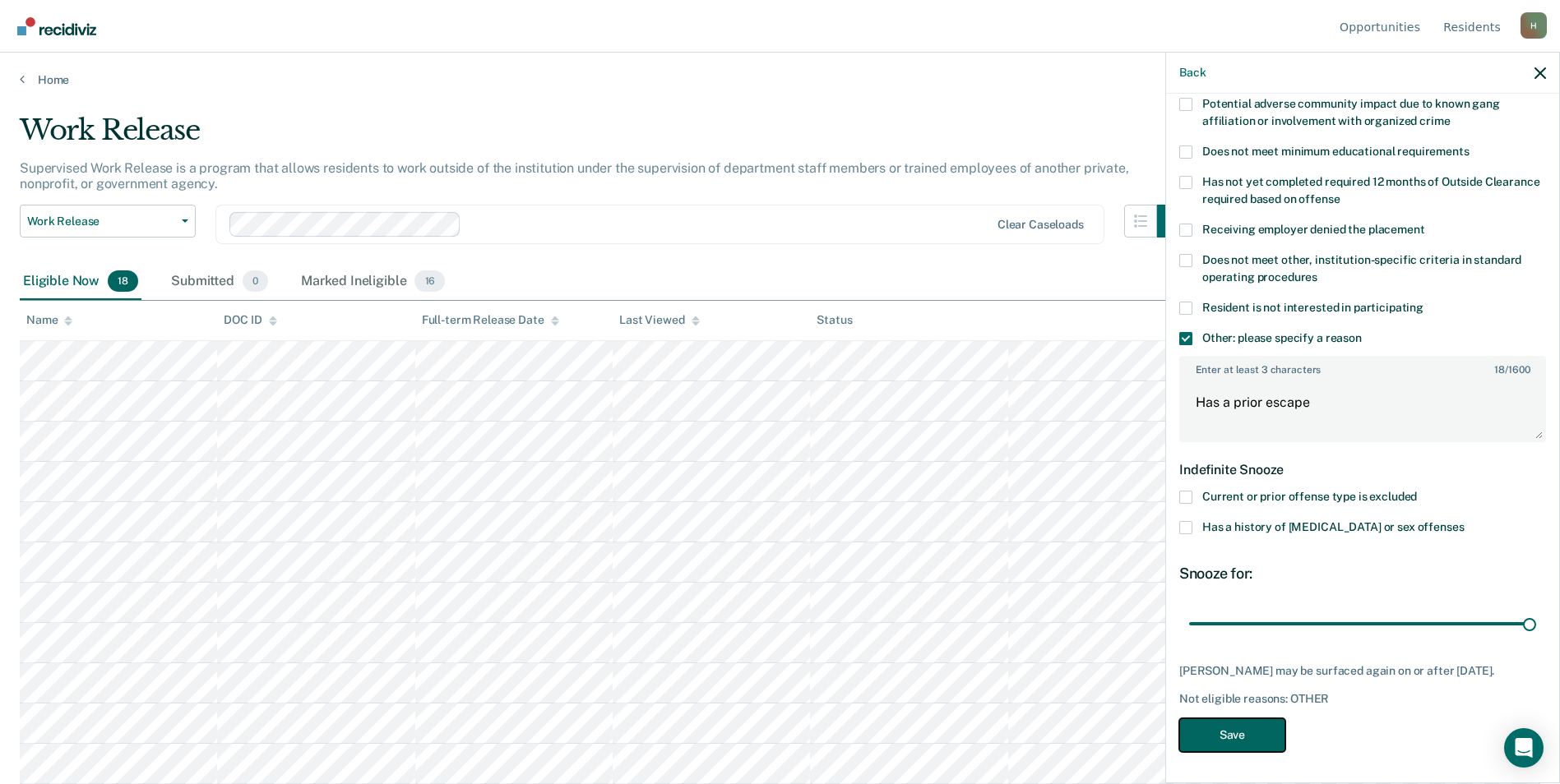
click at [1224, 743] on button "Save" at bounding box center [1232, 735] width 106 height 34
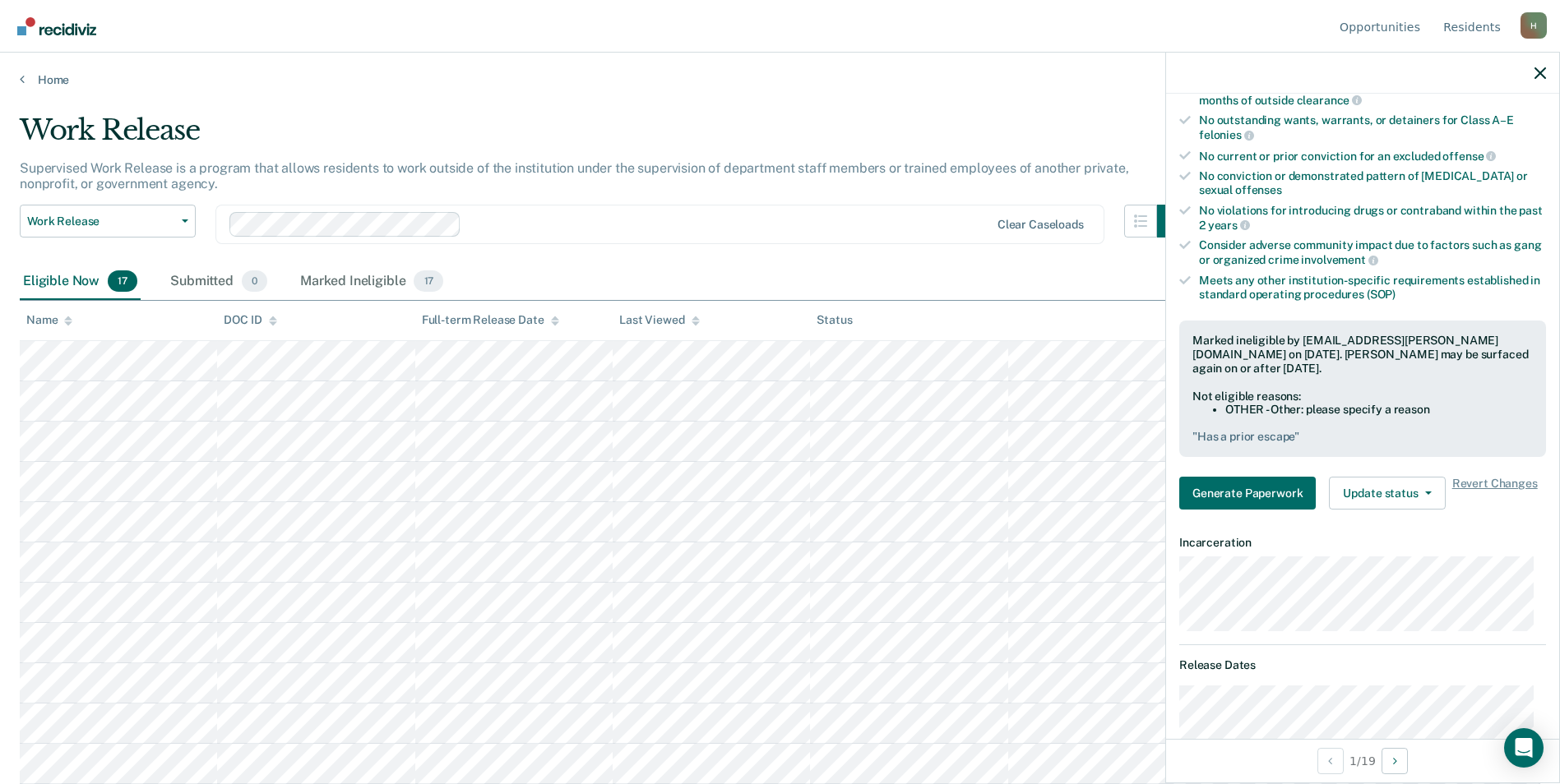
scroll to position [242, 0]
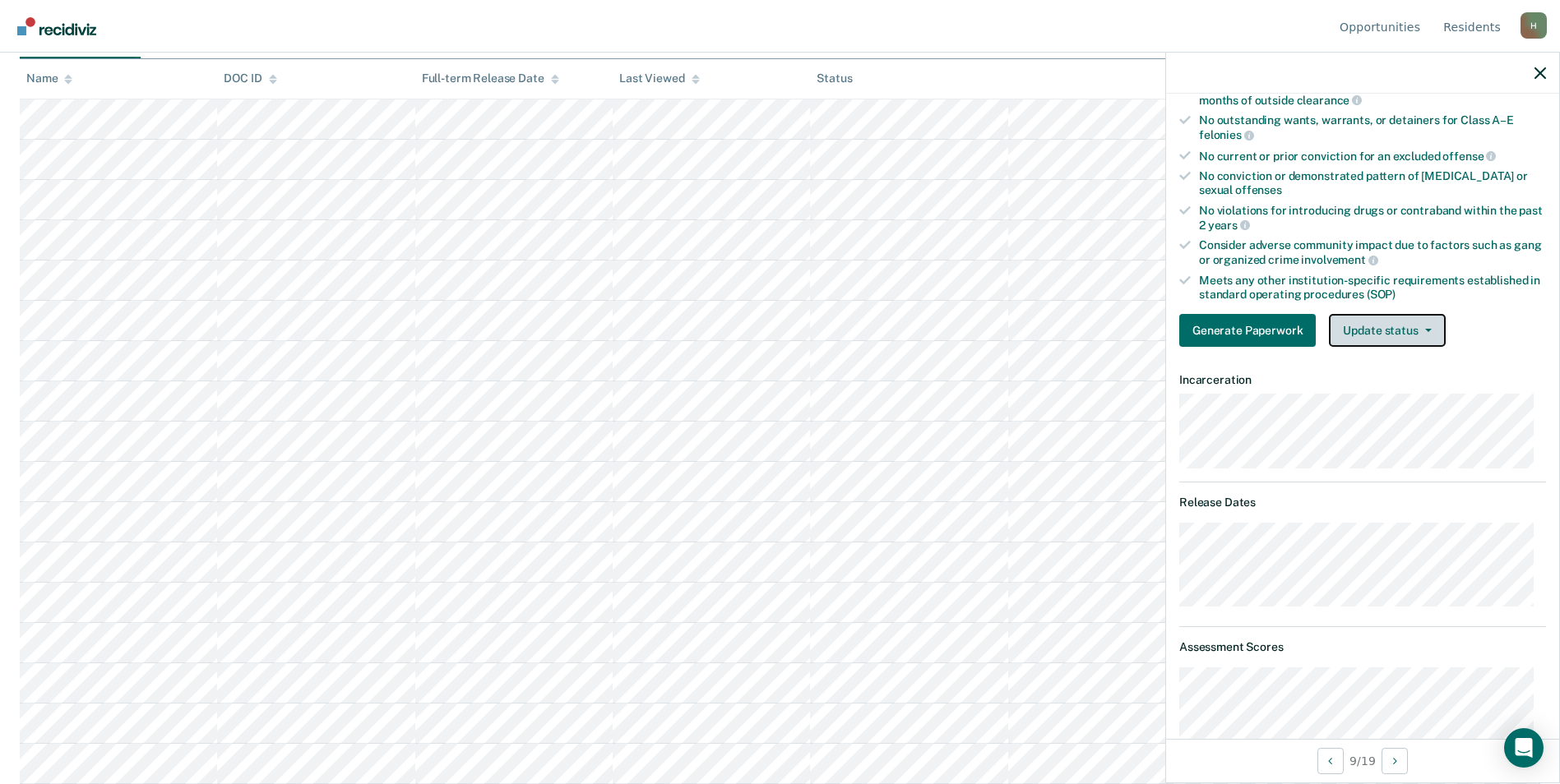
click at [1393, 336] on button "Update status" at bounding box center [1386, 331] width 116 height 33
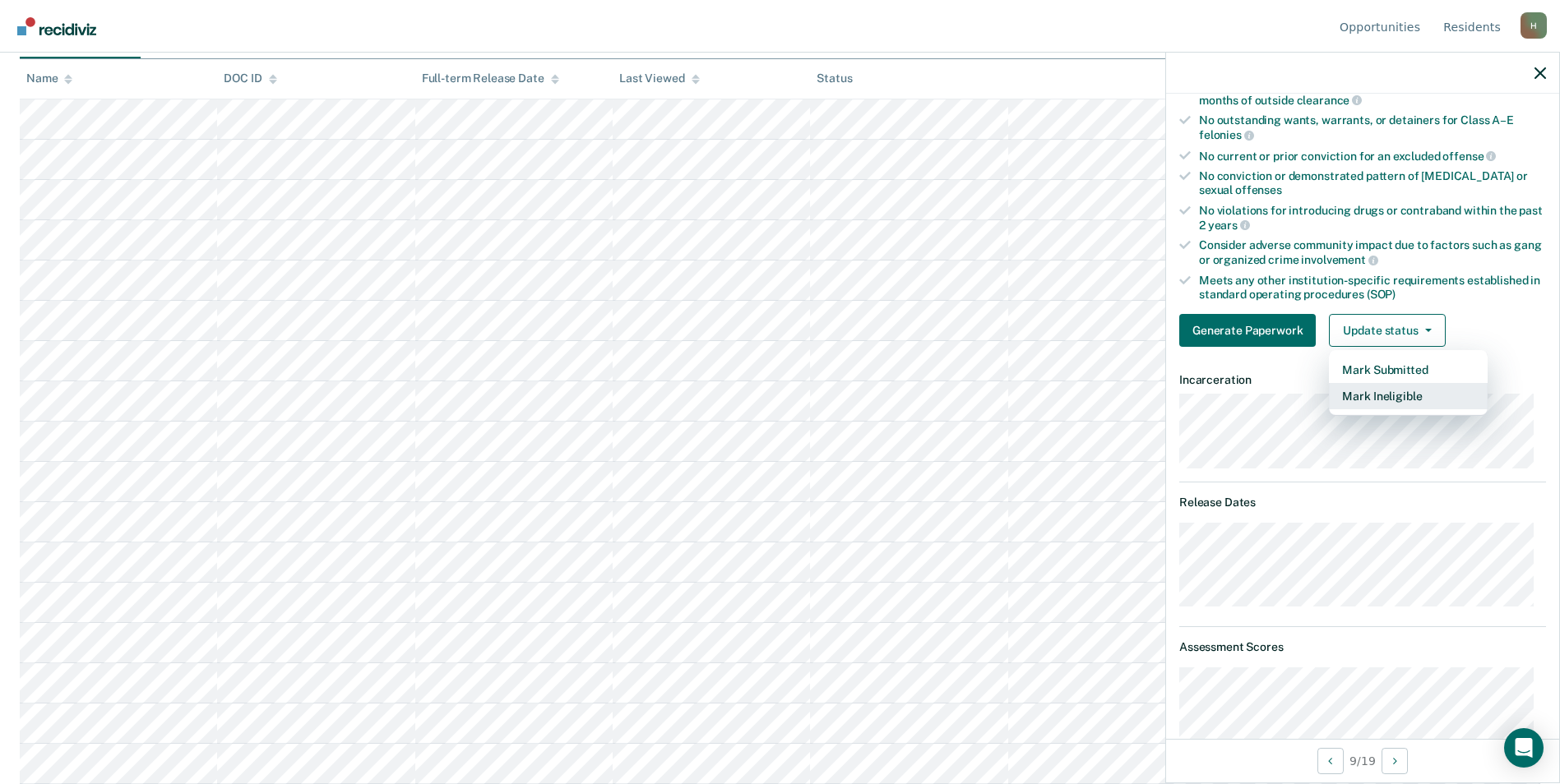
click at [1375, 392] on button "Mark Ineligible" at bounding box center [1409, 396] width 159 height 26
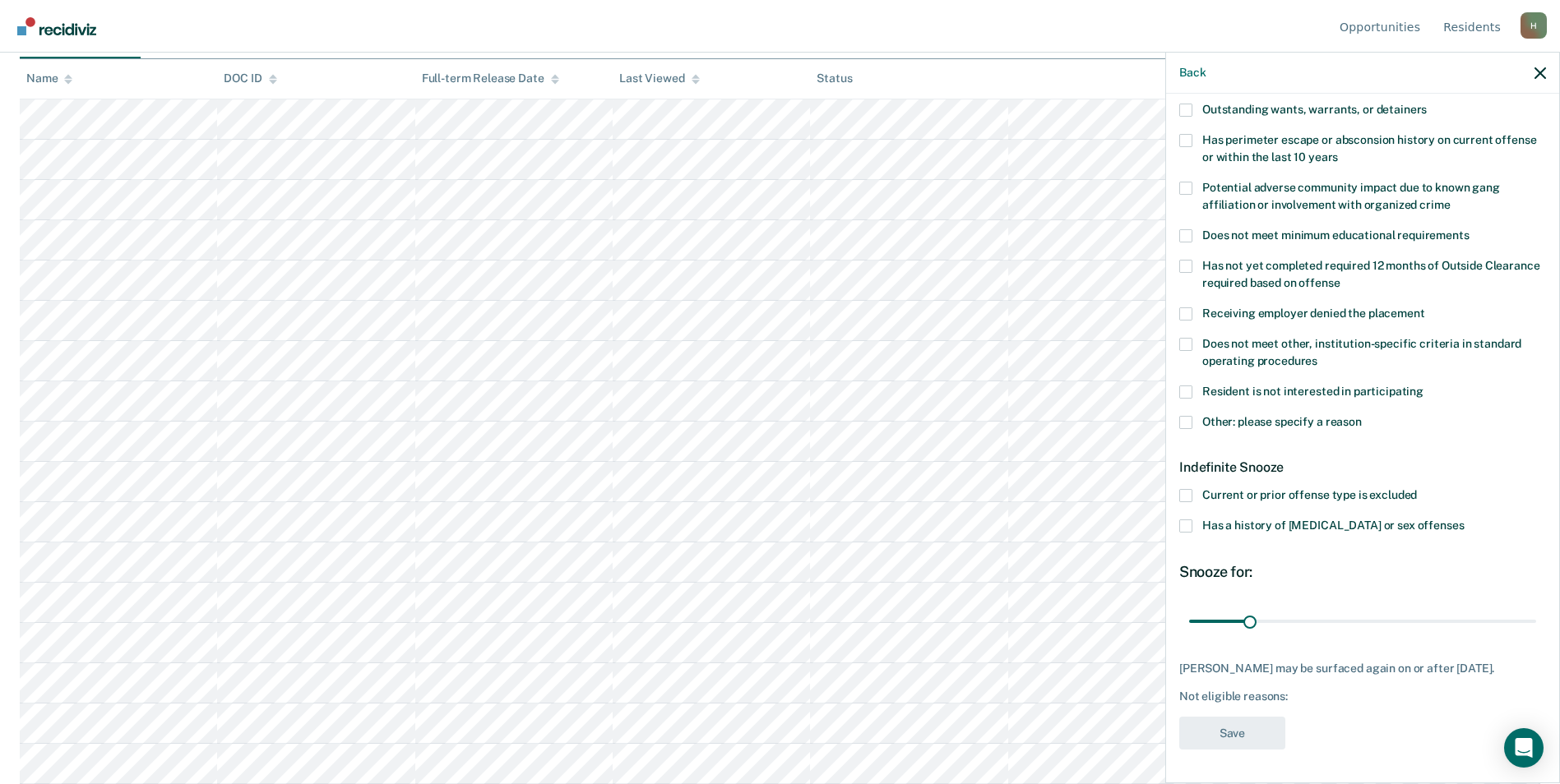
scroll to position [248, 0]
click at [1185, 416] on span at bounding box center [1186, 423] width 14 height 14
click at [1362, 416] on input "Other: please specify a reason" at bounding box center [1362, 416] width 0 height 0
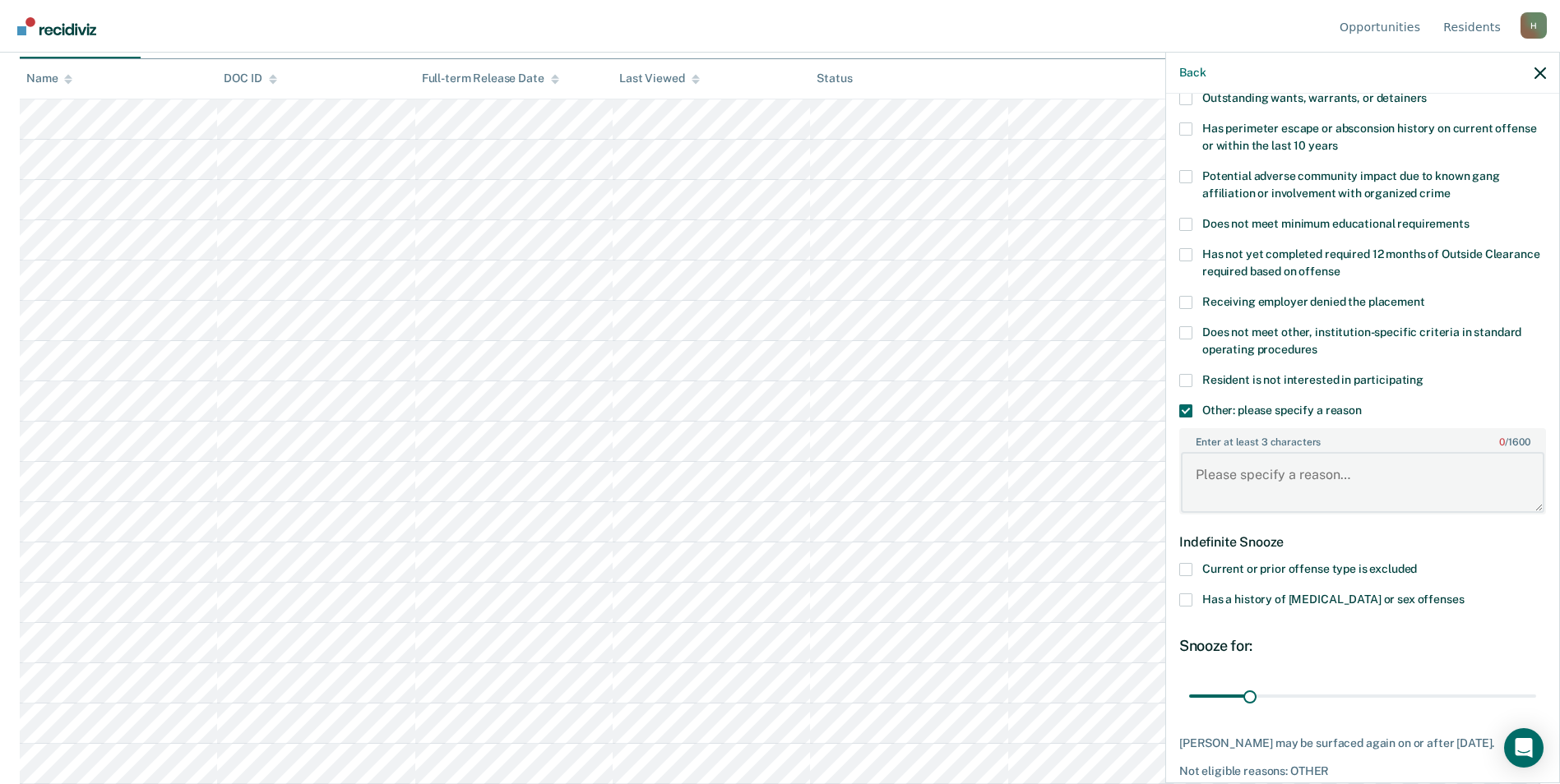
click at [1253, 471] on textarea "Enter at least 3 characters 0 / 1600" at bounding box center [1363, 482] width 363 height 61
type textarea "Not approved by mental health"
drag, startPoint x: 1245, startPoint y: 696, endPoint x: 1575, endPoint y: 696, distance: 330.0
type input "180"
click at [1536, 696] on input "range" at bounding box center [1362, 696] width 347 height 29
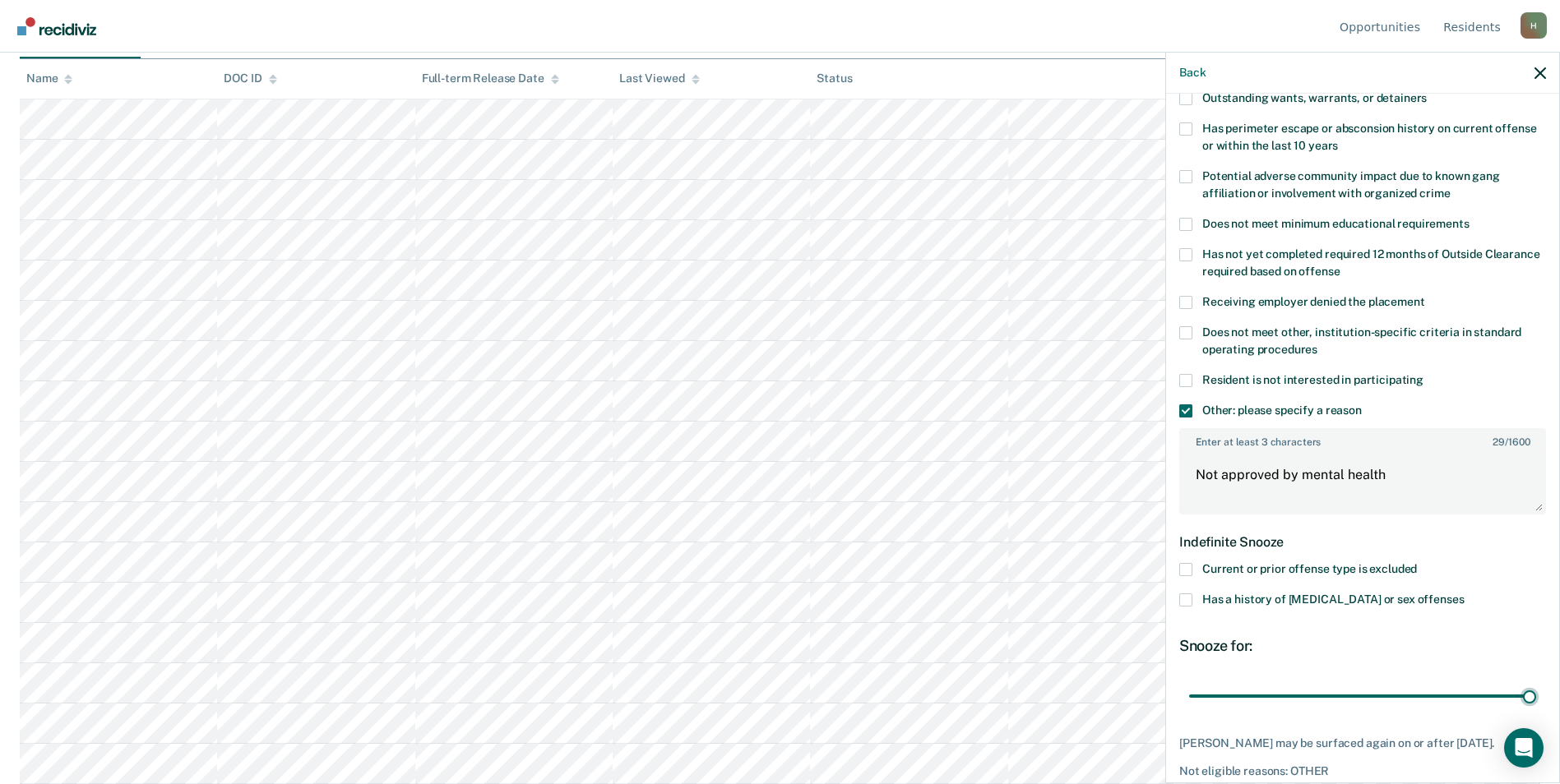
scroll to position [320, 0]
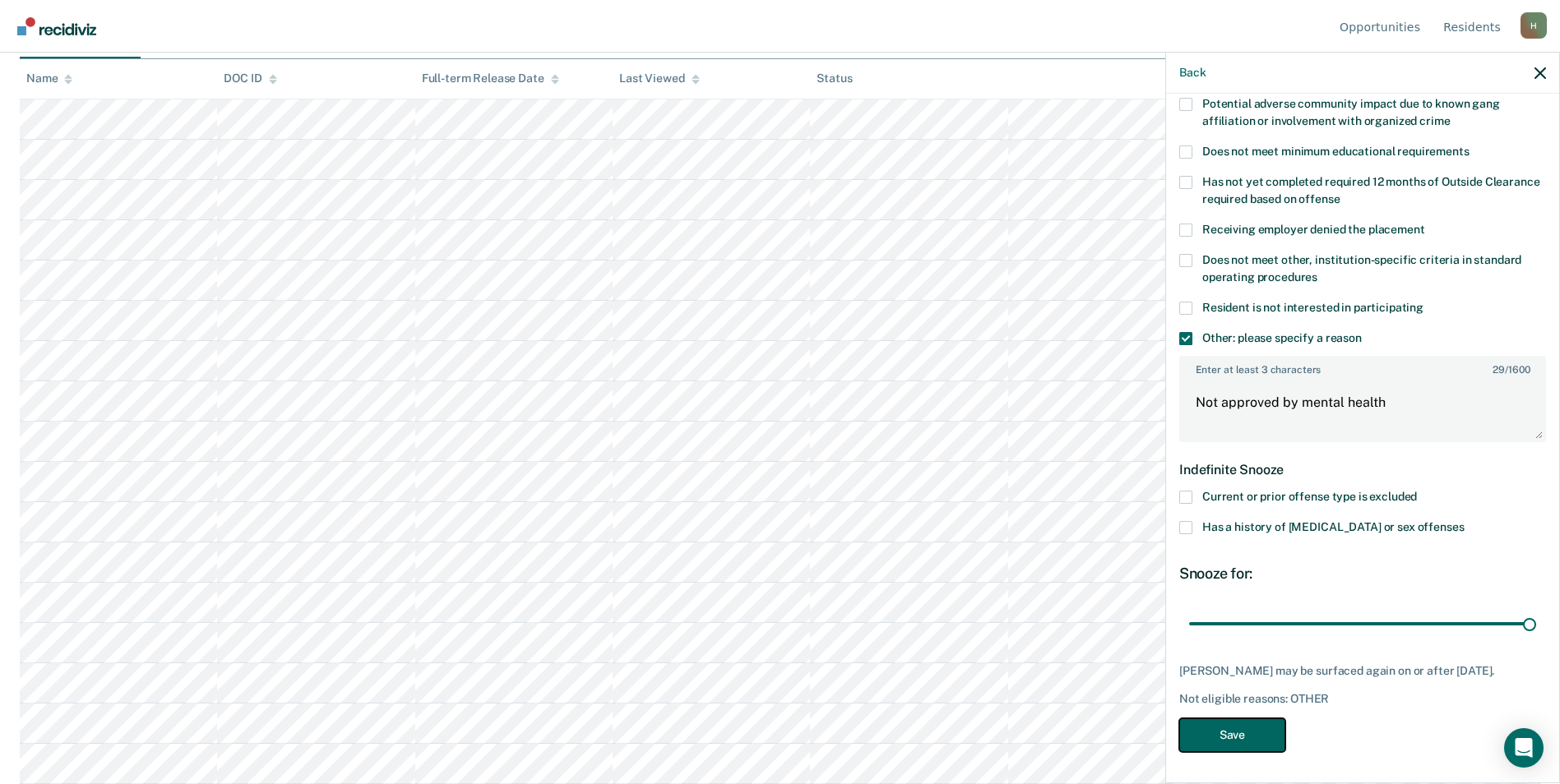
click at [1269, 727] on button "Save" at bounding box center [1232, 735] width 106 height 34
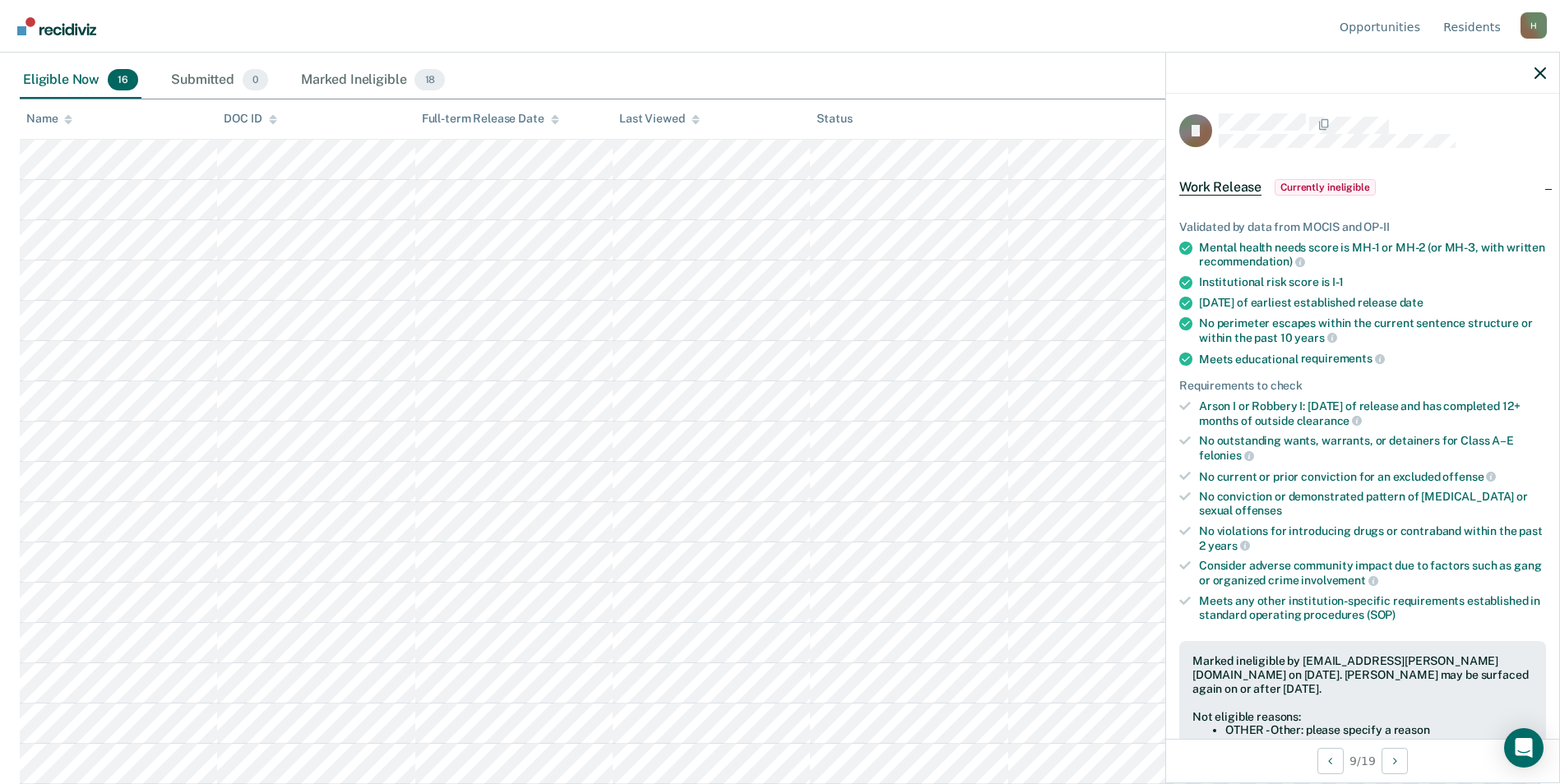
scroll to position [329, 0]
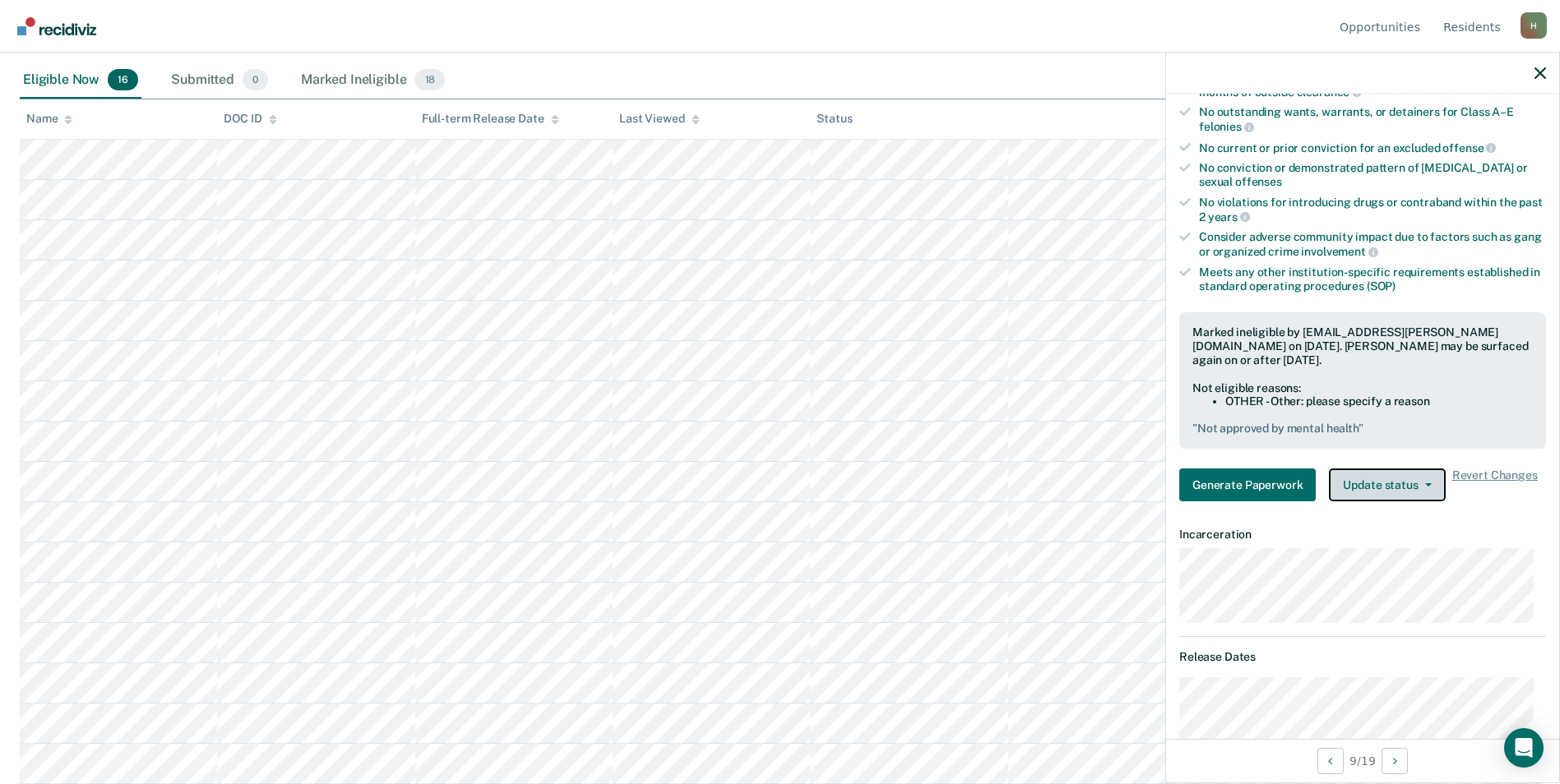
click at [1352, 496] on button "Update status" at bounding box center [1386, 485] width 116 height 33
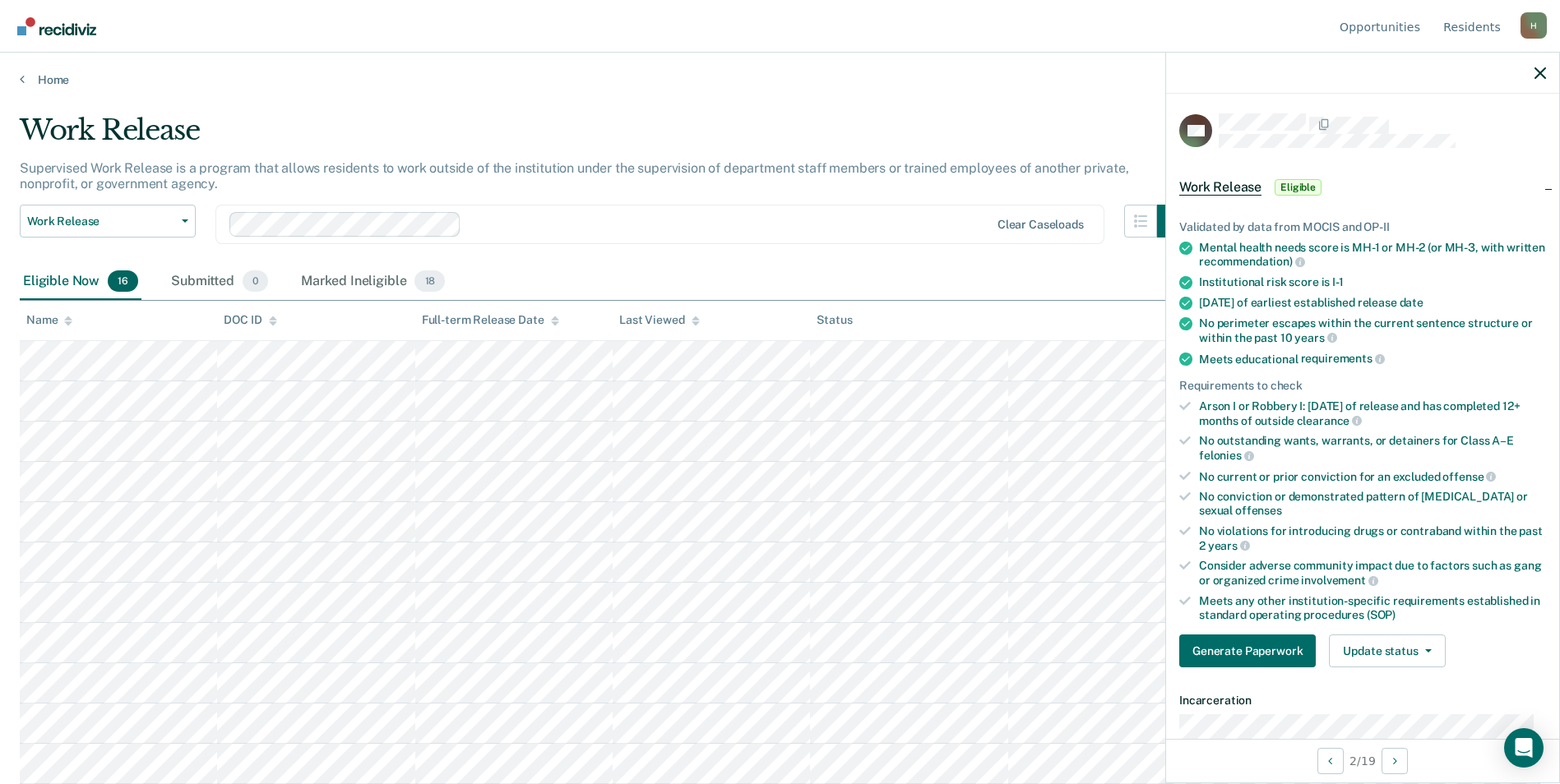
scroll to position [411, 0]
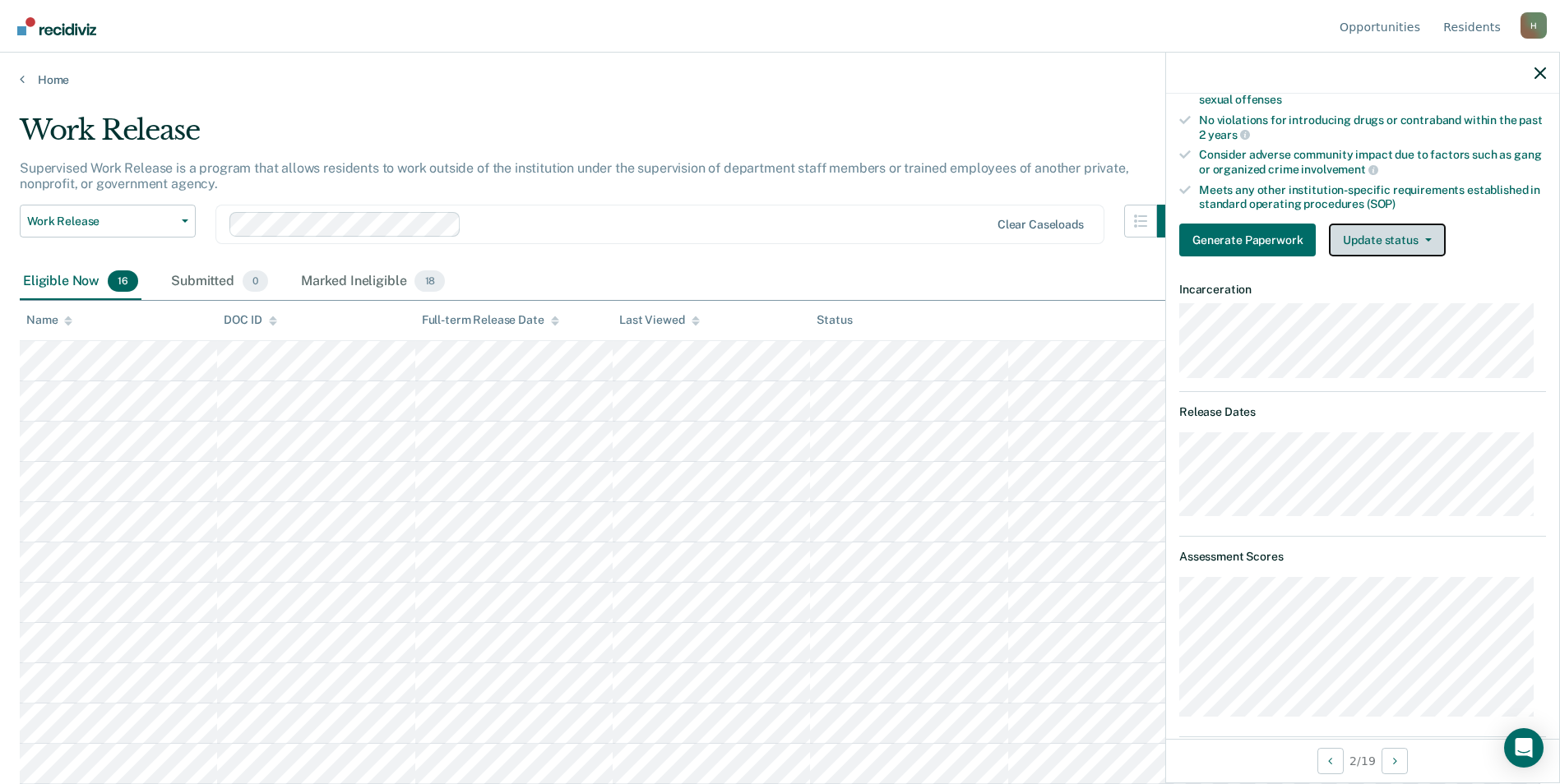
click at [1376, 250] on button "Update status" at bounding box center [1386, 240] width 116 height 33
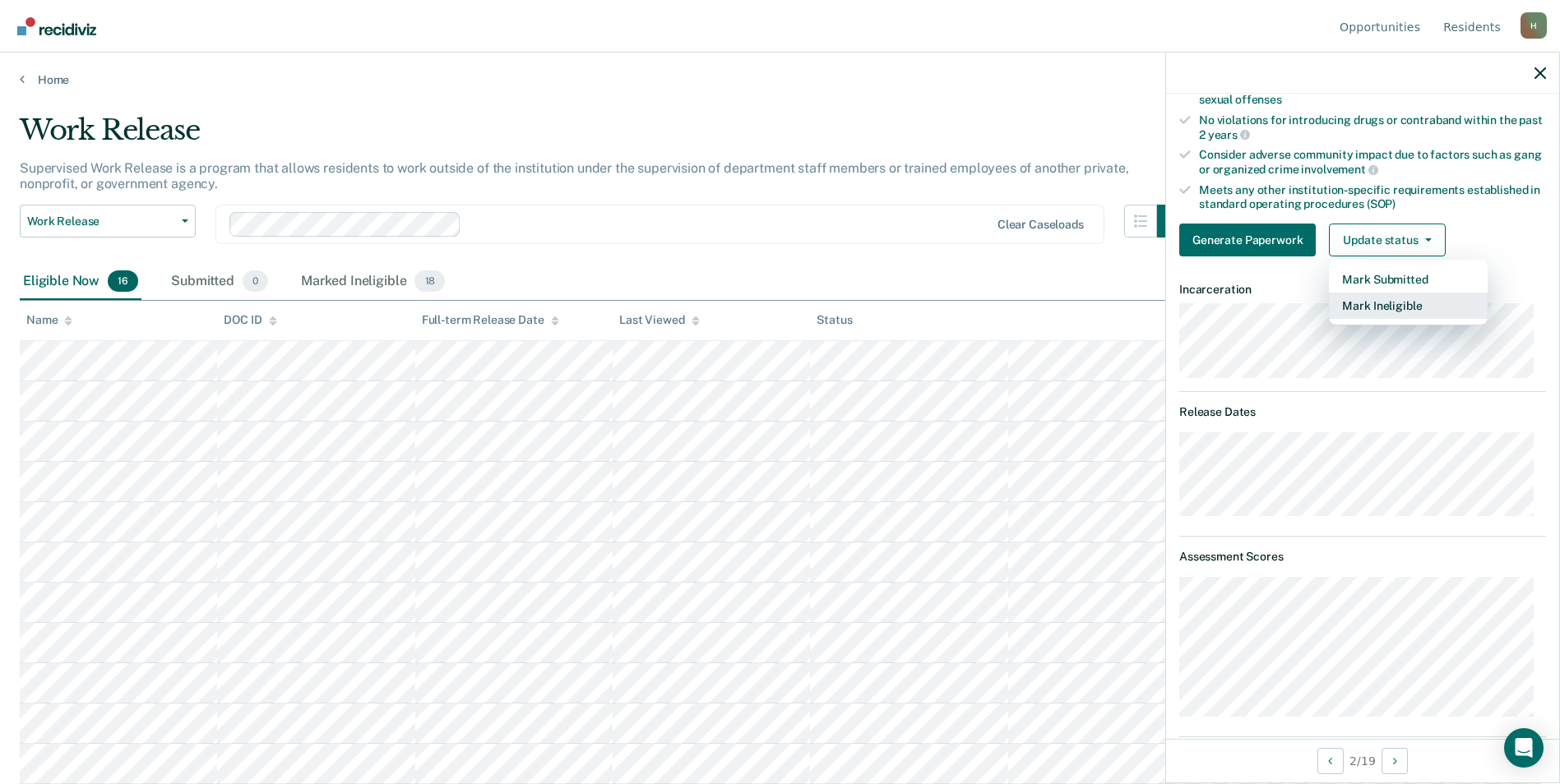
click at [1366, 300] on button "Mark Ineligible" at bounding box center [1409, 306] width 159 height 26
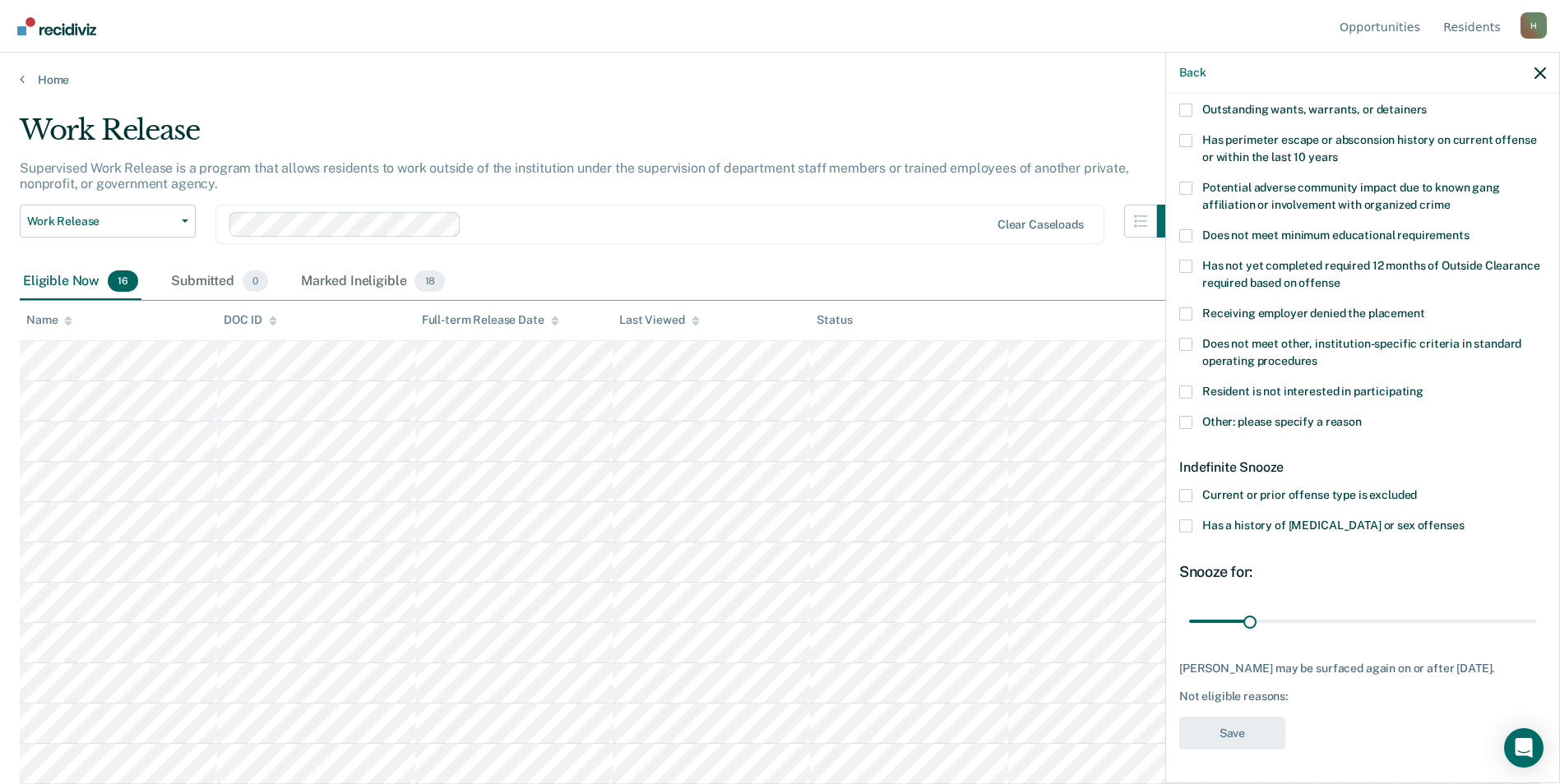
scroll to position [83, 0]
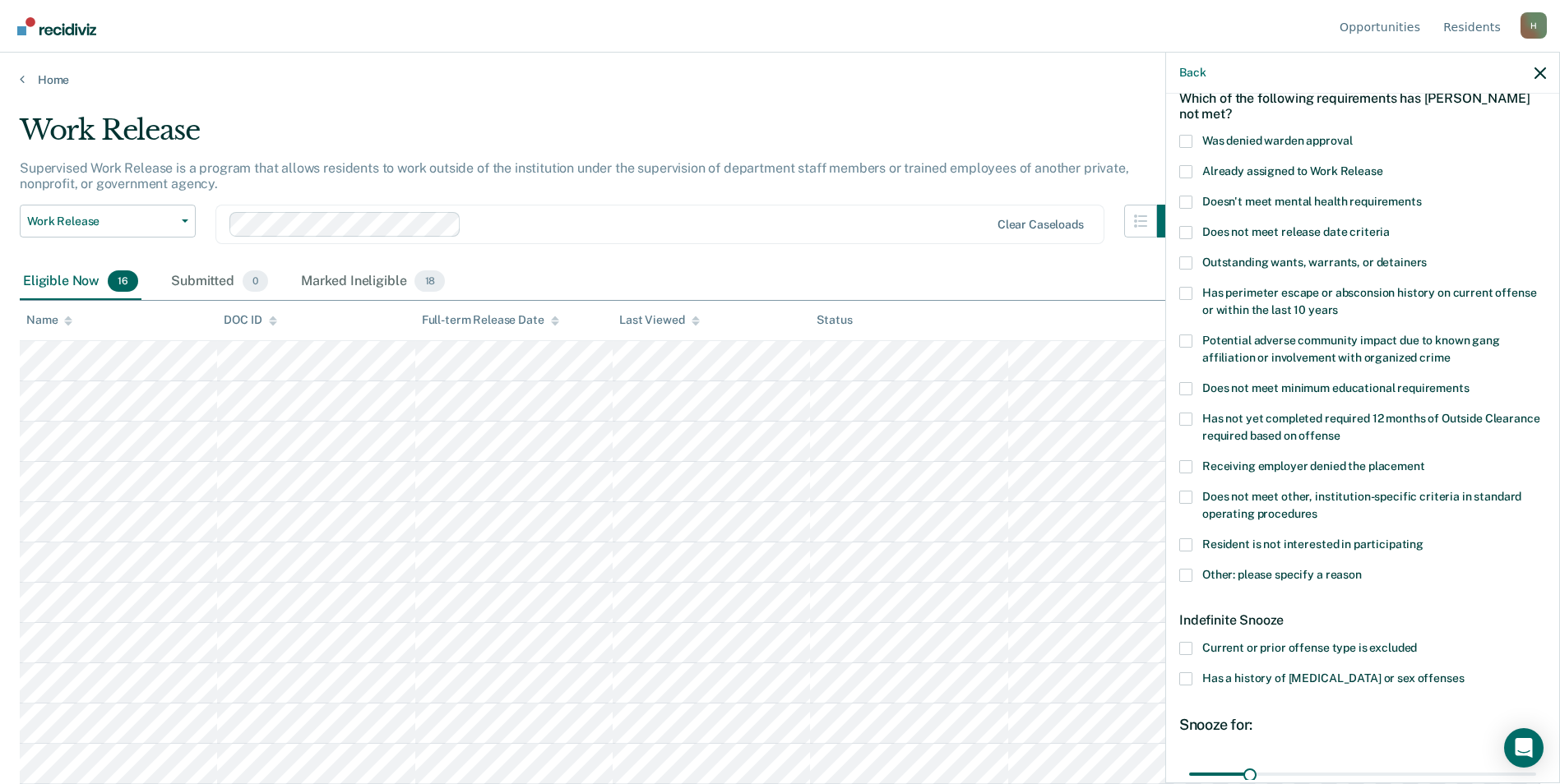
click at [1183, 341] on span at bounding box center [1186, 342] width 14 height 14
click at [1450, 352] on input "Potential adverse community impact due to known gang affiliation or involvement…" at bounding box center [1450, 352] width 0 height 0
click at [1188, 572] on span at bounding box center [1186, 575] width 14 height 14
click at [1362, 569] on input "Other: please specify a reason" at bounding box center [1362, 569] width 0 height 0
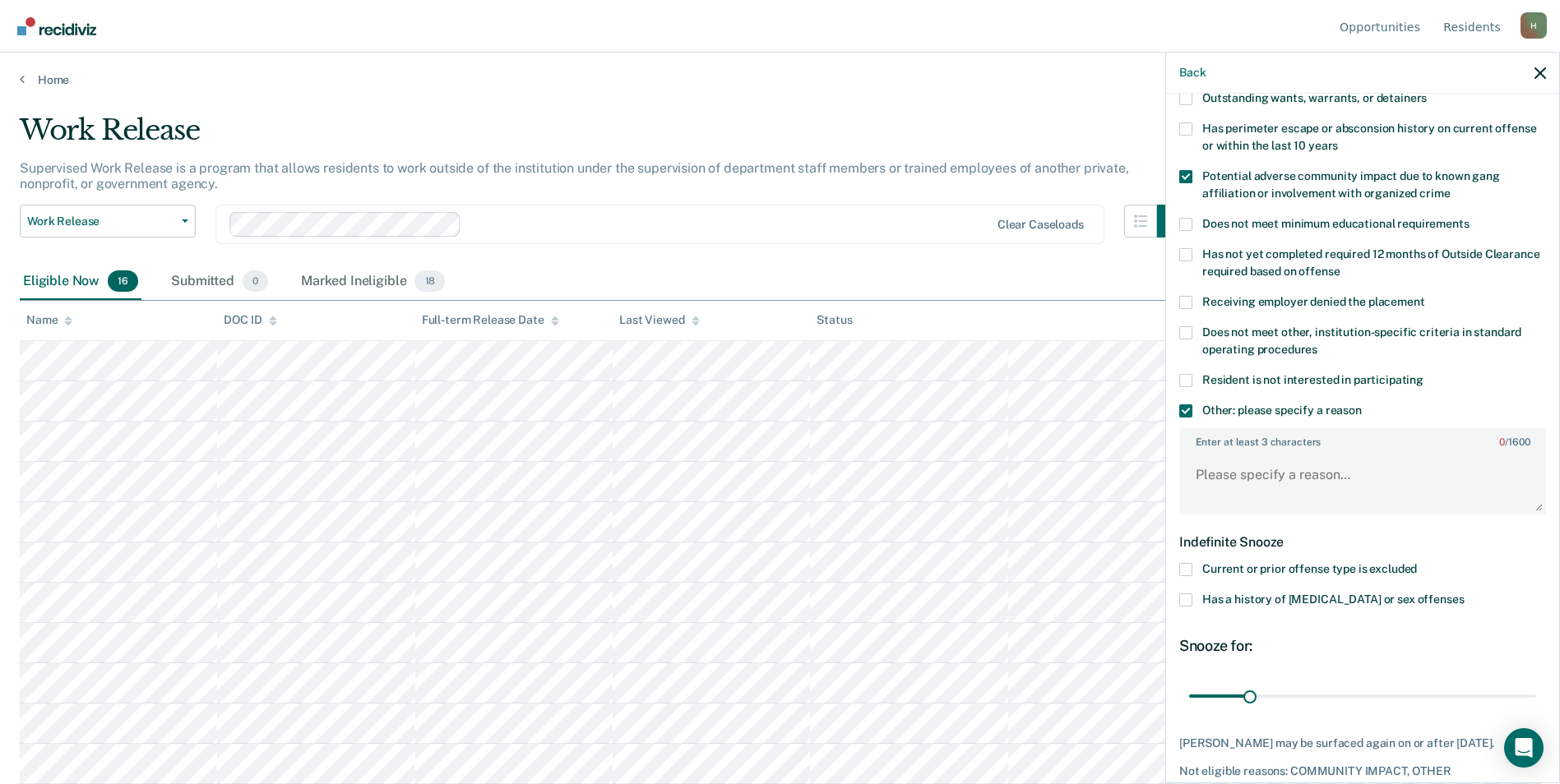
scroll to position [331, 0]
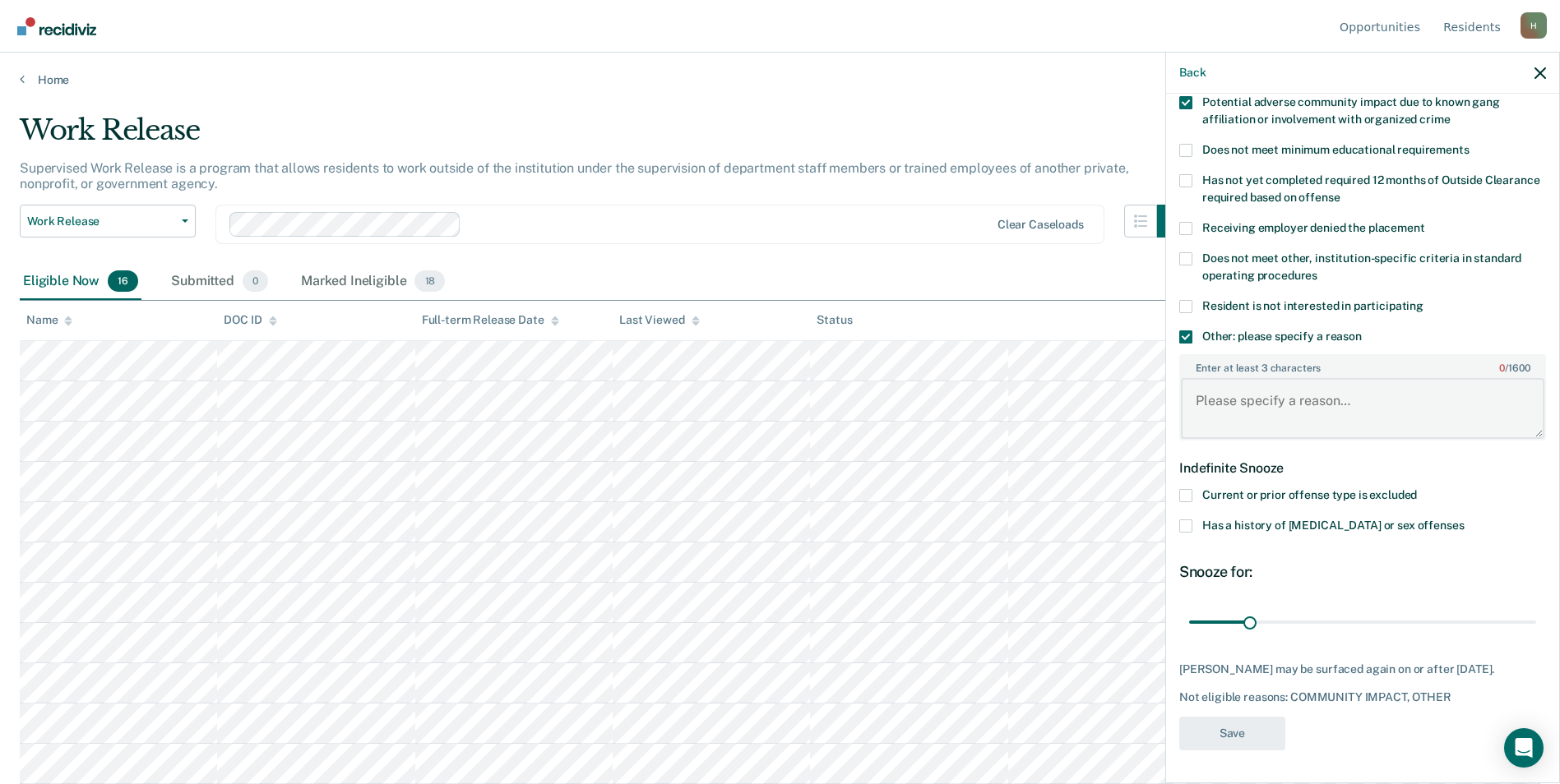
click at [1257, 402] on textarea "Enter at least 3 characters 0 / 1600" at bounding box center [1363, 408] width 363 height 61
type textarea "STG indicators present, MH3"
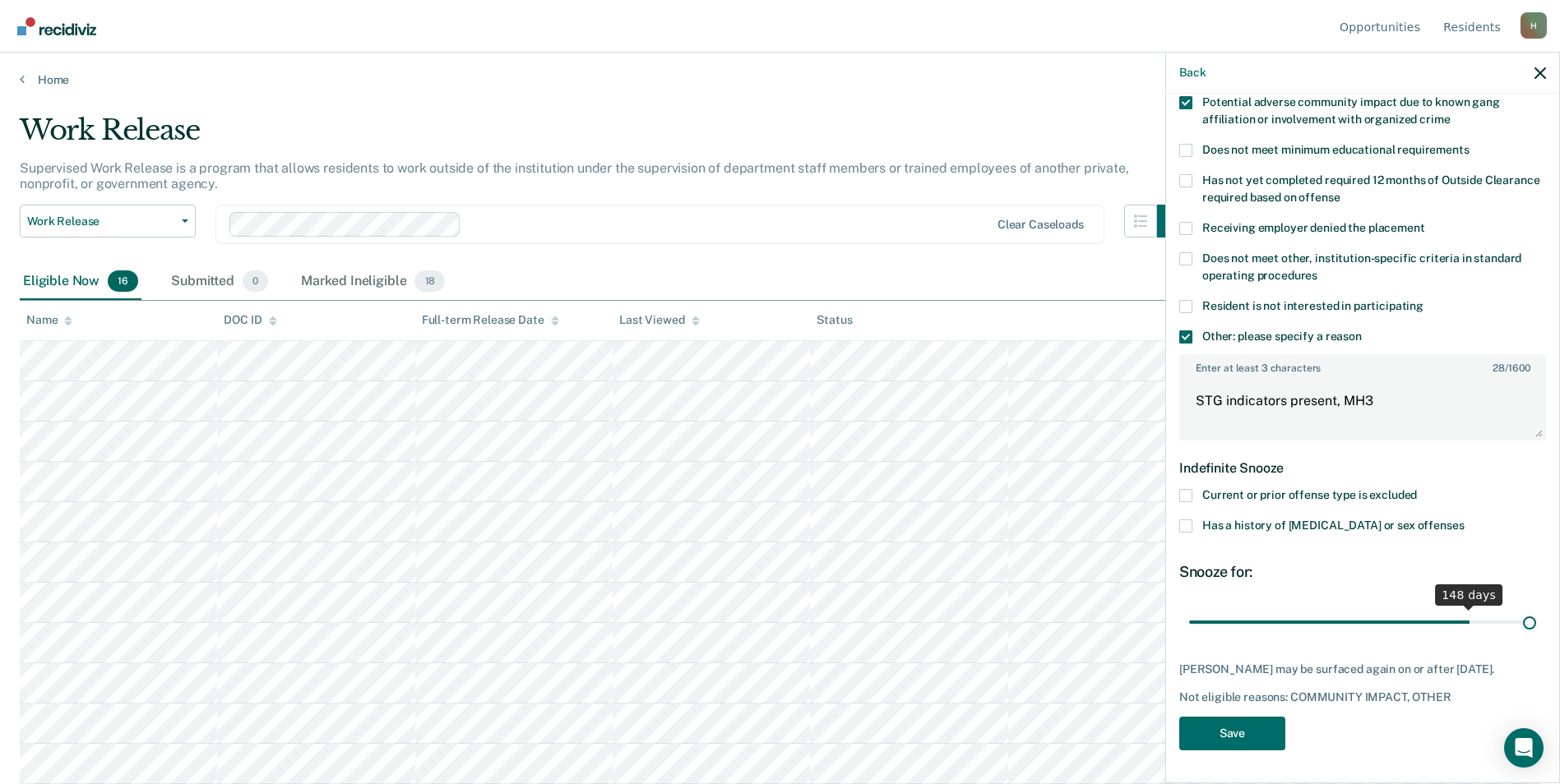
scroll to position [320, 0]
drag, startPoint x: 1247, startPoint y: 606, endPoint x: 1575, endPoint y: 585, distance: 328.7
type input "180"
click at [1536, 609] on input "range" at bounding box center [1362, 624] width 347 height 29
click at [1252, 736] on button "Save" at bounding box center [1232, 735] width 106 height 34
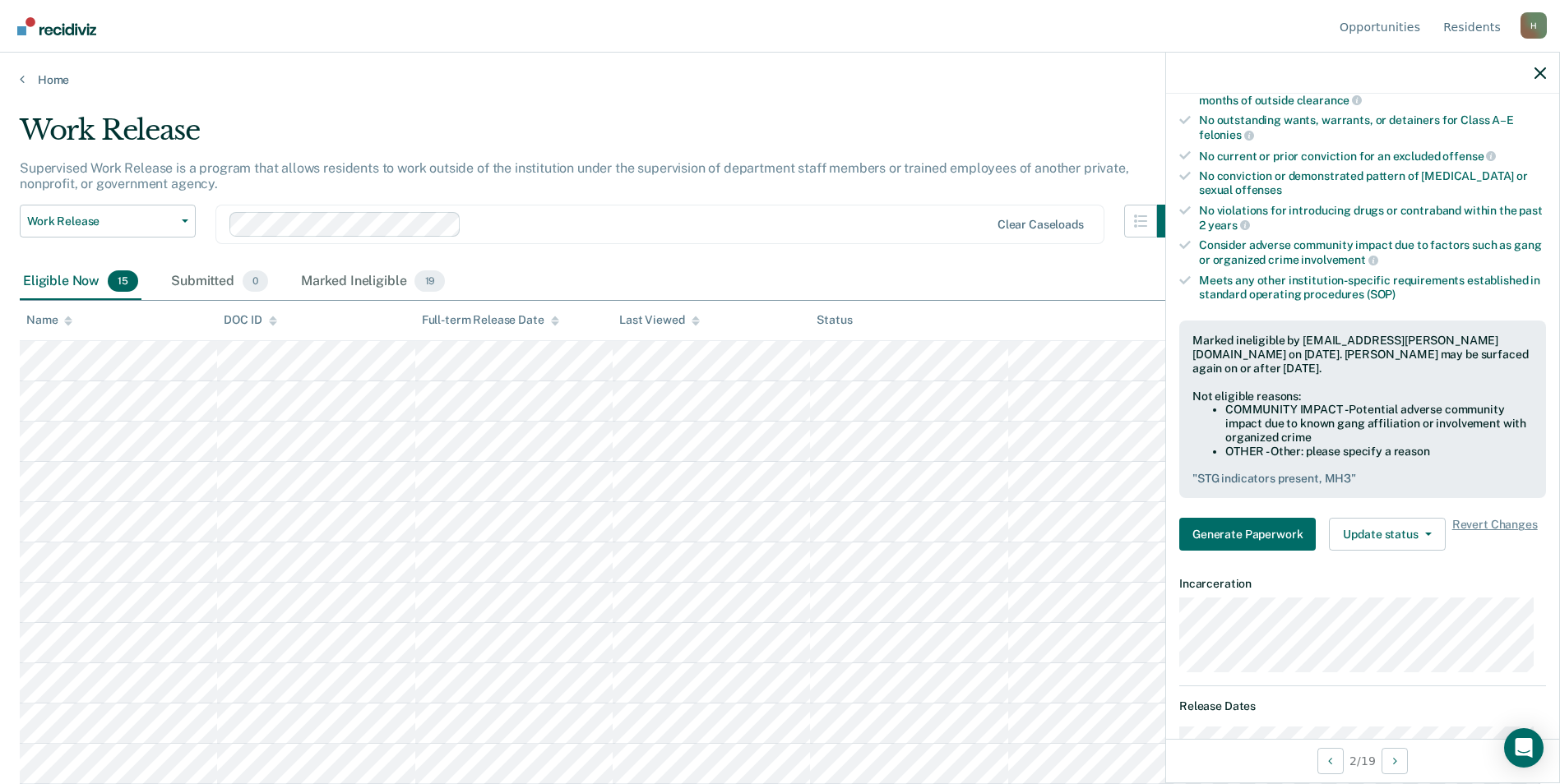
scroll to position [0, 0]
